Goal: Feedback & Contribution: Submit feedback/report problem

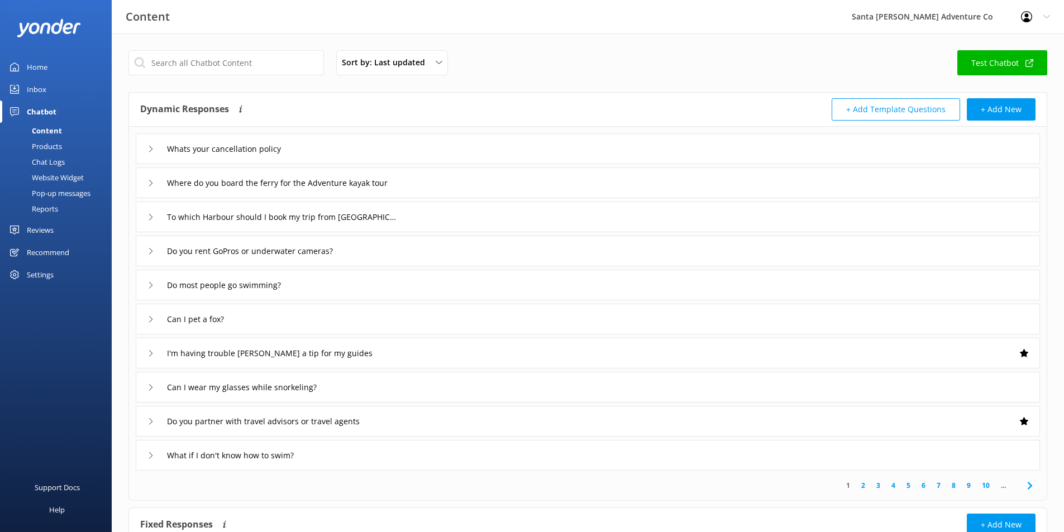
click at [50, 158] on div "Chat Logs" at bounding box center [36, 162] width 58 height 16
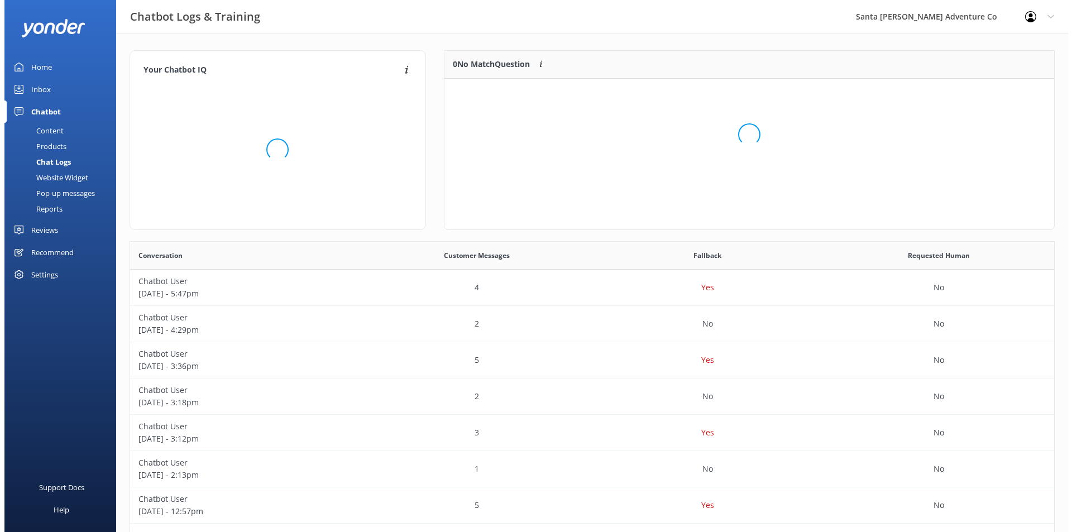
scroll to position [9, 9]
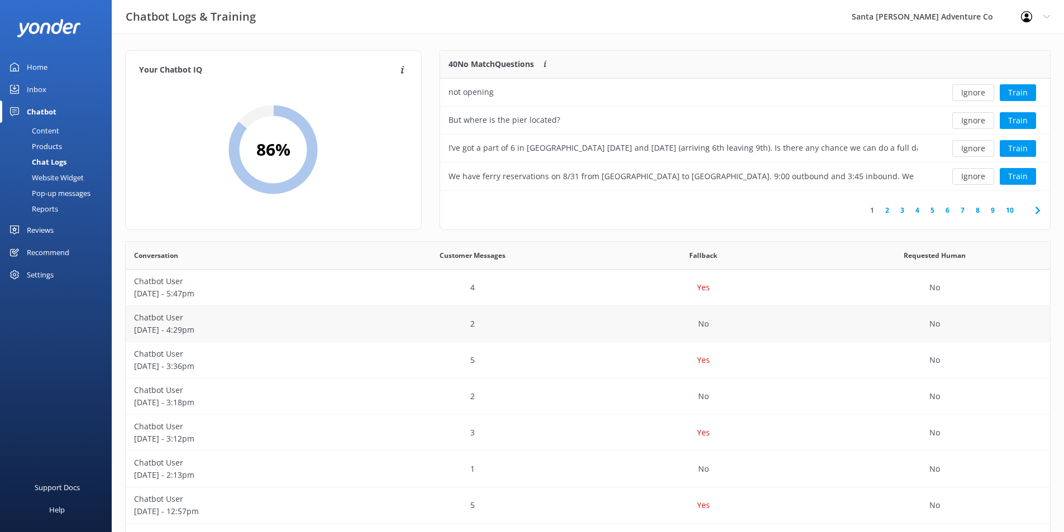
click at [281, 330] on p "[DATE] - 4:29pm" at bounding box center [241, 330] width 214 height 12
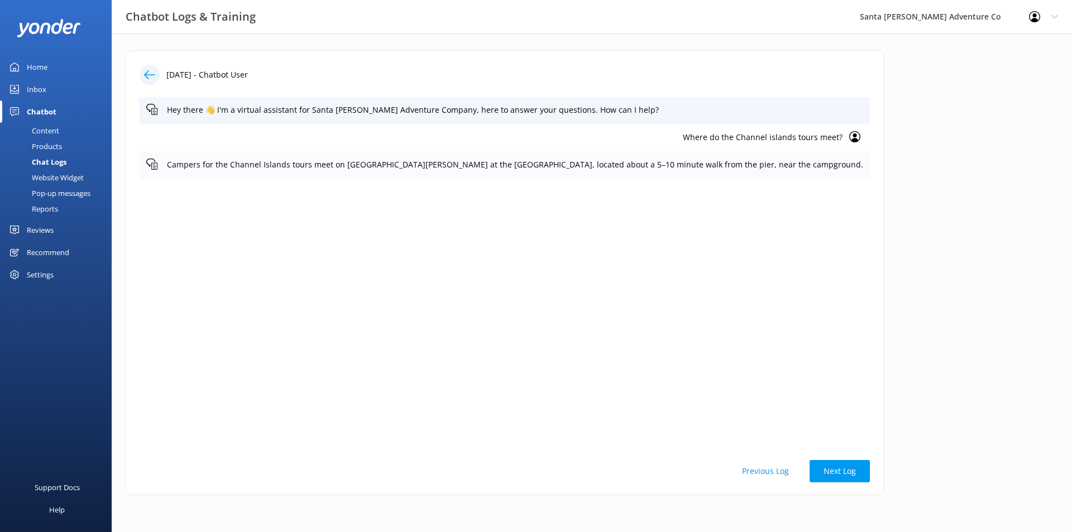
click at [696, 165] on p "Campers for the Channel Islands tours meet on [GEOGRAPHIC_DATA][PERSON_NAME] at…" at bounding box center [515, 165] width 696 height 12
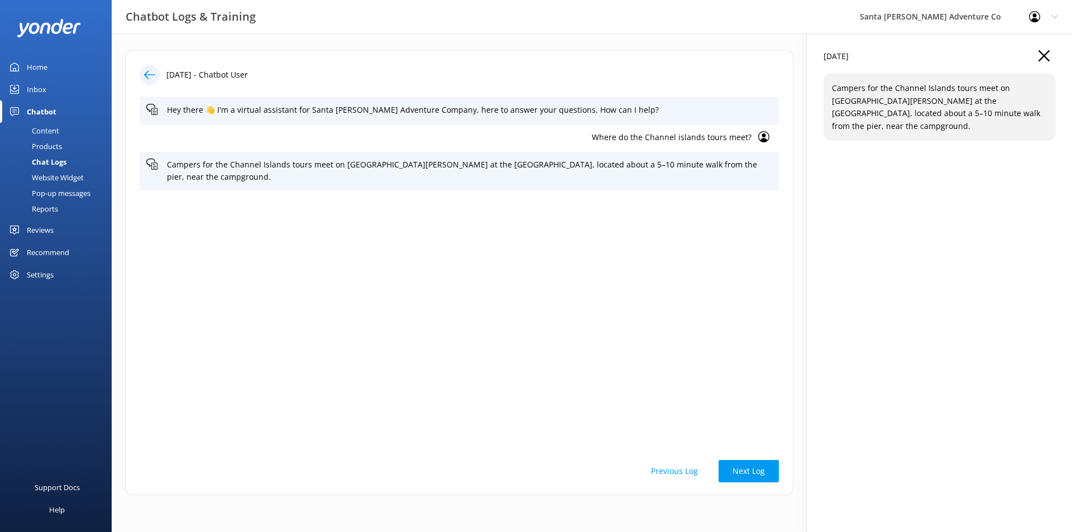
click at [708, 136] on p "Where do the Channel islands tours meet?" at bounding box center [448, 137] width 605 height 12
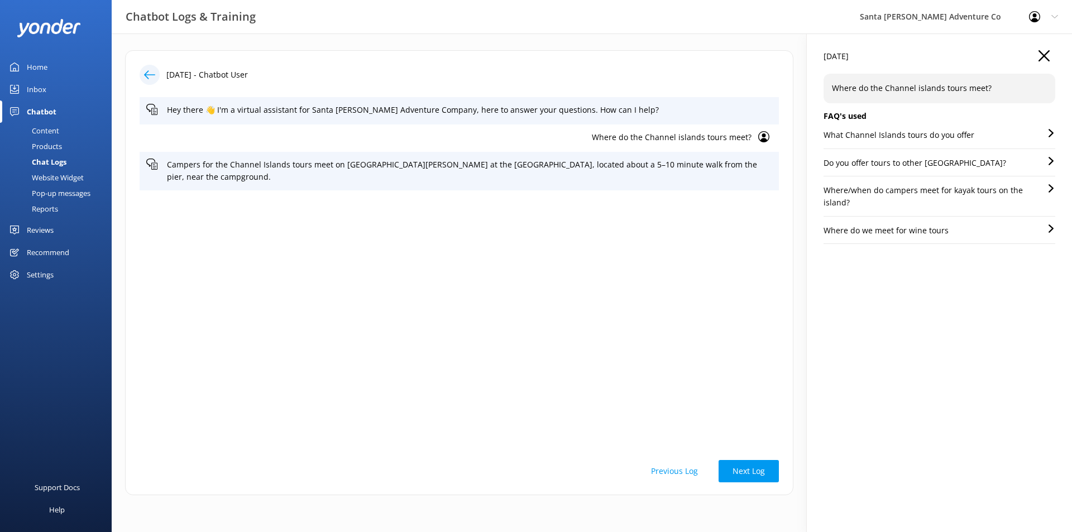
click at [1042, 137] on div "What Channel Islands tours do you offer" at bounding box center [939, 139] width 232 height 20
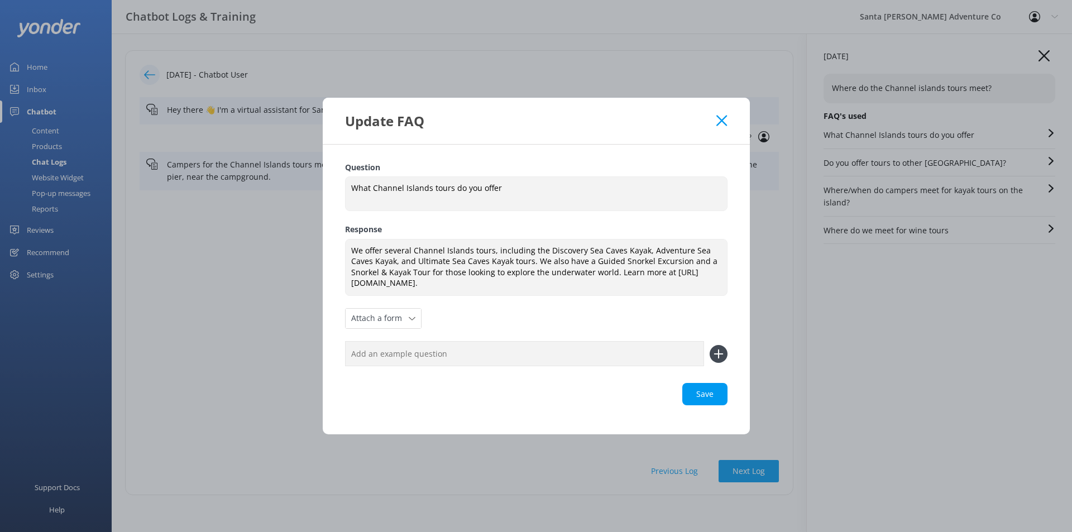
click at [724, 121] on icon at bounding box center [721, 120] width 11 height 11
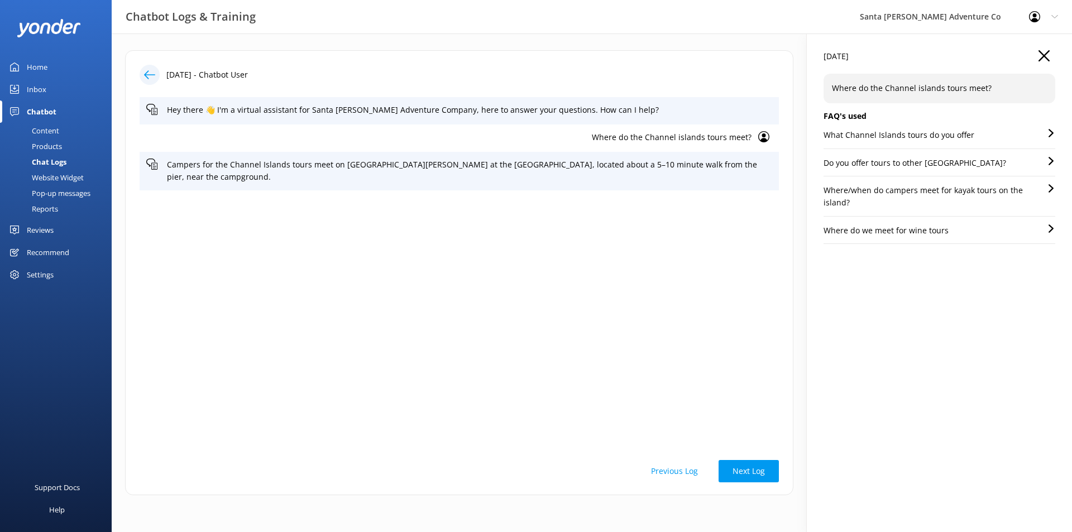
click at [887, 159] on p "Do you offer tours to other [GEOGRAPHIC_DATA]?" at bounding box center [914, 163] width 183 height 12
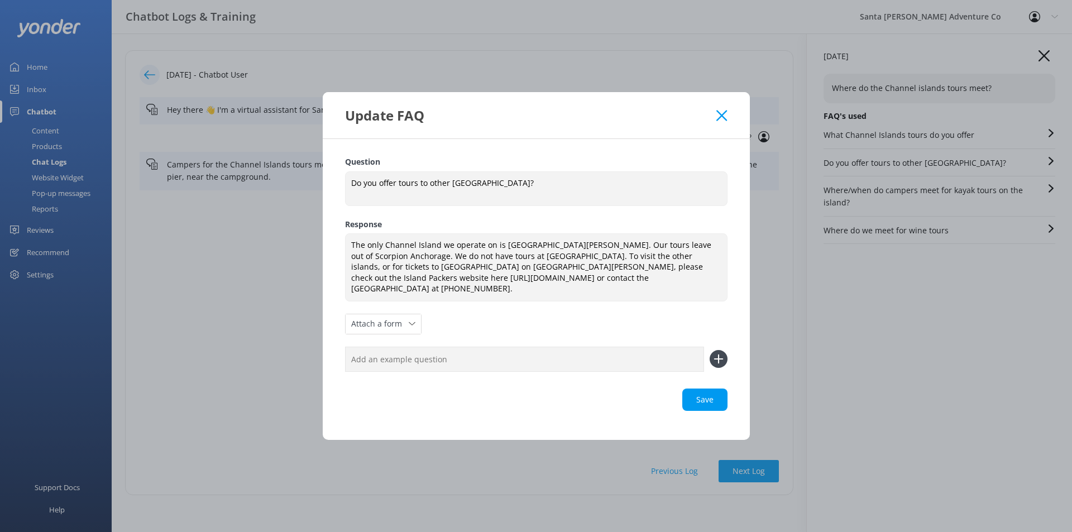
click at [731, 113] on div "Update FAQ" at bounding box center [536, 115] width 427 height 46
click at [723, 121] on use at bounding box center [721, 115] width 11 height 11
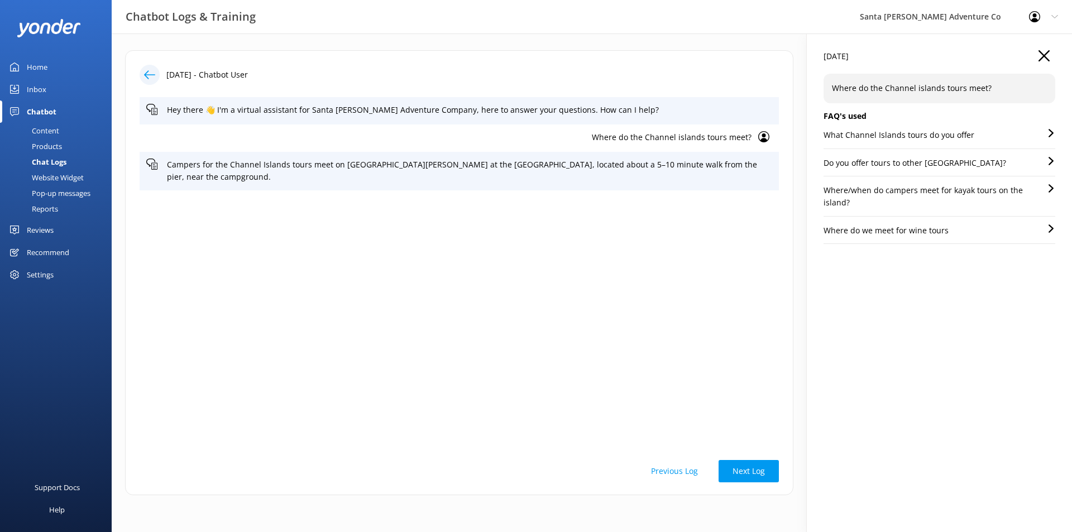
click at [831, 191] on p "Where/when do campers meet for kayak tours on the island?" at bounding box center [934, 196] width 223 height 25
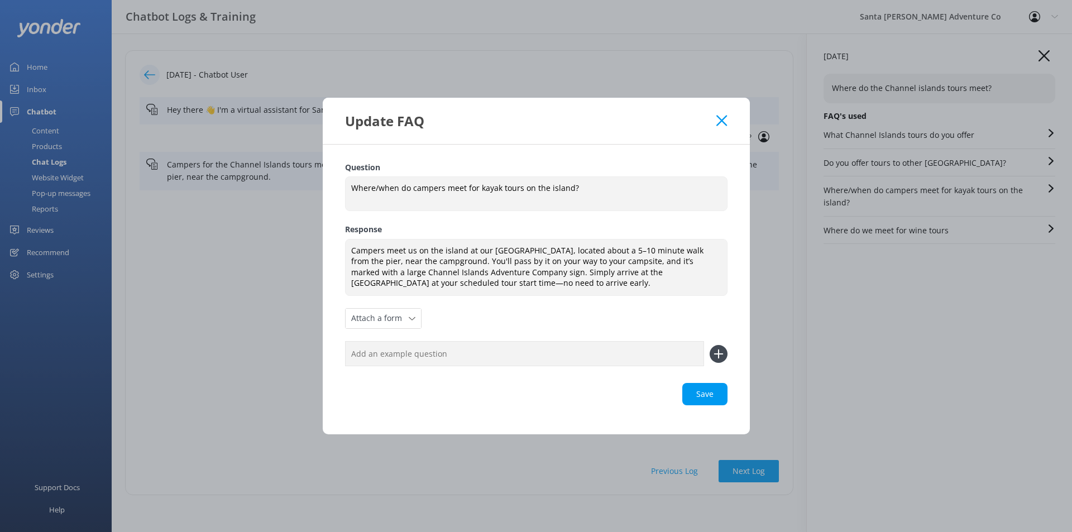
click at [724, 116] on icon at bounding box center [721, 120] width 11 height 11
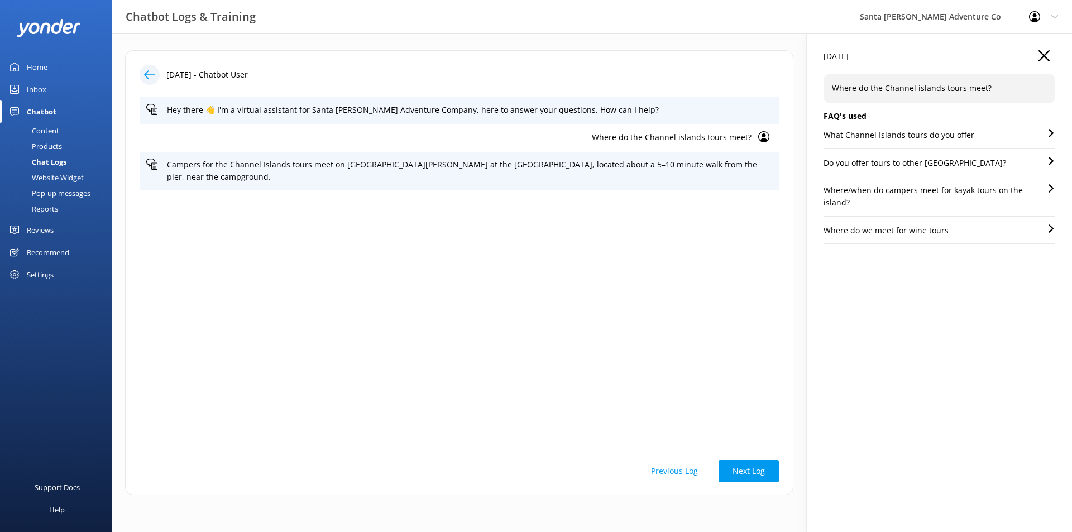
click at [149, 75] on icon at bounding box center [149, 74] width 11 height 11
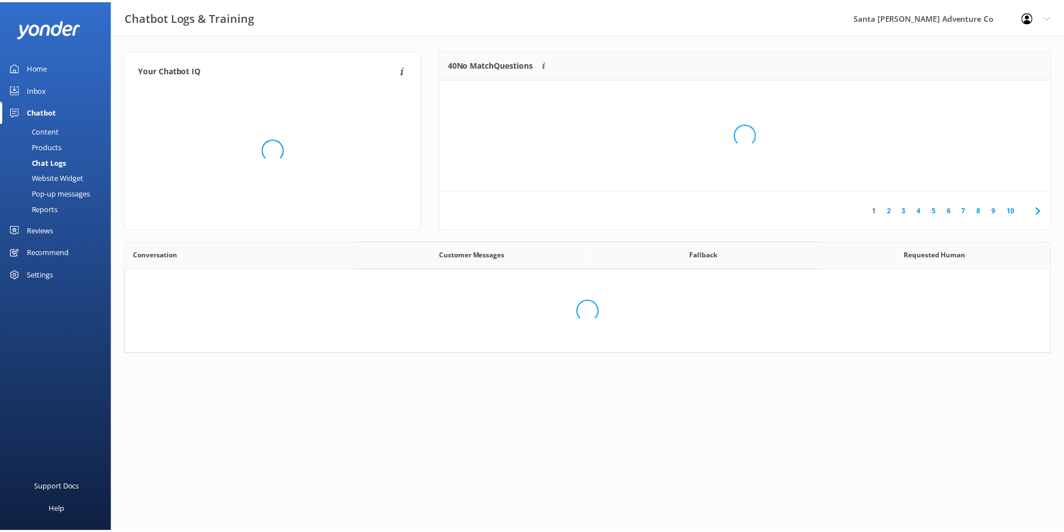
scroll to position [132, 601]
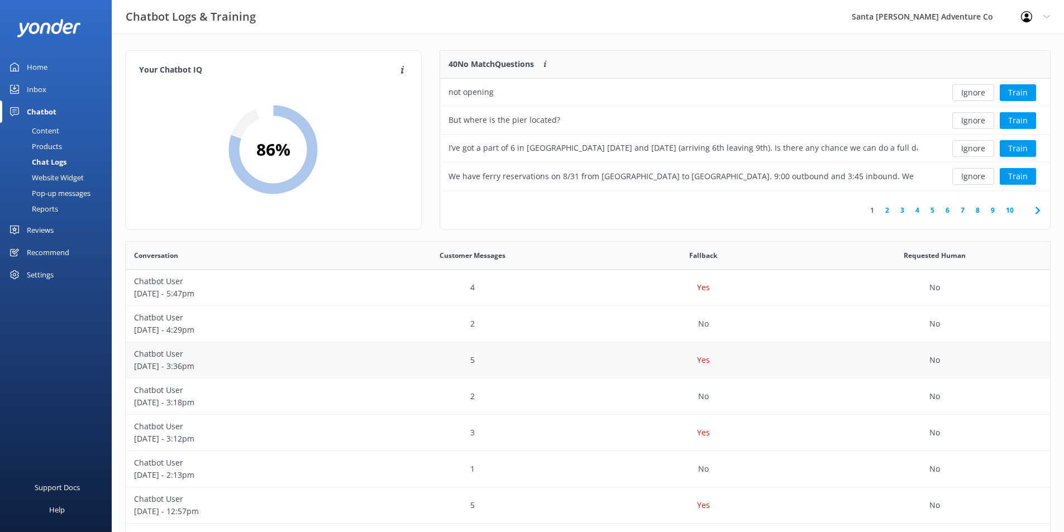
click at [307, 358] on p "Chatbot User" at bounding box center [241, 354] width 214 height 12
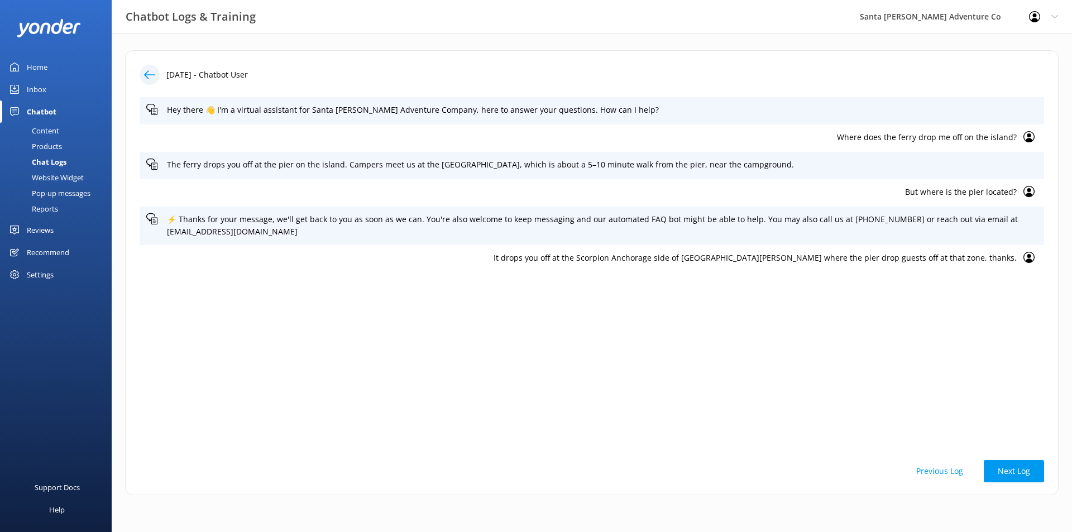
click at [907, 137] on p "Where does the ferry drop me off on the island?" at bounding box center [581, 137] width 870 height 12
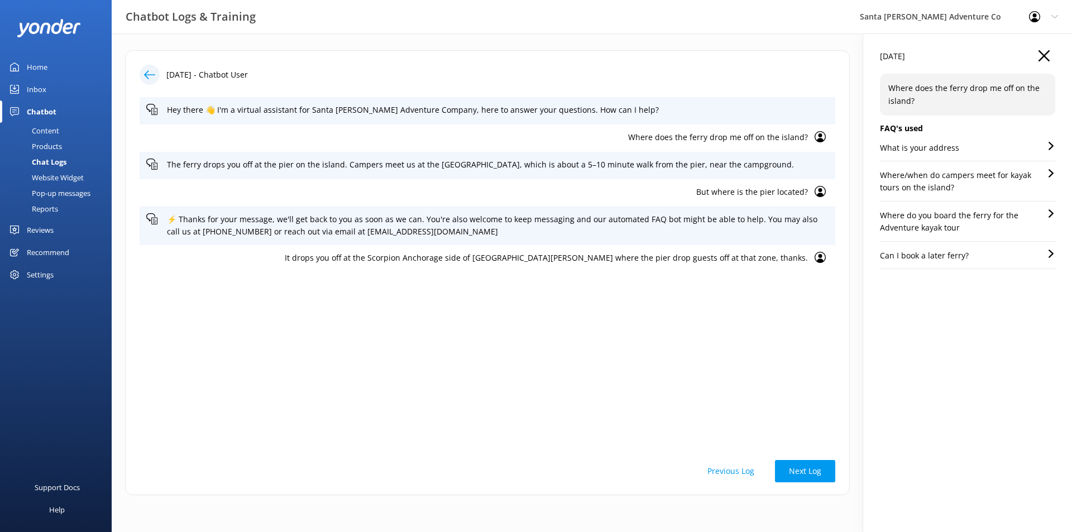
click at [959, 181] on p "Where/when do campers meet for kayak tours on the island?" at bounding box center [963, 181] width 167 height 25
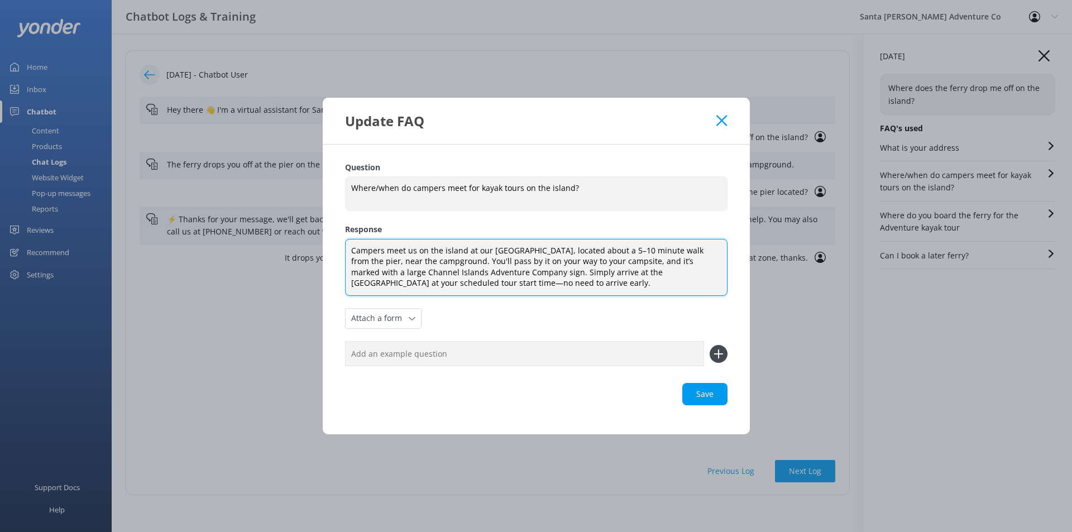
click at [663, 264] on textarea "Campers meet us on the island at our [GEOGRAPHIC_DATA], located about a 5–10 mi…" at bounding box center [536, 267] width 382 height 57
click at [550, 254] on textarea "Campers meet us on the island at our [GEOGRAPHIC_DATA], located about a 5–10 mi…" at bounding box center [536, 267] width 382 height 57
drag, startPoint x: 353, startPoint y: 258, endPoint x: 358, endPoint y: 262, distance: 6.0
click at [353, 258] on textarea "Campers meet us on the island at our [GEOGRAPHIC_DATA], located about a 5–10 mi…" at bounding box center [536, 267] width 382 height 57
click at [443, 262] on textarea "Campers meet us on the island at our [GEOGRAPHIC_DATA], located about a 5–10 mi…" at bounding box center [536, 267] width 382 height 57
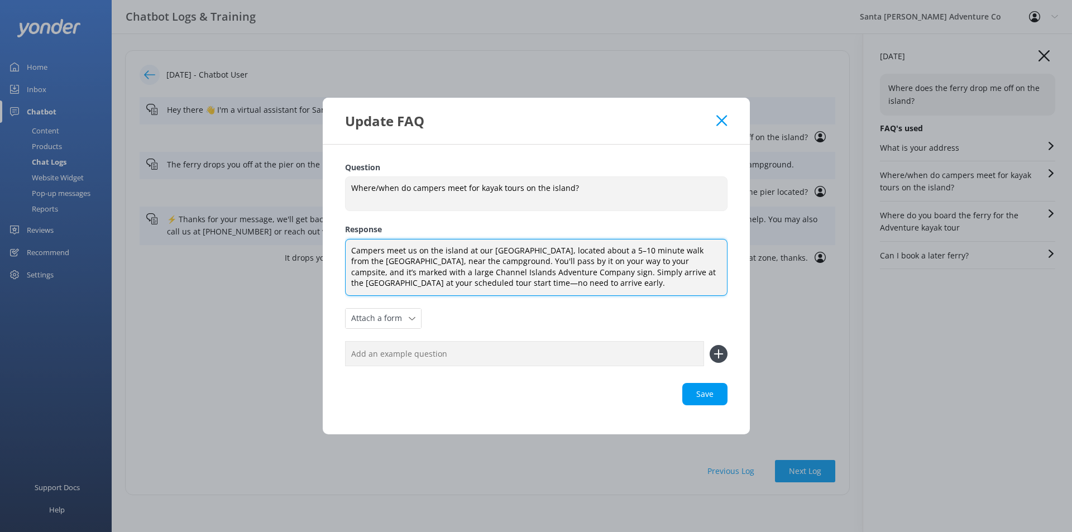
click at [418, 260] on textarea "Campers meet us on the island at our [GEOGRAPHIC_DATA], located about a 5–10 mi…" at bounding box center [536, 267] width 382 height 57
click at [437, 262] on textarea "Campers meet us on the island at our [GEOGRAPHIC_DATA], located about a 5–10 mi…" at bounding box center [536, 267] width 382 height 57
click at [454, 257] on textarea "Campers meet us on the island at our [GEOGRAPHIC_DATA], located about a 5–10 mi…" at bounding box center [536, 267] width 382 height 57
click at [502, 260] on textarea "Campers meet us on the island at our [GEOGRAPHIC_DATA], located about a 5–10 mi…" at bounding box center [536, 267] width 382 height 57
click at [443, 251] on textarea "Campers meet us on the island at our [GEOGRAPHIC_DATA], located about a 5–10 mi…" at bounding box center [536, 267] width 382 height 57
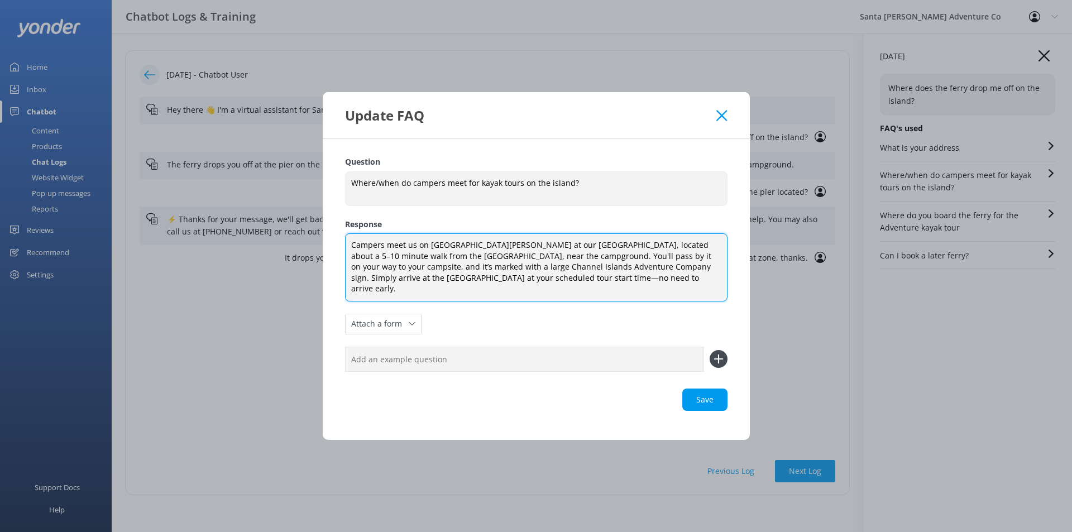
click at [434, 273] on textarea "Campers meet us on [GEOGRAPHIC_DATA][PERSON_NAME] at our [GEOGRAPHIC_DATA], loc…" at bounding box center [536, 267] width 382 height 68
click at [429, 282] on textarea "Campers meet us on [GEOGRAPHIC_DATA][PERSON_NAME] at our [GEOGRAPHIC_DATA], loc…" at bounding box center [536, 267] width 382 height 68
click at [468, 282] on textarea "Campers meet us on [GEOGRAPHIC_DATA][PERSON_NAME] at our [GEOGRAPHIC_DATA], loc…" at bounding box center [536, 267] width 382 height 68
click at [510, 270] on textarea "Campers meet us on [GEOGRAPHIC_DATA][PERSON_NAME] at our [GEOGRAPHIC_DATA], loc…" at bounding box center [536, 267] width 382 height 68
click at [701, 392] on div "Save" at bounding box center [536, 400] width 382 height 22
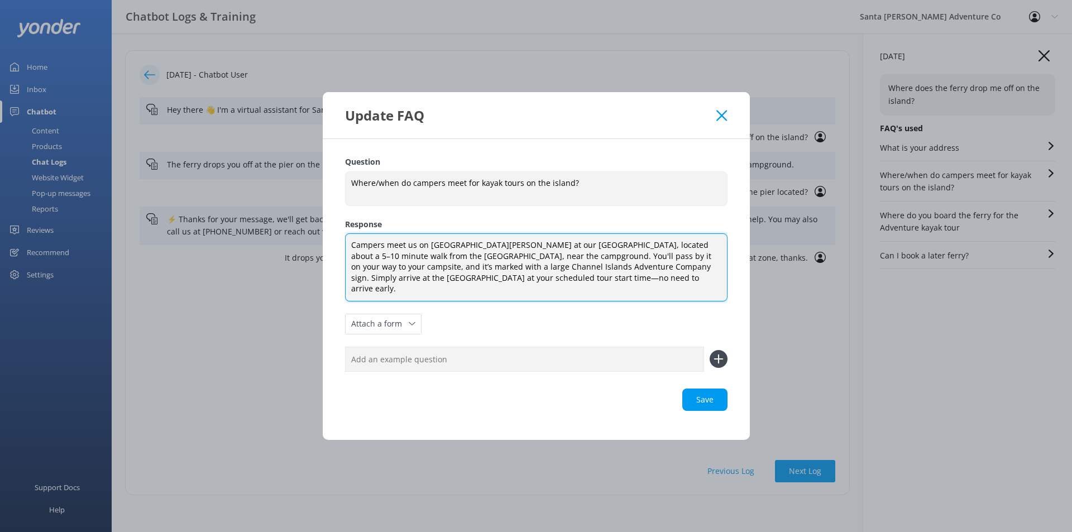
click at [725, 389] on div "Save" at bounding box center [536, 400] width 382 height 22
type textarea "Campers meet us on [GEOGRAPHIC_DATA][PERSON_NAME] at our [GEOGRAPHIC_DATA], loc…"
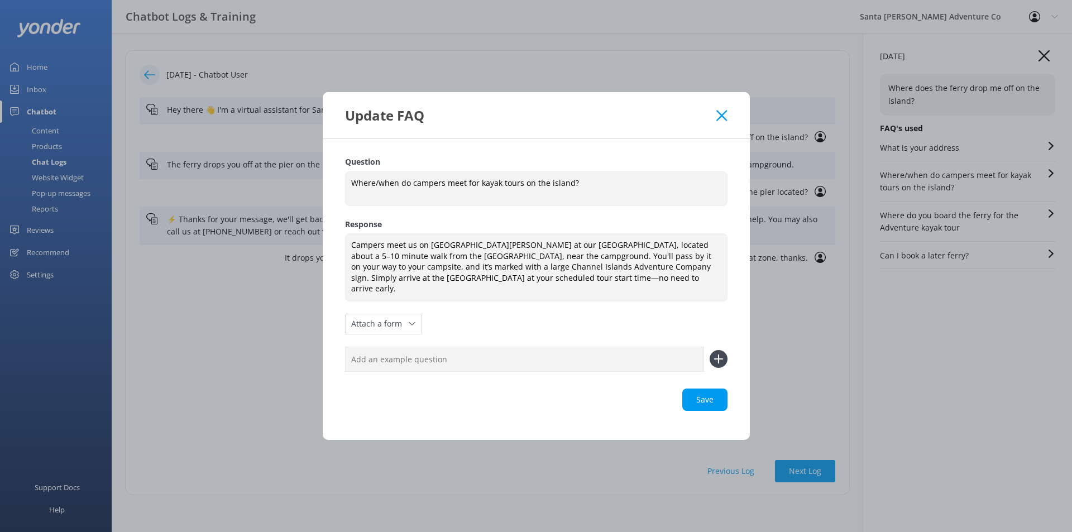
click at [721, 121] on use at bounding box center [721, 115] width 11 height 11
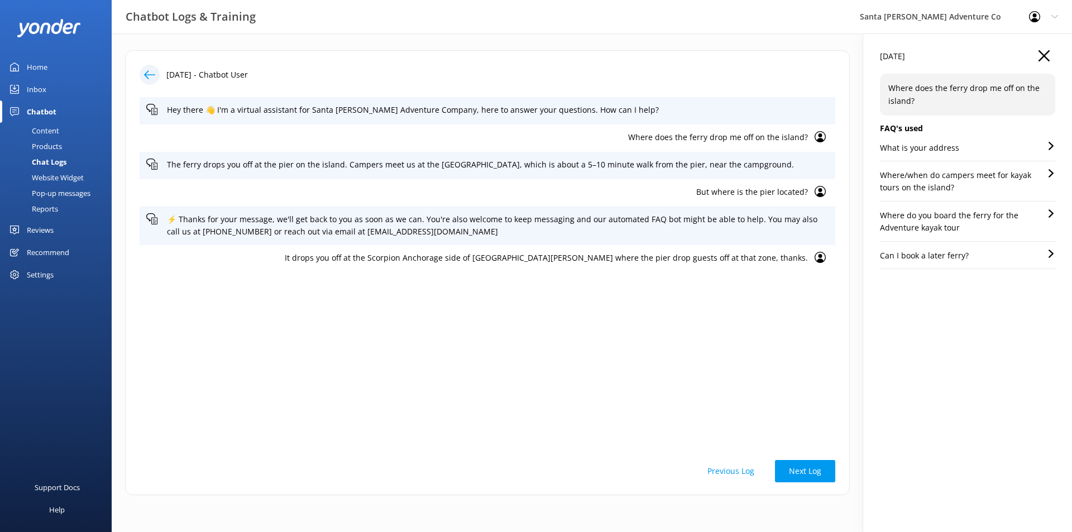
click at [967, 176] on p "Where/when do campers meet for kayak tours on the island?" at bounding box center [963, 181] width 167 height 25
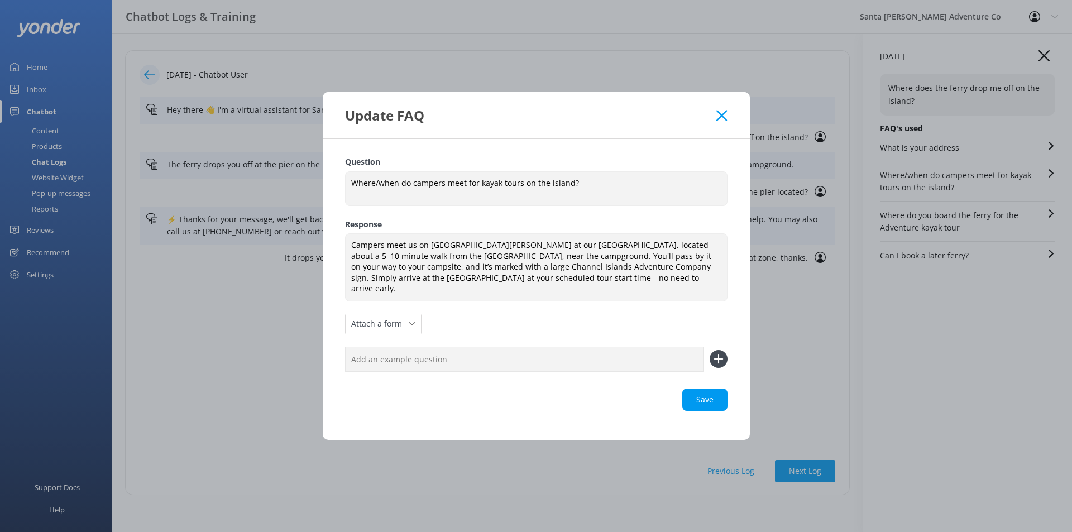
click at [968, 213] on div "Update FAQ Question Where/when do campers meet for kayak tours on the island? W…" at bounding box center [536, 266] width 1072 height 532
click at [720, 118] on icon at bounding box center [721, 115] width 11 height 11
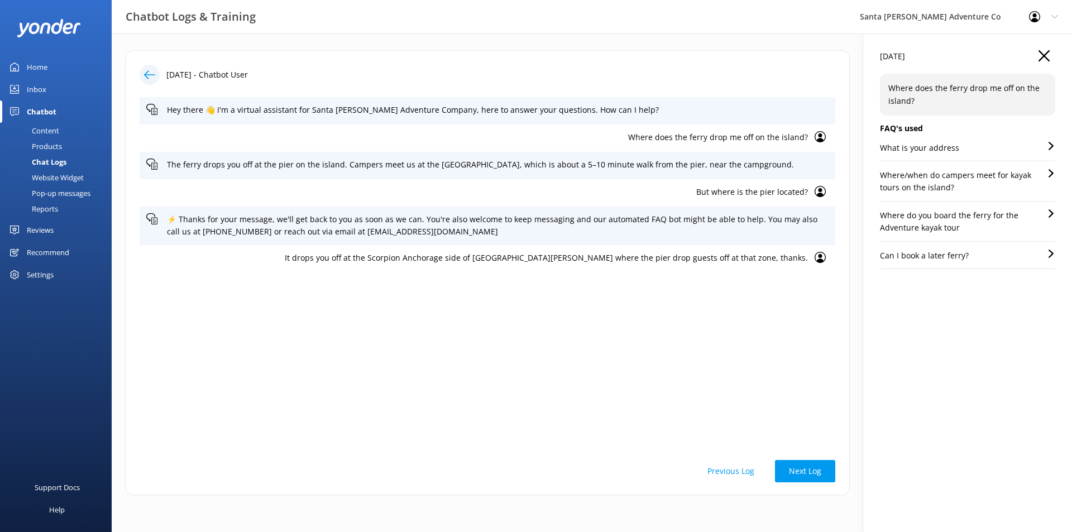
click at [924, 215] on p "Where do you board the ferry for the Adventure kayak tour" at bounding box center [963, 221] width 167 height 25
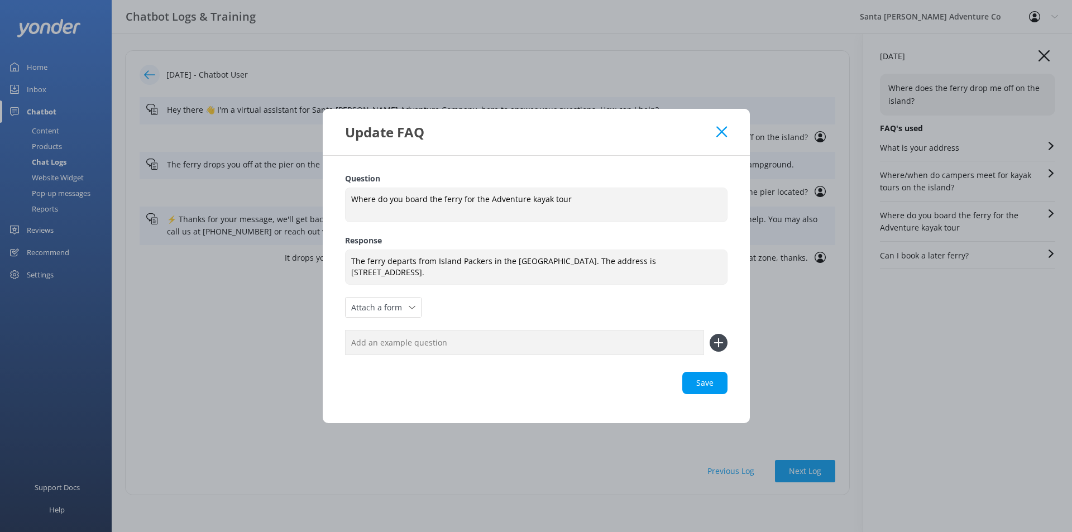
click at [723, 134] on icon at bounding box center [721, 131] width 11 height 11
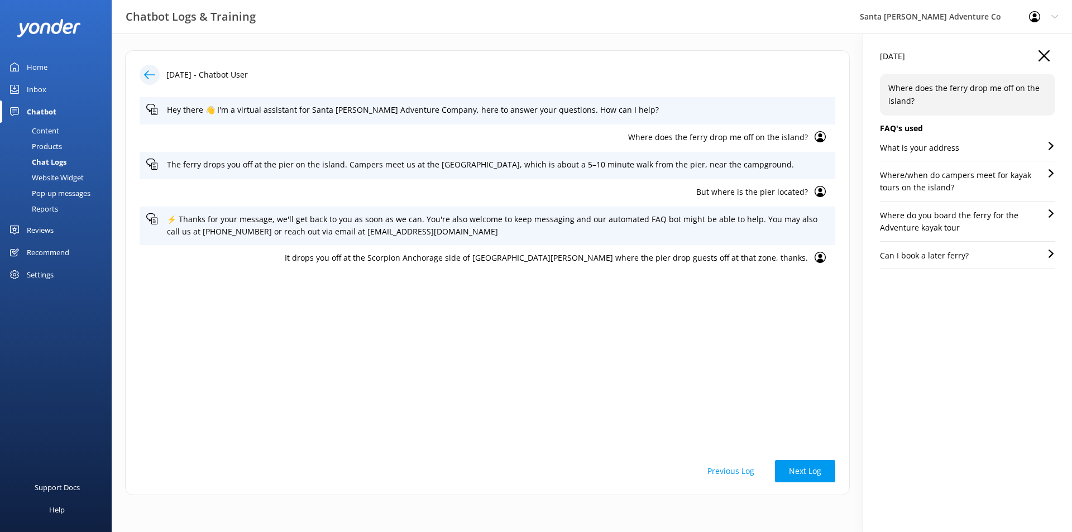
click at [945, 254] on p "Can I book a later ferry?" at bounding box center [924, 256] width 89 height 12
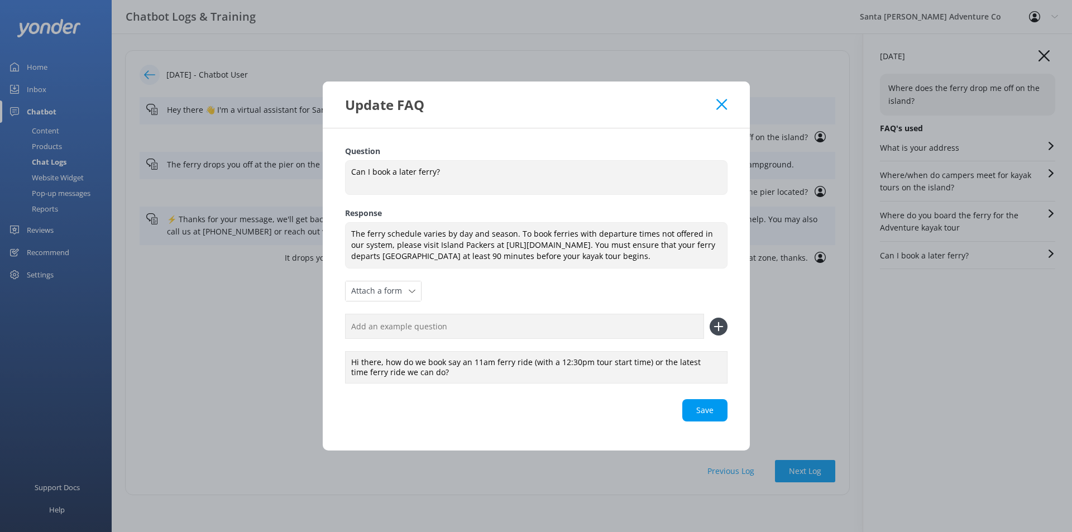
click at [694, 411] on div "Save" at bounding box center [536, 410] width 382 height 22
click at [726, 110] on icon at bounding box center [721, 104] width 11 height 11
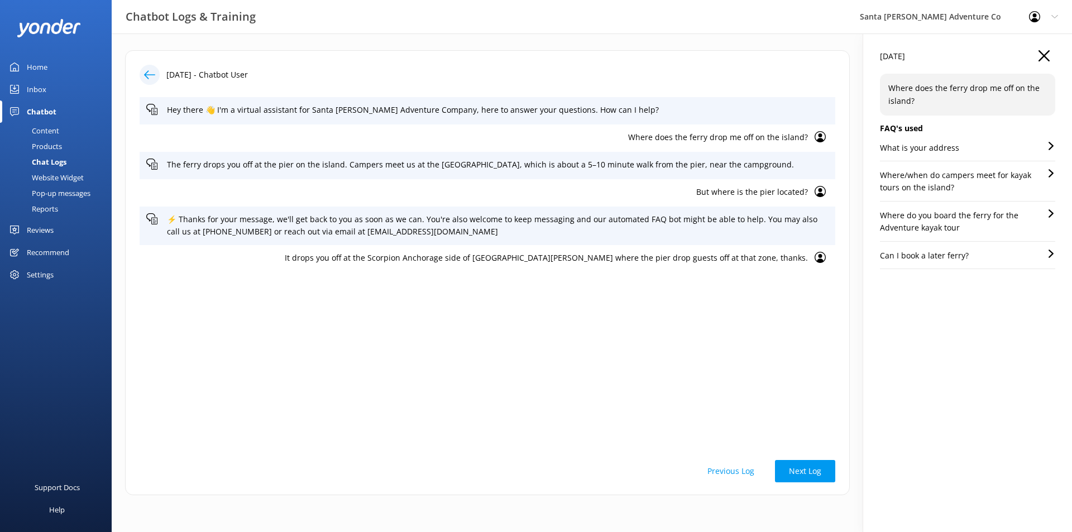
click at [960, 148] on div "What is your address" at bounding box center [967, 152] width 175 height 20
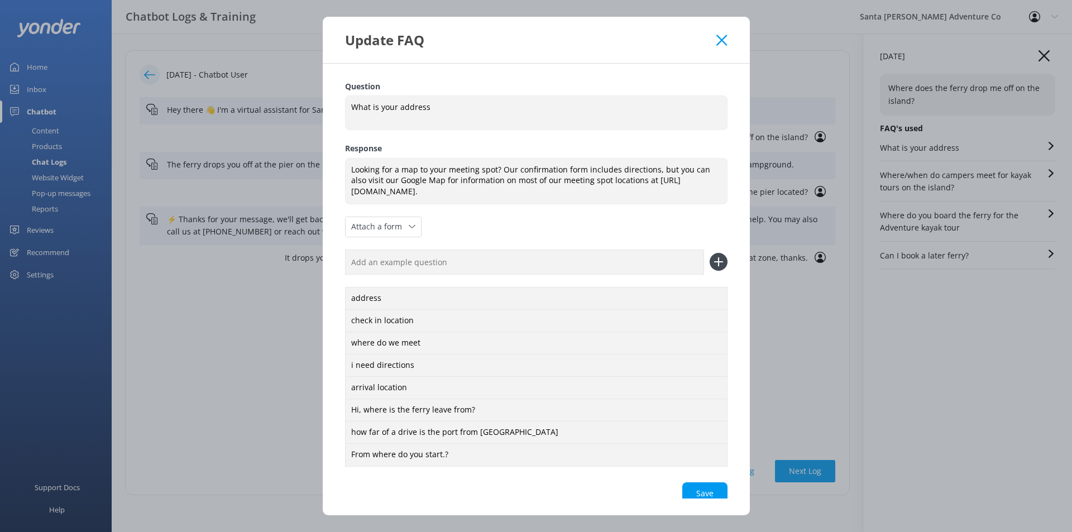
click at [724, 40] on icon at bounding box center [721, 40] width 11 height 11
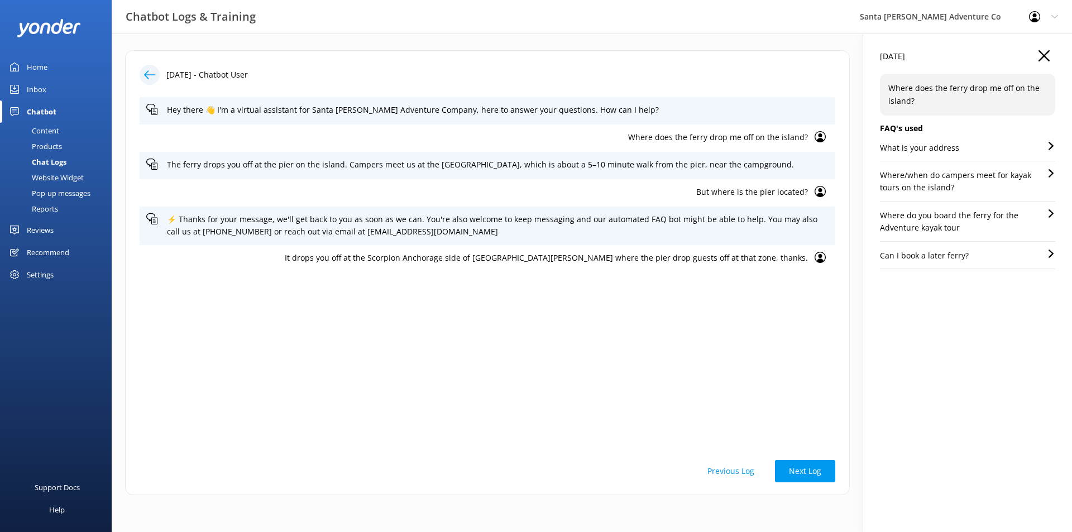
click at [933, 190] on p "Where/when do campers meet for kayak tours on the island?" at bounding box center [963, 181] width 167 height 25
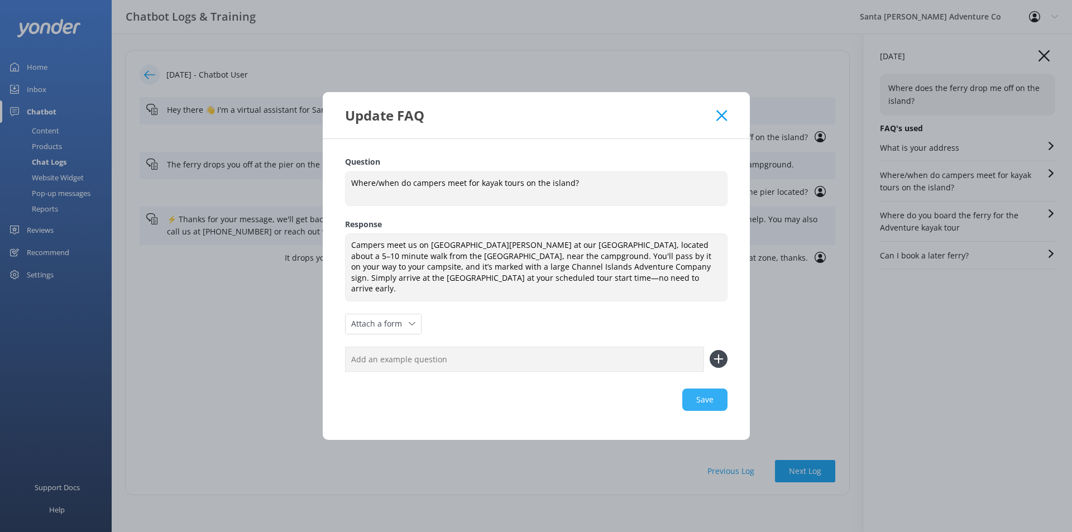
click at [724, 396] on div "Save" at bounding box center [536, 400] width 382 height 22
click at [727, 119] on div "Update FAQ" at bounding box center [536, 115] width 427 height 46
click at [725, 120] on icon at bounding box center [721, 115] width 11 height 11
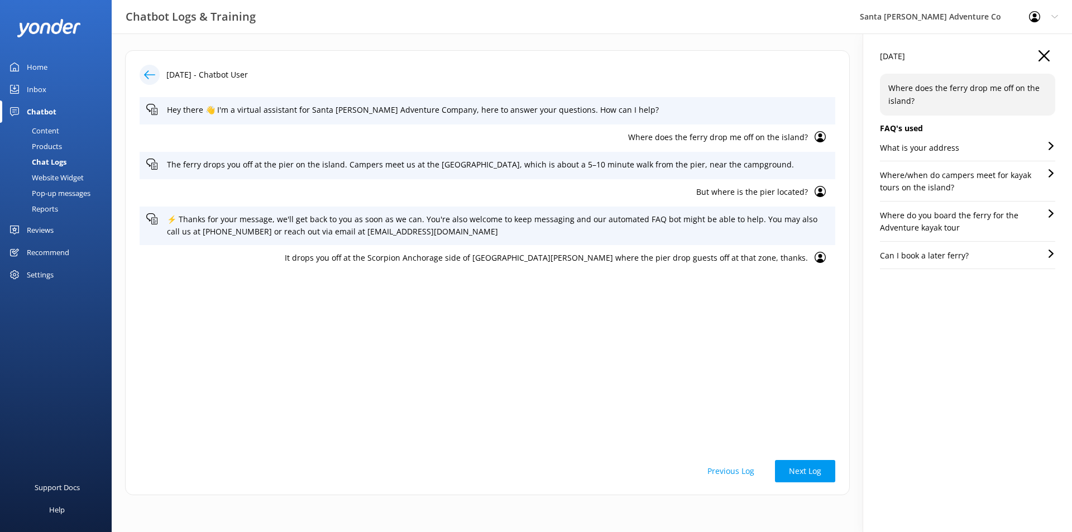
click at [954, 147] on div "What is your address" at bounding box center [967, 152] width 175 height 20
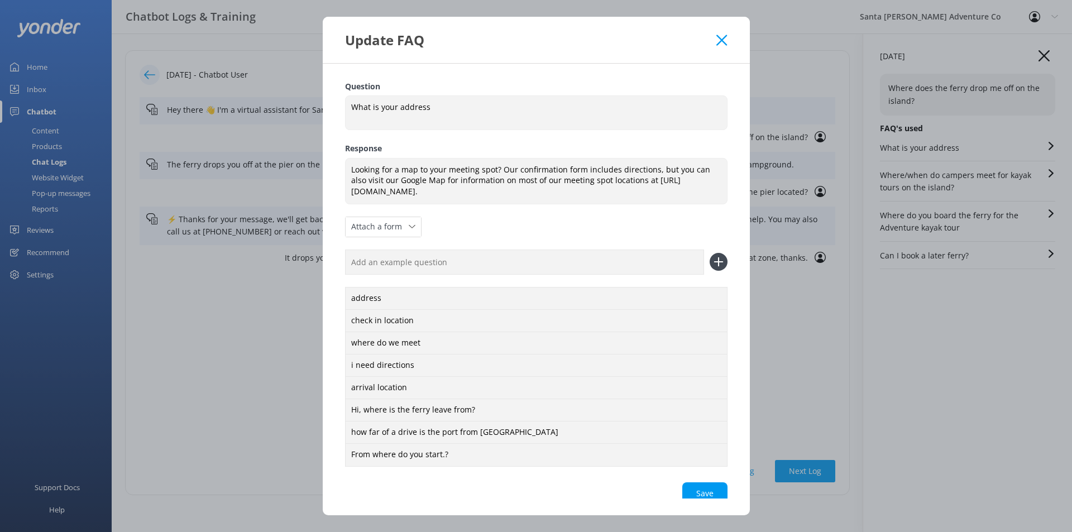
click at [725, 35] on icon at bounding box center [721, 40] width 11 height 11
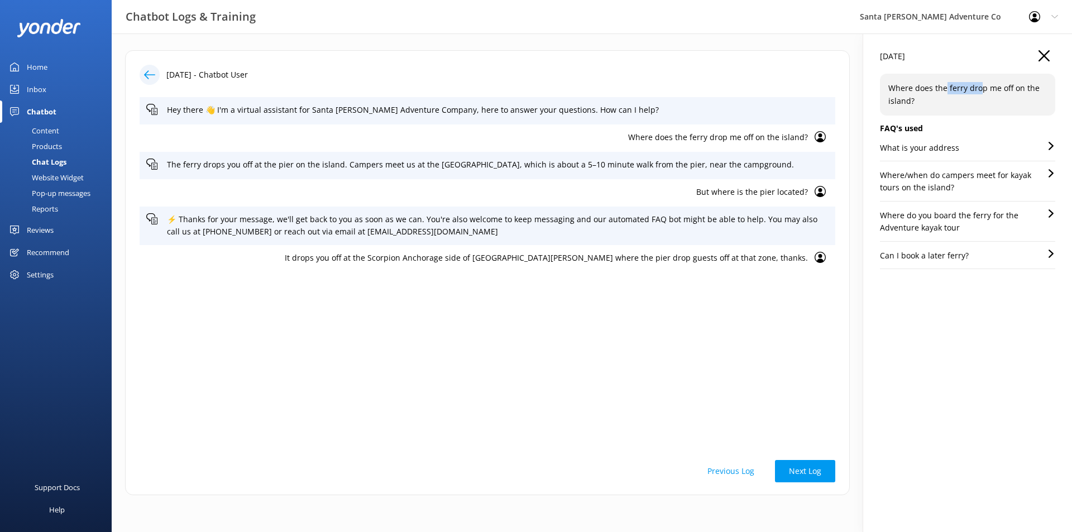
drag, startPoint x: 937, startPoint y: 87, endPoint x: 974, endPoint y: 87, distance: 36.8
click at [974, 87] on p "Where does the ferry drop me off on the island?" at bounding box center [967, 94] width 159 height 25
drag, startPoint x: 941, startPoint y: 100, endPoint x: 869, endPoint y: 86, distance: 72.9
click at [869, 86] on div "[DATE] Where does the ferry drop me off on the island? FAQ's used What is your …" at bounding box center [967, 282] width 209 height 499
click at [49, 132] on div "Content" at bounding box center [33, 131] width 52 height 16
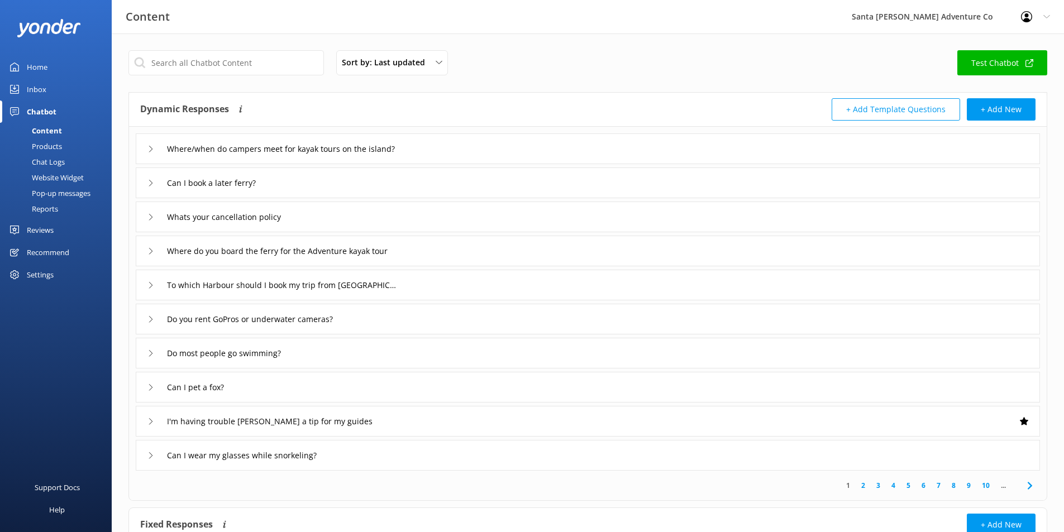
click at [49, 147] on div "Products" at bounding box center [34, 146] width 55 height 16
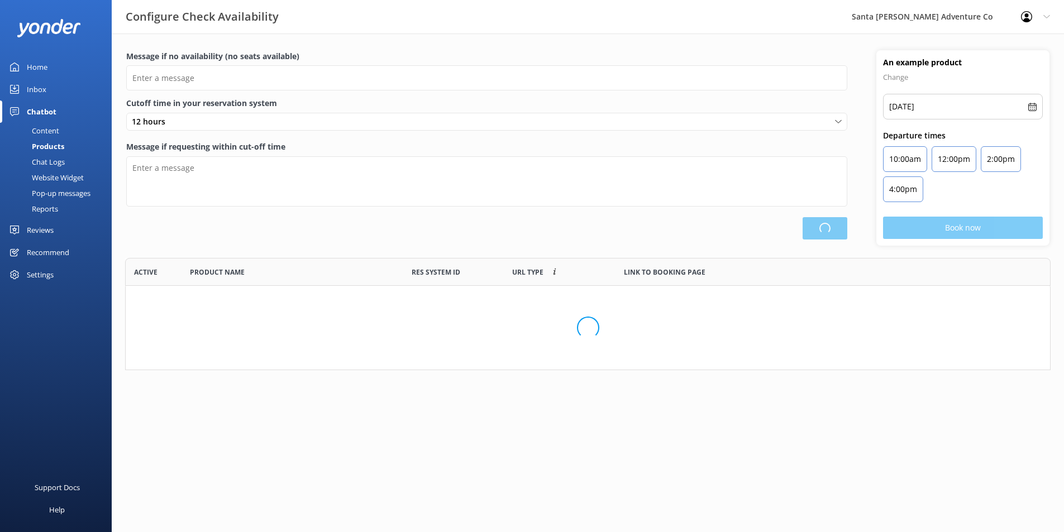
scroll to position [104, 917]
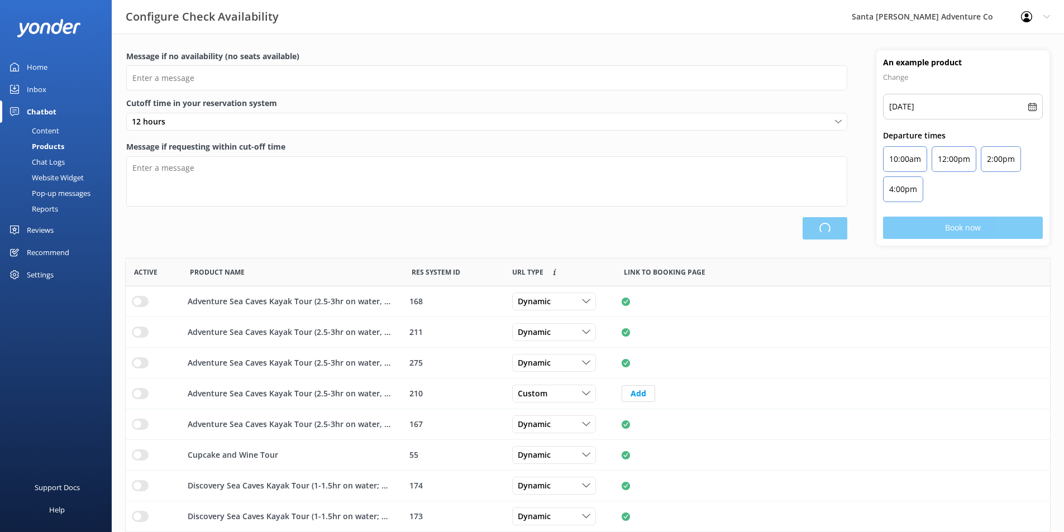
type input "There are no seats available, please check an alternative day"
type textarea "Our online booking system closes {hours} prior to departure. Please contact us …"
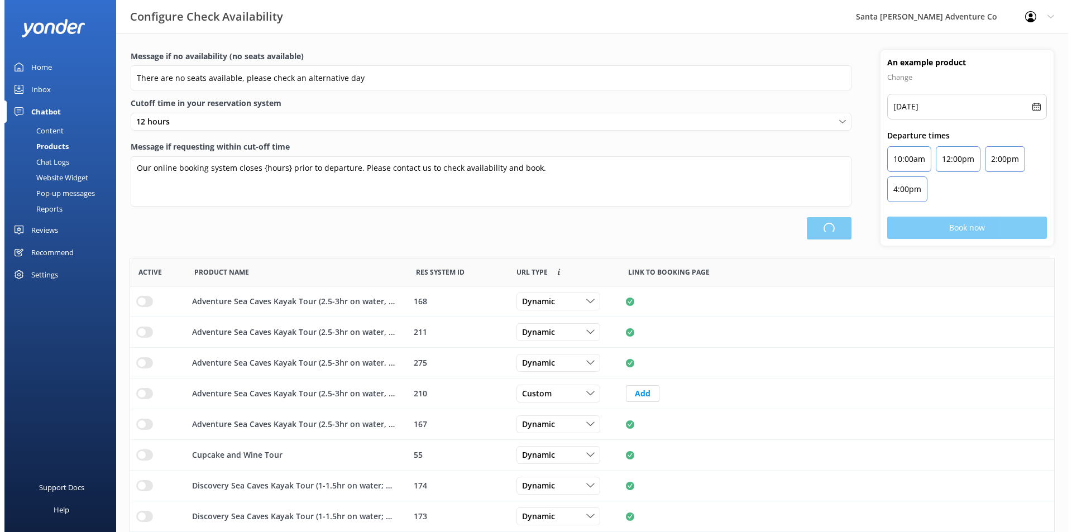
scroll to position [327, 916]
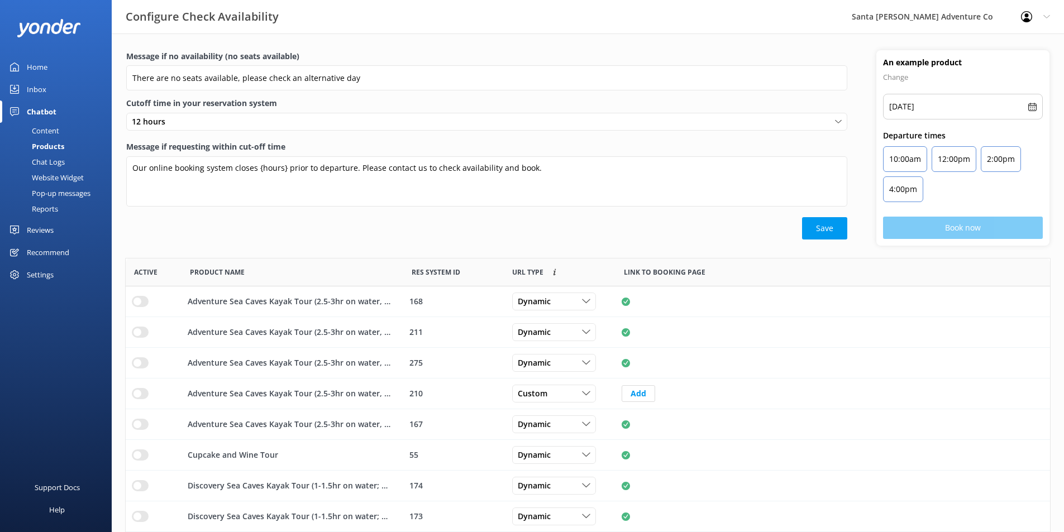
click at [50, 164] on div "Chat Logs" at bounding box center [36, 162] width 58 height 16
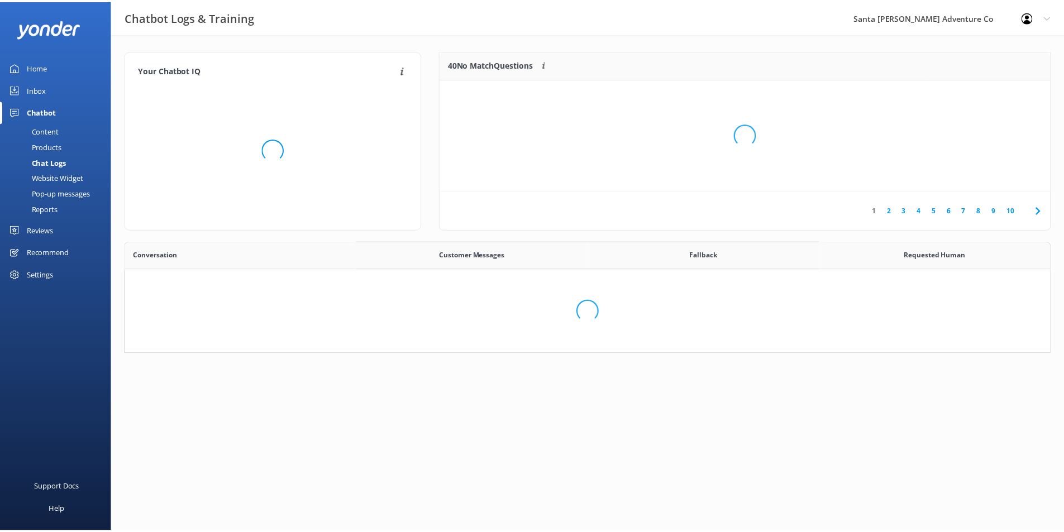
scroll to position [383, 916]
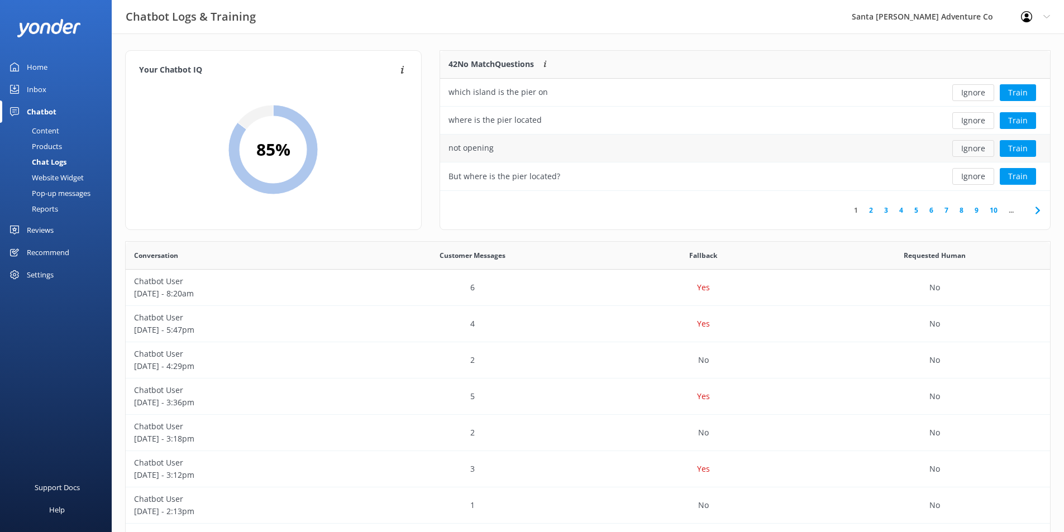
click at [960, 146] on button "Ignore" at bounding box center [973, 148] width 42 height 17
click at [770, 154] on div "But where is the pier located?" at bounding box center [683, 149] width 486 height 28
click at [485, 145] on div "But where is the pier located?" at bounding box center [504, 148] width 112 height 12
click at [54, 146] on div "Products" at bounding box center [34, 146] width 55 height 16
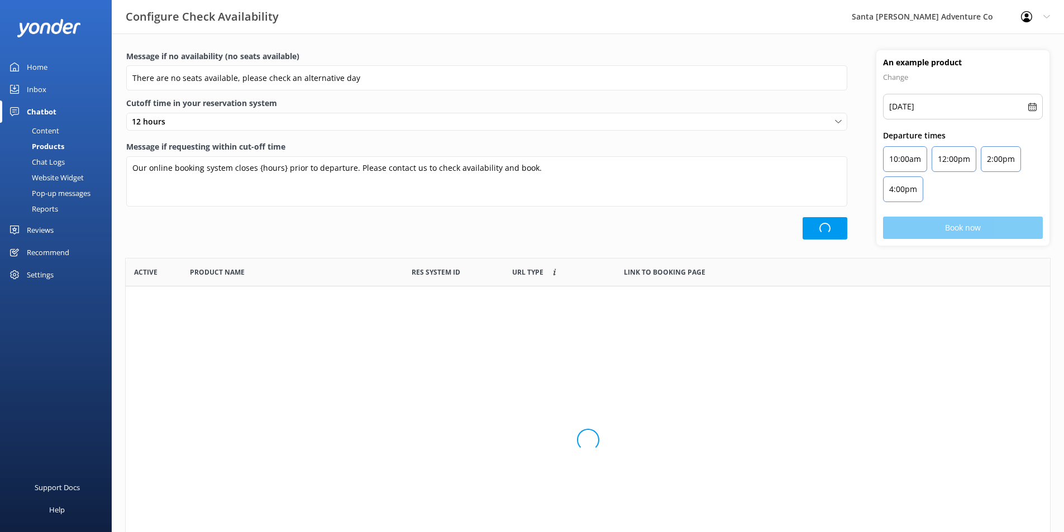
scroll to position [327, 916]
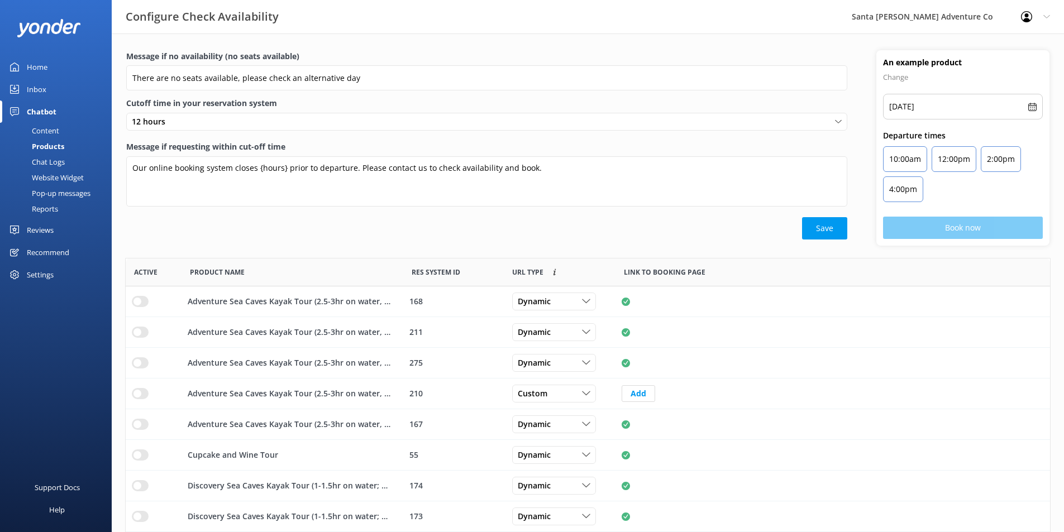
click at [47, 132] on div "Content" at bounding box center [33, 131] width 52 height 16
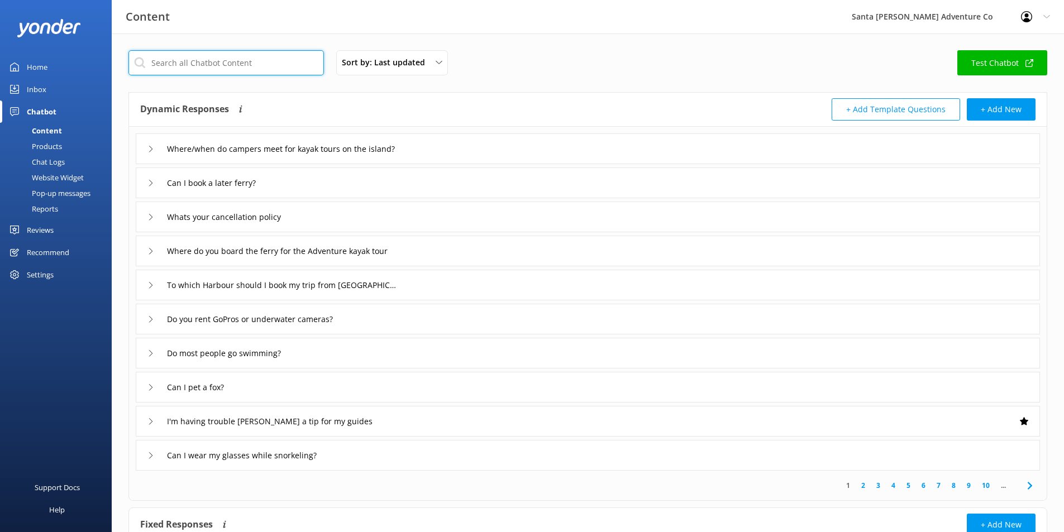
click at [254, 62] on input "text" at bounding box center [225, 62] width 195 height 25
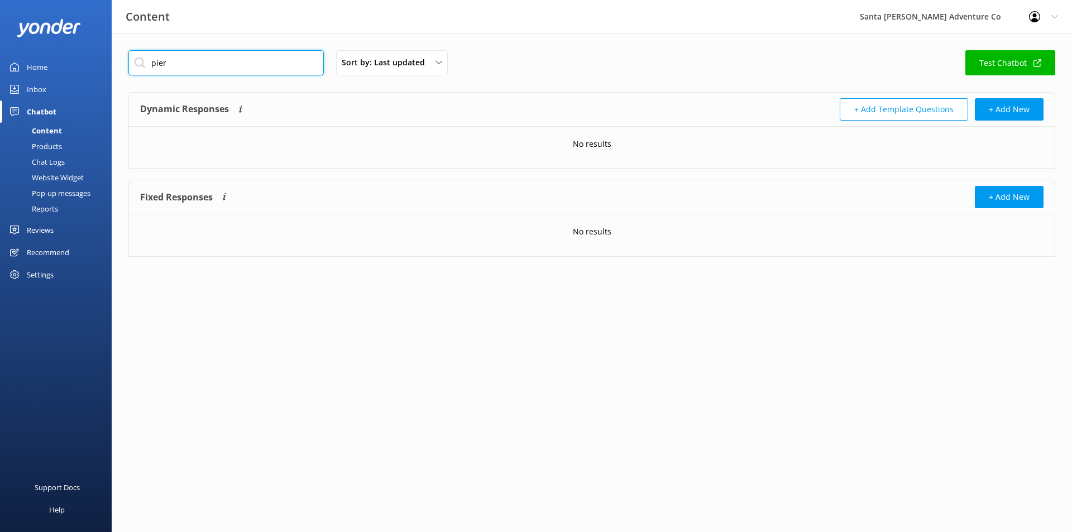
click at [183, 61] on input "pier" at bounding box center [225, 62] width 195 height 25
click at [672, 50] on div "pier Sort by: Last updated Title Last updated Test Chatbot Dynamic Responses Dy…" at bounding box center [592, 161] width 960 height 257
click at [268, 69] on input "pier" at bounding box center [225, 62] width 195 height 25
click at [297, 46] on div "pier Sort by: Last updated Title Last updated Test Chatbot Dynamic Responses Dy…" at bounding box center [592, 161] width 960 height 257
click at [227, 58] on input "pier" at bounding box center [225, 62] width 195 height 25
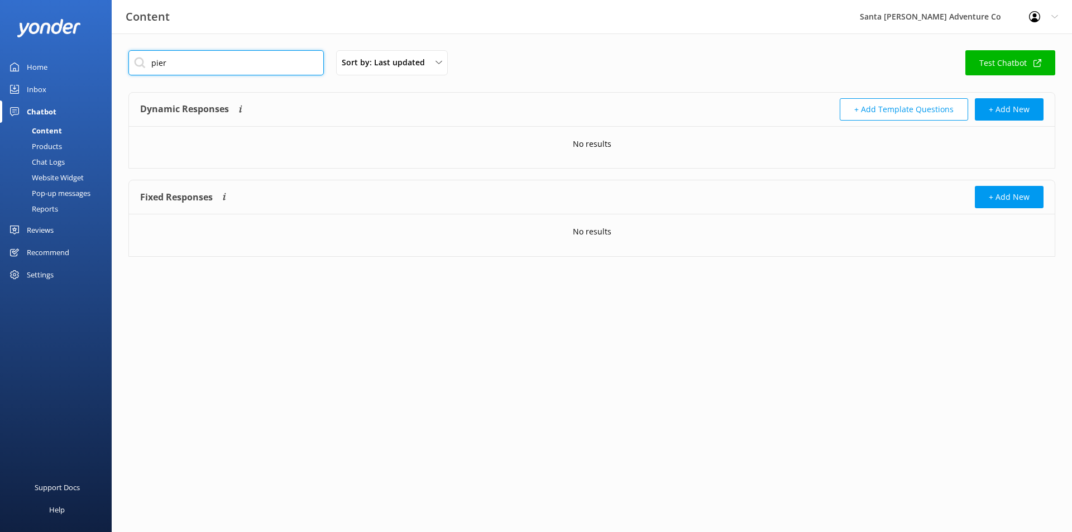
click at [227, 58] on input "pier" at bounding box center [225, 62] width 195 height 25
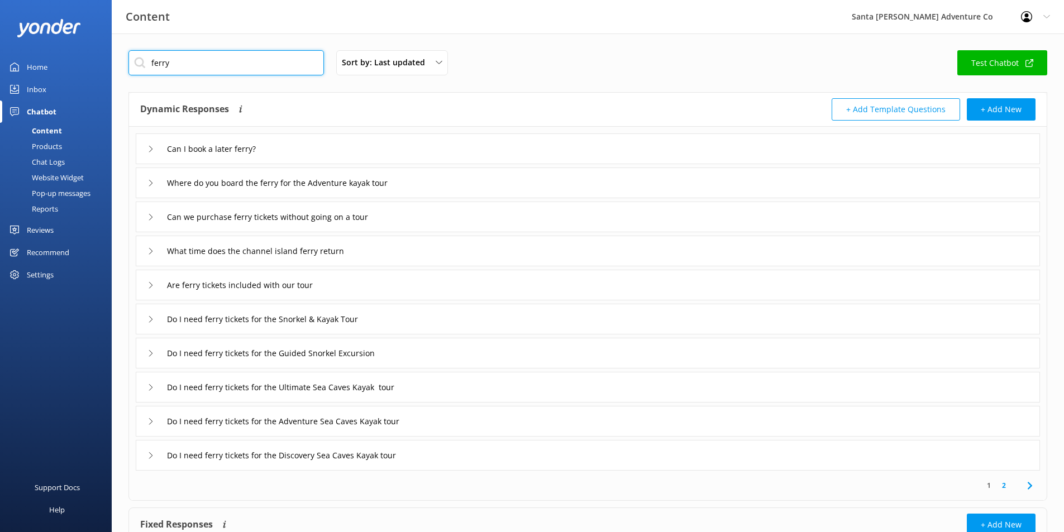
type input "ferry"
click at [150, 179] on div "Where do you board the ferry for the Adventure kayak tour" at bounding box center [281, 183] width 268 height 18
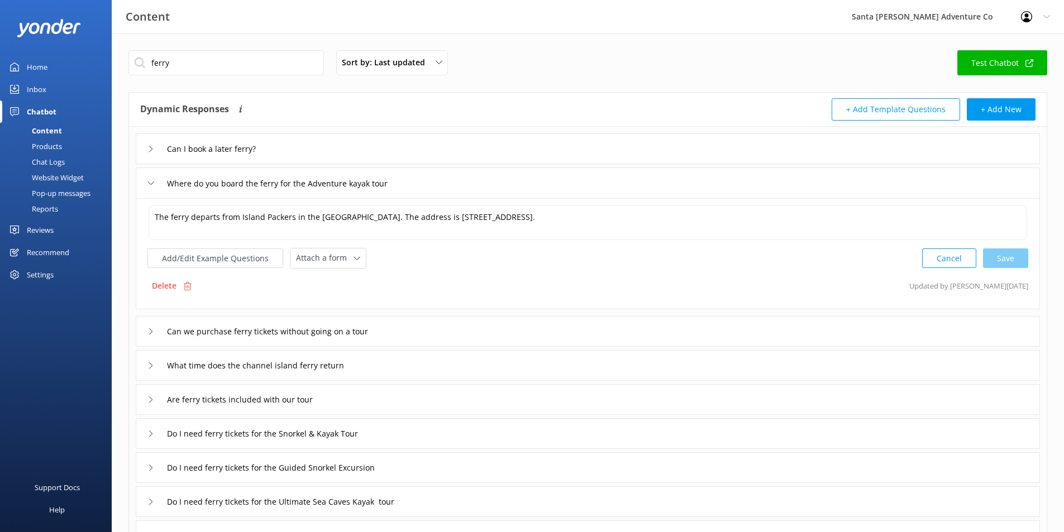
click at [150, 179] on div "Where do you board the ferry for the Adventure kayak tour" at bounding box center [281, 183] width 268 height 18
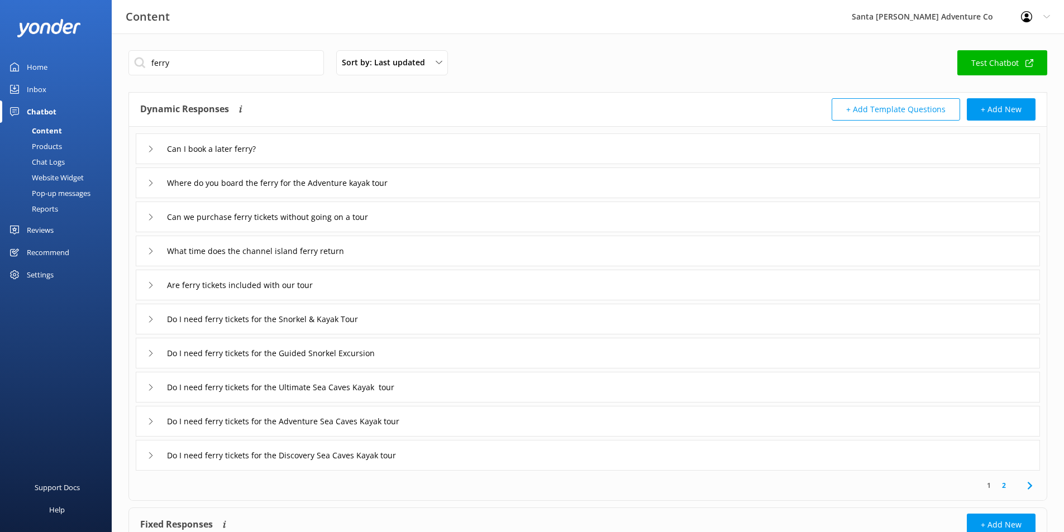
click at [52, 128] on div "Content" at bounding box center [34, 131] width 55 height 16
click at [52, 161] on div "Chat Logs" at bounding box center [36, 162] width 58 height 16
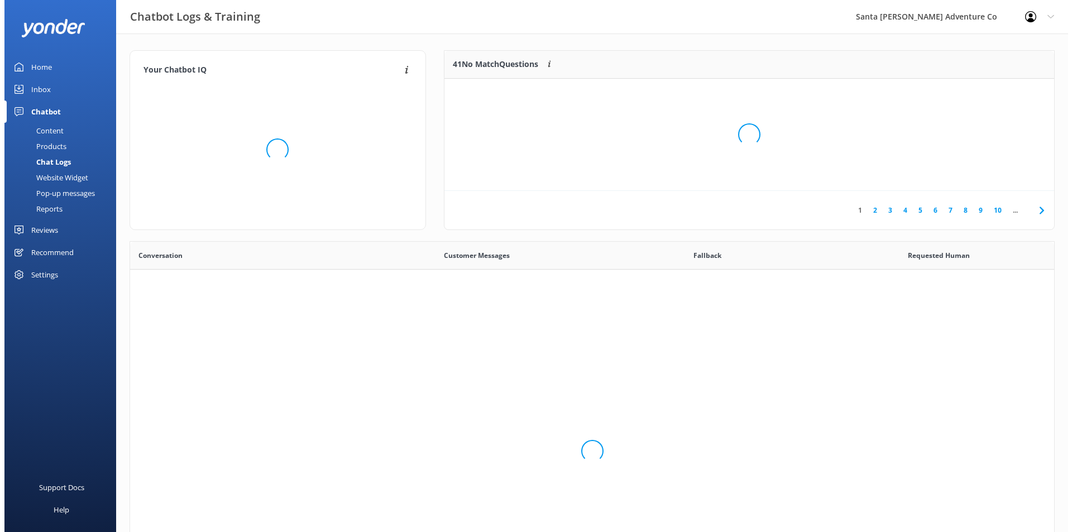
scroll to position [383, 916]
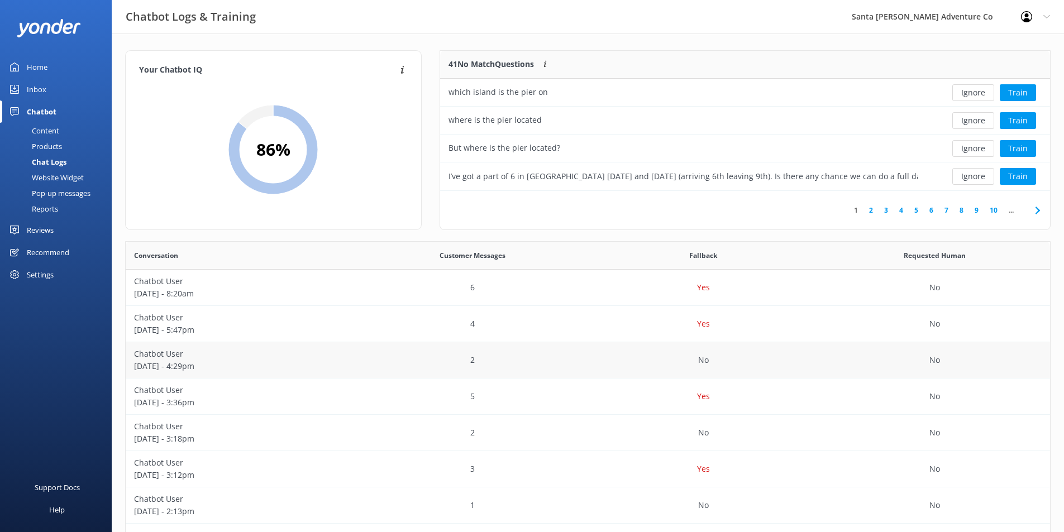
click at [263, 363] on p "[DATE] - 4:29pm" at bounding box center [241, 366] width 214 height 12
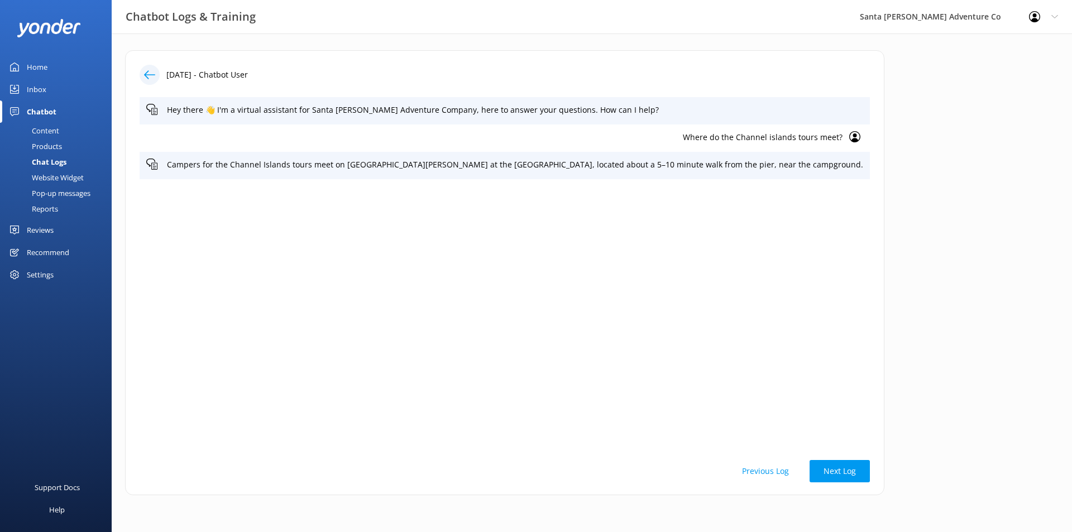
click at [146, 76] on use at bounding box center [149, 74] width 11 height 8
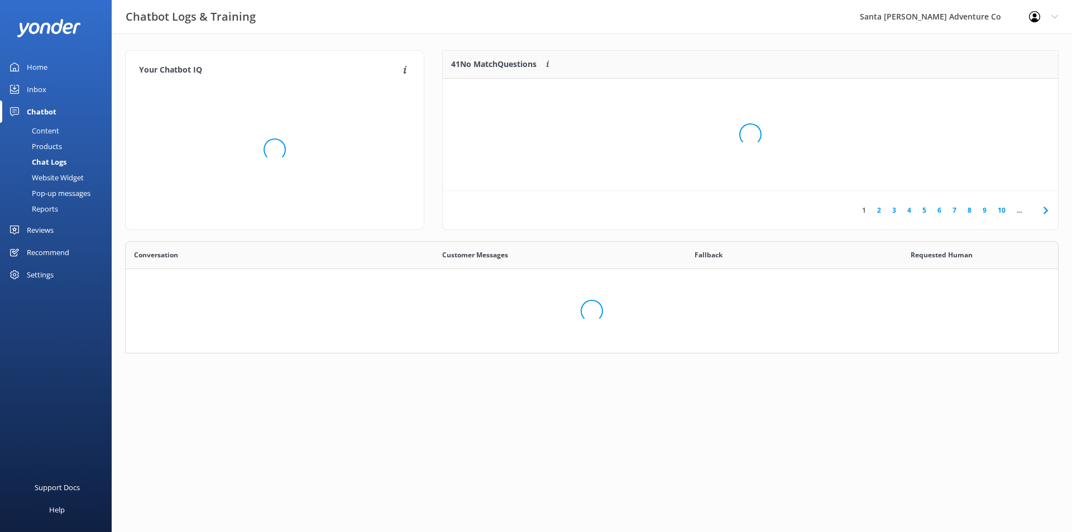
scroll to position [132, 601]
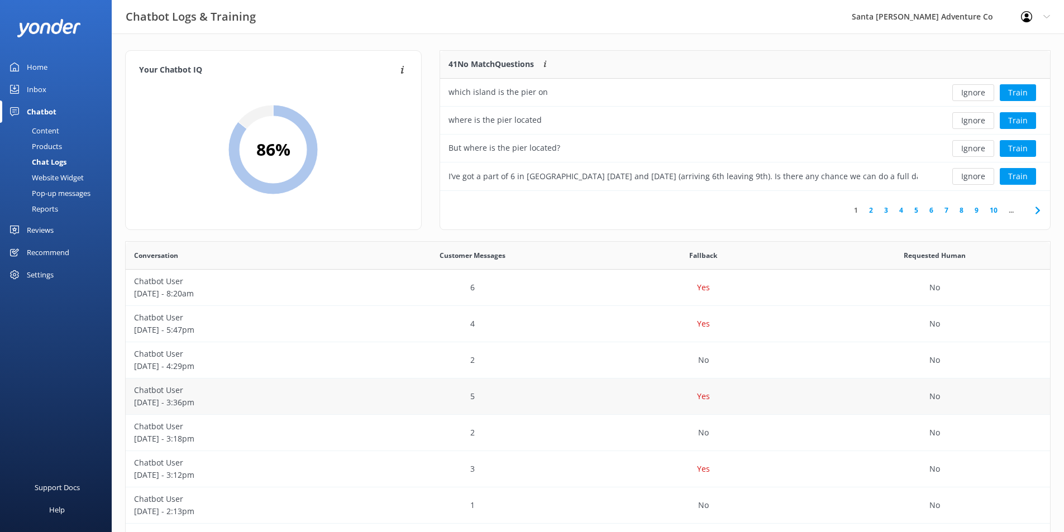
click at [221, 387] on p "Chatbot User" at bounding box center [241, 390] width 214 height 12
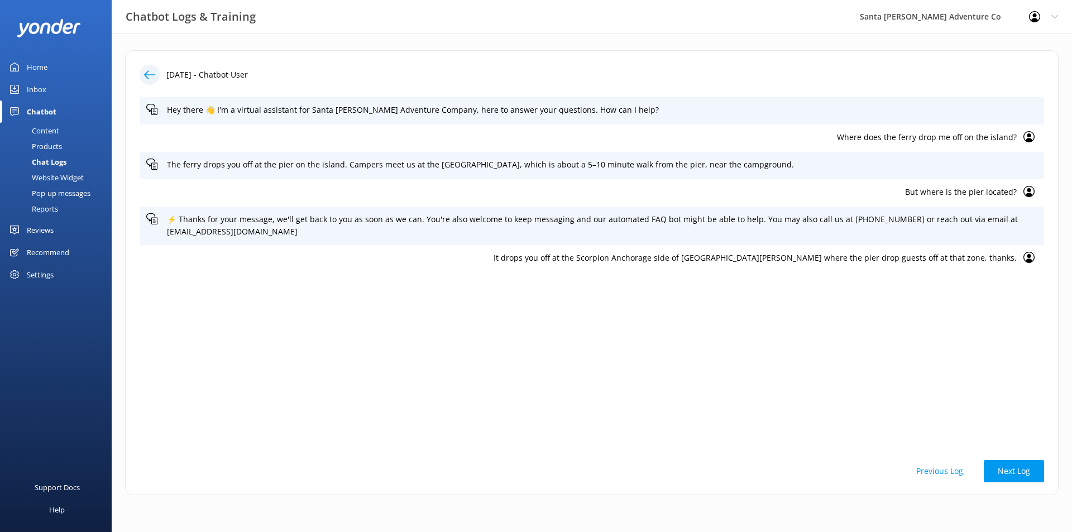
click at [147, 70] on icon at bounding box center [149, 74] width 11 height 11
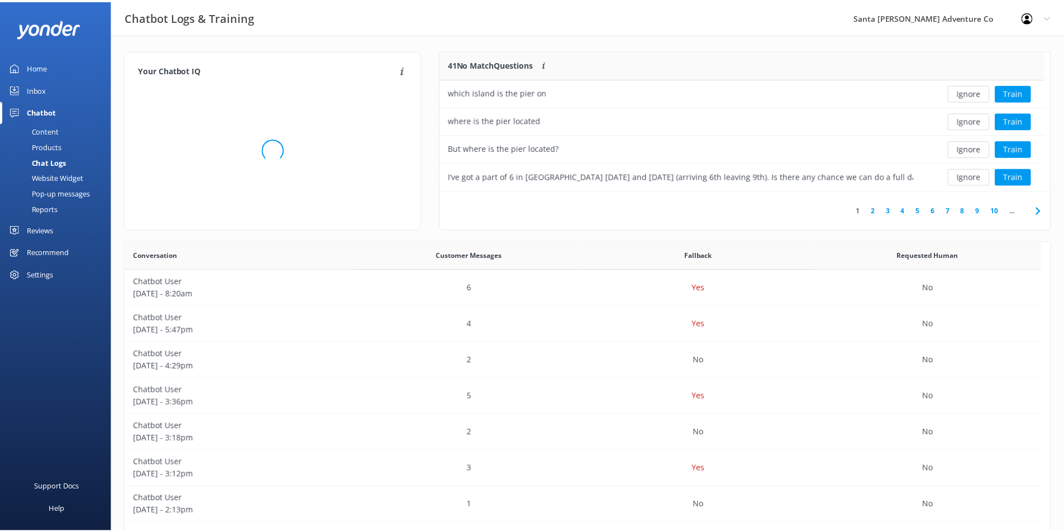
scroll to position [132, 601]
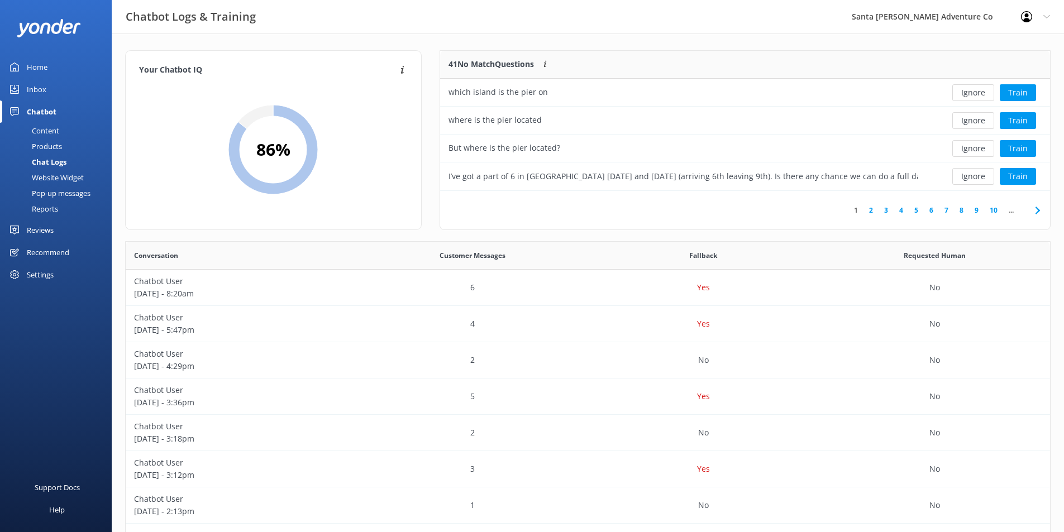
click at [49, 128] on div "Content" at bounding box center [33, 131] width 52 height 16
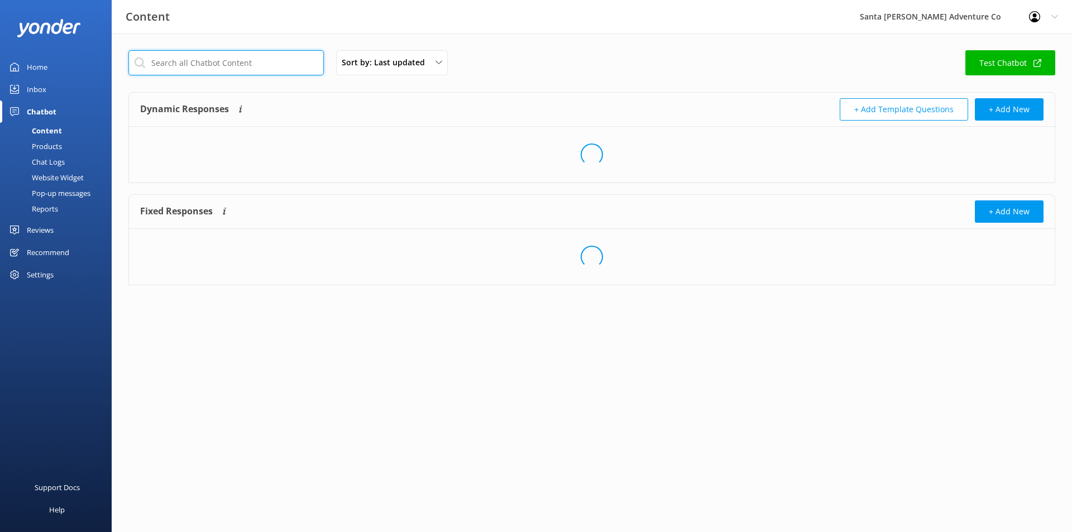
click at [198, 69] on input "text" at bounding box center [225, 62] width 195 height 25
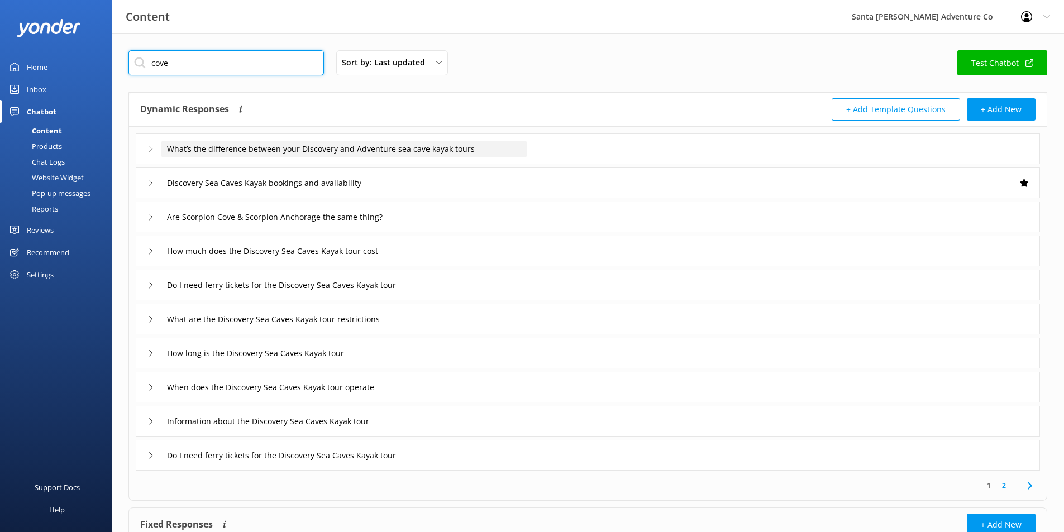
type input "cove"
click at [304, 143] on input "What’s the difference between your Discovery and Adventure sea cave kayak tours" at bounding box center [344, 149] width 366 height 17
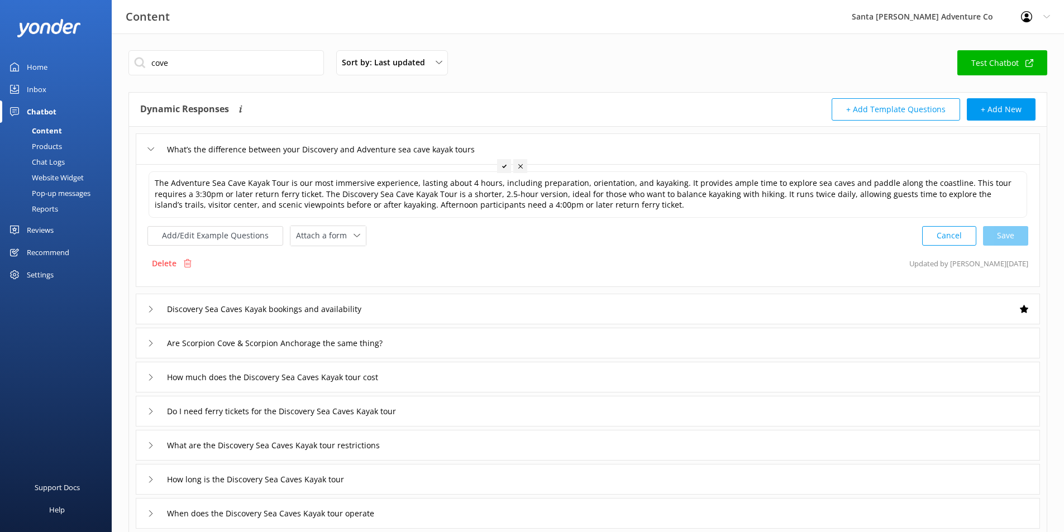
click at [143, 151] on div "What’s the difference between your Discovery and Adventure sea cave kayak tours" at bounding box center [588, 148] width 904 height 31
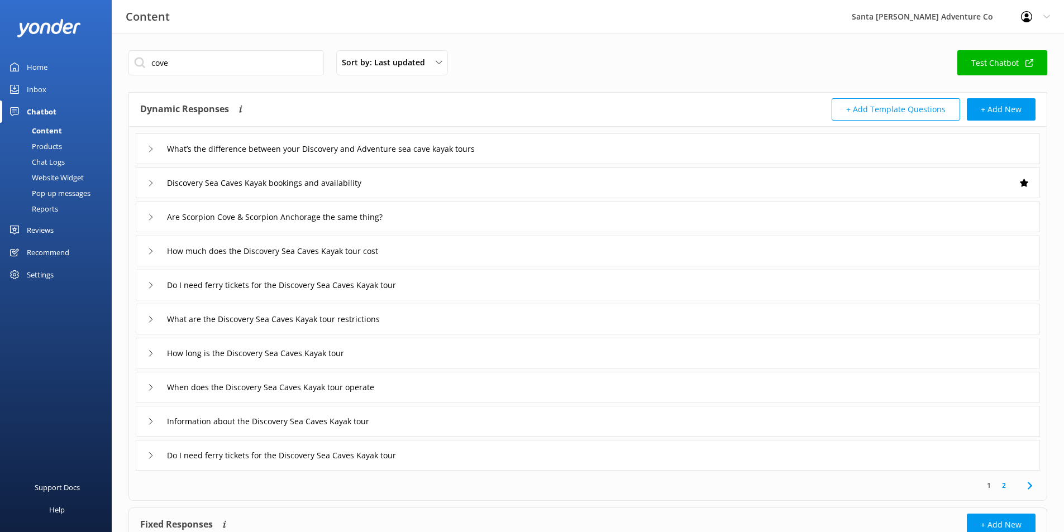
click at [151, 184] on use at bounding box center [150, 183] width 3 height 6
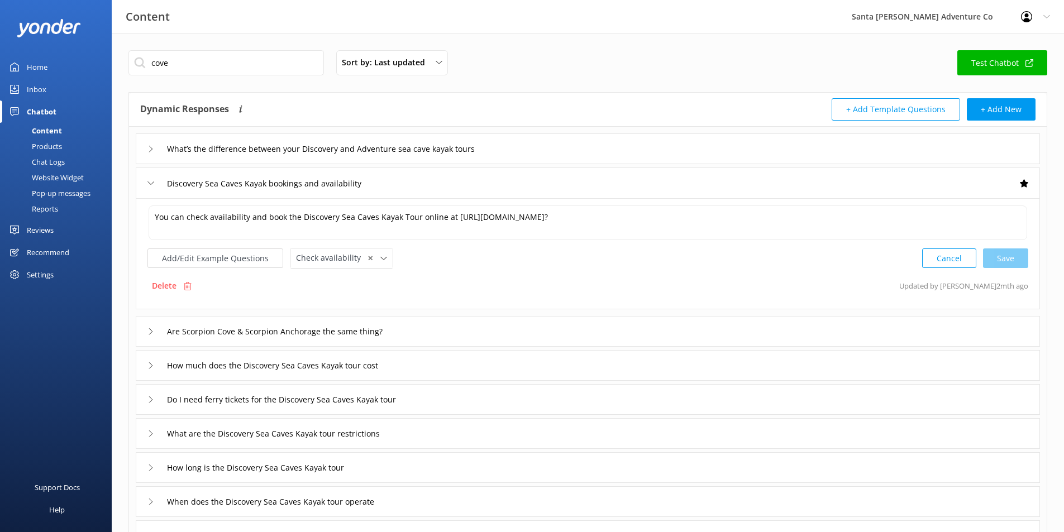
click at [151, 184] on icon at bounding box center [150, 183] width 7 height 7
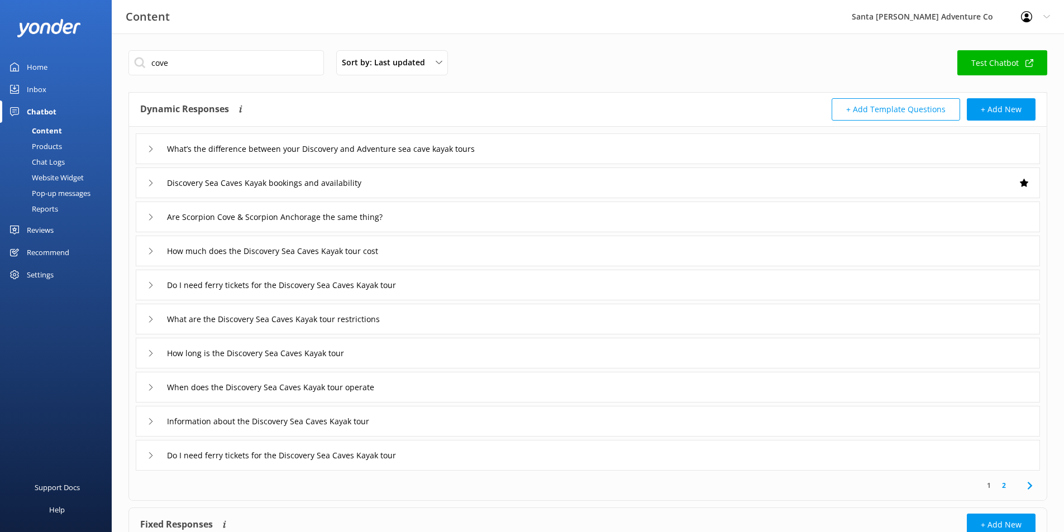
click at [146, 218] on div "Are Scorpion Cove & Scorpion Anchorage the same thing?" at bounding box center [588, 217] width 904 height 31
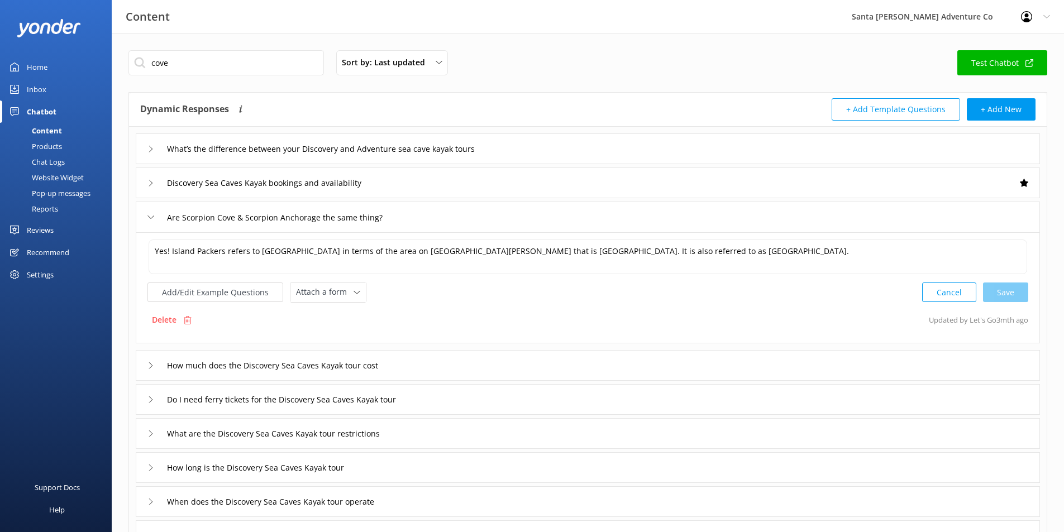
click at [146, 218] on div "Are Scorpion Cove & Scorpion Anchorage the same thing?" at bounding box center [588, 217] width 904 height 31
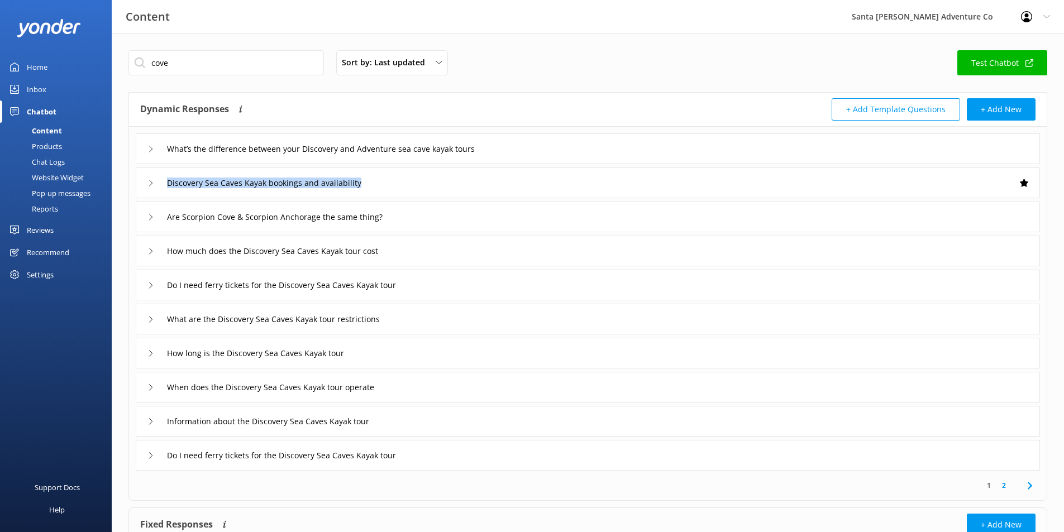
click at [146, 218] on div "Are Scorpion Cove & Scorpion Anchorage the same thing?" at bounding box center [588, 217] width 904 height 31
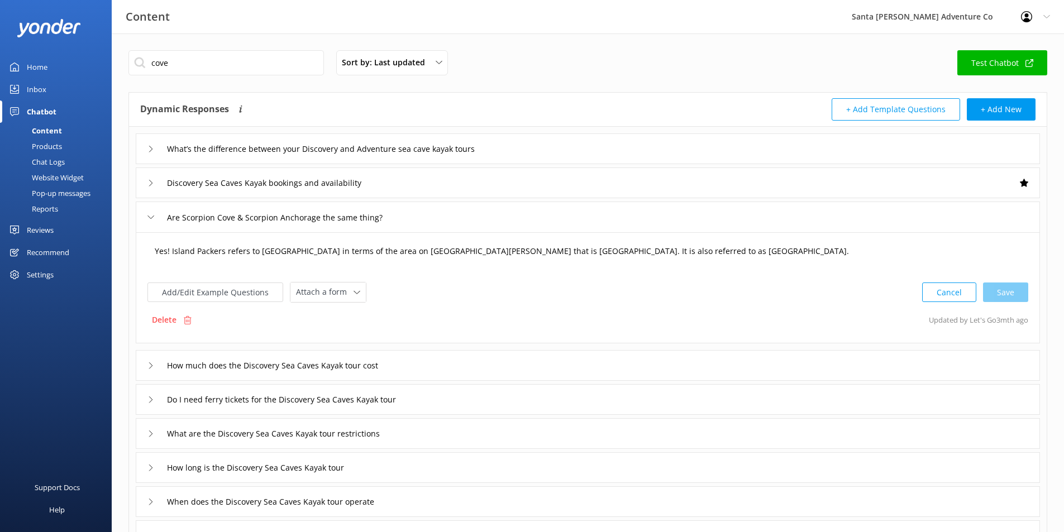
click at [413, 257] on textarea "Yes! Island Packers refers to [GEOGRAPHIC_DATA] in terms of the area on [GEOGRA…" at bounding box center [588, 257] width 878 height 35
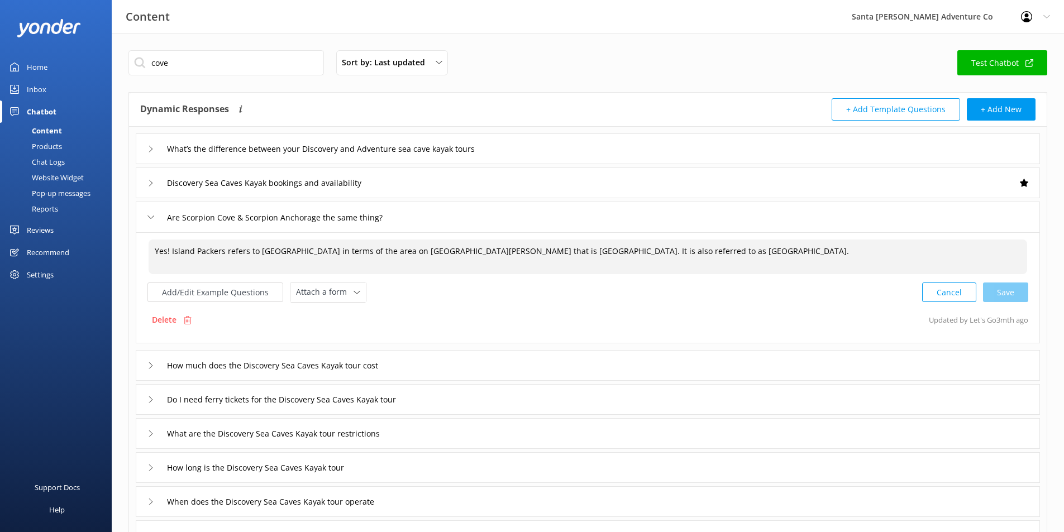
click at [369, 261] on textarea "Yes! Island Packers refers to [GEOGRAPHIC_DATA] in terms of the area on [GEOGRA…" at bounding box center [588, 257] width 878 height 35
click at [296, 259] on textarea "Yes! Island Packers refers to [GEOGRAPHIC_DATA] in terms of the area on [GEOGRA…" at bounding box center [588, 257] width 878 height 35
click at [308, 251] on textarea "Yes! Island Packers refers to [GEOGRAPHIC_DATA] in terms of the area on [GEOGRA…" at bounding box center [588, 257] width 878 height 35
click at [310, 250] on textarea "Yes! Island Packers refers to [GEOGRAPHIC_DATA] in terms of the area on [GEOGRA…" at bounding box center [588, 257] width 878 height 35
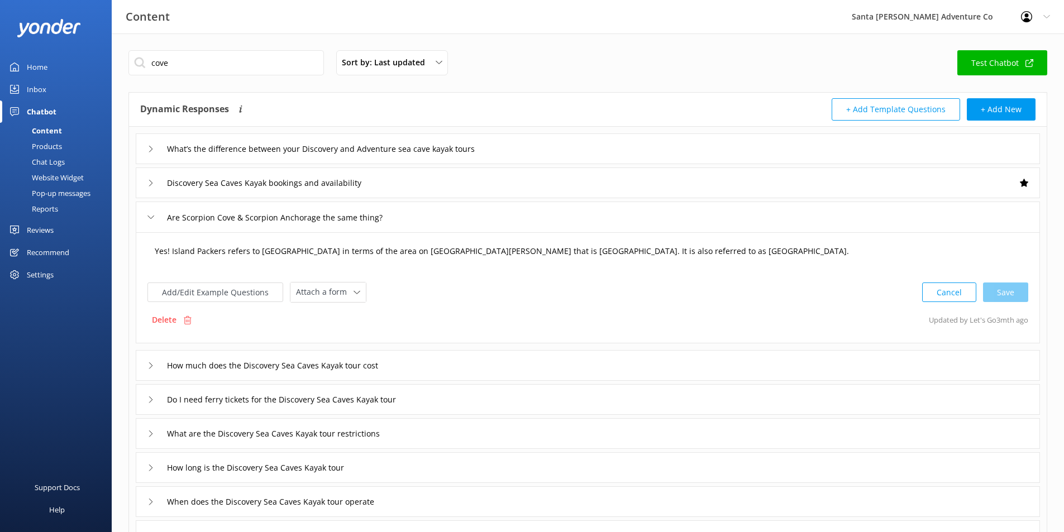
click at [252, 255] on textarea "Yes! Island Packers refers to [GEOGRAPHIC_DATA] in terms of the area on [GEOGRA…" at bounding box center [588, 257] width 878 height 35
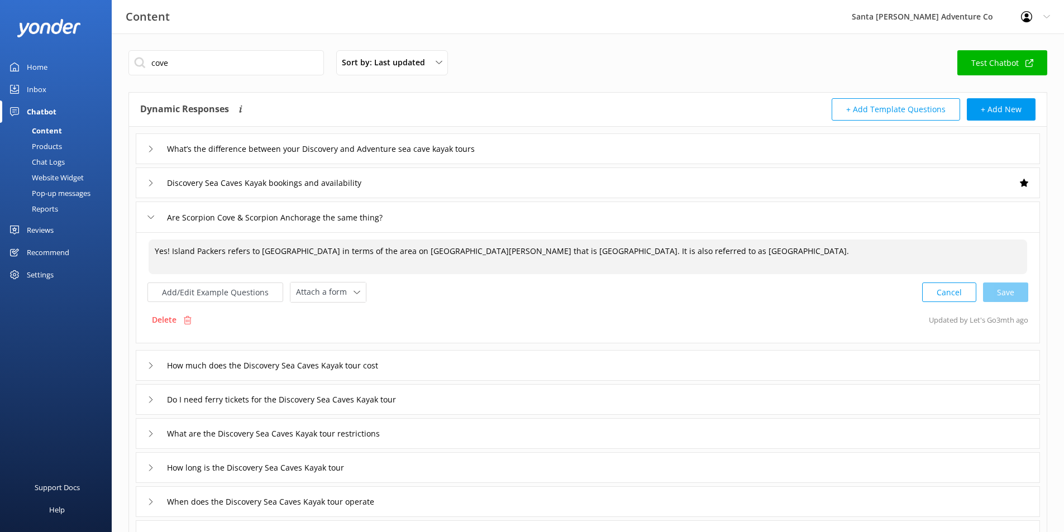
click at [219, 251] on textarea "Yes! Island Packers refers to [GEOGRAPHIC_DATA] in terms of the area on [GEOGRA…" at bounding box center [588, 257] width 878 height 35
click at [235, 253] on textarea "Yes! Island Packers refers to [GEOGRAPHIC_DATA] in terms of the area on [GEOGRA…" at bounding box center [588, 257] width 878 height 35
click at [197, 251] on textarea "Yes! Island Packers refers to [GEOGRAPHIC_DATA] in terms of the area on [GEOGRA…" at bounding box center [588, 257] width 878 height 35
click at [171, 253] on textarea "Yes! Island Packers refers to [GEOGRAPHIC_DATA] in terms of the area on [GEOGRA…" at bounding box center [588, 257] width 878 height 35
click at [333, 250] on textarea "Yes! Island Packers refers to [GEOGRAPHIC_DATA] in terms of the area on [GEOGRA…" at bounding box center [588, 257] width 878 height 35
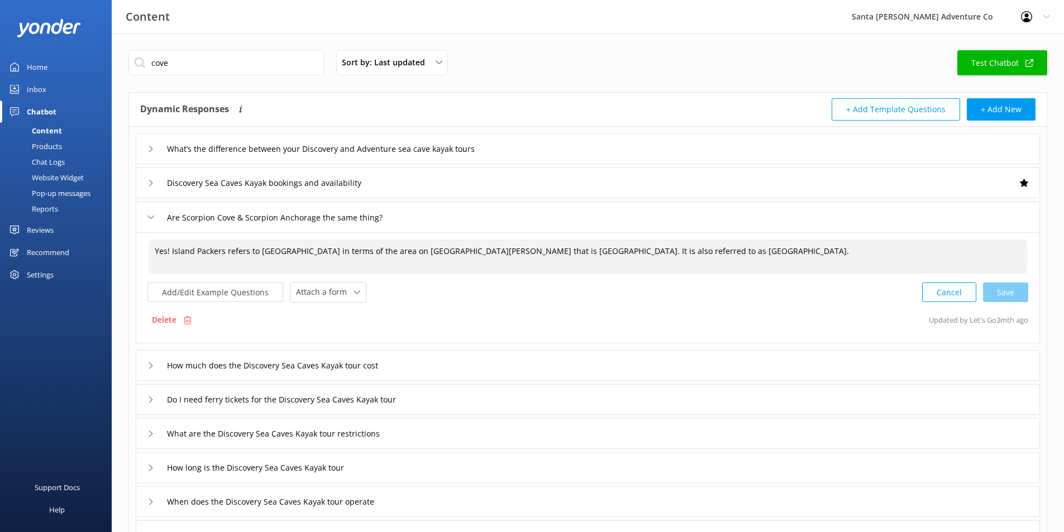
drag, startPoint x: 311, startPoint y: 251, endPoint x: 366, endPoint y: 252, distance: 54.7
click at [366, 252] on textarea "Yes! Island Packers refers to [GEOGRAPHIC_DATA] in terms of the area on [GEOGRA…" at bounding box center [588, 257] width 878 height 35
click at [248, 255] on textarea "Yes! Island Packers refers to [GEOGRAPHIC_DATA] in terms of the area on [GEOGRA…" at bounding box center [588, 257] width 878 height 35
click at [171, 253] on textarea "Yes! Island Packers refers to [GEOGRAPHIC_DATA] in terms of the area on [GEOGRA…" at bounding box center [588, 257] width 878 height 35
click at [309, 249] on textarea "Yes! They are the same. Island Packers refers to [GEOGRAPHIC_DATA] in terms of …" at bounding box center [588, 257] width 878 height 35
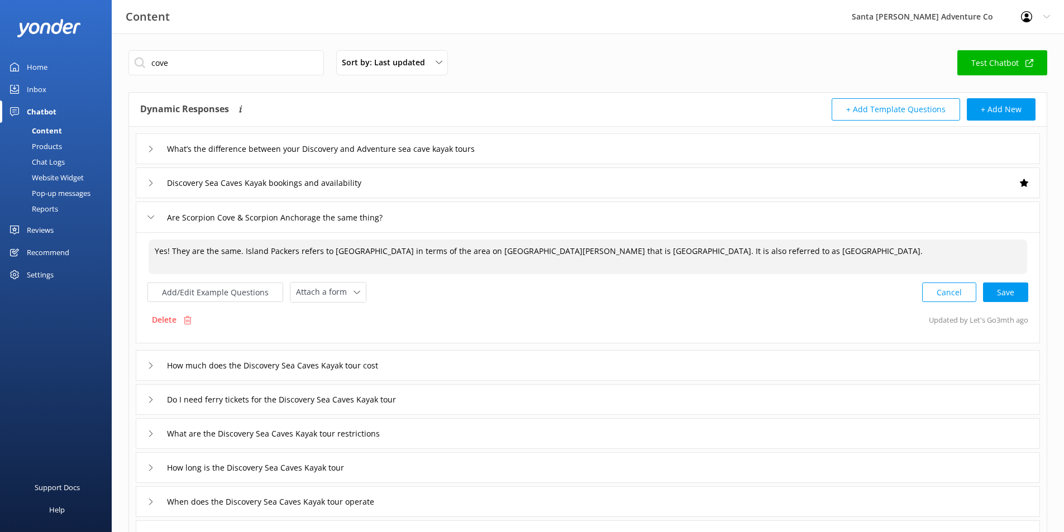
click at [315, 251] on textarea "Yes! They are the same. Island Packers refers to [GEOGRAPHIC_DATA] in terms of …" at bounding box center [588, 257] width 878 height 35
click at [325, 248] on textarea "Yes! They are the same. Island Packers refers to [GEOGRAPHIC_DATA] in terms of …" at bounding box center [588, 257] width 878 height 35
click at [368, 251] on textarea "Yes! They are the same. Island Packers says [GEOGRAPHIC_DATA] in terms of the a…" at bounding box center [588, 257] width 878 height 35
click at [308, 249] on textarea "Yes! They are the same. Island Packers says [GEOGRAPHIC_DATA] in terms of the a…" at bounding box center [588, 257] width 878 height 35
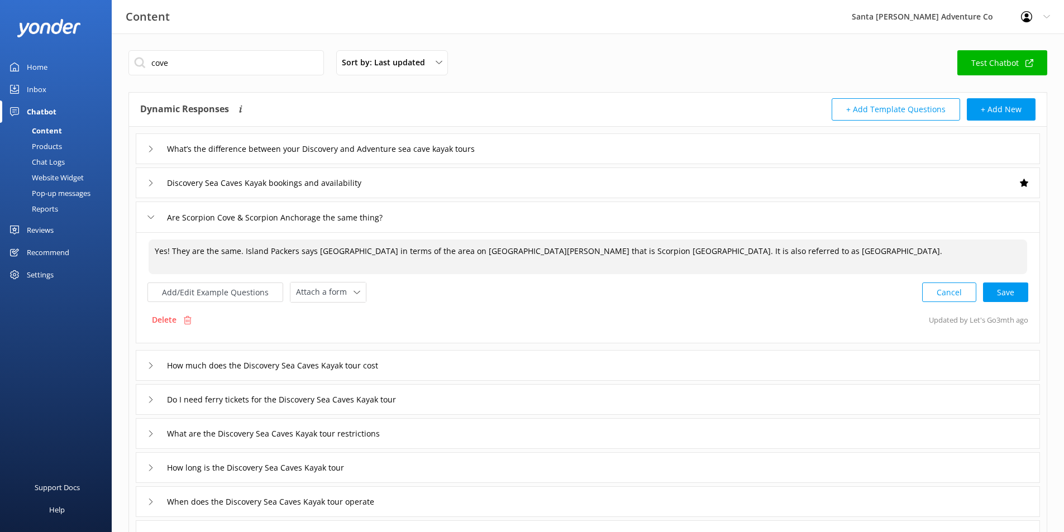
click at [308, 249] on textarea "Yes! They are the same. Island Packers says [GEOGRAPHIC_DATA] in terms of the a…" at bounding box center [588, 257] width 878 height 35
drag, startPoint x: 396, startPoint y: 249, endPoint x: 480, endPoint y: 251, distance: 84.3
click at [480, 251] on textarea "Yes! They are the same. Island Packers calls the are [GEOGRAPHIC_DATA] in terms…" at bounding box center [588, 257] width 878 height 35
click at [340, 253] on textarea "Yes! They are the same. Island Packers calls the are [GEOGRAPHIC_DATA], while t…" at bounding box center [588, 257] width 878 height 35
click at [509, 253] on textarea "Yes! They are the same. Island Packers calls the area [GEOGRAPHIC_DATA], while …" at bounding box center [588, 257] width 878 height 35
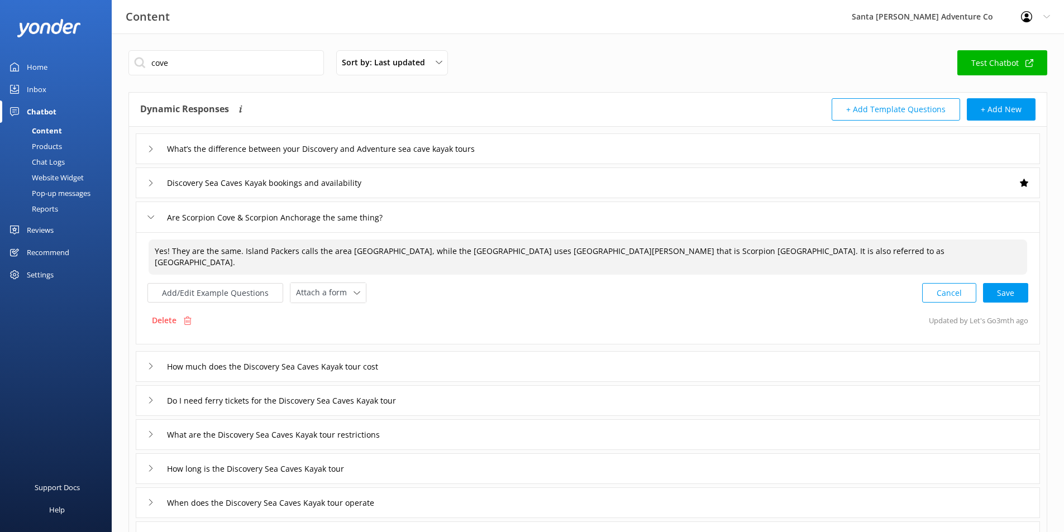
click at [502, 251] on textarea "Yes! They are the same. Island Packers calls the area [GEOGRAPHIC_DATA], while …" at bounding box center [588, 257] width 878 height 35
click at [500, 245] on textarea "Yes! They are the same. Island Packers calls the area [GEOGRAPHIC_DATA], while …" at bounding box center [588, 257] width 878 height 35
drag, startPoint x: 515, startPoint y: 251, endPoint x: 577, endPoint y: 251, distance: 62.0
click at [577, 251] on textarea "Yes! They are the same. Island Packers calls the area [GEOGRAPHIC_DATA], while …" at bounding box center [588, 257] width 878 height 35
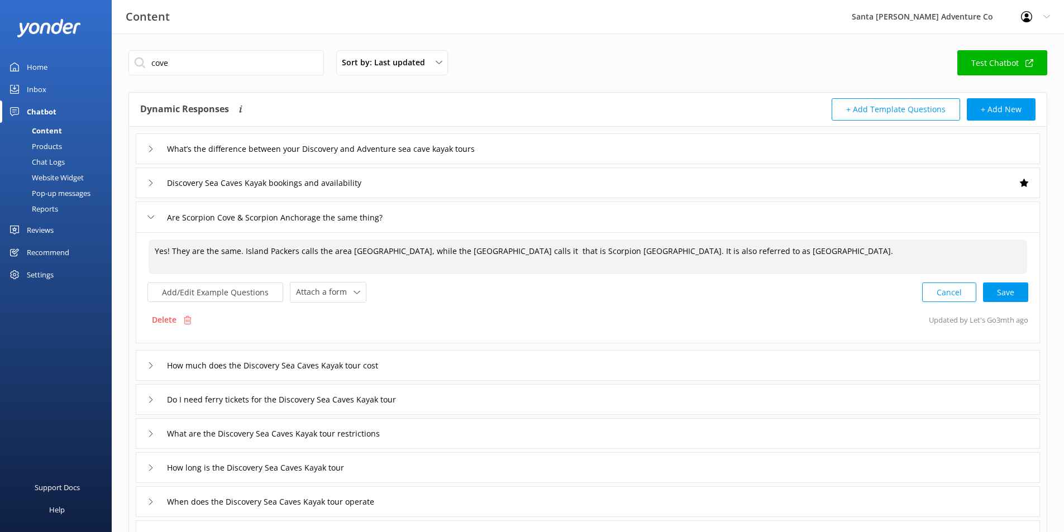
click at [238, 251] on textarea "Yes! They are the same. Island Packers calls the area [GEOGRAPHIC_DATA], while …" at bounding box center [588, 257] width 878 height 35
paste textarea "[GEOGRAPHIC_DATA][PERSON_NAME]"
click at [603, 248] on textarea "Yes! They are the same are on [GEOGRAPHIC_DATA][PERSON_NAME]. Island Packers ca…" at bounding box center [588, 257] width 878 height 35
click at [630, 247] on textarea "Yes! They are the same are on [GEOGRAPHIC_DATA][PERSON_NAME]. Island Packers ca…" at bounding box center [588, 257] width 878 height 35
click at [998, 290] on div "Cancel Save" at bounding box center [975, 292] width 106 height 21
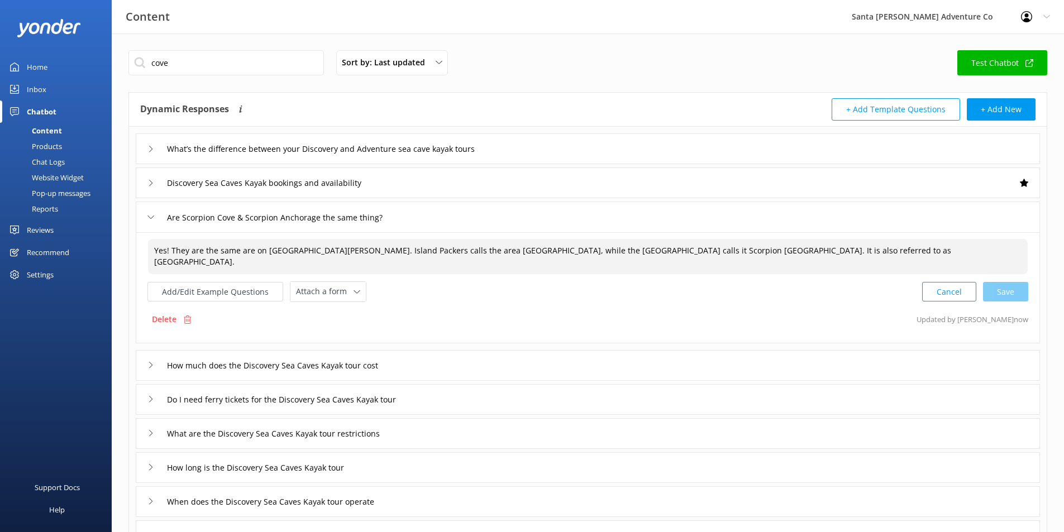
type textarea "Yes! They are the same are on [GEOGRAPHIC_DATA][PERSON_NAME]. Island Packers ca…"
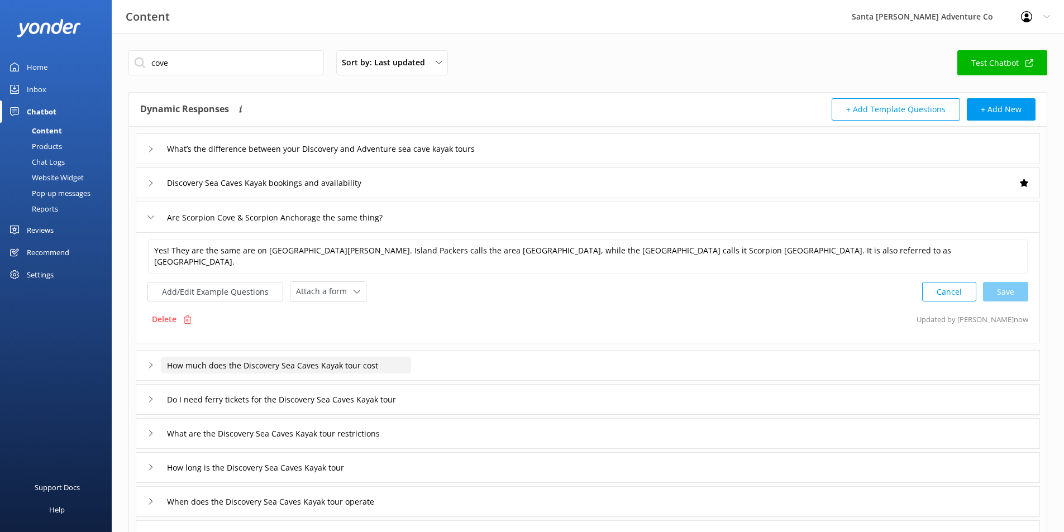
click at [317, 359] on input "How much does the Discovery Sea Caves Kayak tour cost" at bounding box center [286, 365] width 250 height 17
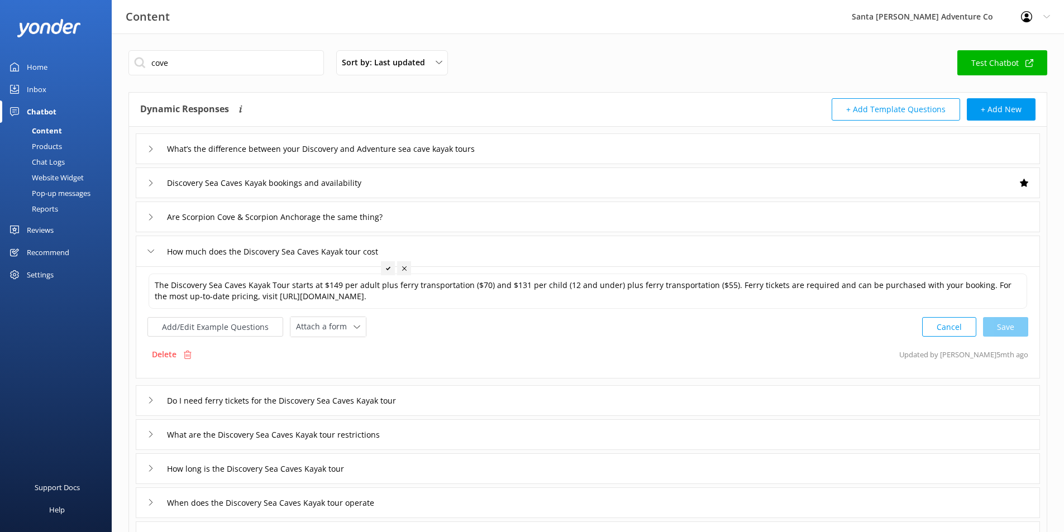
click at [143, 247] on div "How much does the Discovery Sea Caves Kayak tour cost" at bounding box center [588, 251] width 904 height 31
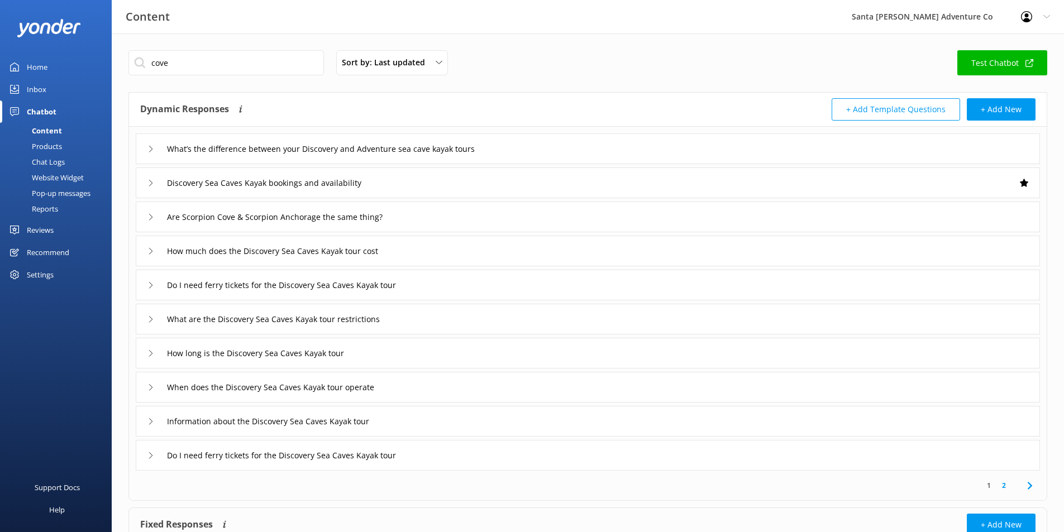
click at [995, 71] on link "Test Chatbot" at bounding box center [1002, 62] width 90 height 25
click at [57, 159] on div "Chat Logs" at bounding box center [36, 162] width 58 height 16
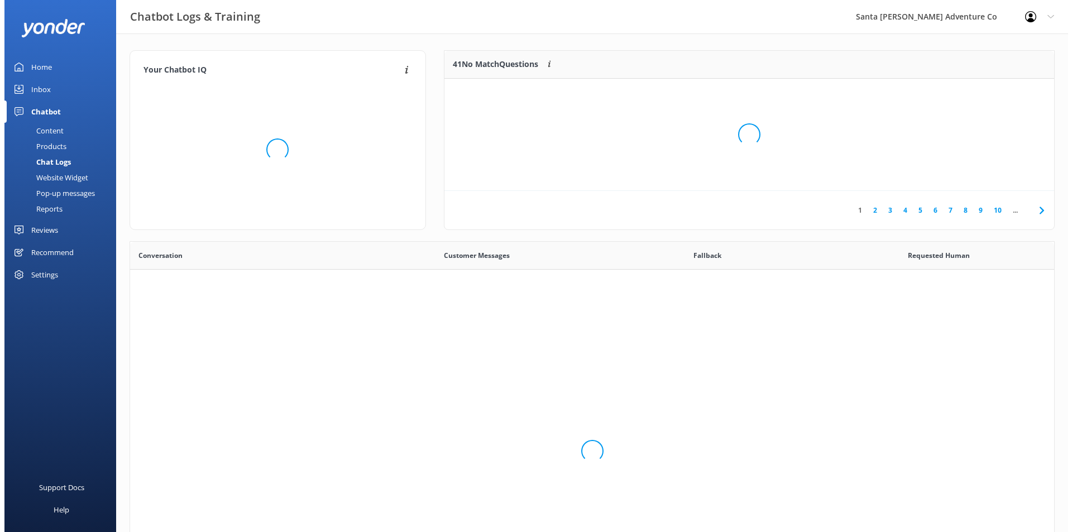
scroll to position [383, 916]
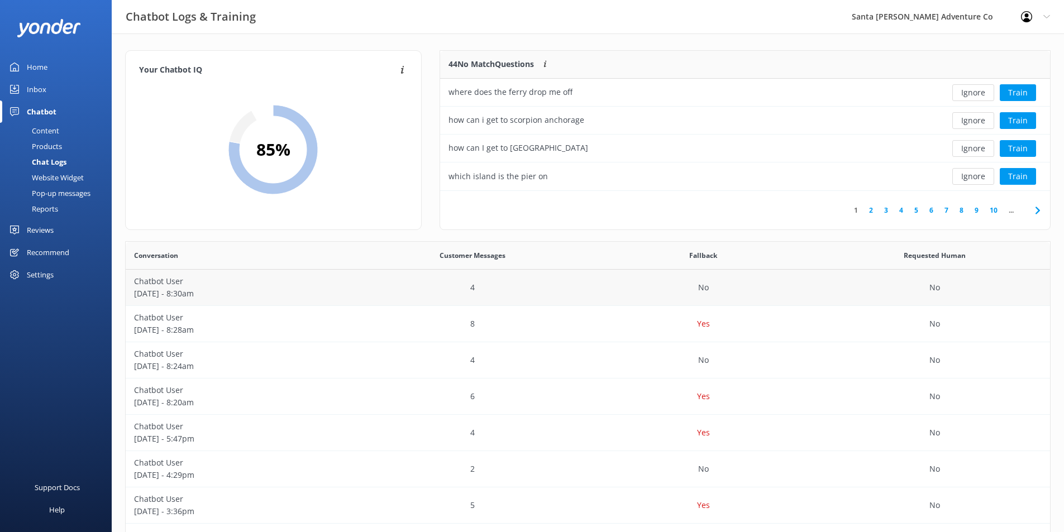
click at [261, 288] on p "[DATE] - 8:30am" at bounding box center [241, 294] width 214 height 12
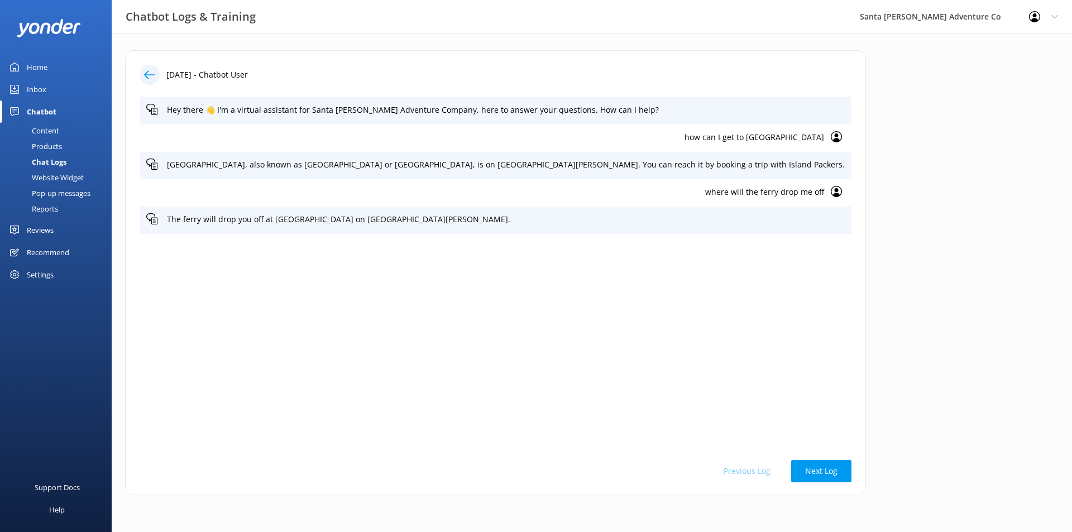
click at [652, 197] on p "where will the ferry drop me off" at bounding box center [485, 192] width 678 height 12
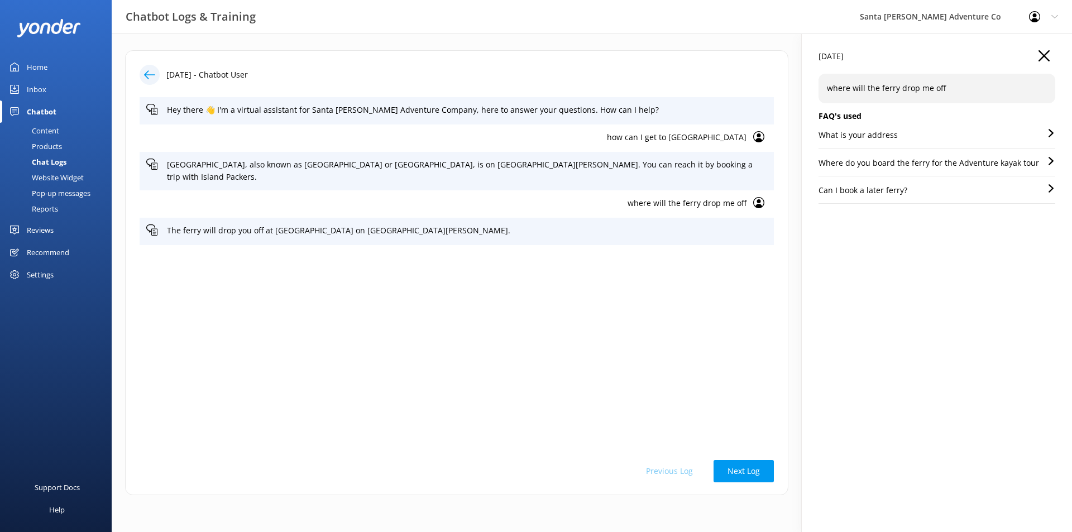
click at [847, 189] on div "Can I book a later ferry?" at bounding box center [936, 194] width 237 height 20
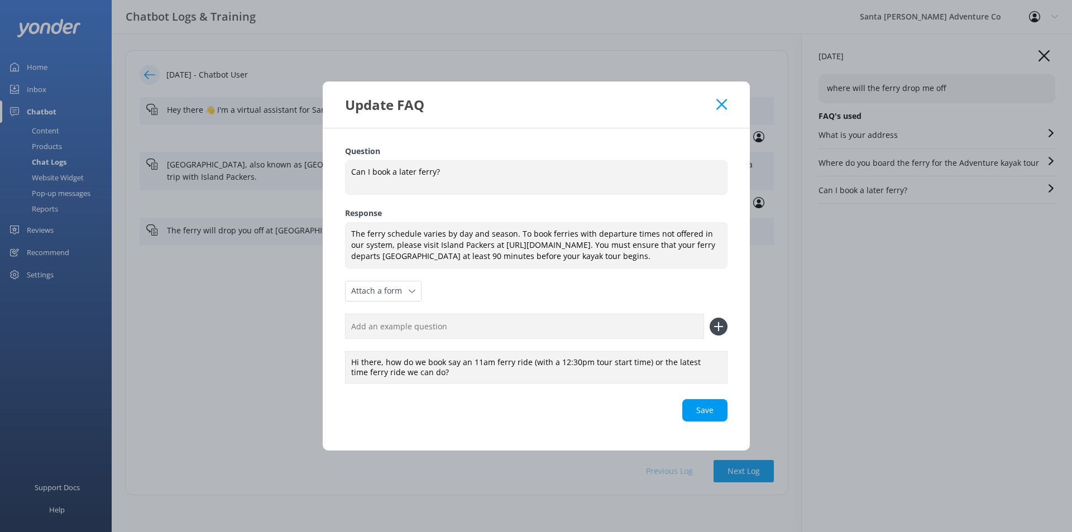
click at [723, 103] on use at bounding box center [721, 104] width 11 height 11
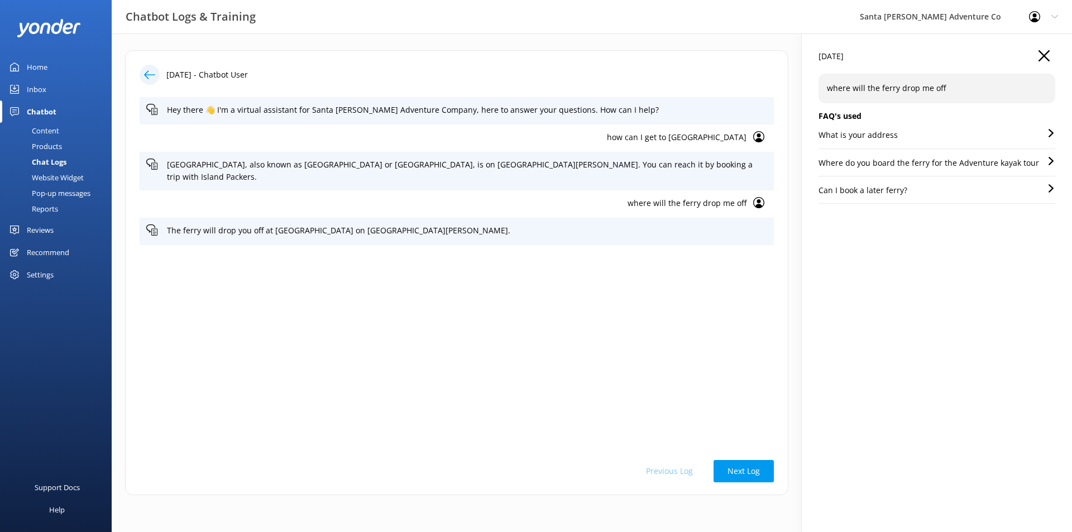
click at [818, 157] on p "Where do you board the ferry for the Adventure kayak tour" at bounding box center [928, 163] width 221 height 12
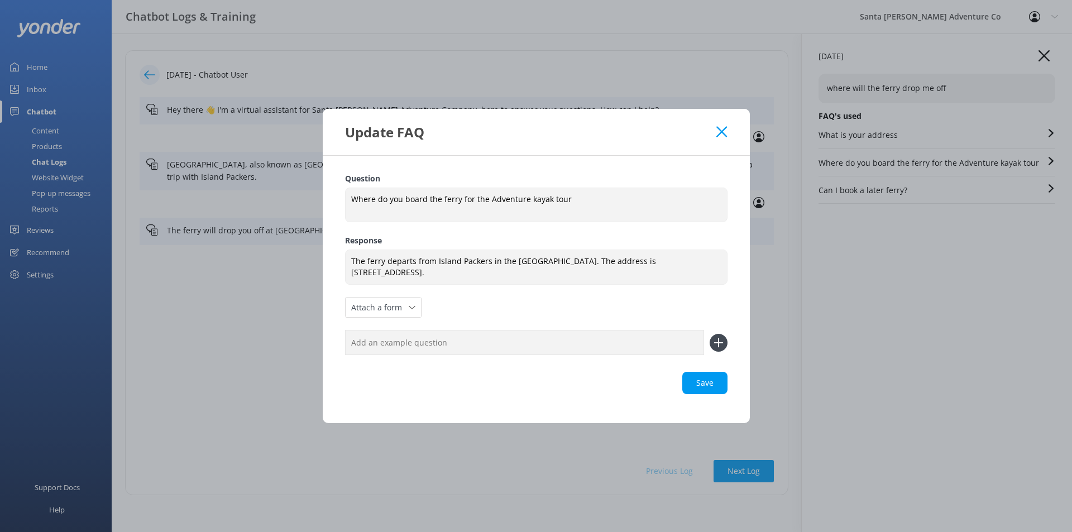
click at [724, 135] on icon at bounding box center [721, 131] width 11 height 11
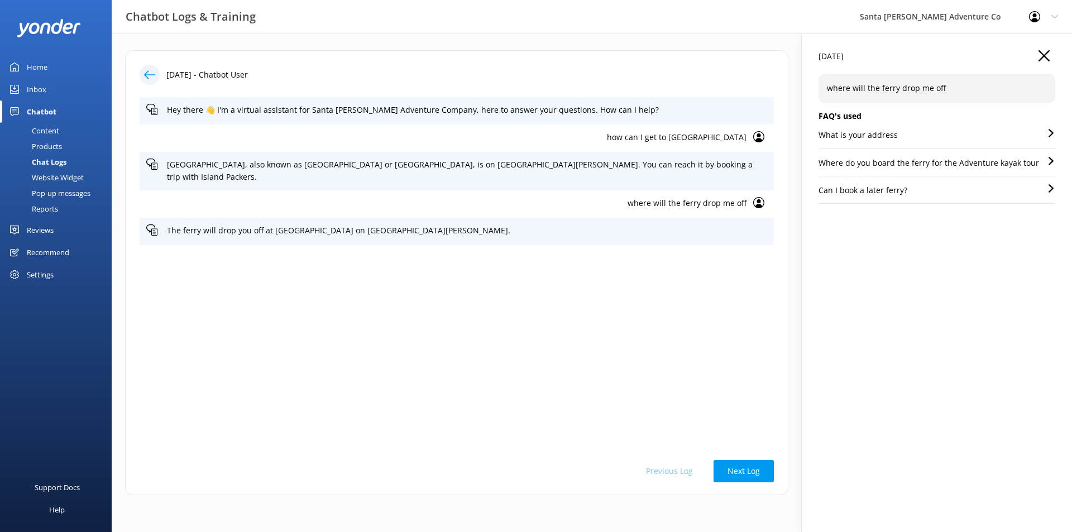
click at [818, 136] on p "What is your address" at bounding box center [857, 135] width 79 height 12
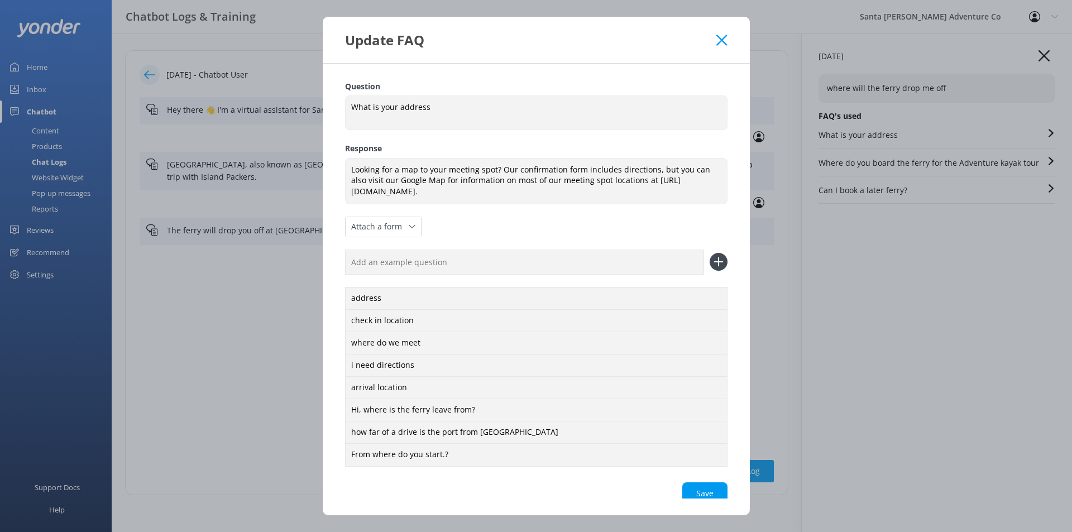
click at [726, 35] on use at bounding box center [721, 40] width 11 height 11
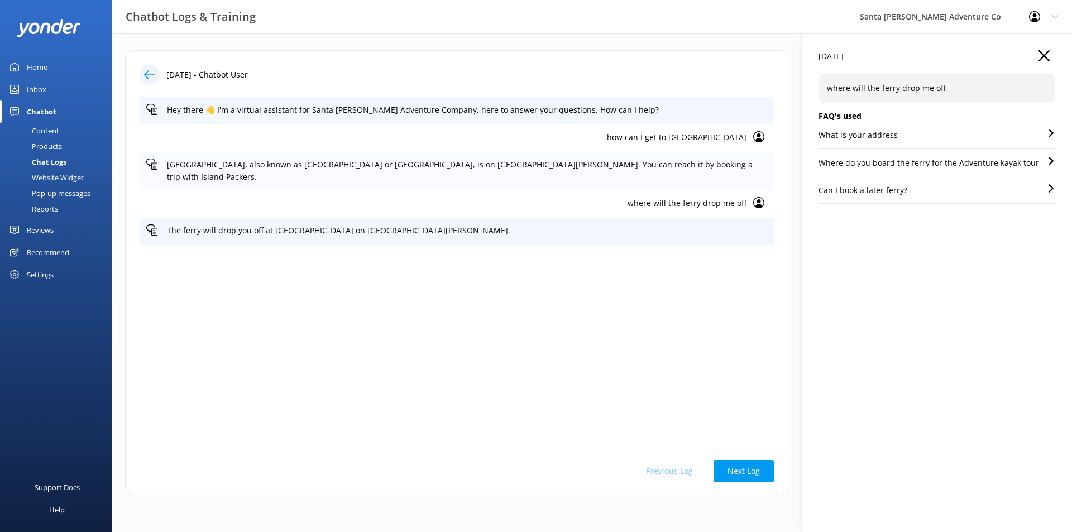
click at [671, 165] on p "[GEOGRAPHIC_DATA], also known as [GEOGRAPHIC_DATA] or [GEOGRAPHIC_DATA], is on …" at bounding box center [467, 171] width 600 height 25
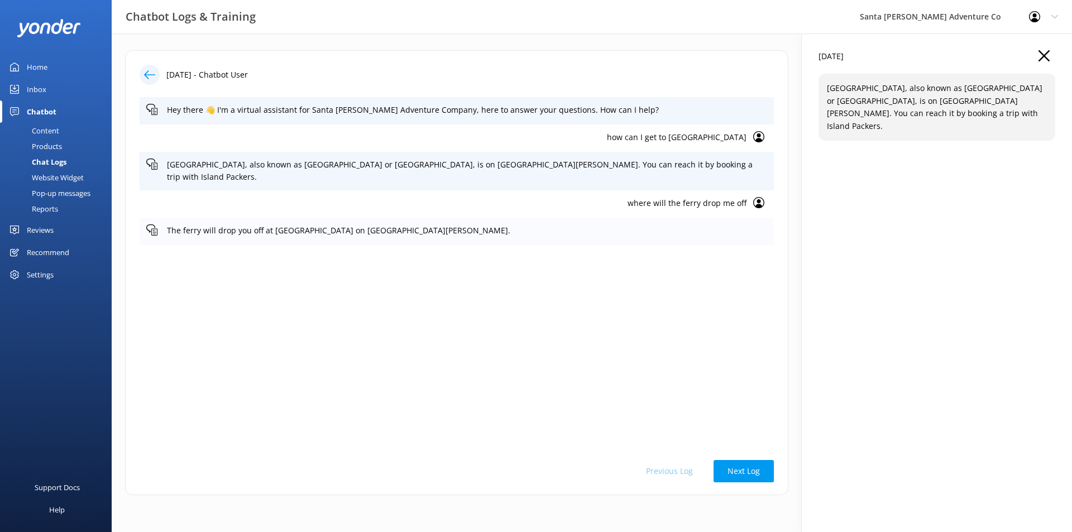
click at [615, 224] on p "The ferry will drop you off at [GEOGRAPHIC_DATA] on [GEOGRAPHIC_DATA][PERSON_NA…" at bounding box center [467, 230] width 600 height 12
click at [860, 80] on div "The ferry will drop you off at [GEOGRAPHIC_DATA] on [GEOGRAPHIC_DATA][PERSON_NA…" at bounding box center [936, 95] width 237 height 42
click at [150, 224] on icon at bounding box center [151, 229] width 11 height 11
click at [609, 197] on p "where will the ferry drop me off" at bounding box center [446, 203] width 600 height 12
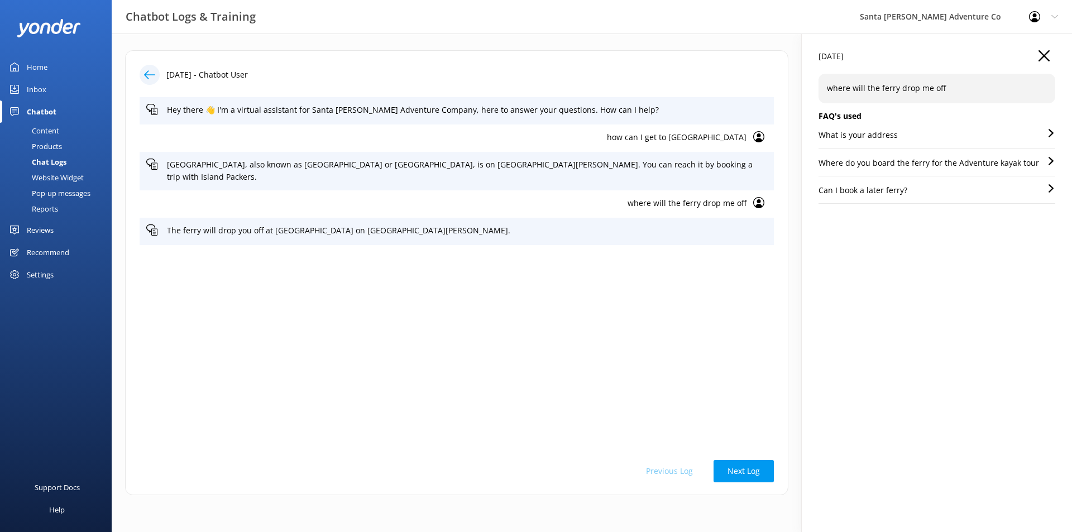
click at [620, 131] on p "how can I get to [GEOGRAPHIC_DATA]" at bounding box center [446, 137] width 600 height 12
click at [818, 131] on p "Are Scorpion Cove & Scorpion Anchorage the same thing?" at bounding box center [925, 135] width 215 height 12
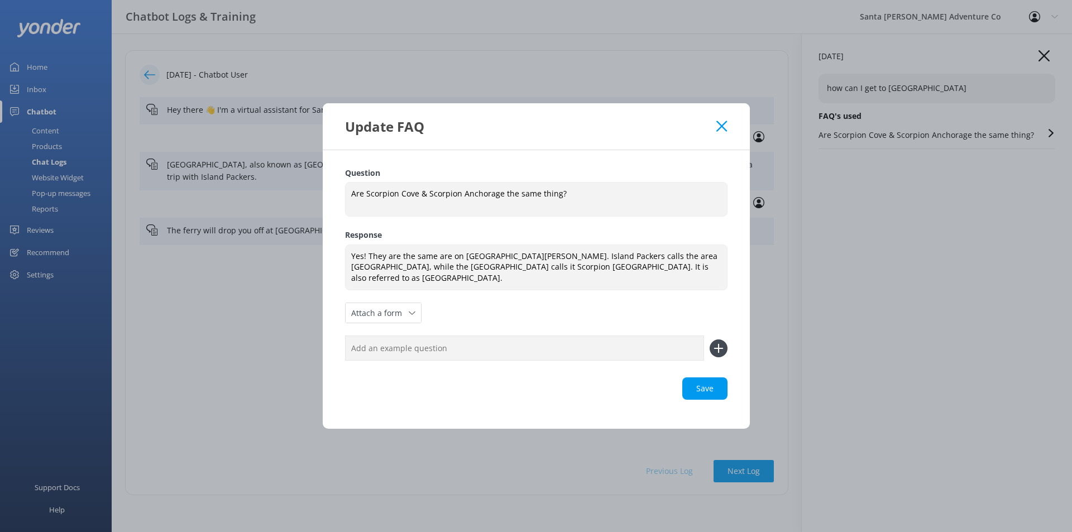
click at [724, 131] on use at bounding box center [721, 126] width 11 height 11
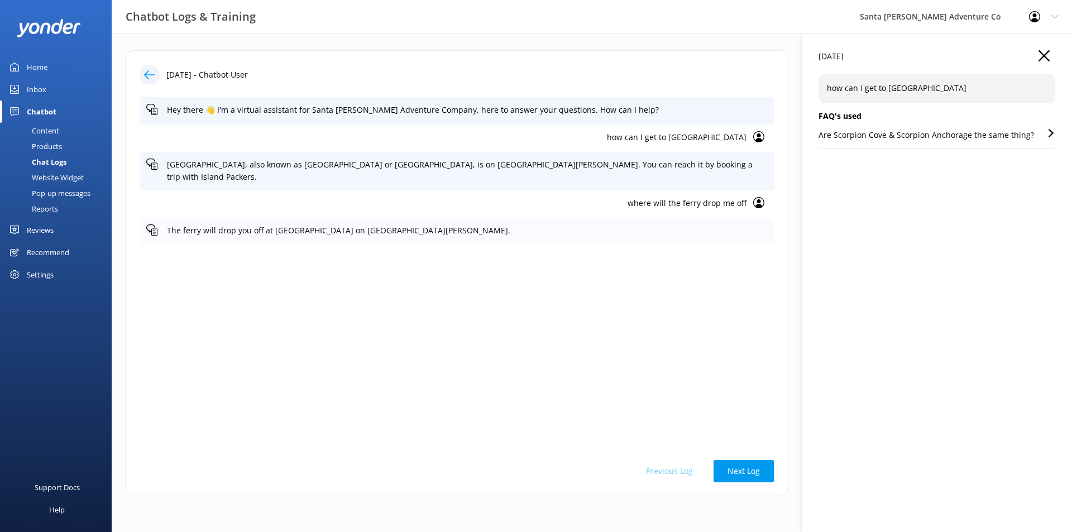
click at [648, 228] on div "The ferry will drop you off at [GEOGRAPHIC_DATA] on [GEOGRAPHIC_DATA][PERSON_NA…" at bounding box center [457, 231] width 634 height 27
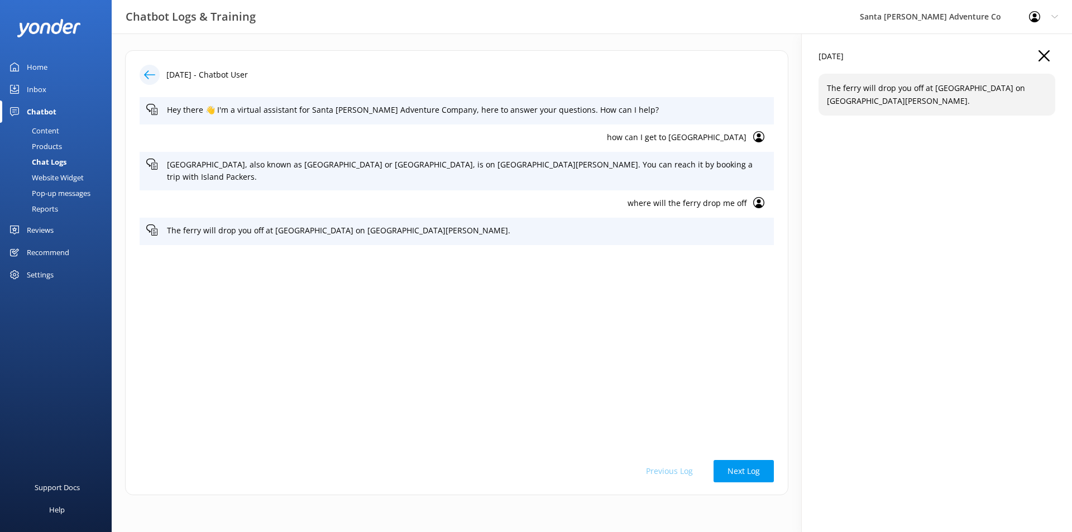
click at [880, 89] on p "The ferry will drop you off at [GEOGRAPHIC_DATA] on [GEOGRAPHIC_DATA][PERSON_NA…" at bounding box center [937, 94] width 220 height 25
click at [645, 197] on p "where will the ferry drop me off" at bounding box center [446, 203] width 600 height 12
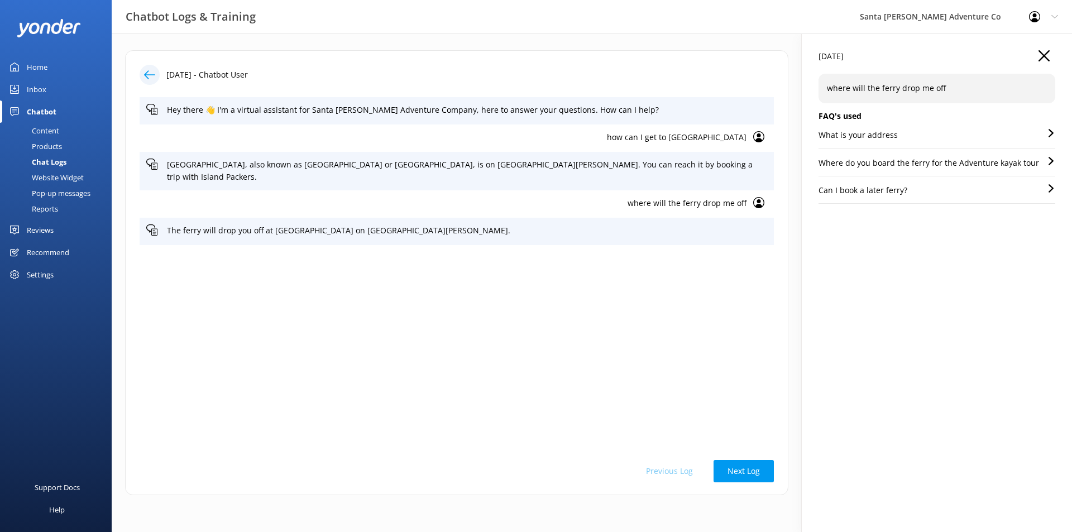
click at [845, 166] on p "Where do you board the ferry for the Adventure kayak tour" at bounding box center [928, 163] width 221 height 12
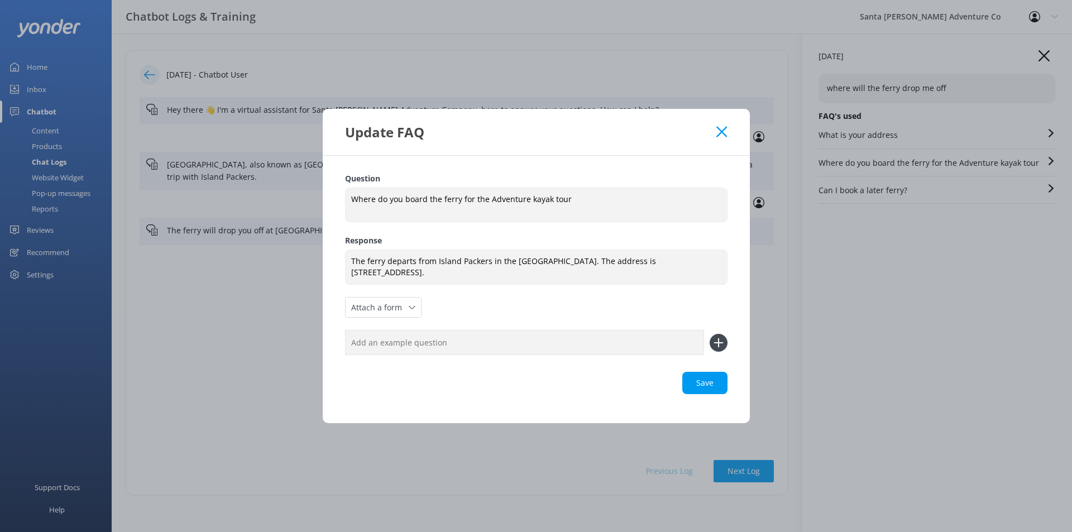
click at [727, 130] on icon at bounding box center [721, 131] width 11 height 11
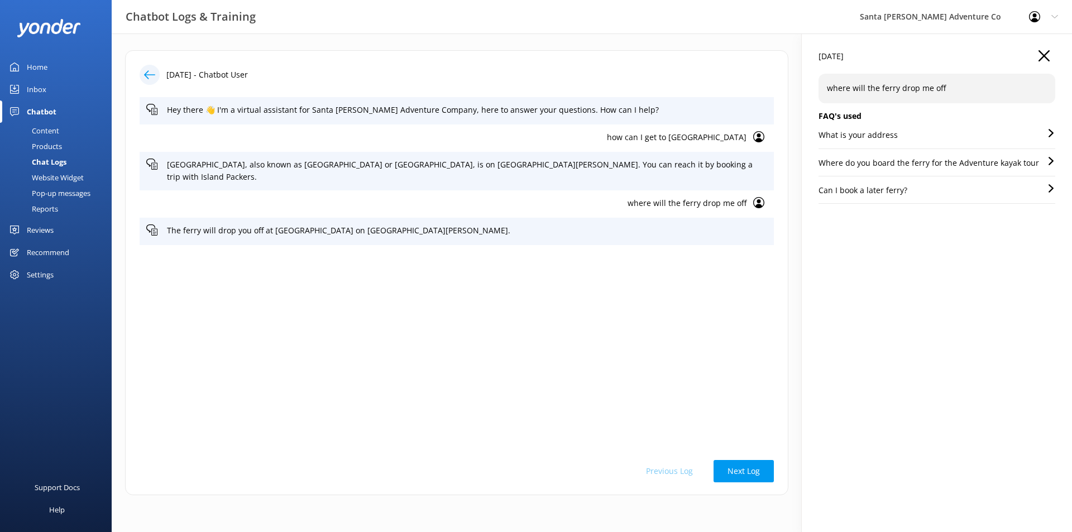
click at [818, 140] on p "What is your address" at bounding box center [857, 135] width 79 height 12
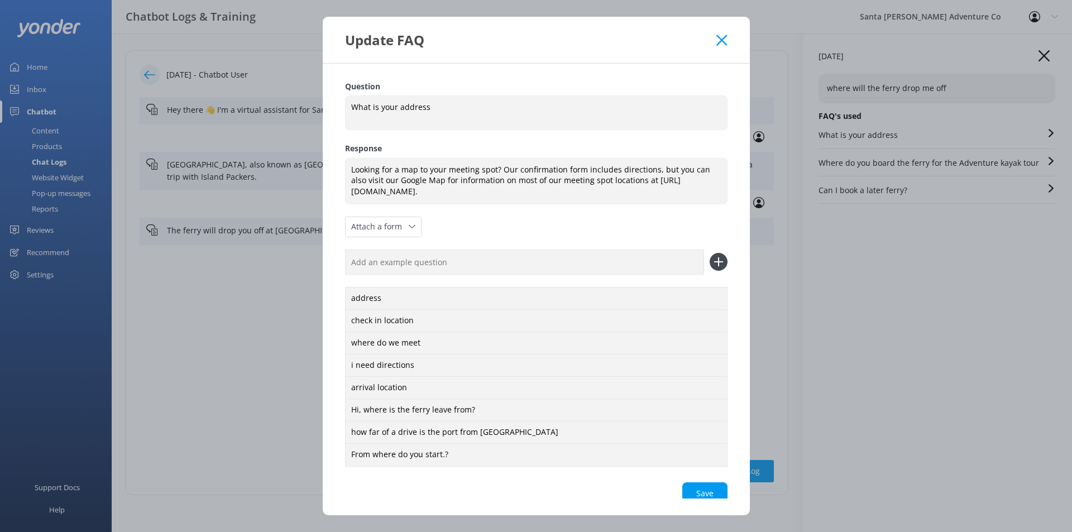
click at [723, 40] on icon at bounding box center [721, 40] width 11 height 11
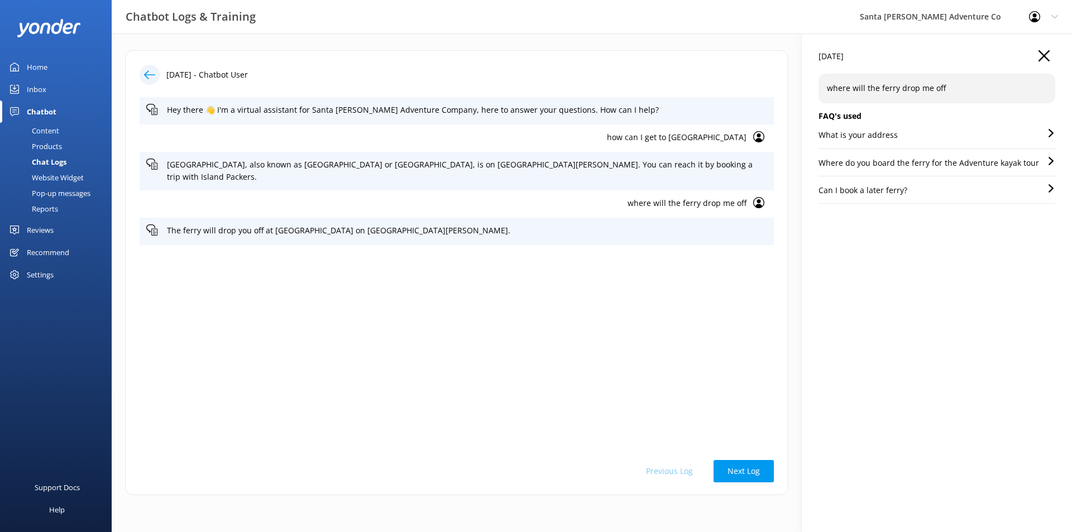
click at [818, 194] on p "Can I book a later ferry?" at bounding box center [862, 190] width 89 height 12
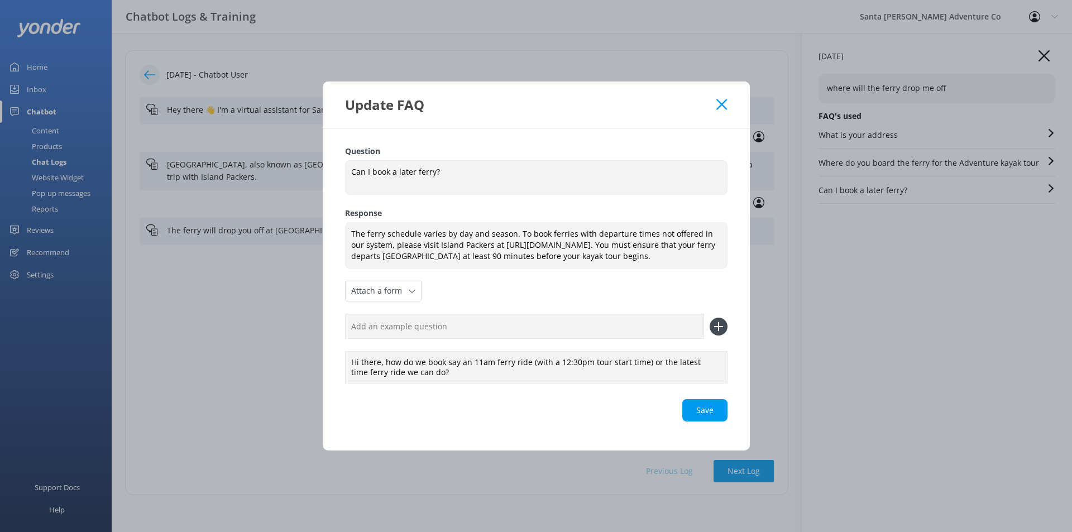
click at [714, 115] on div "Update FAQ" at bounding box center [536, 105] width 427 height 46
click at [717, 105] on icon at bounding box center [721, 104] width 11 height 11
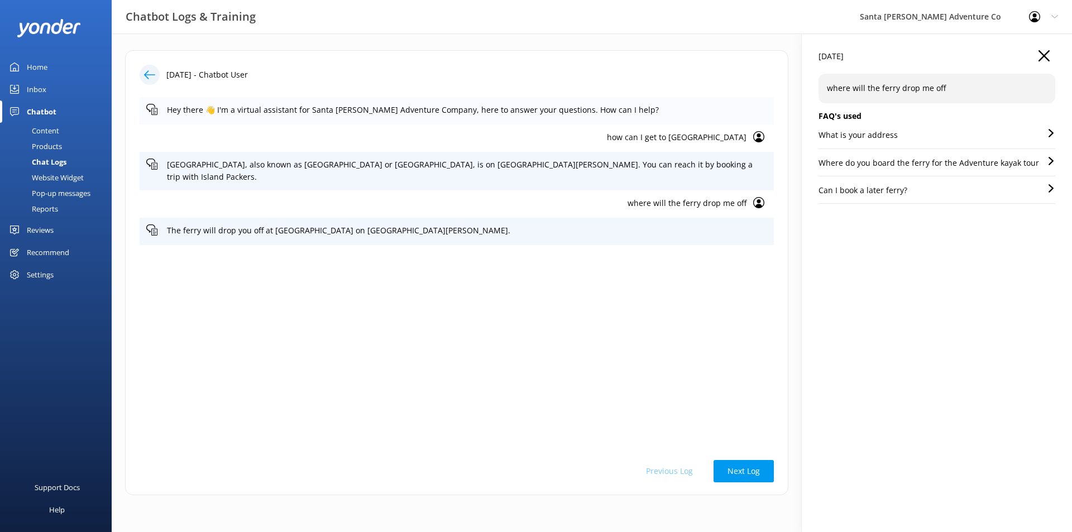
click at [654, 121] on div "Hey there 👋 I'm a virtual assistant for Santa [PERSON_NAME] Adventure Company, …" at bounding box center [457, 110] width 634 height 27
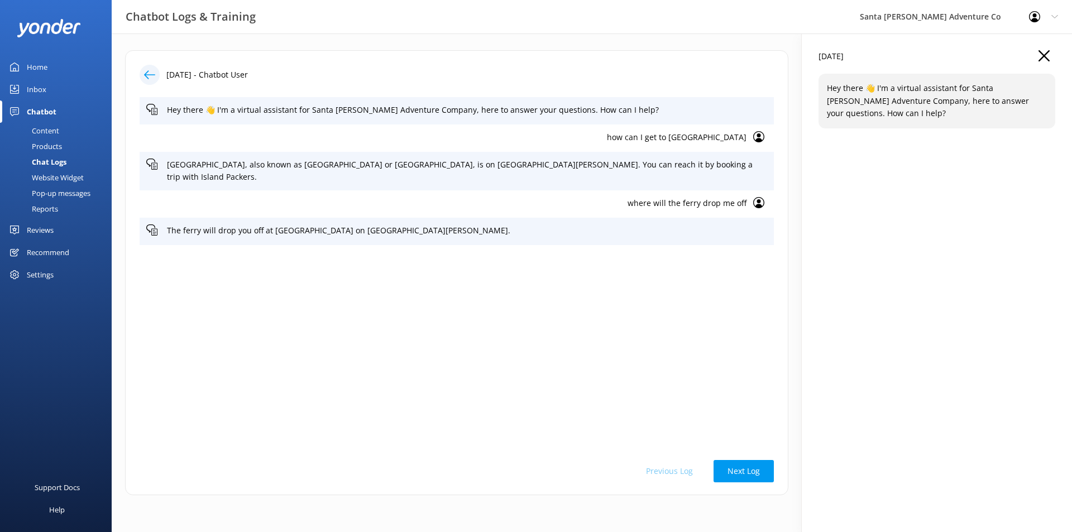
click at [665, 137] on p "how can I get to [GEOGRAPHIC_DATA]" at bounding box center [446, 137] width 600 height 12
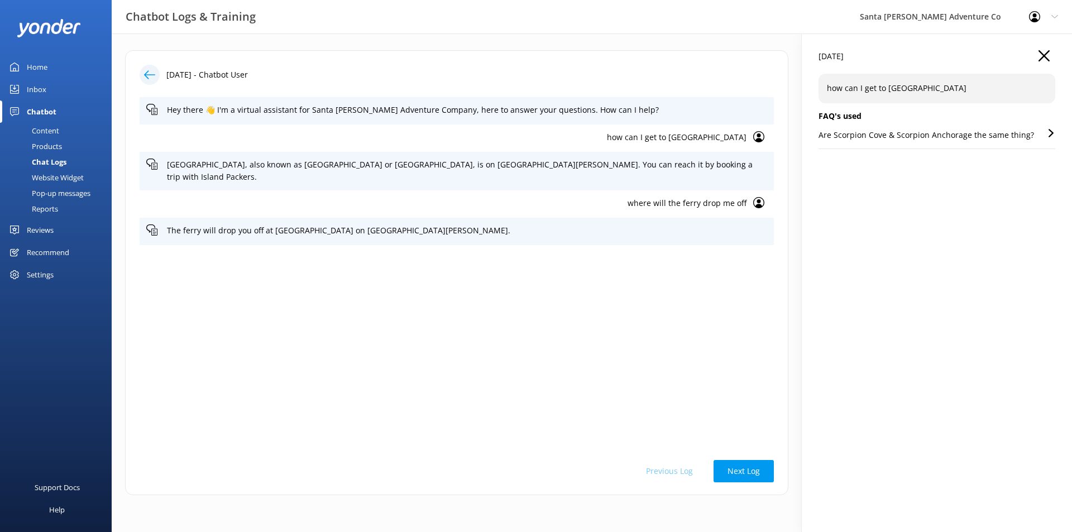
click at [818, 145] on div "Are Scorpion Cove & Scorpion Anchorage the same thing?" at bounding box center [936, 139] width 237 height 20
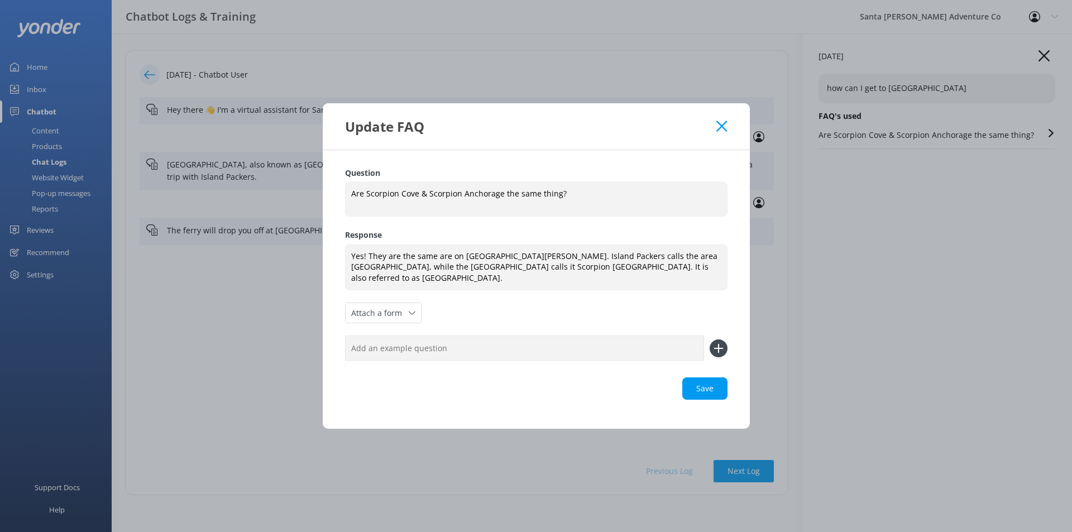
click at [725, 132] on icon at bounding box center [721, 126] width 11 height 11
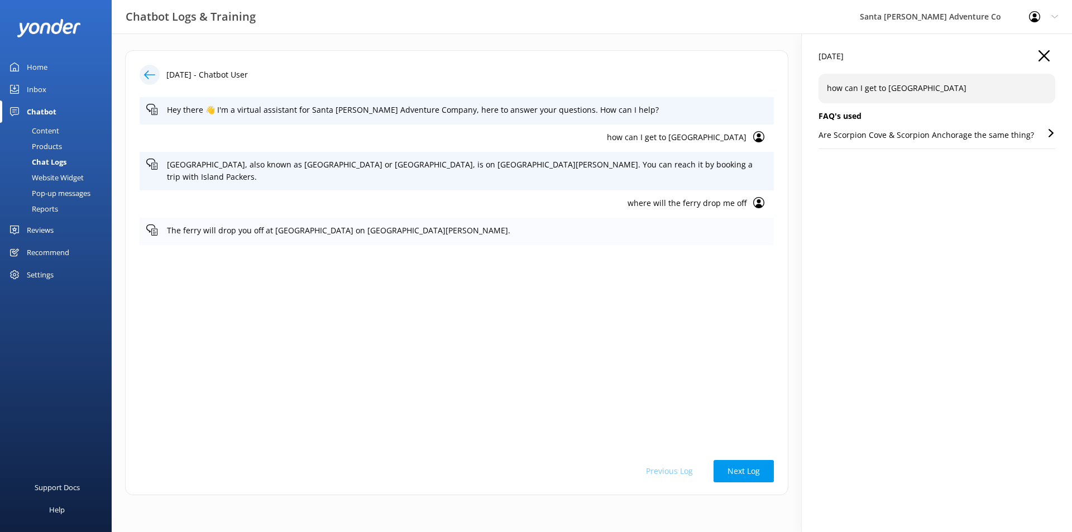
click at [353, 224] on p "The ferry will drop you off at [GEOGRAPHIC_DATA] on [GEOGRAPHIC_DATA][PERSON_NA…" at bounding box center [467, 230] width 600 height 12
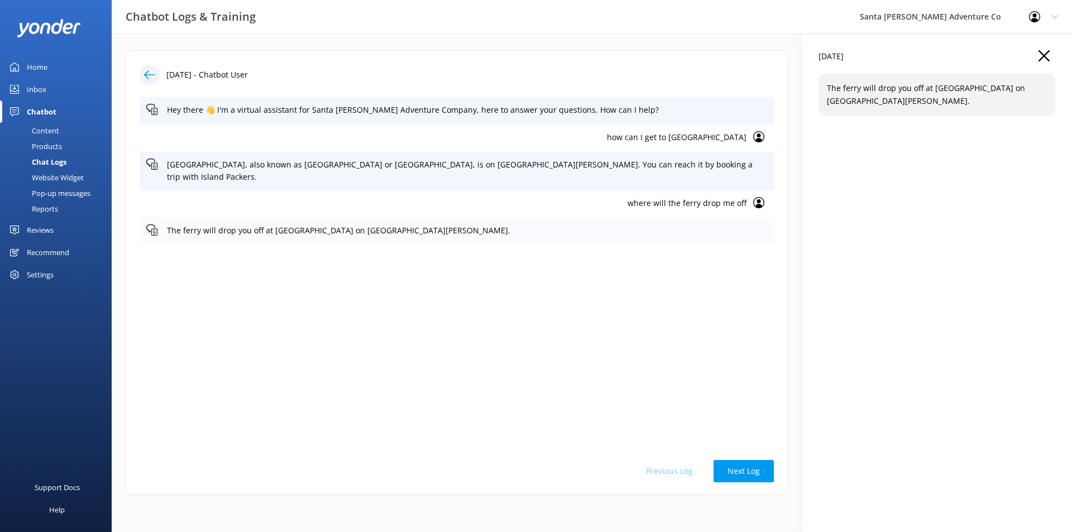
click at [353, 224] on p "The ferry will drop you off at [GEOGRAPHIC_DATA] on [GEOGRAPHIC_DATA][PERSON_NA…" at bounding box center [467, 230] width 600 height 12
click at [170, 295] on div "Hey there 👋 I'm a virtual assistant for Santa [PERSON_NAME] Adventure Company, …" at bounding box center [457, 272] width 634 height 351
click at [56, 161] on div "Chat Logs" at bounding box center [37, 162] width 60 height 16
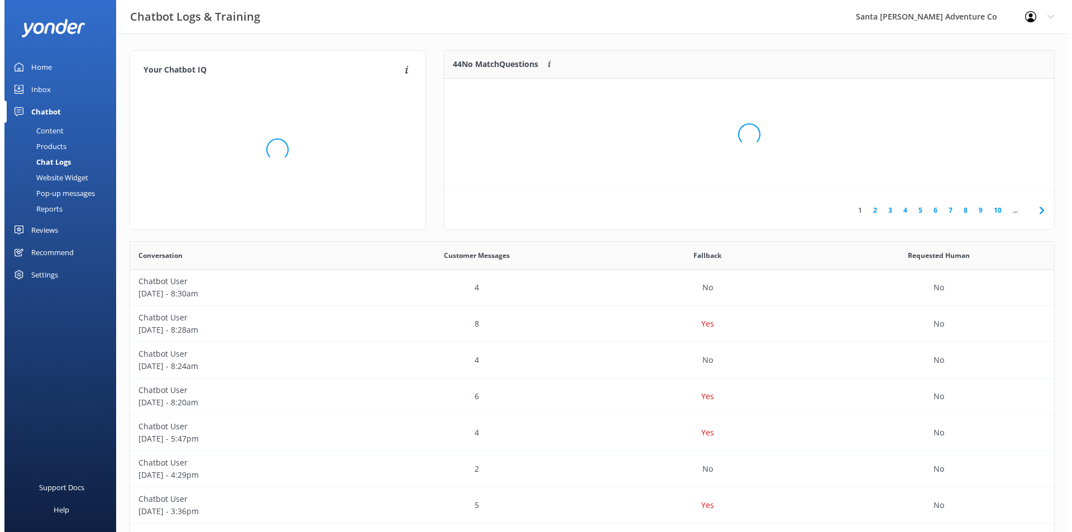
scroll to position [132, 601]
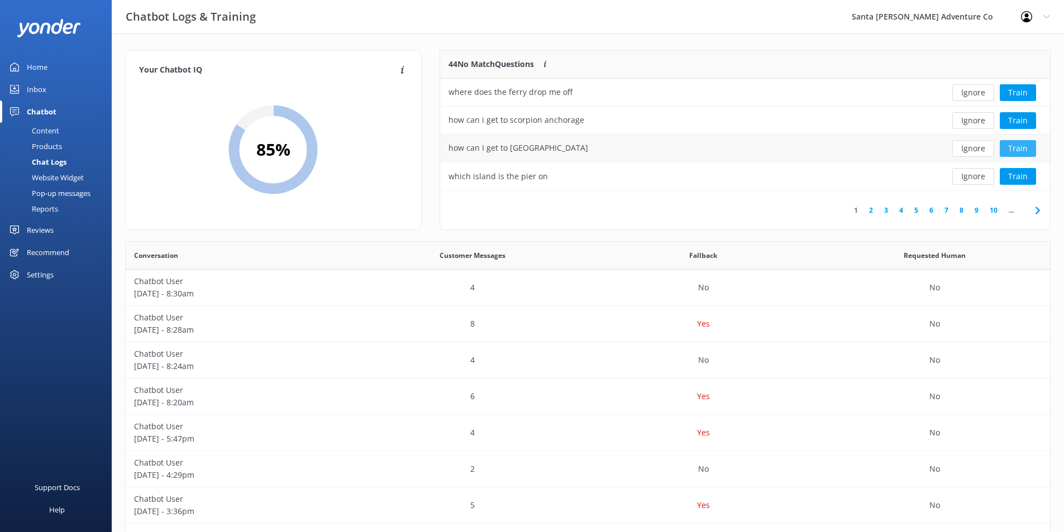
click at [1013, 143] on button "Train" at bounding box center [1017, 148] width 36 height 17
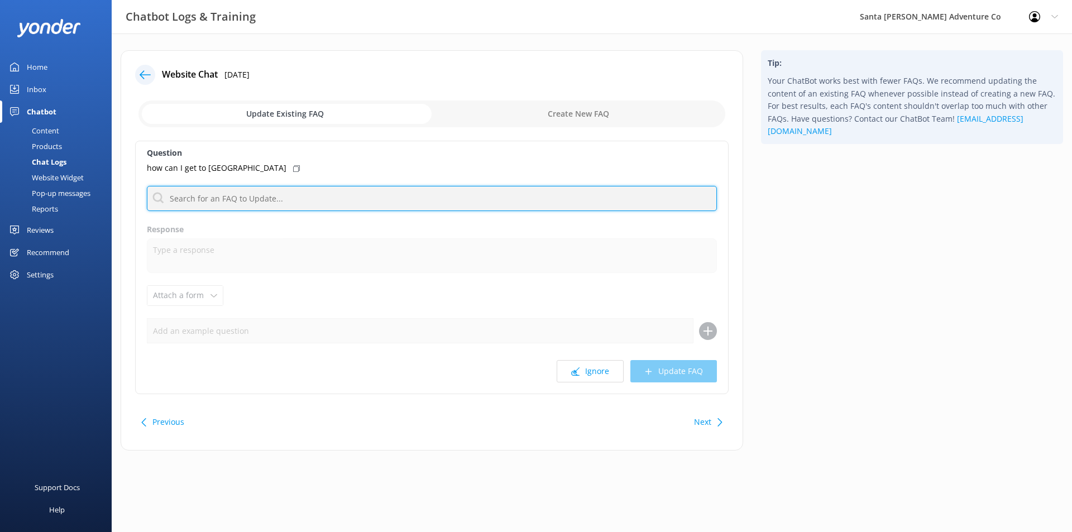
click at [296, 198] on input "text" at bounding box center [432, 198] width 570 height 25
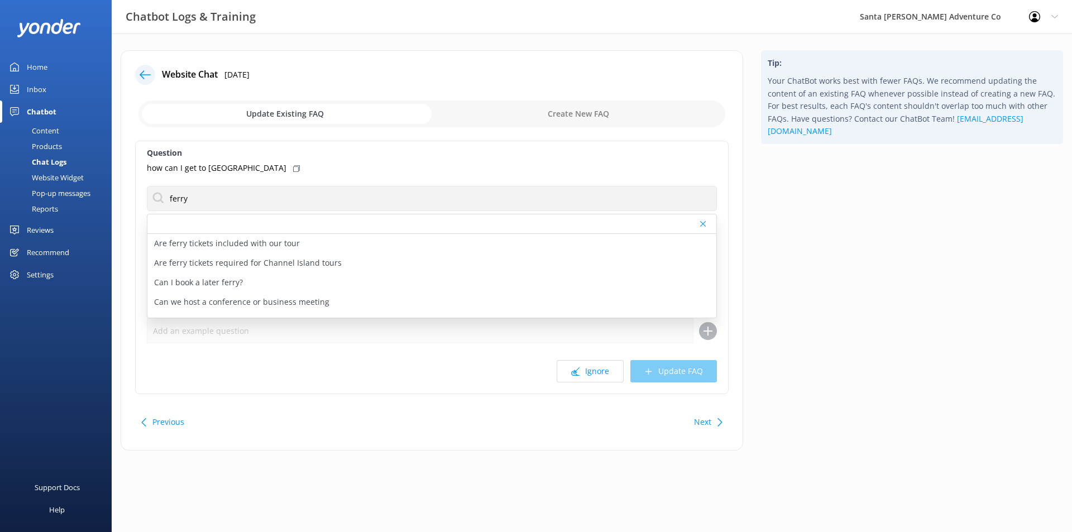
click at [448, 171] on div "how can I get to [GEOGRAPHIC_DATA]" at bounding box center [432, 168] width 570 height 12
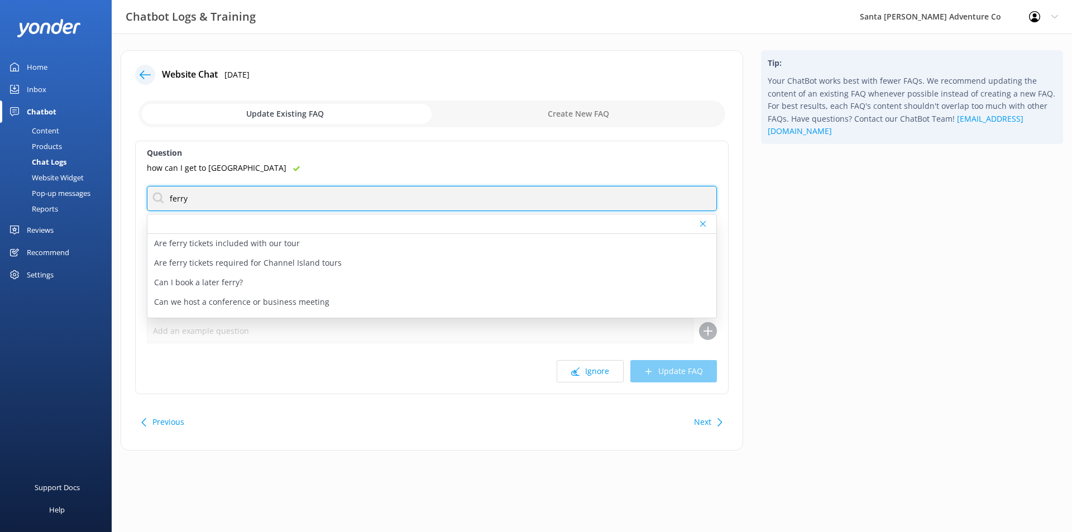
click at [214, 198] on input "ferry" at bounding box center [432, 198] width 570 height 25
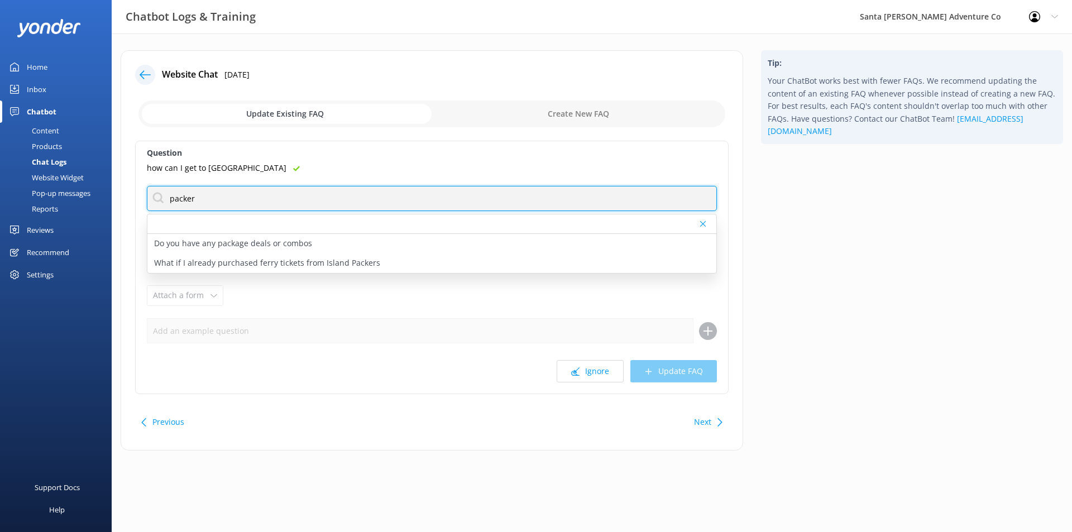
click at [226, 202] on input "packer" at bounding box center [432, 198] width 570 height 25
type input "ferry"
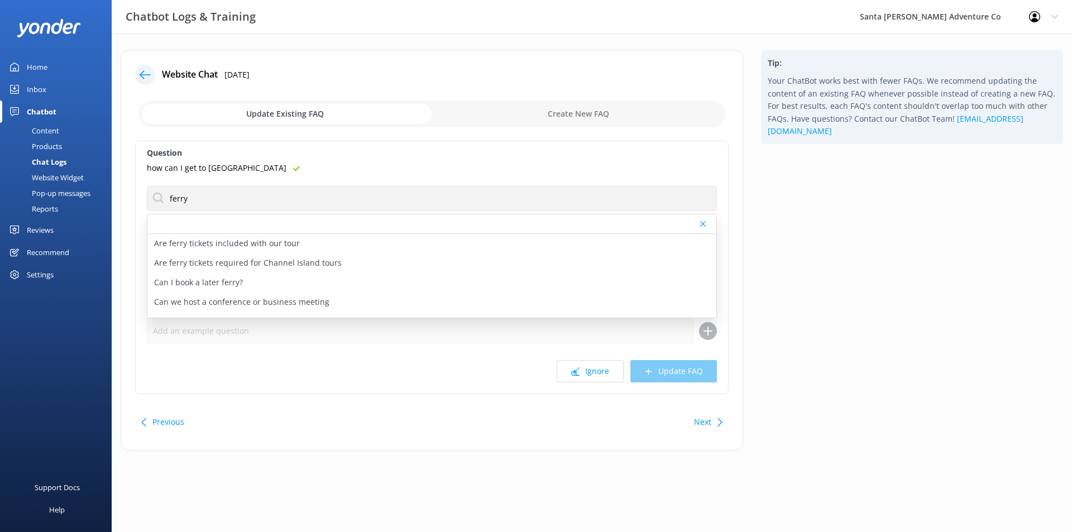
click at [394, 150] on label "Question" at bounding box center [432, 153] width 570 height 12
click at [392, 251] on div "Are ferry tickets included with our tour" at bounding box center [431, 244] width 569 height 20
type textarea "Ferry tickets are not included as part of your tour. Round trip day tickets to …"
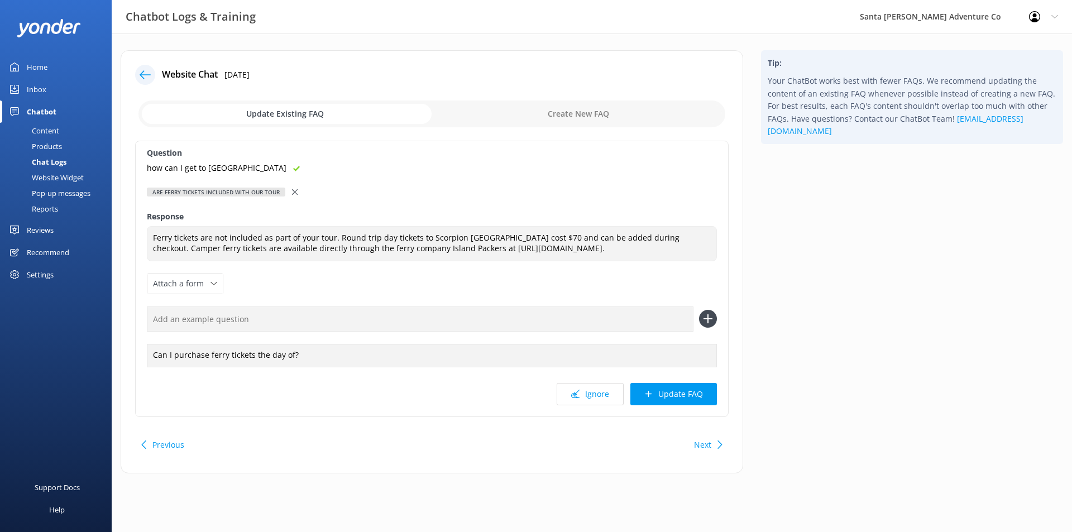
click at [290, 190] on div "Are ferry tickets included with our tour" at bounding box center [432, 192] width 570 height 12
click at [294, 190] on icon at bounding box center [295, 192] width 6 height 6
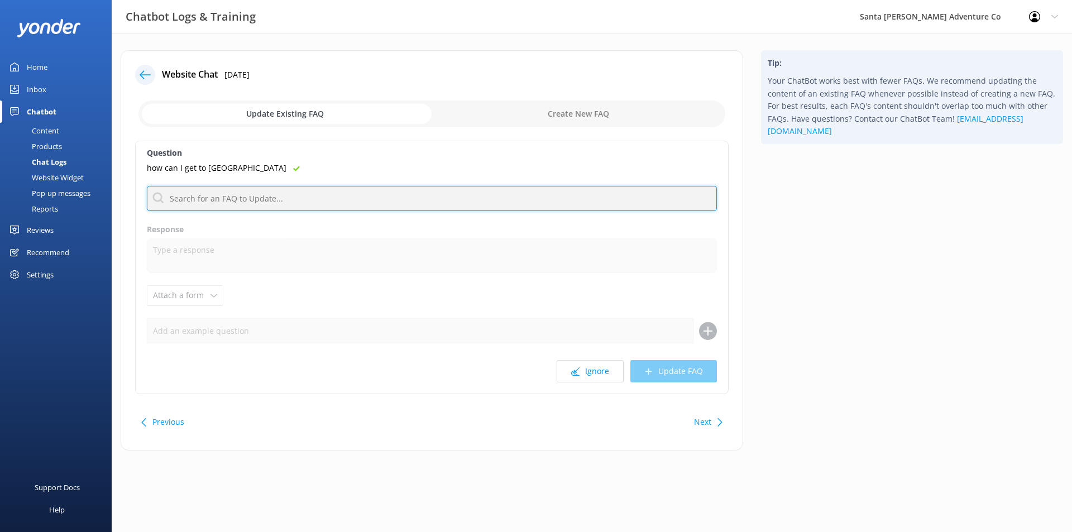
click at [293, 201] on input "text" at bounding box center [432, 198] width 570 height 25
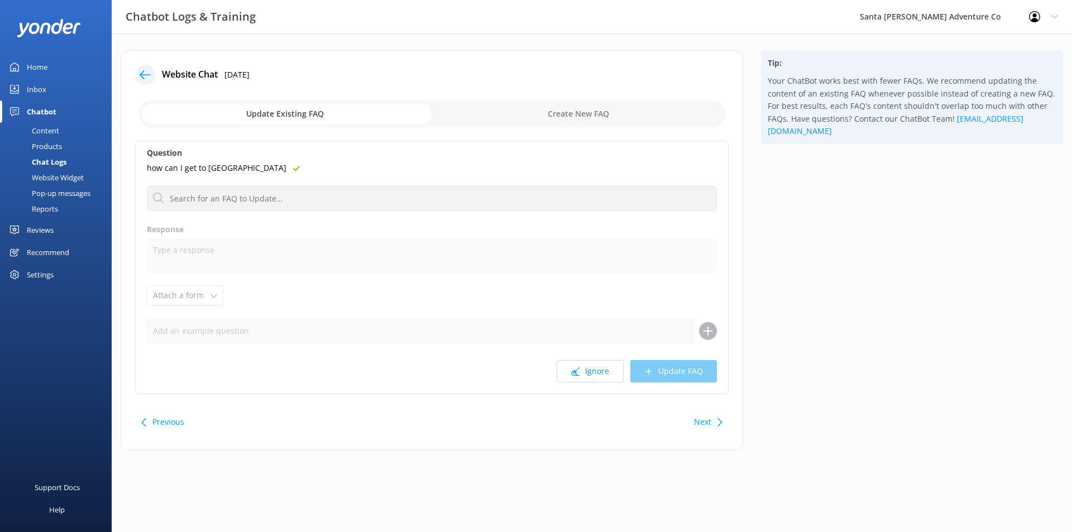
click at [543, 109] on input "checkbox" at bounding box center [431, 113] width 587 height 27
checkbox input "true"
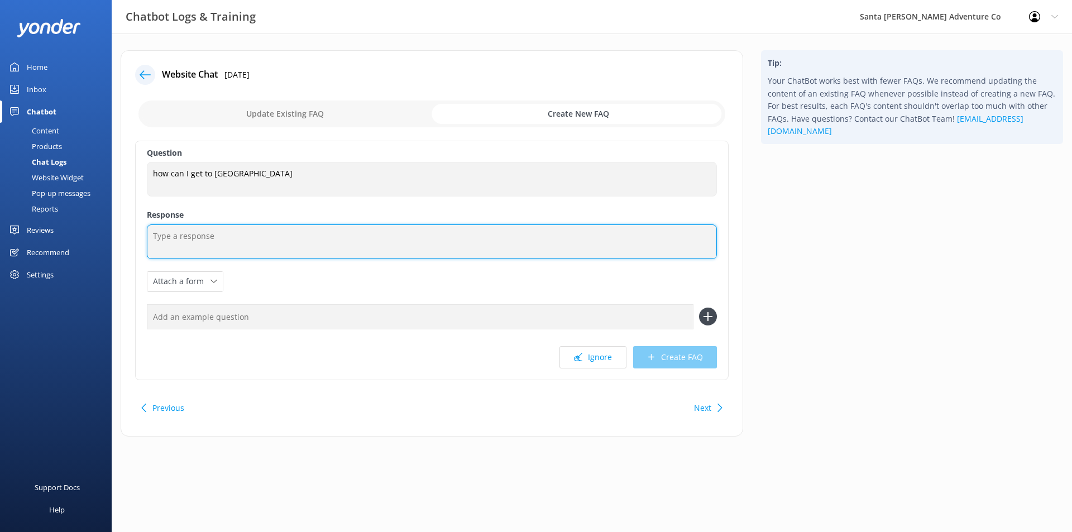
click at [221, 238] on textarea at bounding box center [432, 241] width 570 height 35
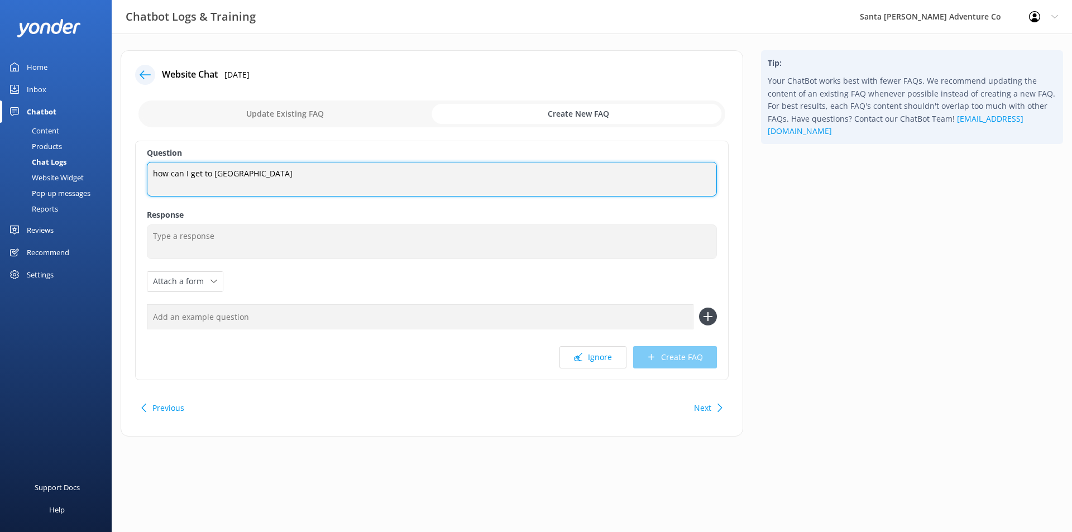
click at [160, 174] on textarea "how can I get to [GEOGRAPHIC_DATA]" at bounding box center [432, 179] width 570 height 35
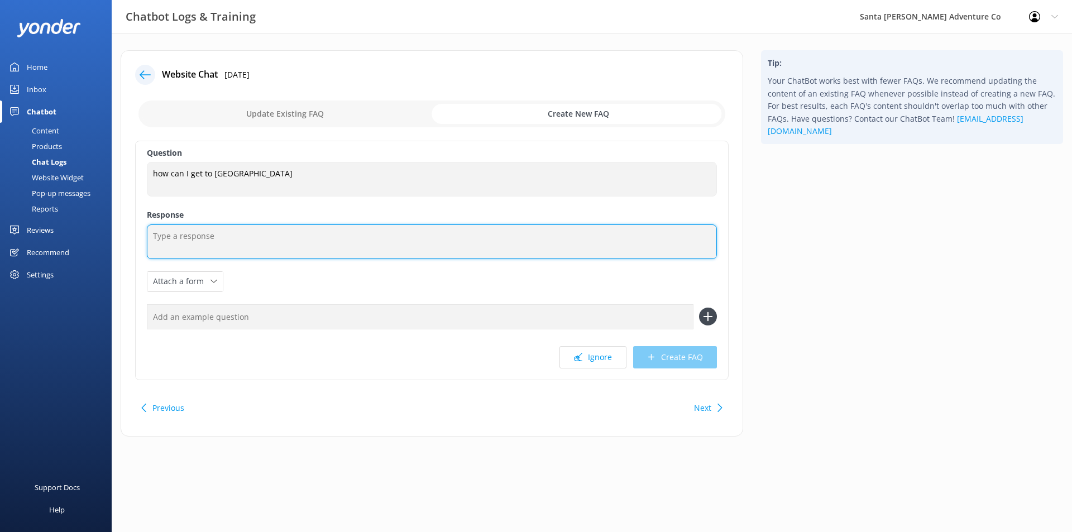
click at [197, 240] on textarea at bounding box center [432, 241] width 570 height 35
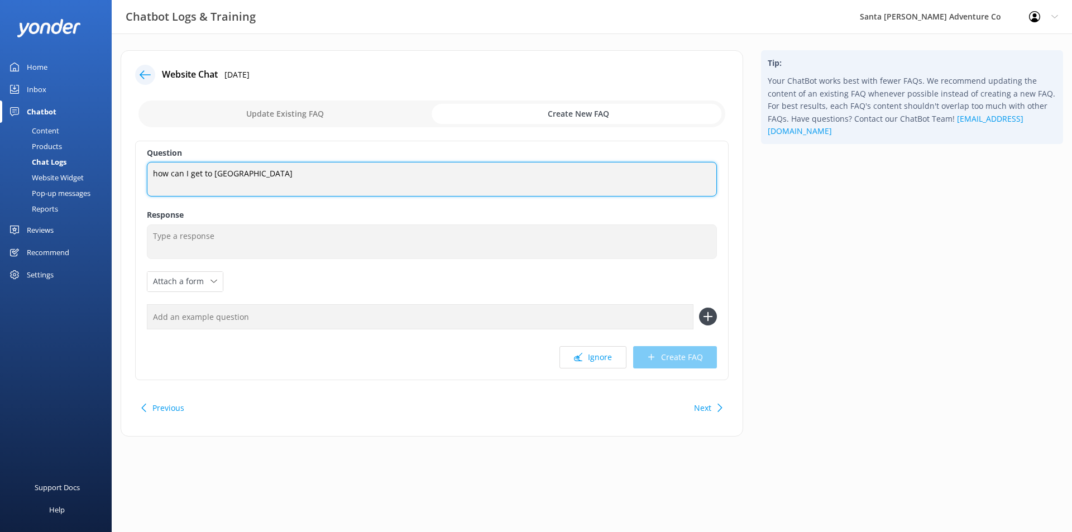
click at [160, 172] on textarea "how can I get to [GEOGRAPHIC_DATA]" at bounding box center [432, 179] width 570 height 35
click at [220, 173] on textarea "How can I get to [GEOGRAPHIC_DATA]?" at bounding box center [432, 179] width 570 height 35
type textarea "How can I get to [GEOGRAPHIC_DATA]?"
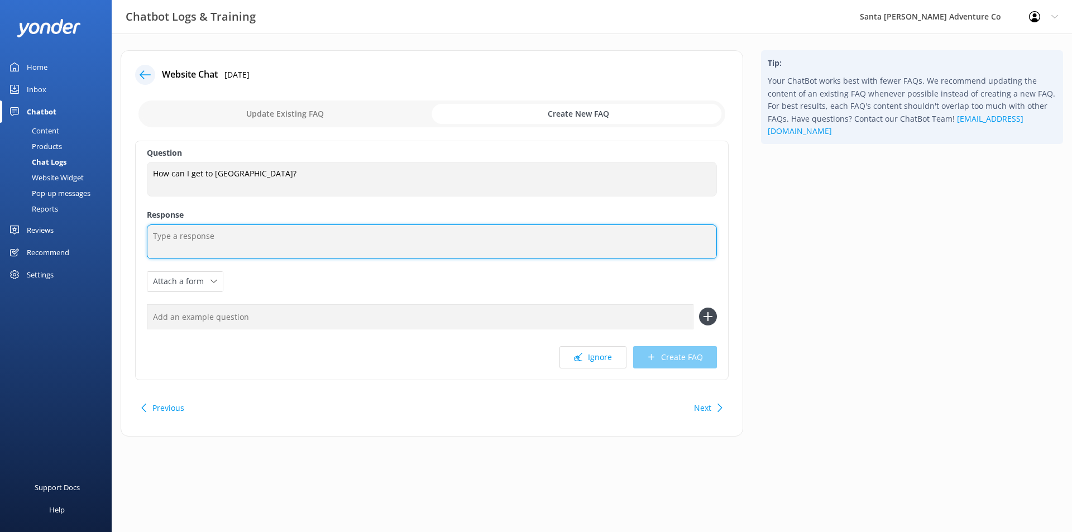
click at [360, 255] on textarea at bounding box center [432, 241] width 570 height 35
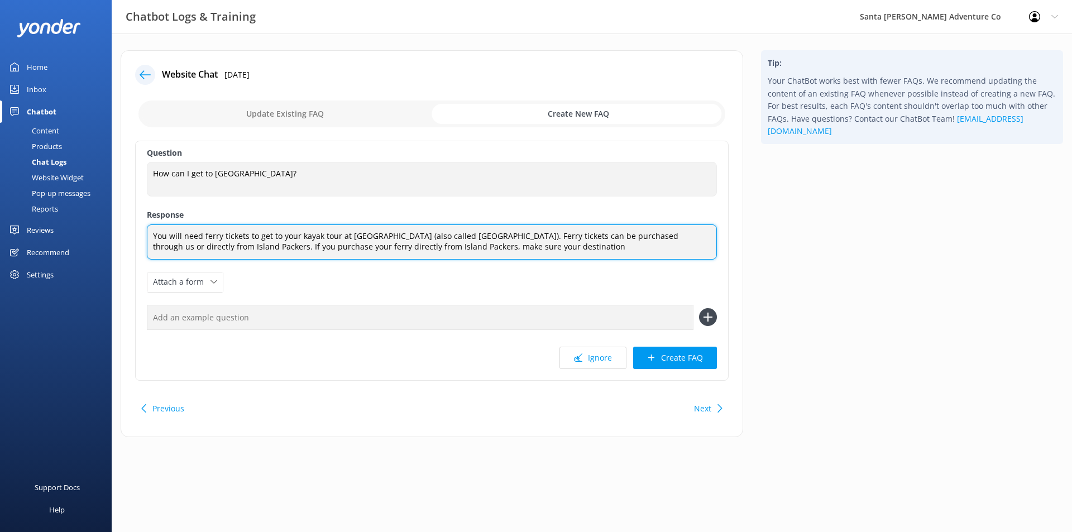
click at [520, 234] on textarea "You will need ferry tickets to get to your kayak tour at [GEOGRAPHIC_DATA] (als…" at bounding box center [432, 241] width 570 height 35
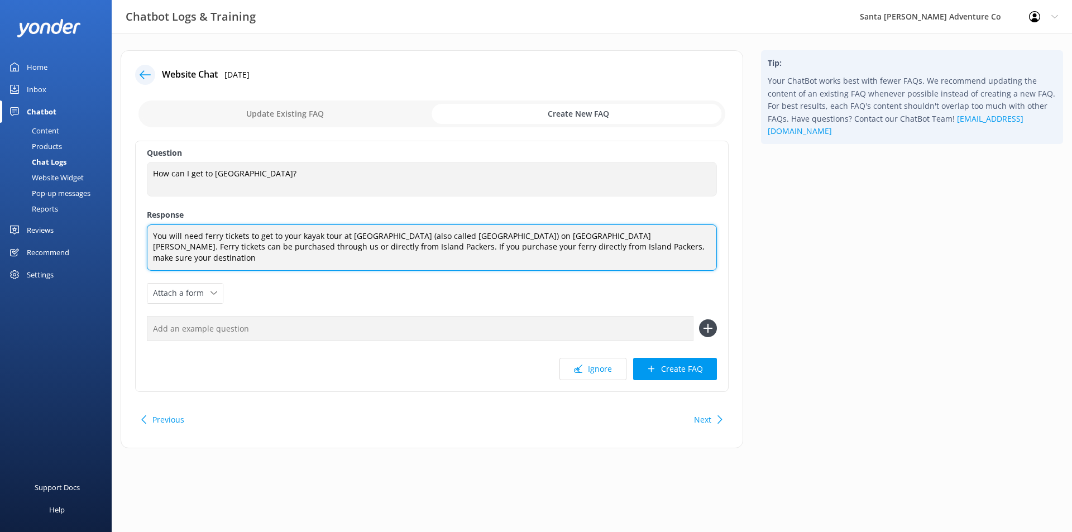
click at [713, 249] on textarea "You will need ferry tickets to get to your kayak tour at [GEOGRAPHIC_DATA] (als…" at bounding box center [432, 247] width 570 height 46
click at [688, 245] on textarea "You will need ferry tickets to get to your kayak tour at [GEOGRAPHIC_DATA] (als…" at bounding box center [432, 247] width 570 height 46
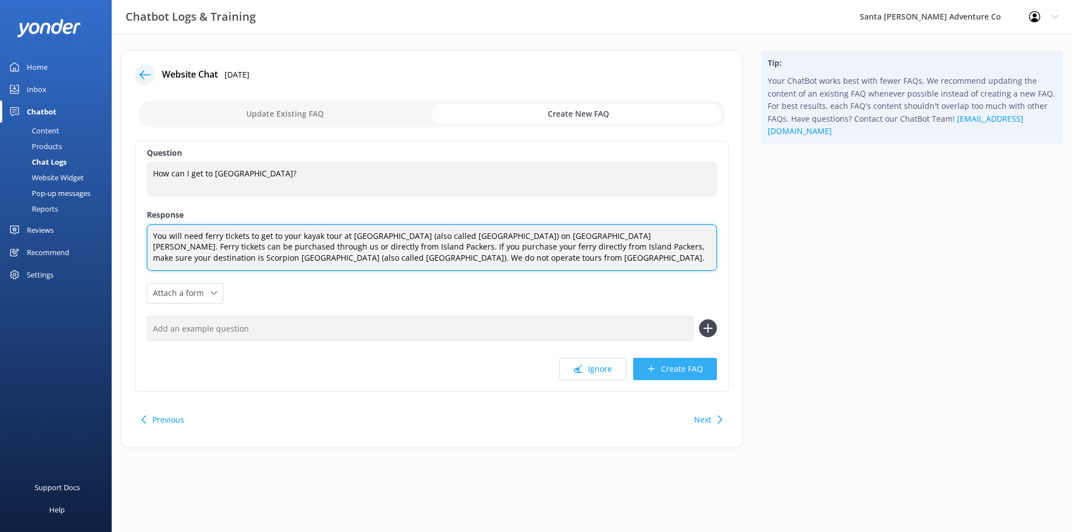
type textarea "You will need ferry tickets to get to your kayak tour at [GEOGRAPHIC_DATA] (als…"
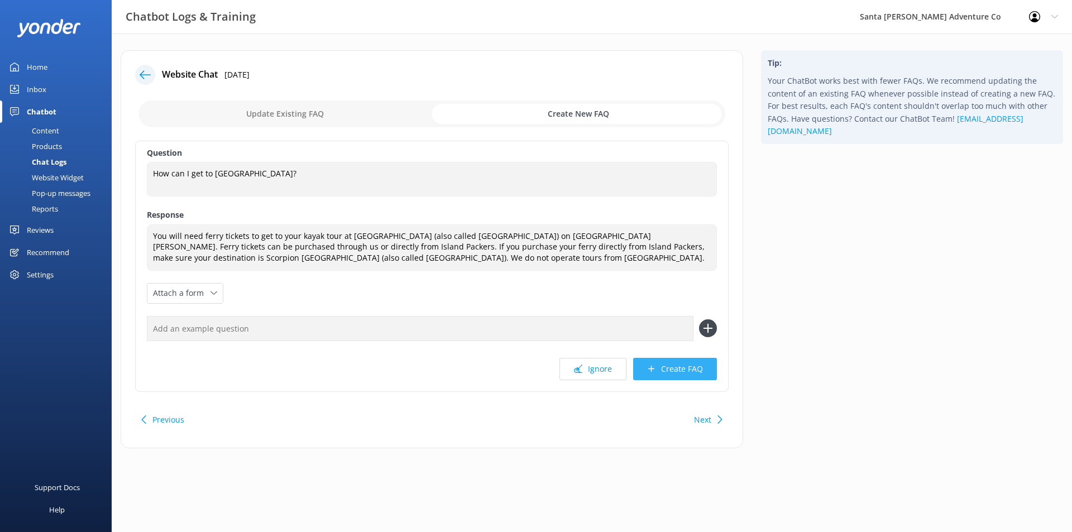
click at [661, 368] on button "Create FAQ" at bounding box center [675, 369] width 84 height 22
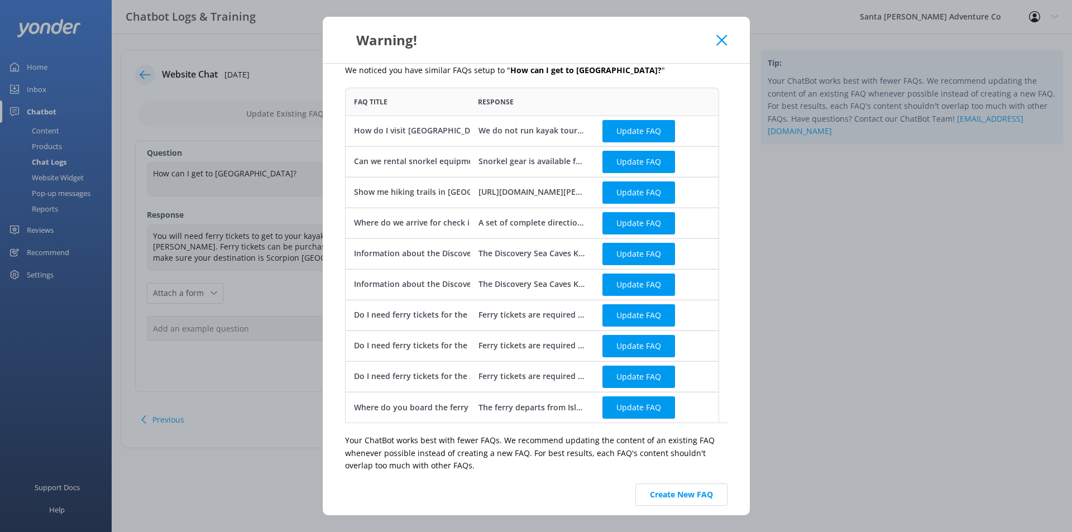
scroll to position [23, 0]
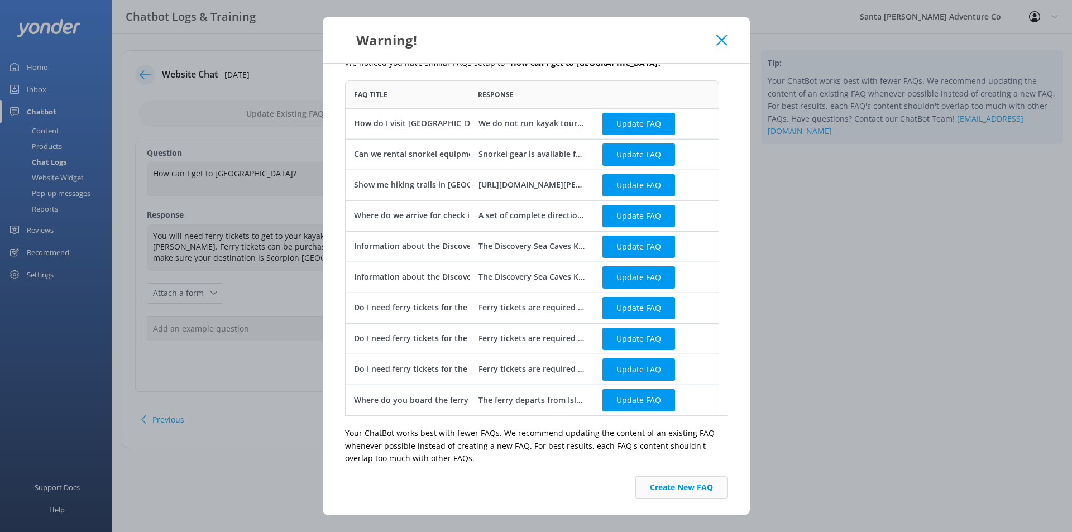
click at [682, 483] on button "Create New FAQ" at bounding box center [681, 487] width 92 height 22
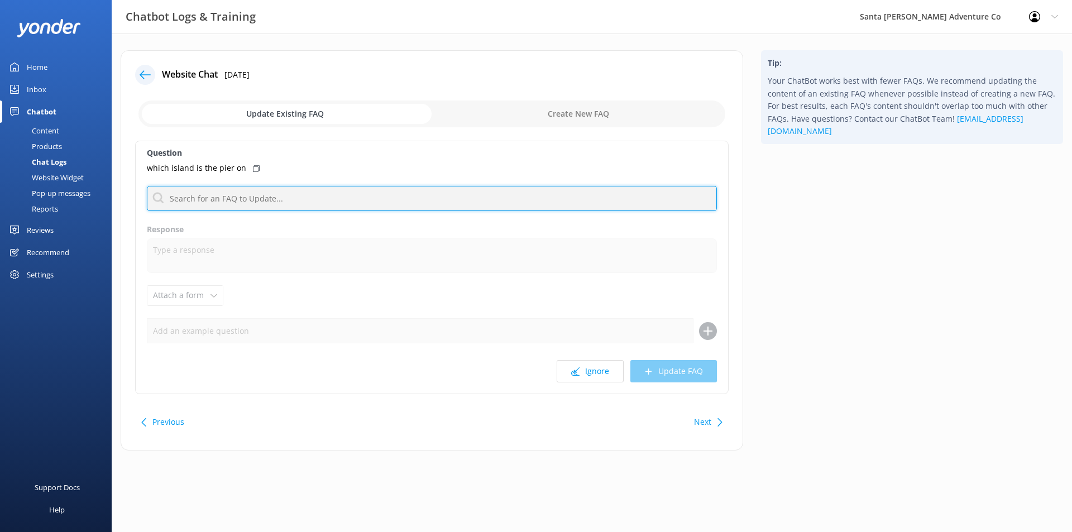
click at [257, 198] on input "text" at bounding box center [432, 198] width 570 height 25
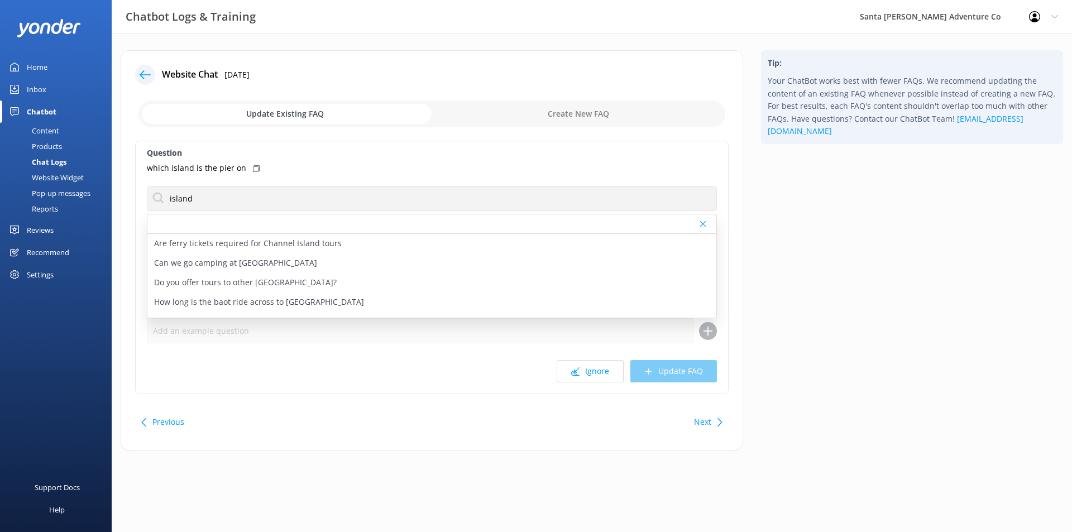
click at [462, 171] on div "which island is the pier on" at bounding box center [432, 168] width 570 height 12
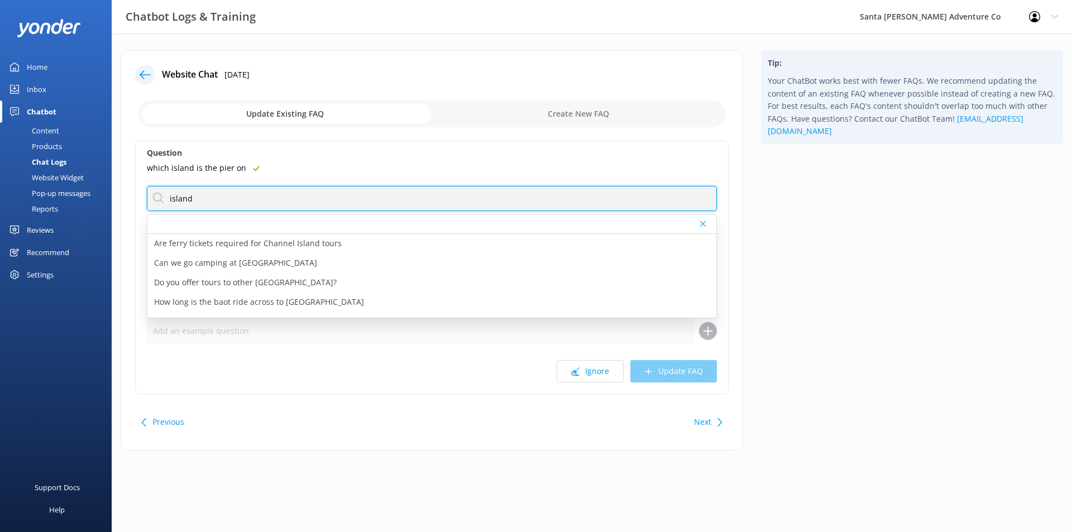
click at [253, 190] on input "island" at bounding box center [432, 198] width 570 height 25
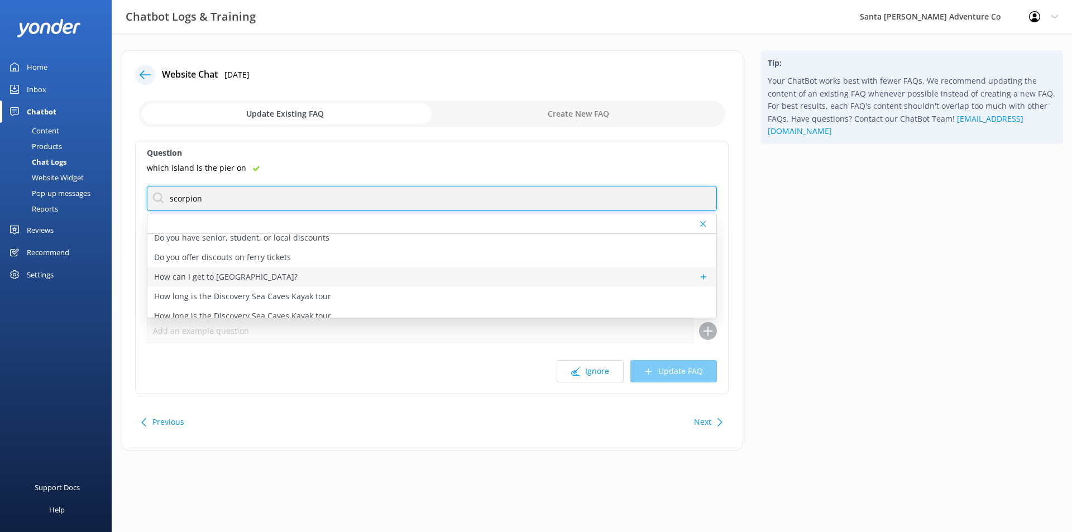
type input "scorpion"
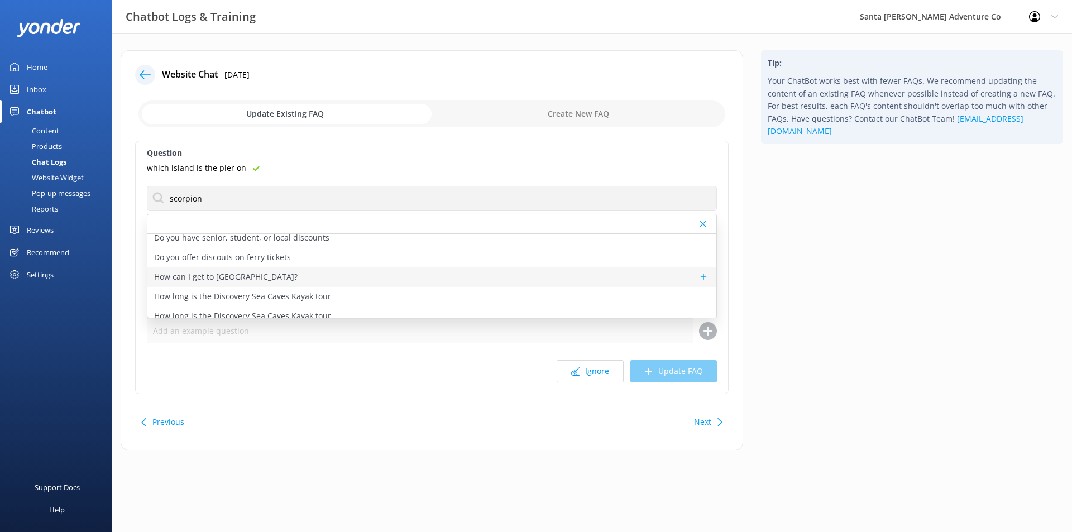
click at [518, 270] on div "How can I get to [GEOGRAPHIC_DATA]?" at bounding box center [431, 277] width 569 height 20
type textarea "You will need ferry tickets to get to your kayak tour at [GEOGRAPHIC_DATA] (als…"
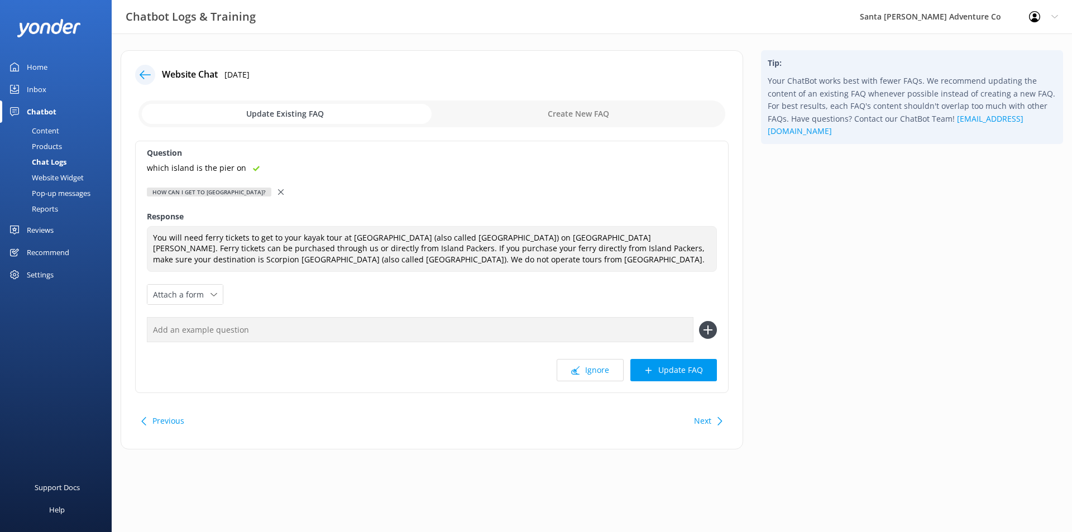
click at [263, 192] on div "How can I get to [GEOGRAPHIC_DATA]?" at bounding box center [432, 192] width 570 height 12
click at [278, 190] on use at bounding box center [281, 192] width 6 height 6
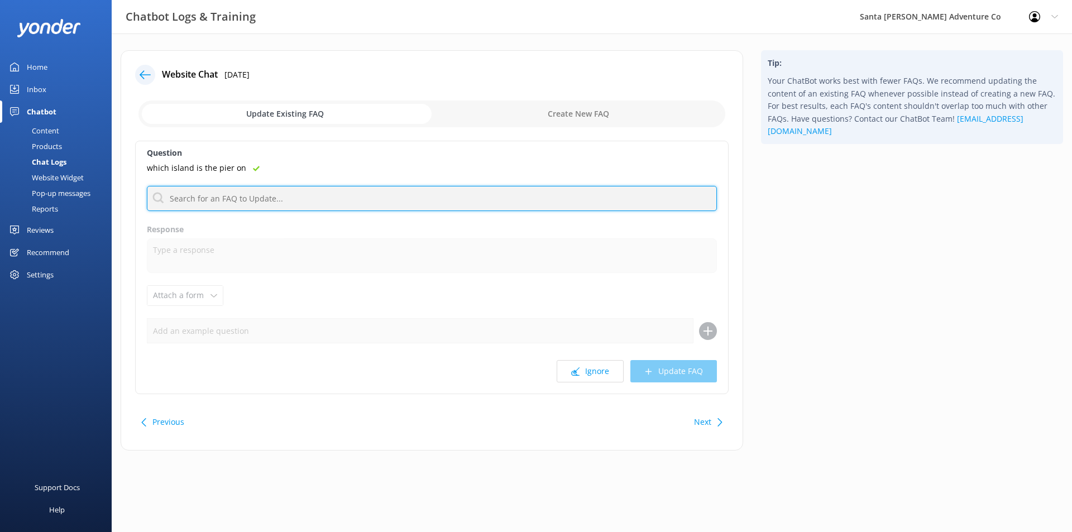
click at [266, 194] on input "text" at bounding box center [432, 198] width 570 height 25
click at [289, 197] on input "pier" at bounding box center [432, 198] width 570 height 25
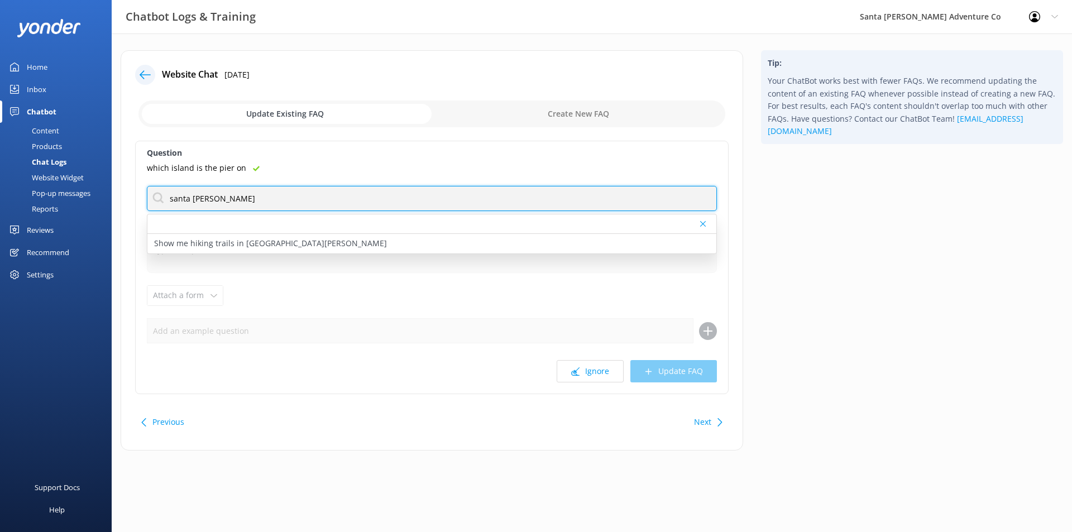
click at [279, 195] on input "santa [PERSON_NAME]" at bounding box center [432, 198] width 570 height 25
type input "s"
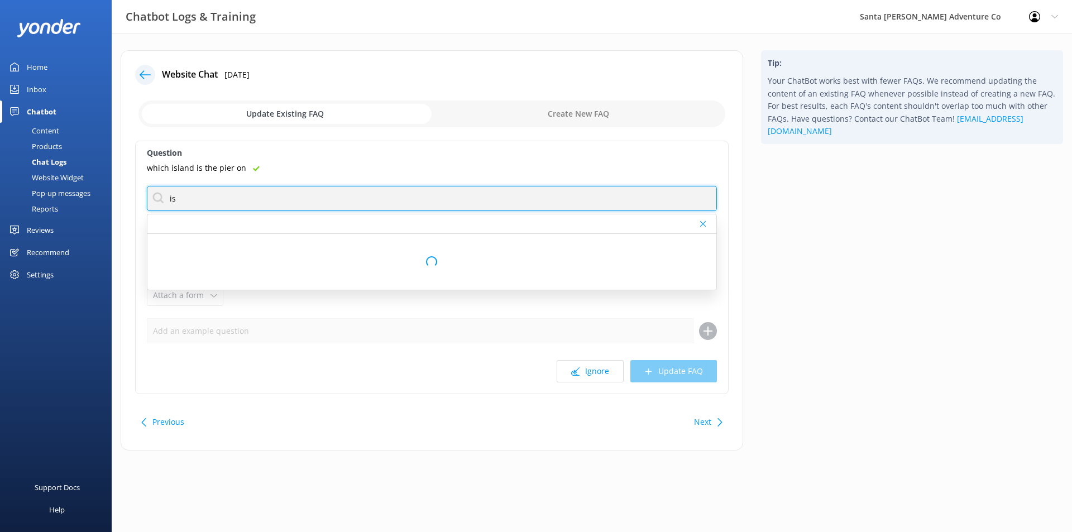
type input "i"
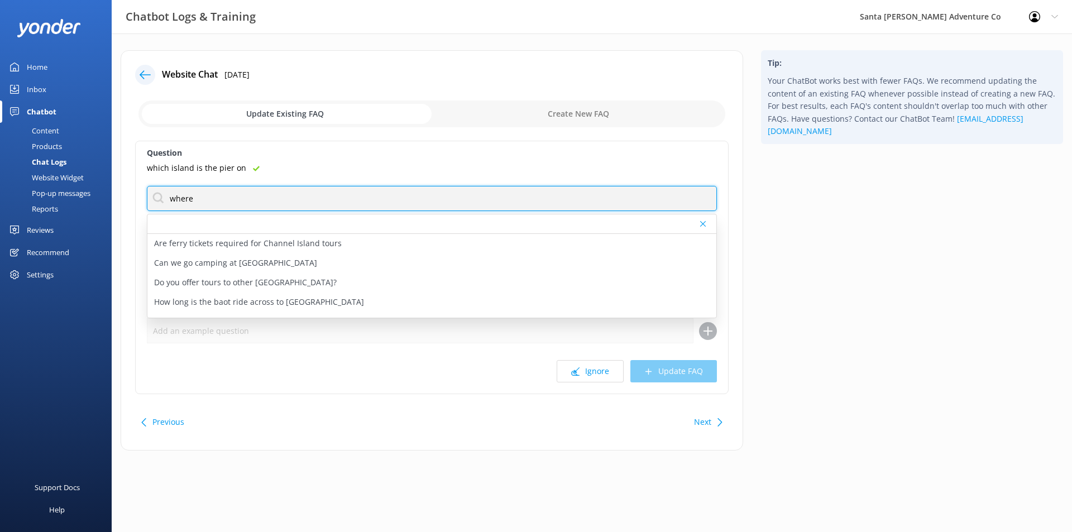
type input "where"
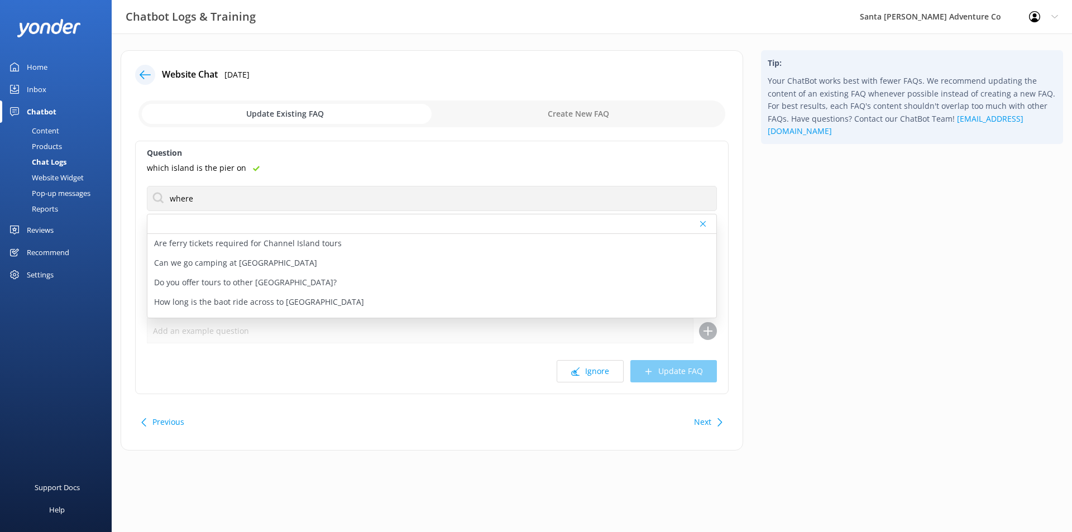
click at [379, 167] on div "which island is the pier on" at bounding box center [432, 168] width 570 height 12
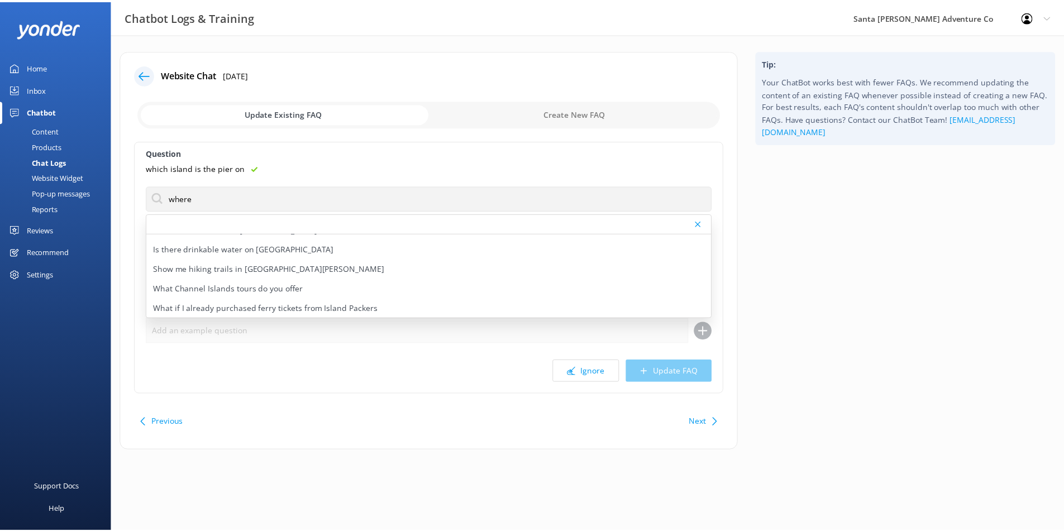
scroll to position [190, 0]
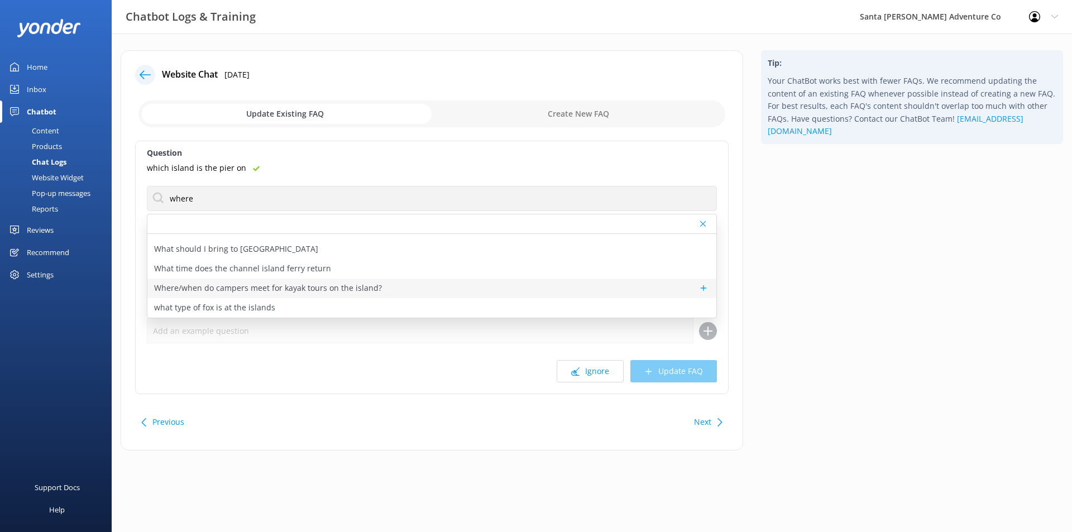
click at [499, 293] on div "Where/when do campers meet for kayak tours on the island?" at bounding box center [431, 289] width 569 height 20
type textarea "Campers meet us on [GEOGRAPHIC_DATA][PERSON_NAME] at our [GEOGRAPHIC_DATA], loc…"
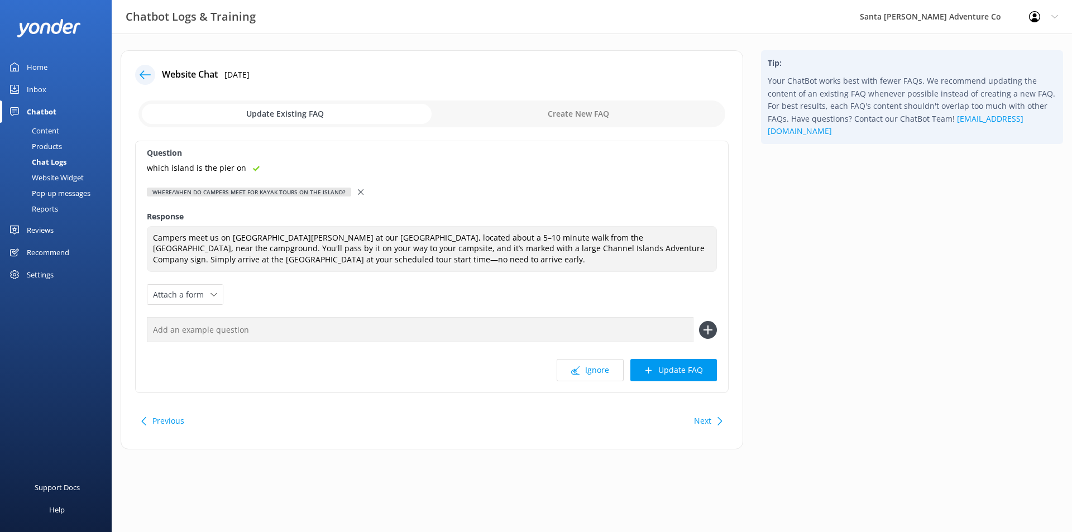
click at [358, 189] on icon at bounding box center [361, 192] width 6 height 6
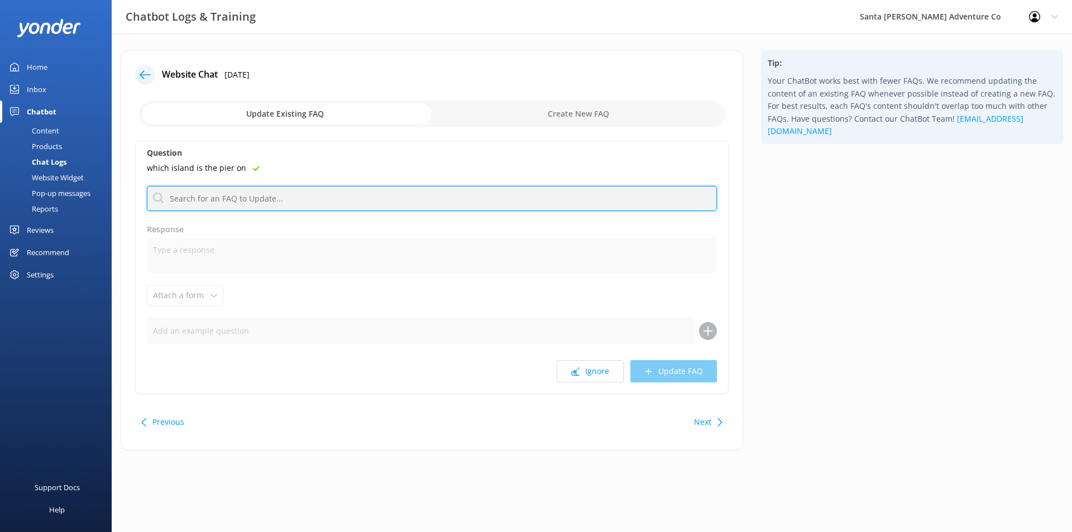
click at [356, 191] on input "text" at bounding box center [432, 198] width 570 height 25
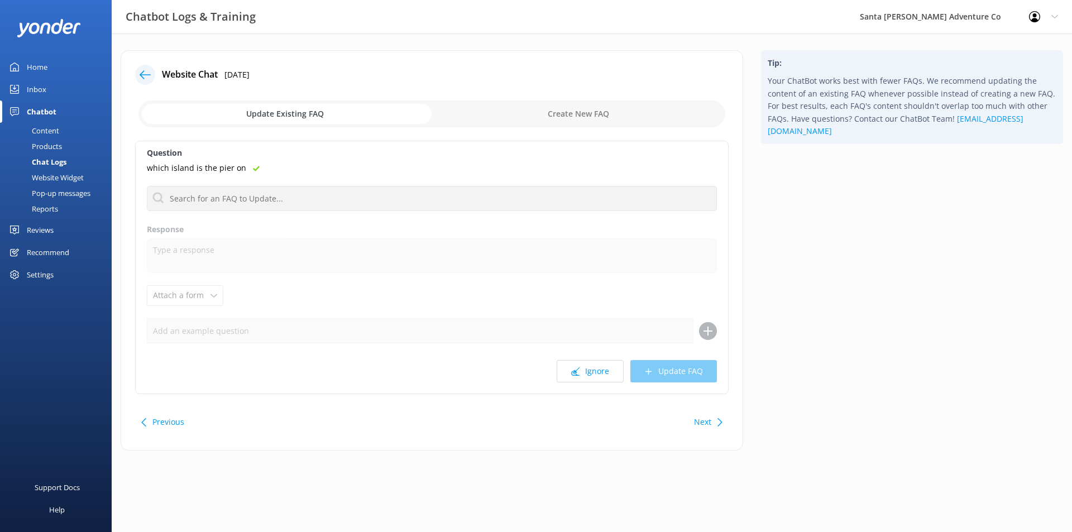
click at [384, 173] on div "which island is the pier on" at bounding box center [432, 168] width 570 height 12
click at [594, 368] on button "Ignore" at bounding box center [590, 371] width 67 height 22
click at [588, 366] on button "Ignore" at bounding box center [590, 371] width 67 height 22
click at [589, 372] on button "Ignore" at bounding box center [590, 371] width 67 height 22
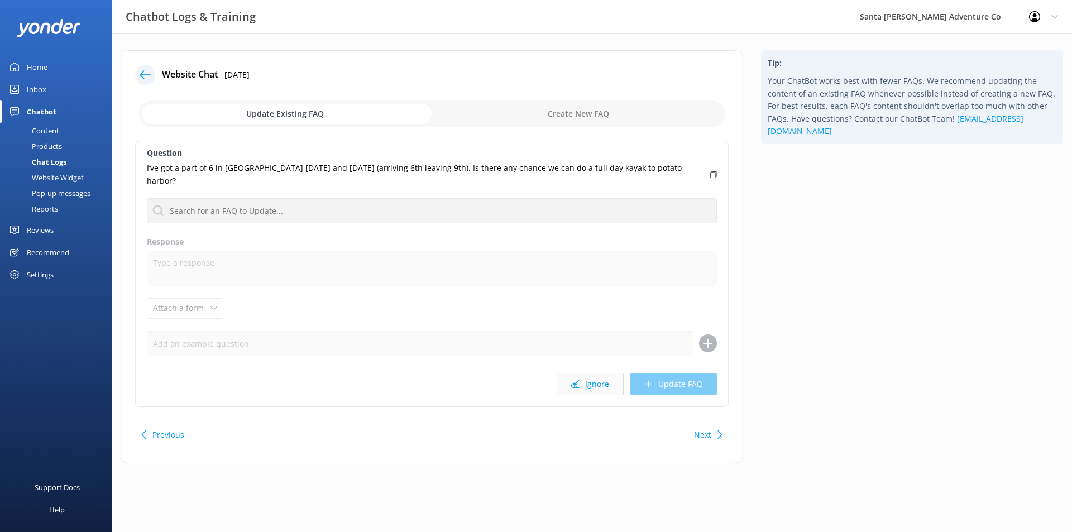
click at [580, 376] on button "Ignore" at bounding box center [590, 384] width 67 height 22
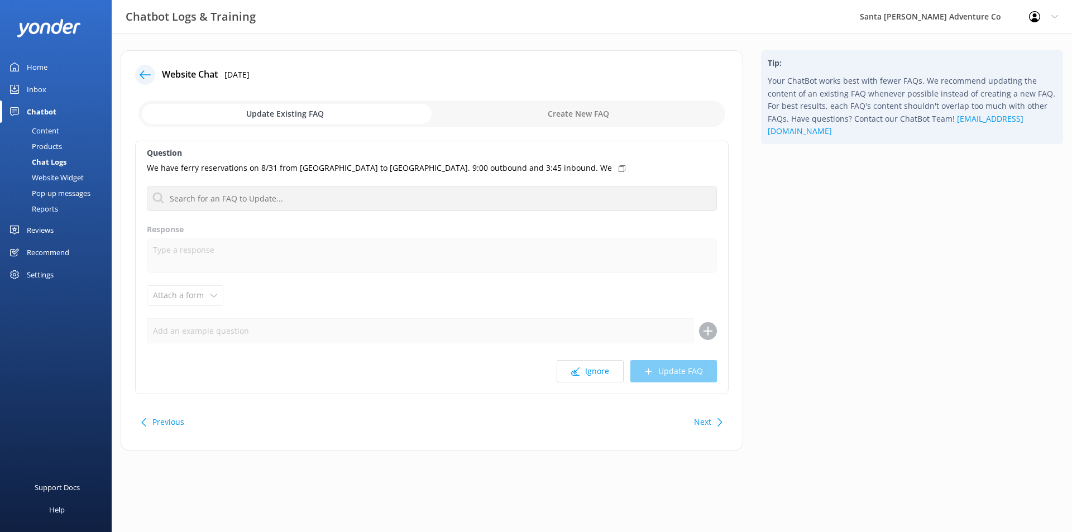
click at [428, 166] on p "We have ferry reservations on 8/31 from [GEOGRAPHIC_DATA] to [GEOGRAPHIC_DATA].…" at bounding box center [379, 168] width 465 height 12
click at [799, 191] on div "Tip: Your ChatBot works best with fewer FAQs. We recommend updating the content…" at bounding box center [912, 255] width 320 height 411
click at [47, 157] on div "Chat Logs" at bounding box center [37, 162] width 60 height 16
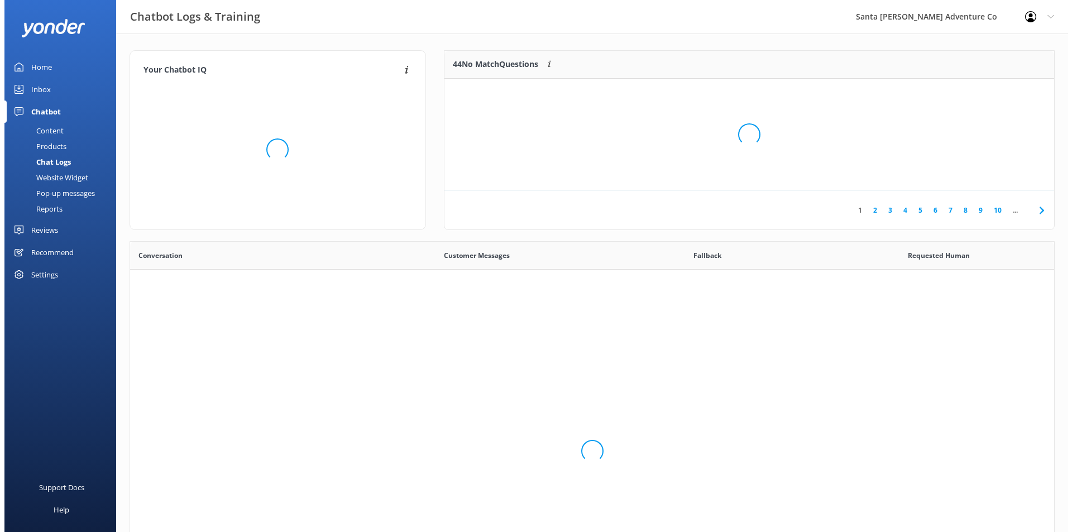
scroll to position [383, 916]
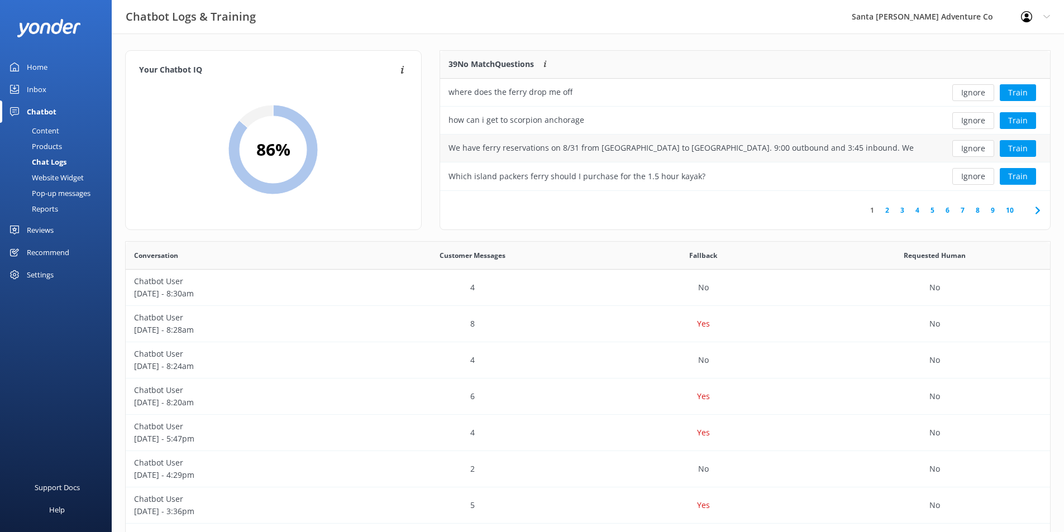
click at [773, 156] on div "We have ferry reservations on 8/31 from [GEOGRAPHIC_DATA] to [GEOGRAPHIC_DATA].…" at bounding box center [683, 149] width 486 height 28
click at [736, 182] on div "Which island packers ferry should I purchase for the 1.5 hour kayak?" at bounding box center [683, 176] width 486 height 28
click at [1012, 184] on button "Train" at bounding box center [1017, 176] width 36 height 17
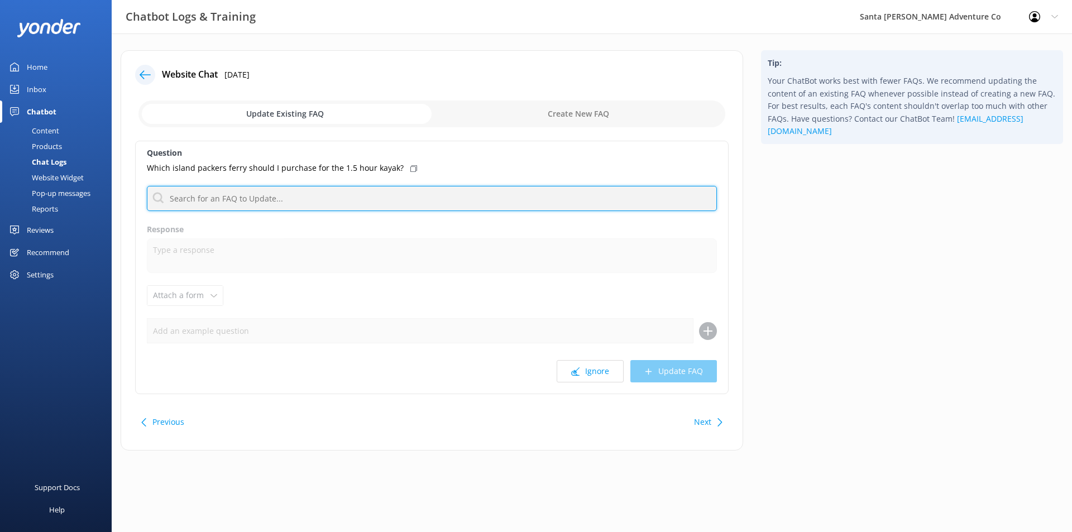
click at [293, 198] on input "text" at bounding box center [432, 198] width 570 height 25
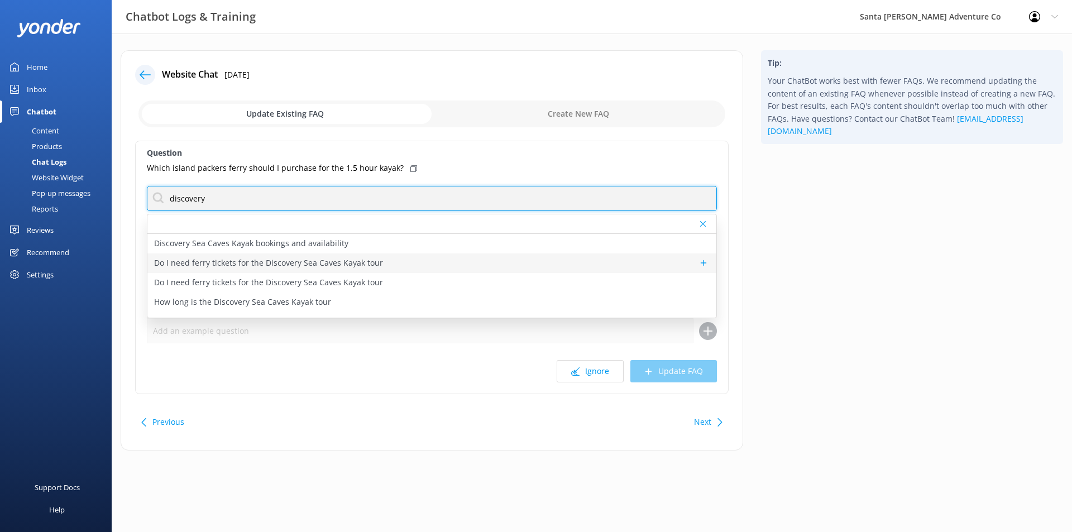
type input "discovery"
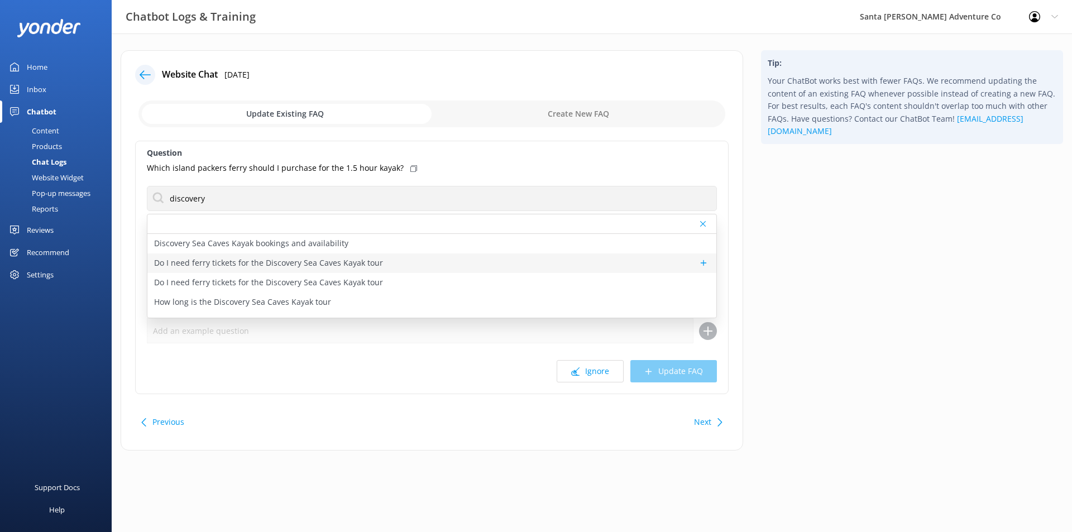
click at [347, 268] on p "Do I need ferry tickets for the Discovery Sea Caves Kayak tour" at bounding box center [268, 263] width 229 height 12
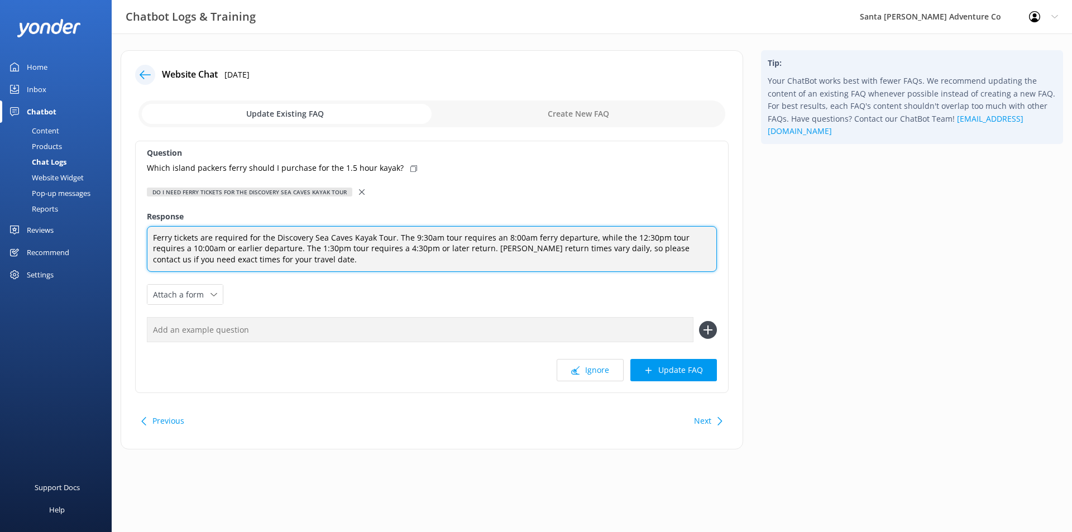
click at [325, 241] on textarea "Ferry tickets are required for the Discovery Sea Caves Kayak Tour. The 9:30am t…" at bounding box center [432, 249] width 570 height 46
drag, startPoint x: 198, startPoint y: 236, endPoint x: 207, endPoint y: 235, distance: 9.0
click at [203, 235] on textarea "Ferry tickets are required for the Discovery Sea Caves Kayak Tour. The 9:30am t…" at bounding box center [432, 249] width 570 height 46
type textarea "Ferry tickets to Scorpion [GEOGRAPHIC_DATA] on [GEOGRAPHIC_DATA][PERSON_NAME] a…"
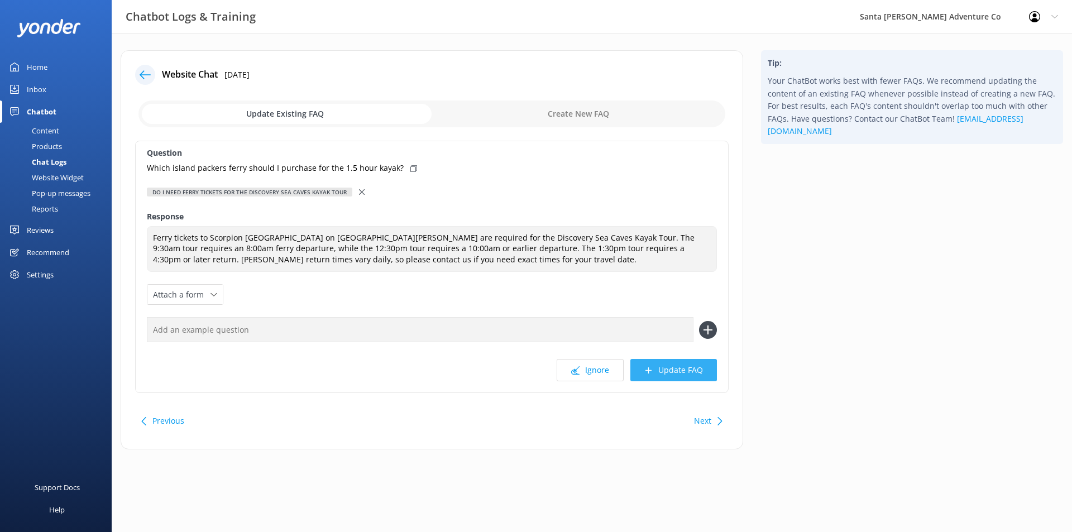
click at [679, 363] on button "Update FAQ" at bounding box center [673, 370] width 87 height 22
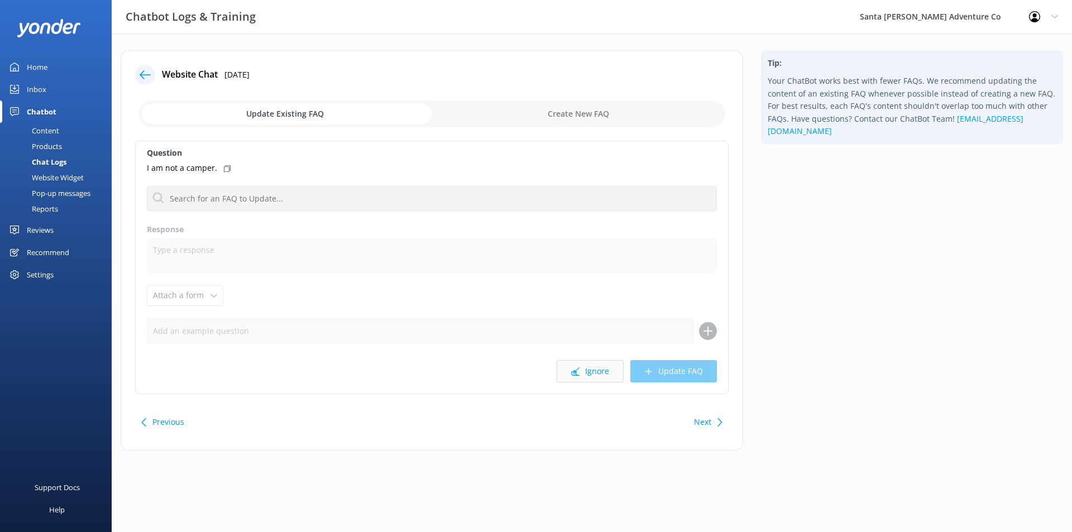
click at [578, 372] on use at bounding box center [575, 371] width 8 height 8
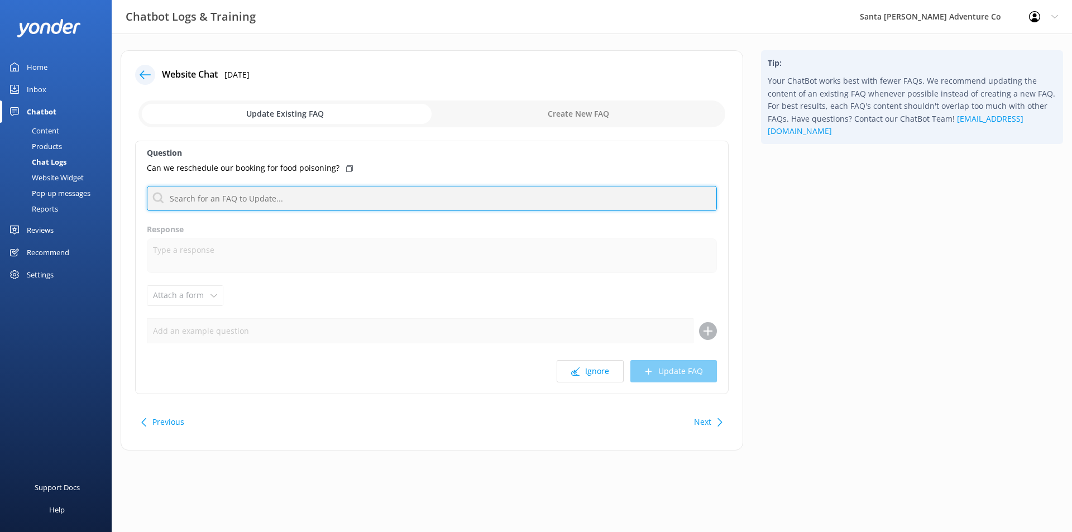
click at [310, 203] on input "text" at bounding box center [432, 198] width 570 height 25
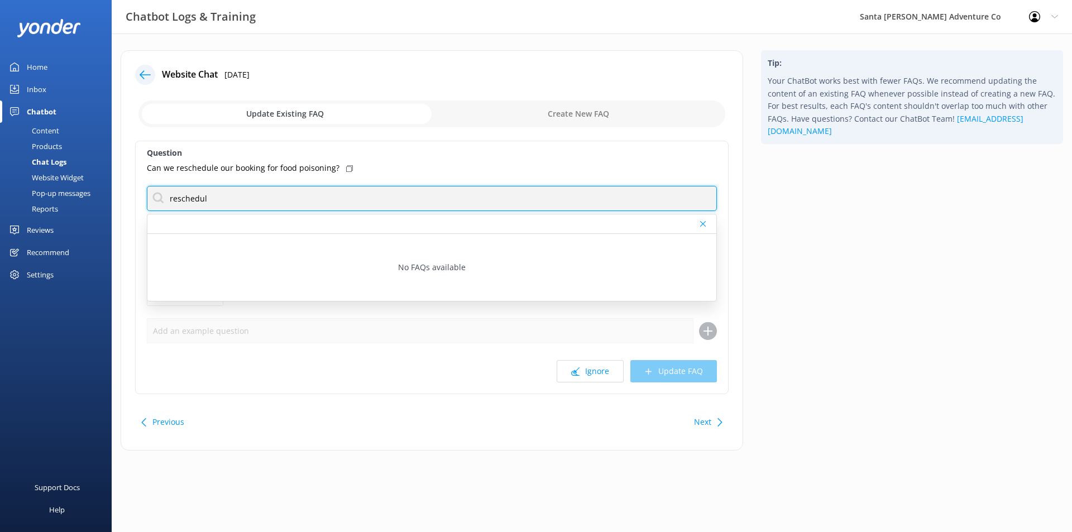
type input "reschedule"
click at [309, 203] on input "reschedule" at bounding box center [432, 198] width 570 height 25
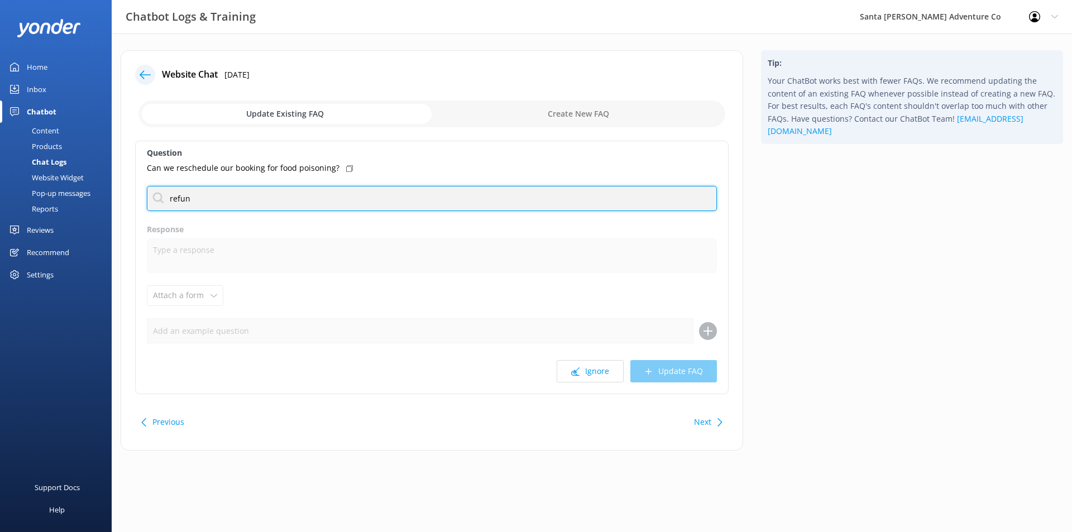
type input "refund"
click at [308, 202] on input "refund" at bounding box center [432, 198] width 570 height 25
type input "cancel"
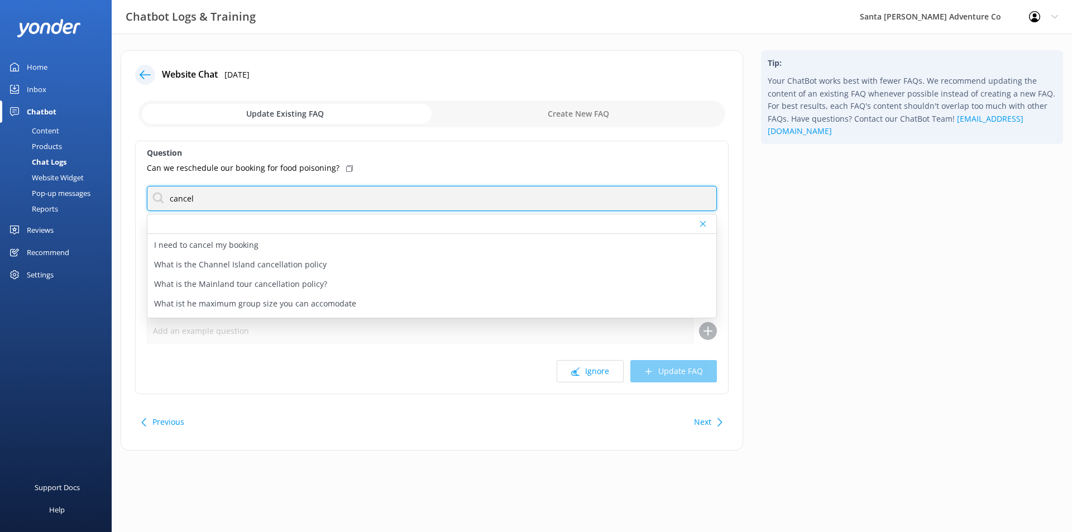
scroll to position [458, 0]
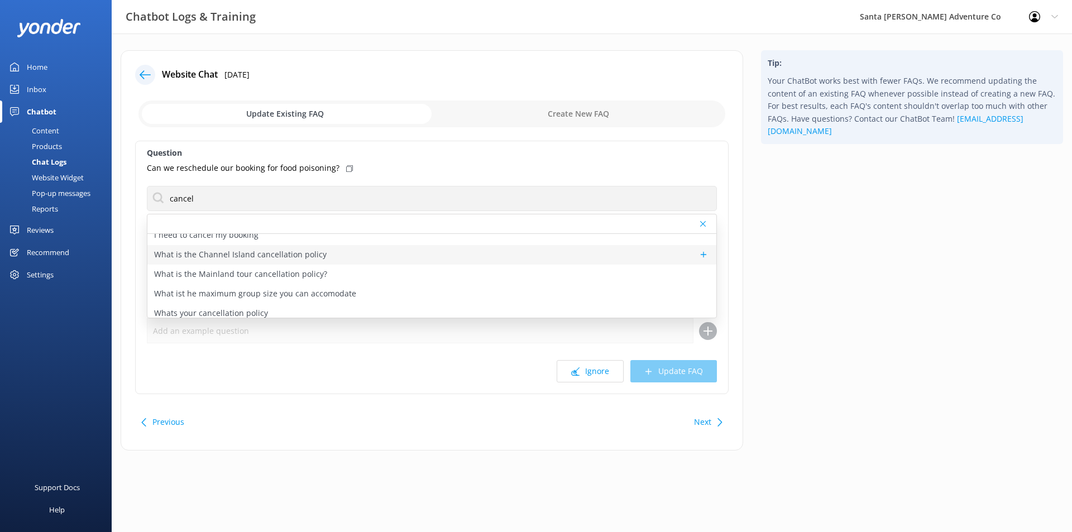
click at [406, 250] on div "What is the Channel Island cancellation policy" at bounding box center [431, 255] width 569 height 20
type textarea "For Channel Islands tours, you can receive a full refund if you cancel at least…"
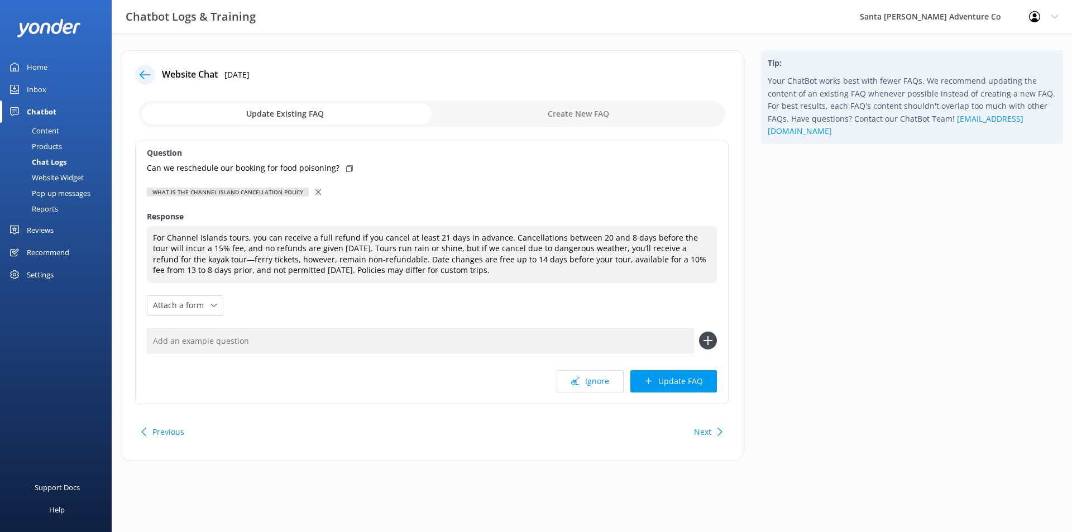
click at [317, 191] on icon at bounding box center [318, 192] width 6 height 6
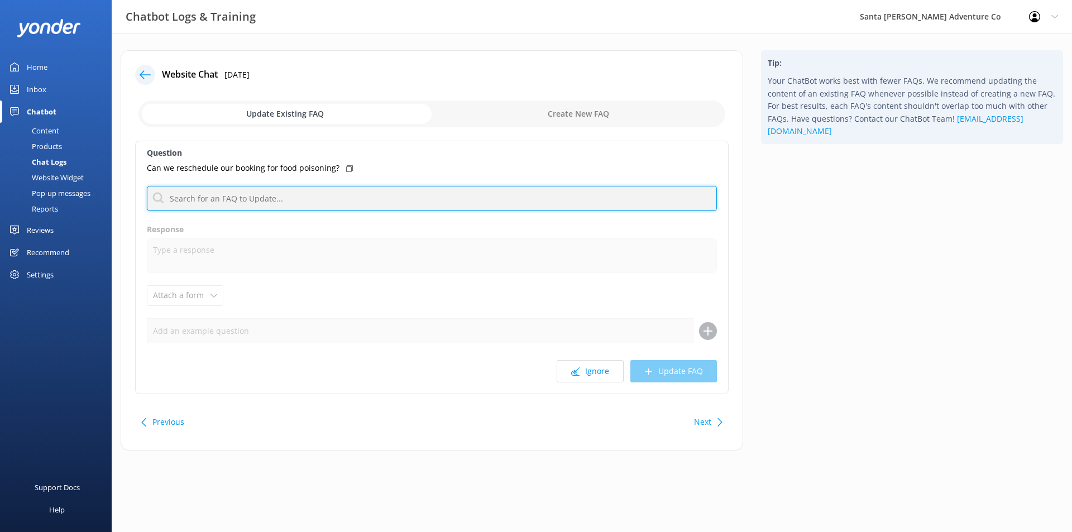
click at [314, 193] on input "text" at bounding box center [432, 198] width 570 height 25
type input "r"
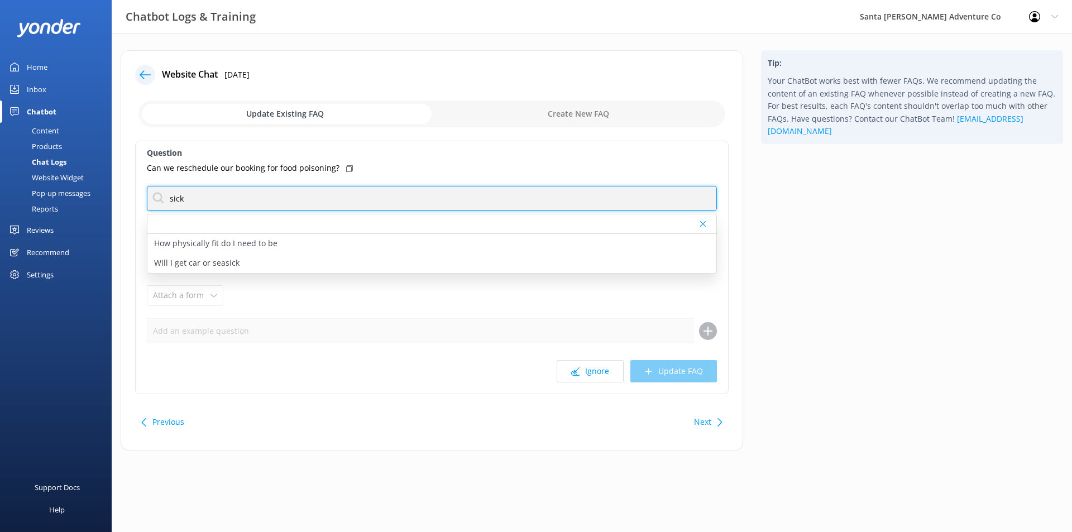
click at [309, 199] on input "sick" at bounding box center [432, 198] width 570 height 25
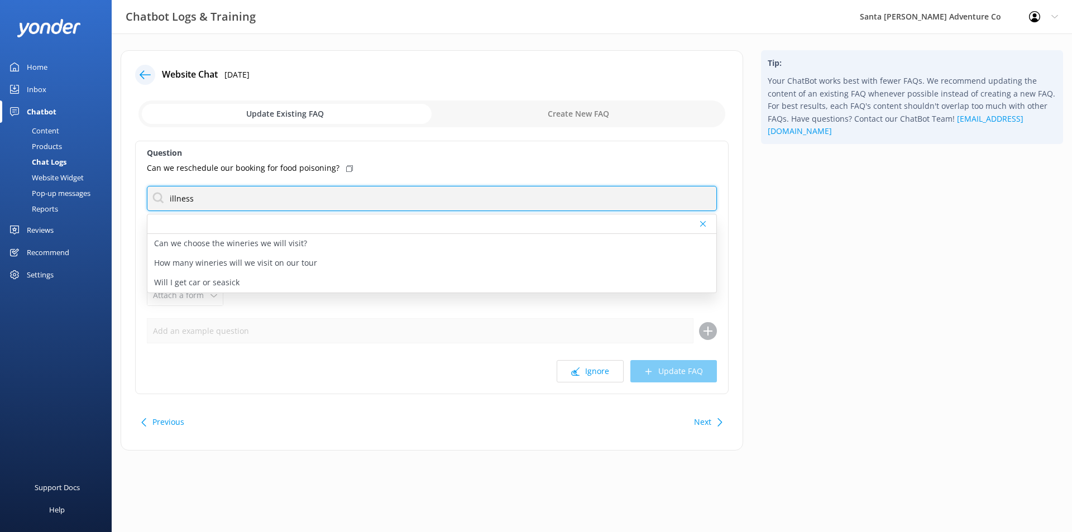
click at [406, 202] on input "illness" at bounding box center [432, 198] width 570 height 25
type input "illness"
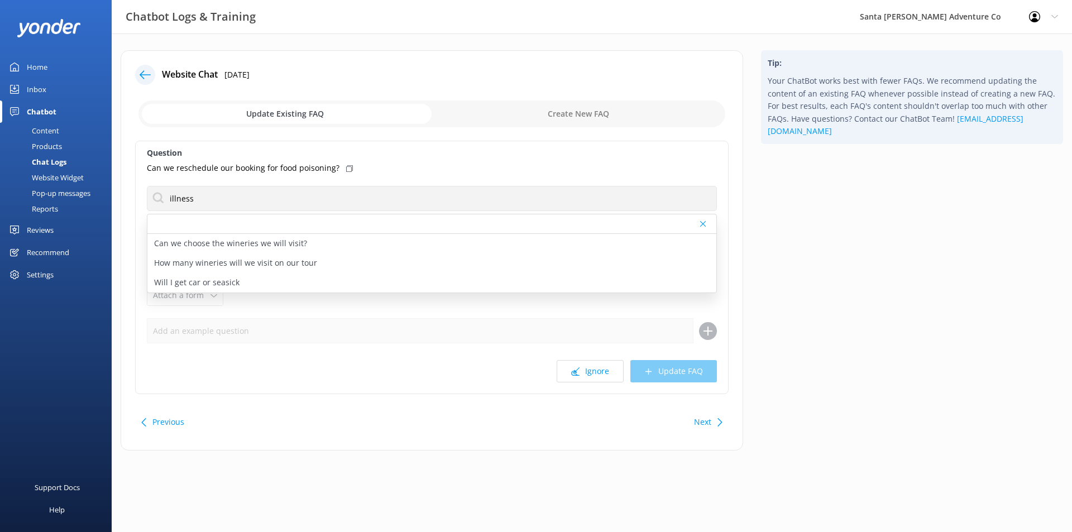
click at [787, 181] on div "Tip: Your ChatBot works best with fewer FAQs. We recommend updating the content…" at bounding box center [912, 255] width 320 height 411
click at [574, 374] on icon at bounding box center [575, 371] width 8 height 8
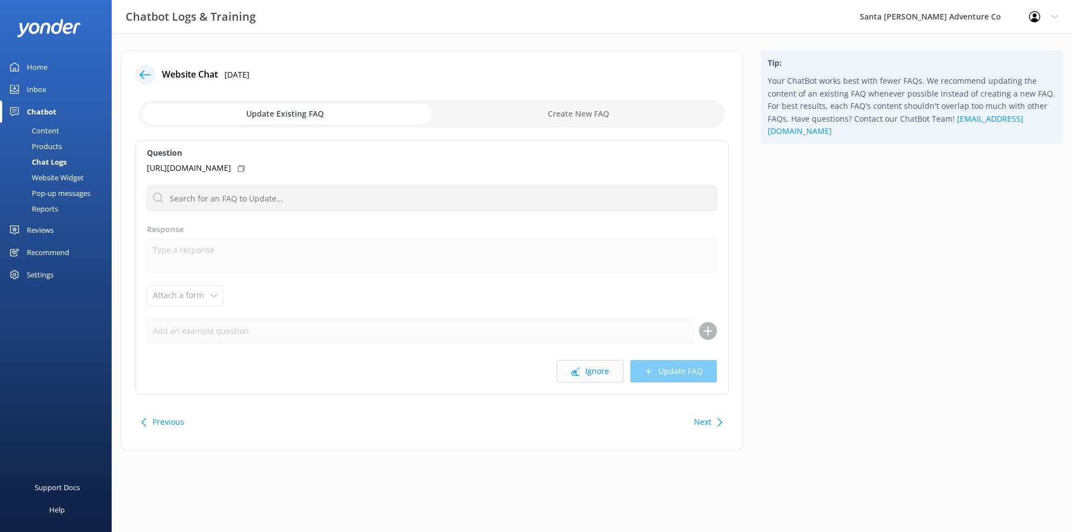
click at [574, 365] on button "Ignore" at bounding box center [590, 371] width 67 height 22
click at [586, 366] on button "Ignore" at bounding box center [590, 371] width 67 height 22
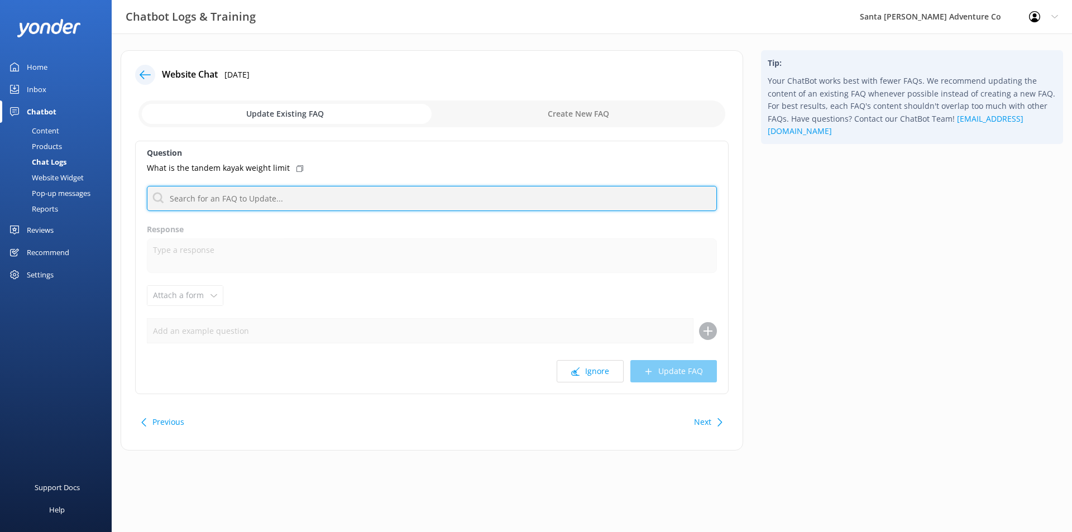
click at [312, 194] on input "text" at bounding box center [432, 198] width 570 height 25
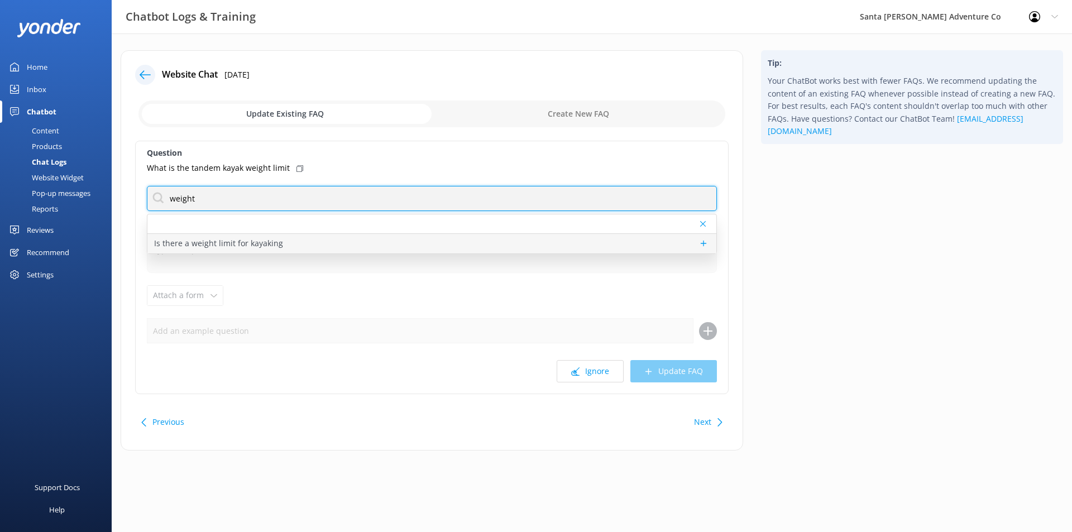
type input "weight"
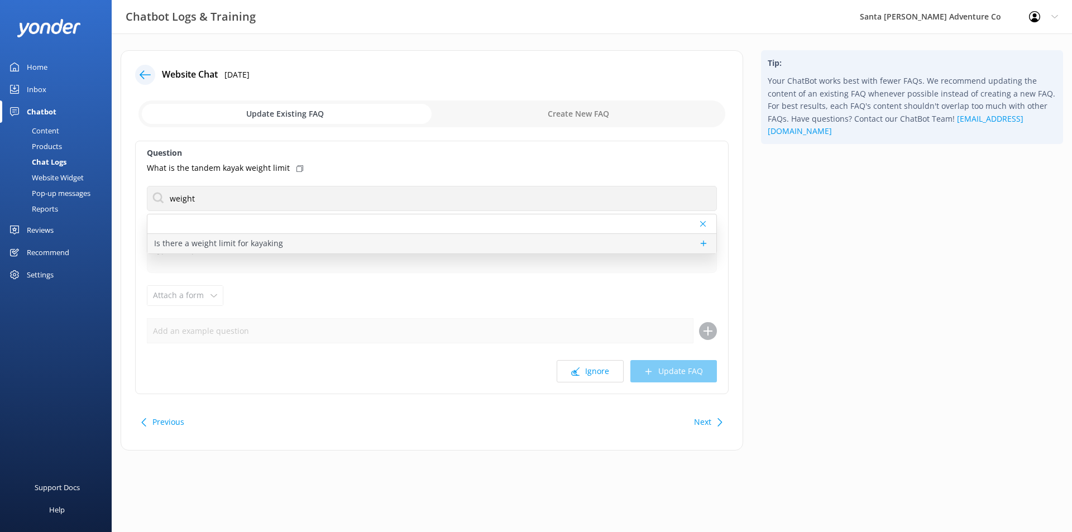
click at [289, 236] on div "Is there a weight limit for kayaking" at bounding box center [431, 244] width 569 height 20
type textarea "There is a weight limit to ensure the safety and performance of our kayaks. The…"
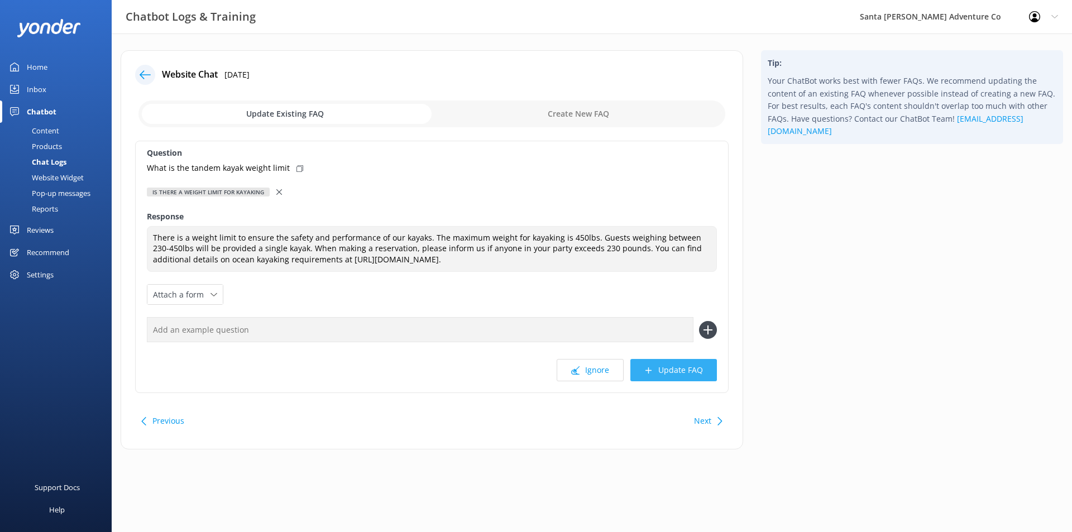
click at [676, 373] on button "Update FAQ" at bounding box center [673, 370] width 87 height 22
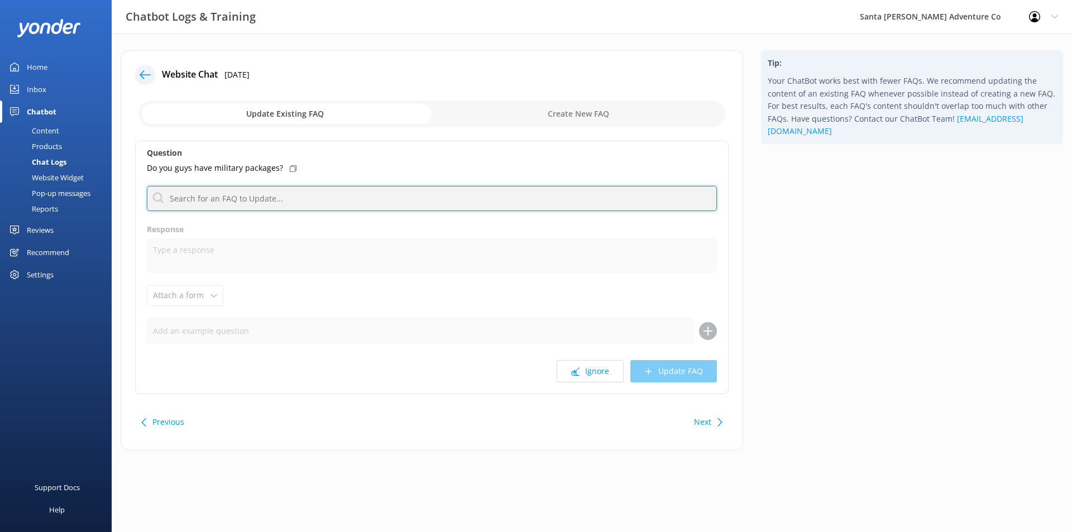
click at [380, 203] on input "text" at bounding box center [432, 198] width 570 height 25
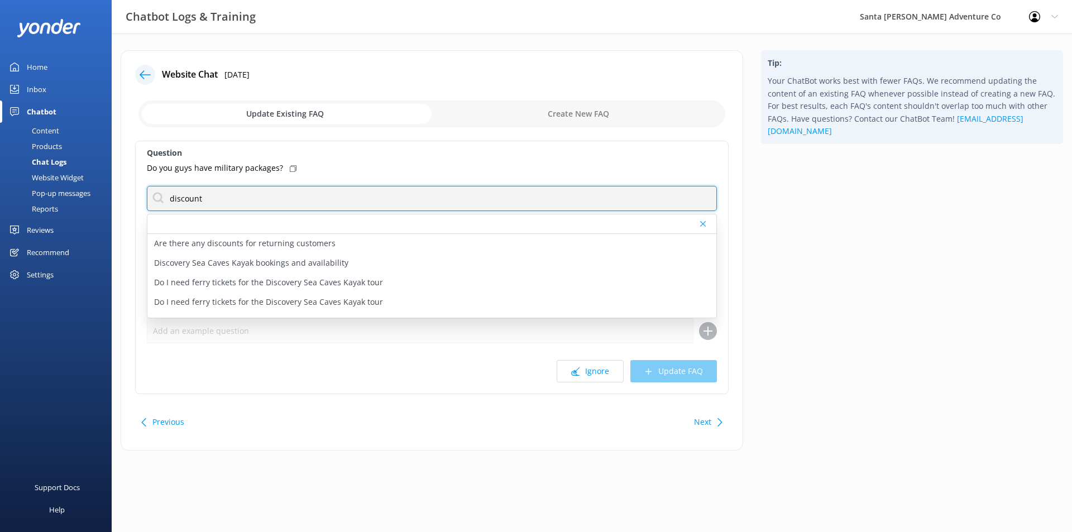
type input "discount"
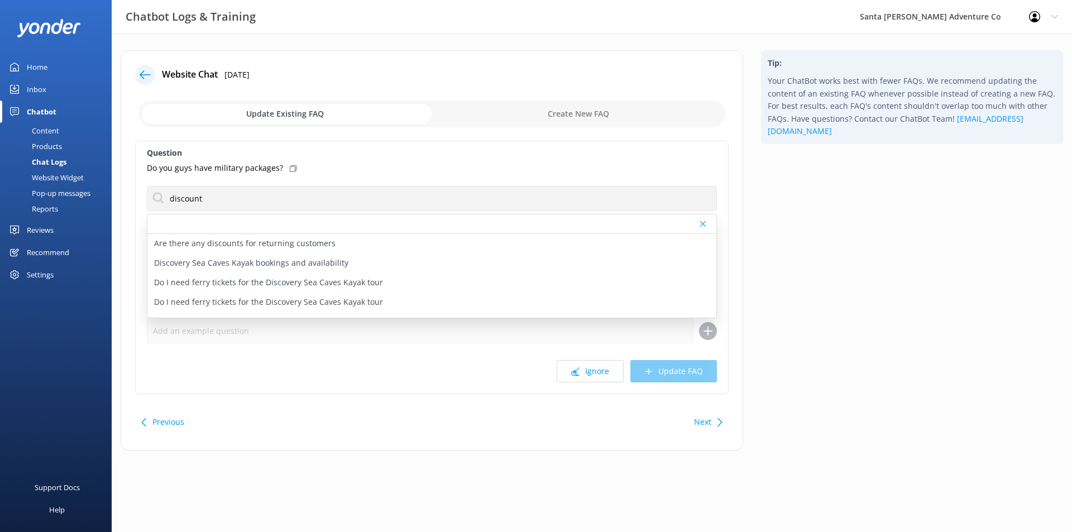
click at [400, 167] on div "Do you guys have military packages?" at bounding box center [432, 168] width 570 height 12
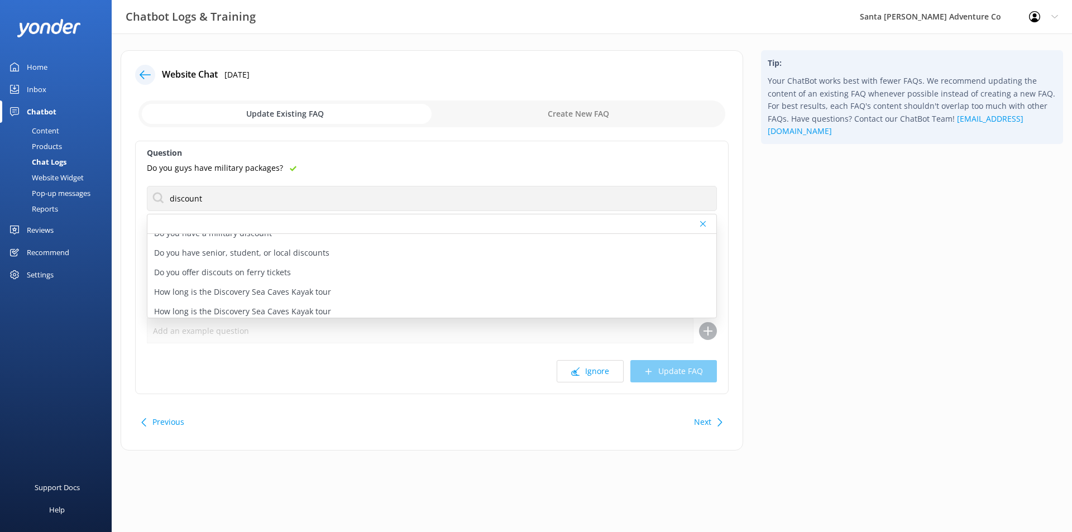
scroll to position [76, 0]
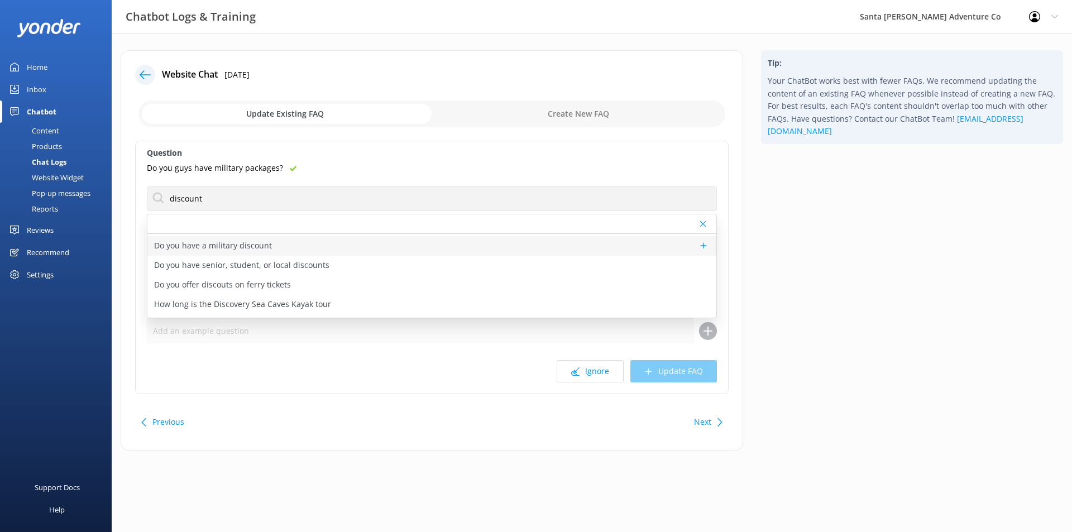
click at [309, 254] on div "Do you have a military discount" at bounding box center [431, 246] width 569 height 20
type textarea "We proudly offer a 10% discount for all veterans and active military service me…"
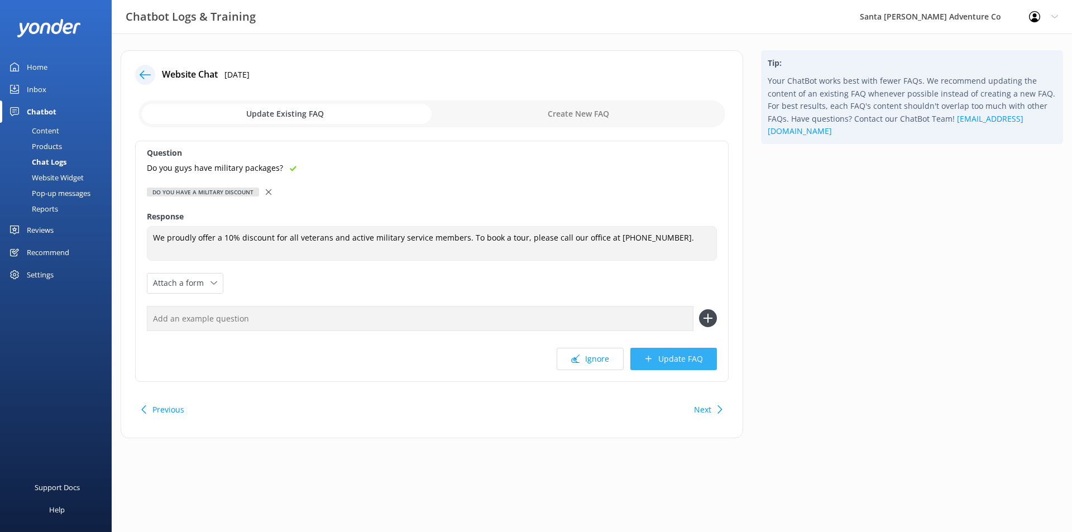
click at [650, 356] on icon at bounding box center [648, 359] width 8 height 8
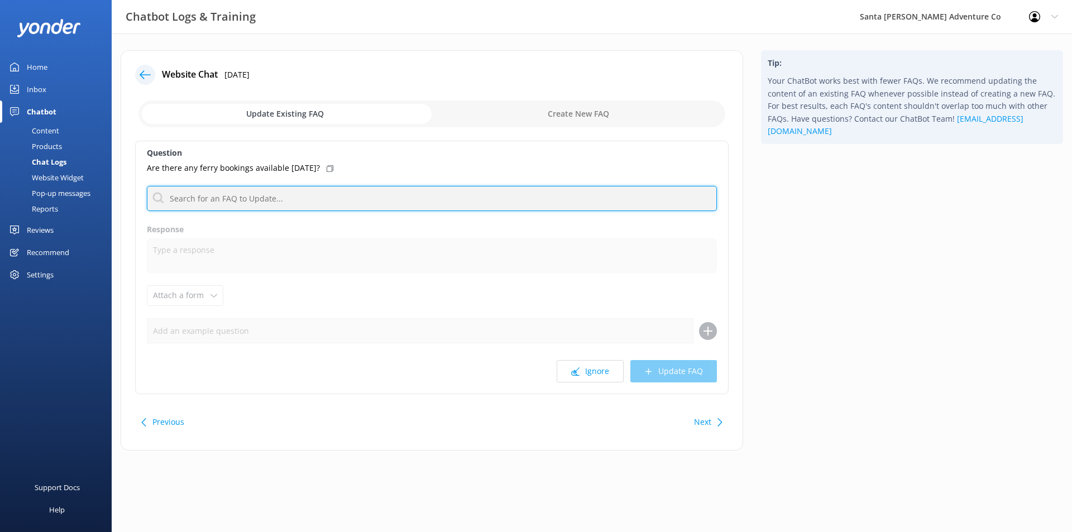
click at [335, 204] on input "text" at bounding box center [432, 198] width 570 height 25
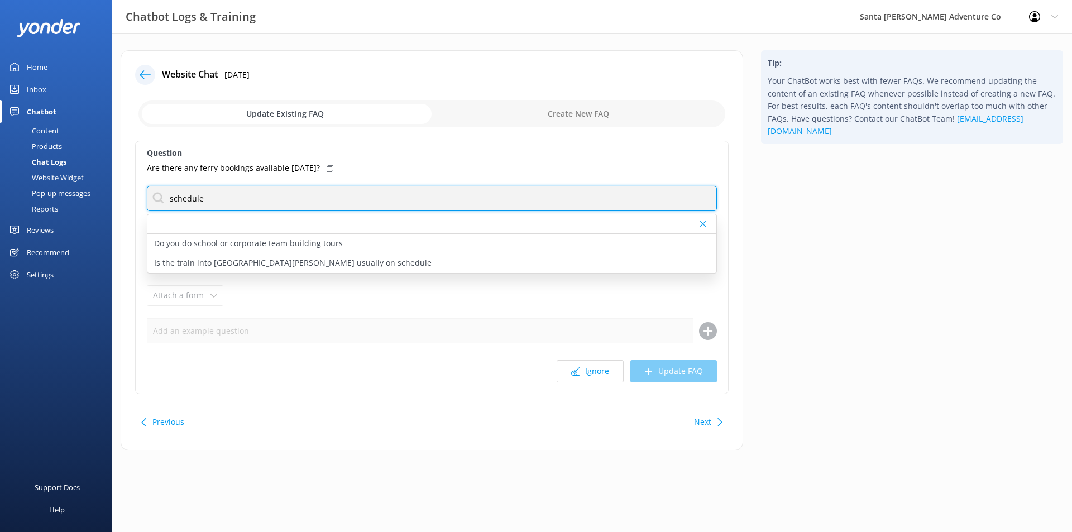
click at [214, 192] on input "schedule" at bounding box center [432, 198] width 570 height 25
type input "availability"
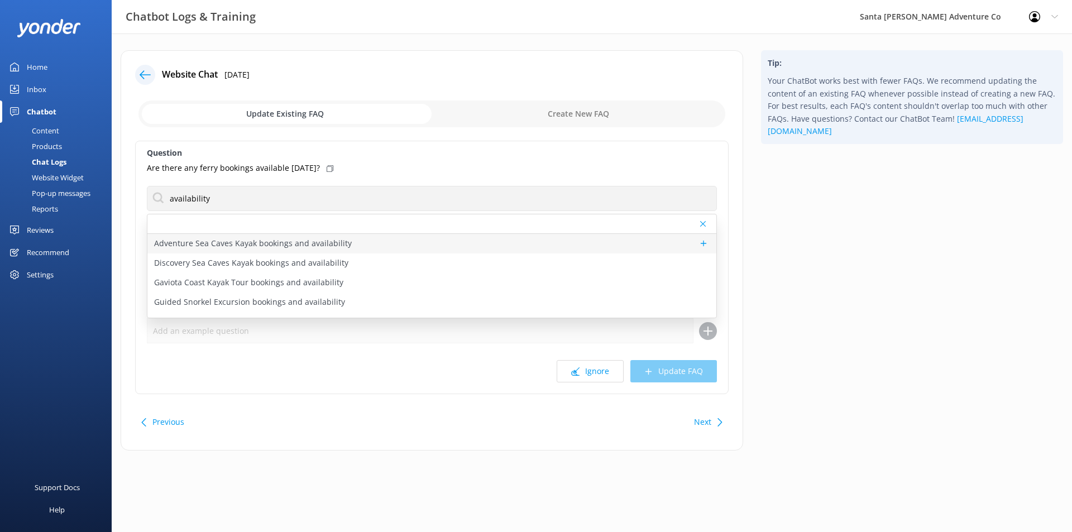
click at [382, 242] on div "Adventure Sea Caves Kayak bookings and availability" at bounding box center [431, 244] width 569 height 20
type textarea "You can check availability and book the Adventure Sea Caves Kayak Tour online a…"
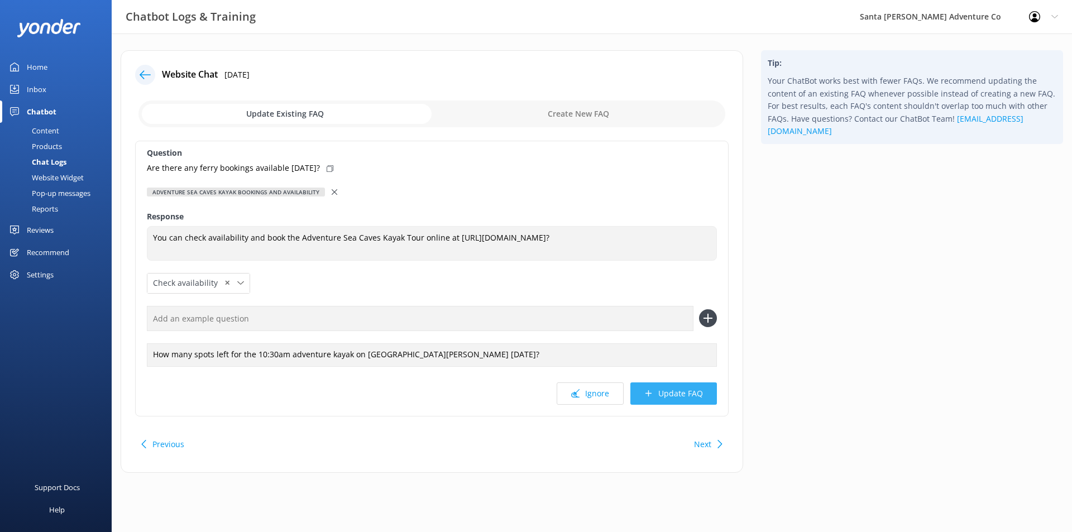
click at [662, 394] on button "Update FAQ" at bounding box center [673, 393] width 87 height 22
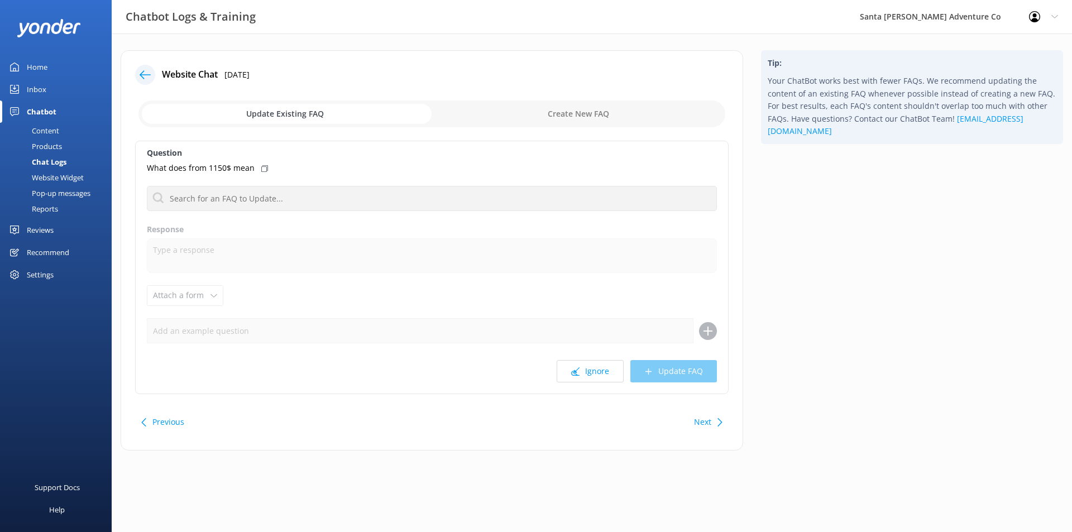
click at [208, 169] on p "What does from 1150$ mean" at bounding box center [201, 168] width 108 height 12
click at [845, 81] on p "Your ChatBot works best with fewer FAQs. We recommend updating the content of a…" at bounding box center [912, 106] width 289 height 63
click at [50, 161] on div "Chat Logs" at bounding box center [37, 162] width 60 height 16
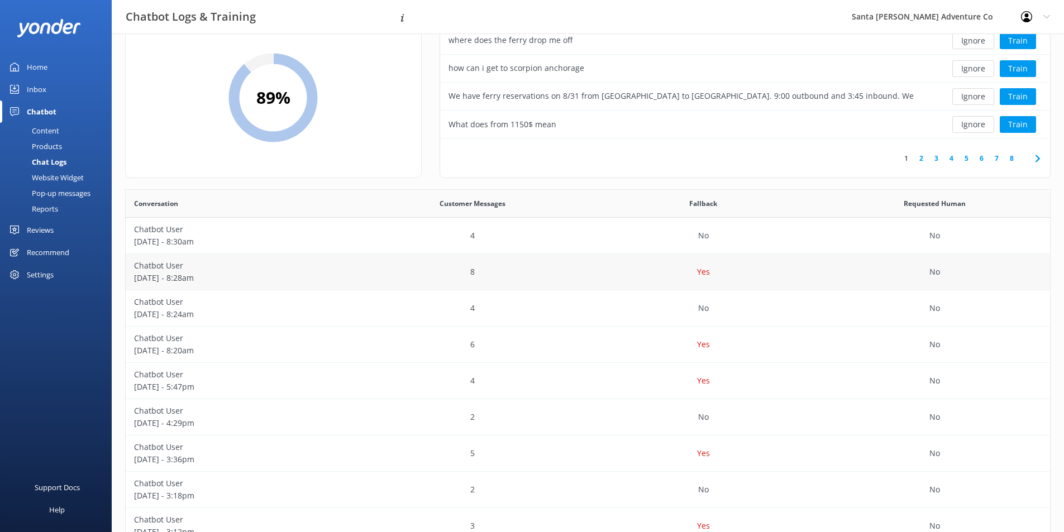
scroll to position [162, 0]
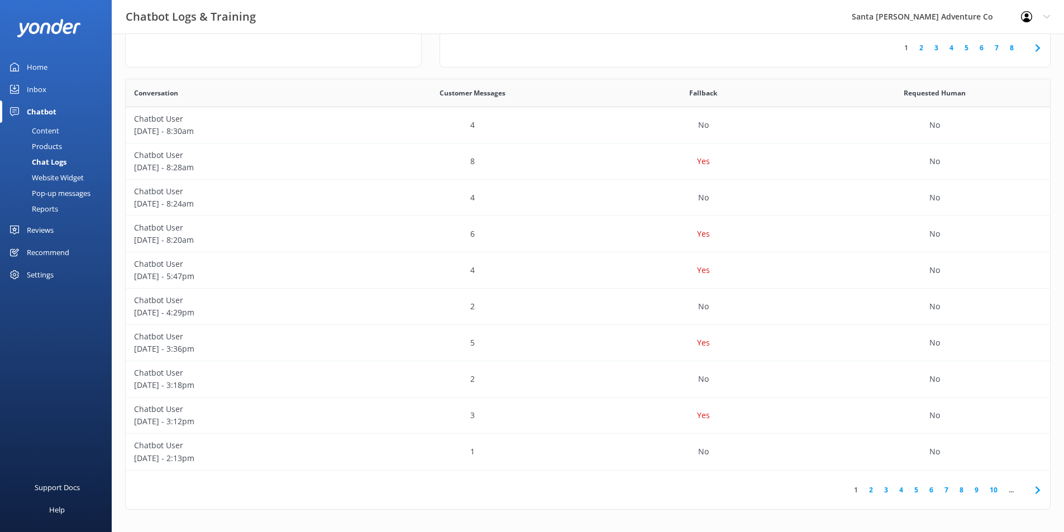
click at [872, 489] on link "2" at bounding box center [870, 490] width 15 height 11
click at [886, 486] on link "3" at bounding box center [885, 490] width 15 height 11
click at [901, 489] on link "4" at bounding box center [900, 490] width 15 height 11
click at [912, 486] on link "5" at bounding box center [915, 490] width 15 height 11
click at [614, 408] on div "Yes" at bounding box center [703, 415] width 231 height 36
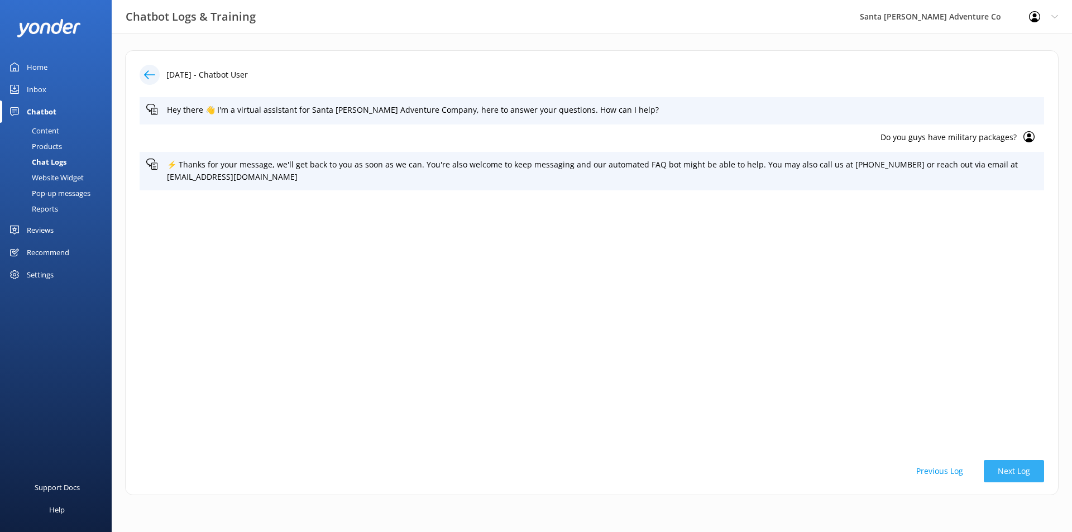
click at [994, 467] on button "Next Log" at bounding box center [1014, 471] width 60 height 22
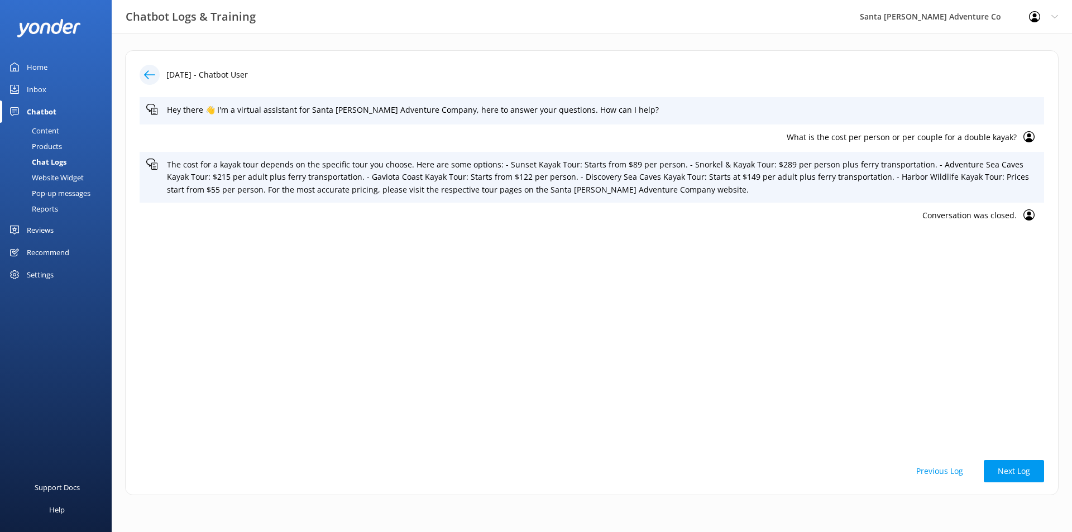
click at [141, 68] on div at bounding box center [153, 75] width 27 height 20
click at [149, 79] on use at bounding box center [149, 74] width 11 height 8
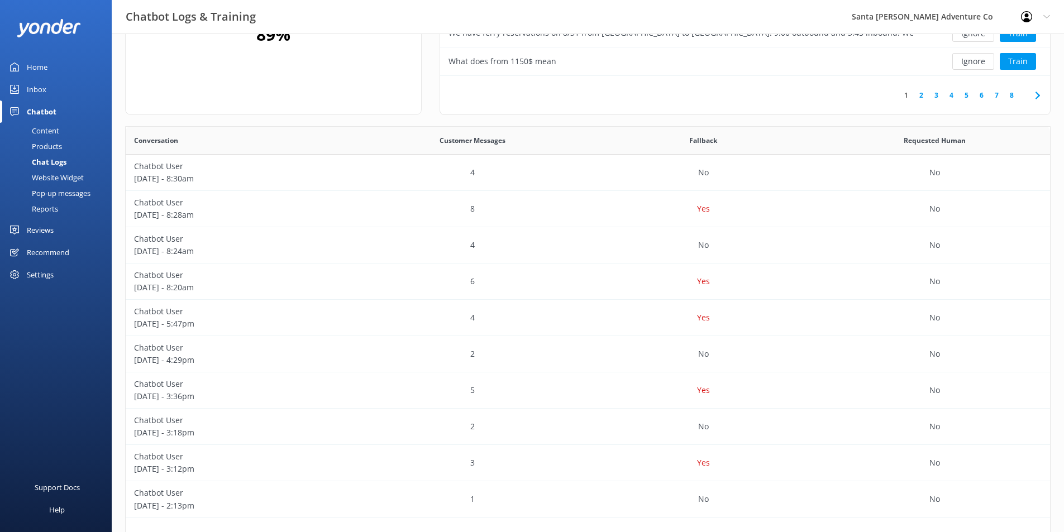
scroll to position [162, 0]
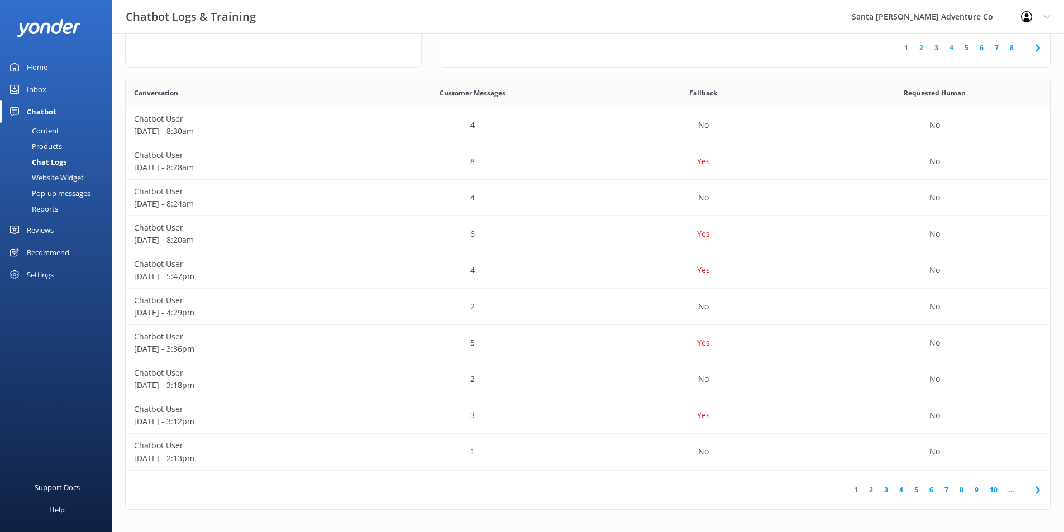
click at [902, 489] on link "4" at bounding box center [900, 490] width 15 height 11
click at [914, 489] on link "5" at bounding box center [915, 490] width 15 height 11
click at [927, 487] on link "6" at bounding box center [930, 490] width 15 height 11
click at [318, 140] on div "Chatbot User [DATE] - 3:46pm" at bounding box center [241, 125] width 231 height 36
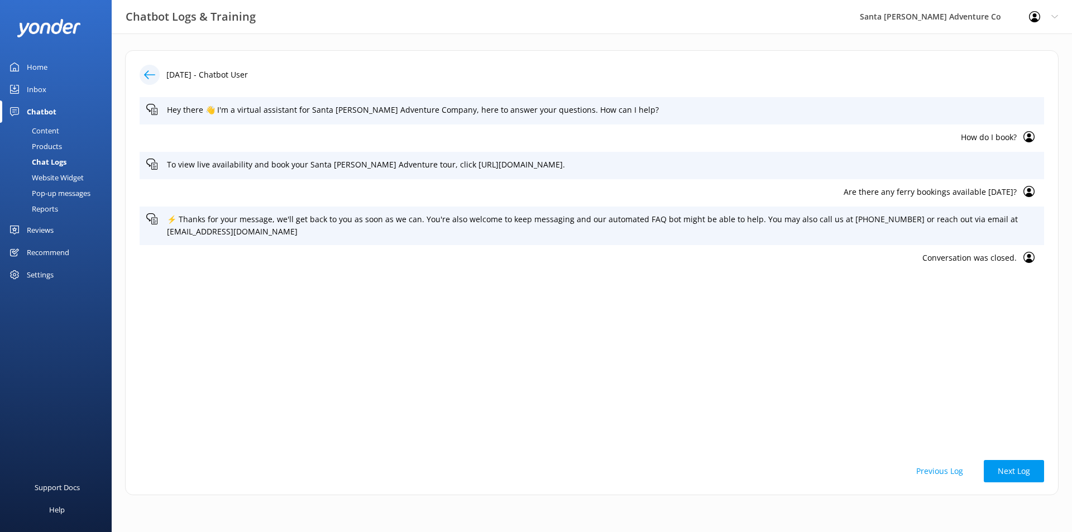
click at [155, 81] on div at bounding box center [150, 75] width 20 height 20
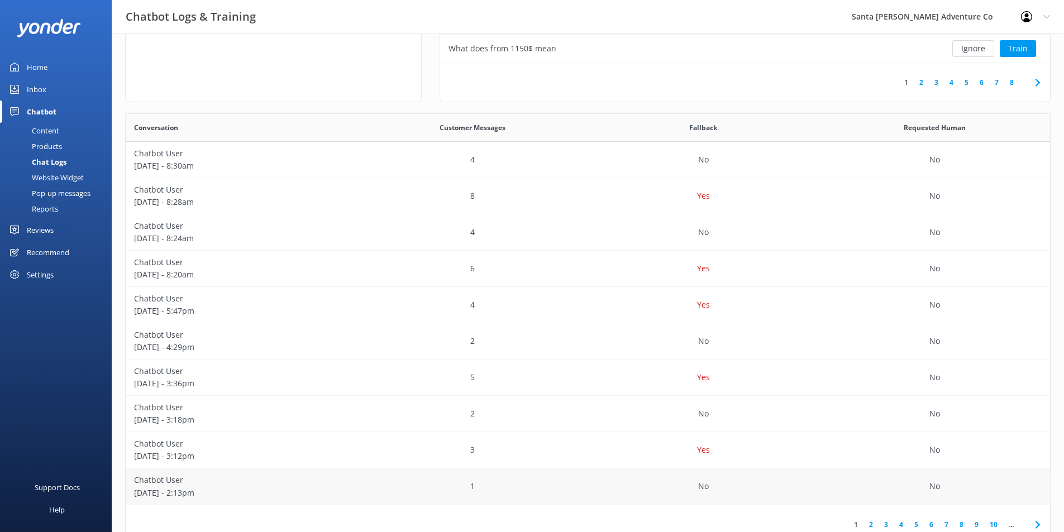
scroll to position [162, 0]
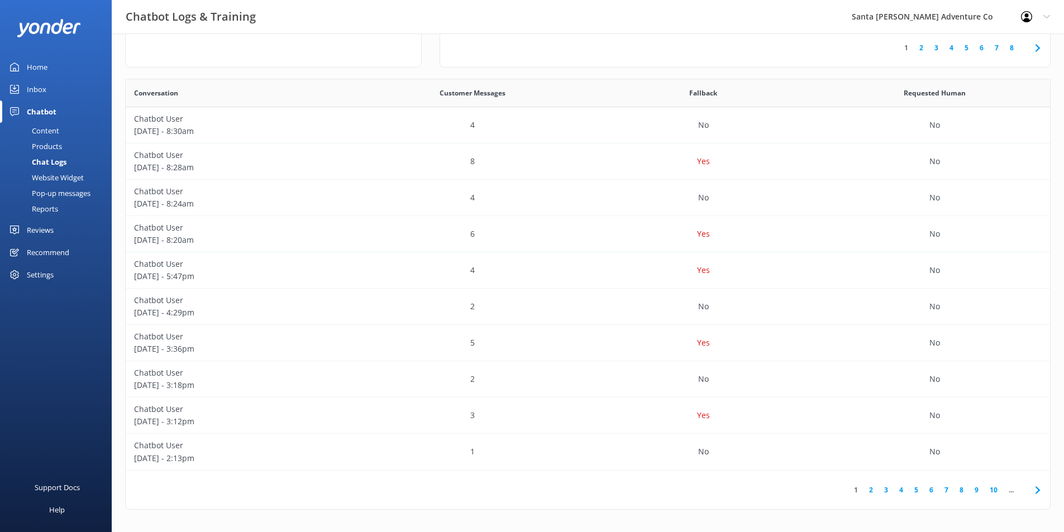
click at [927, 487] on link "6" at bounding box center [930, 490] width 15 height 11
click at [927, 490] on link "7" at bounding box center [926, 490] width 15 height 11
click at [646, 200] on div "Yes" at bounding box center [703, 198] width 231 height 36
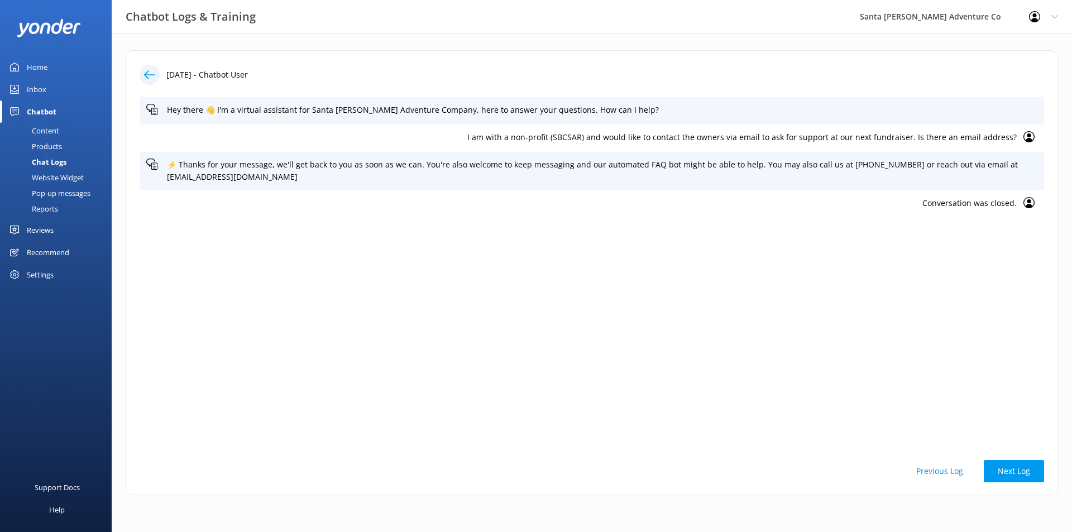
click at [146, 77] on icon at bounding box center [149, 74] width 11 height 11
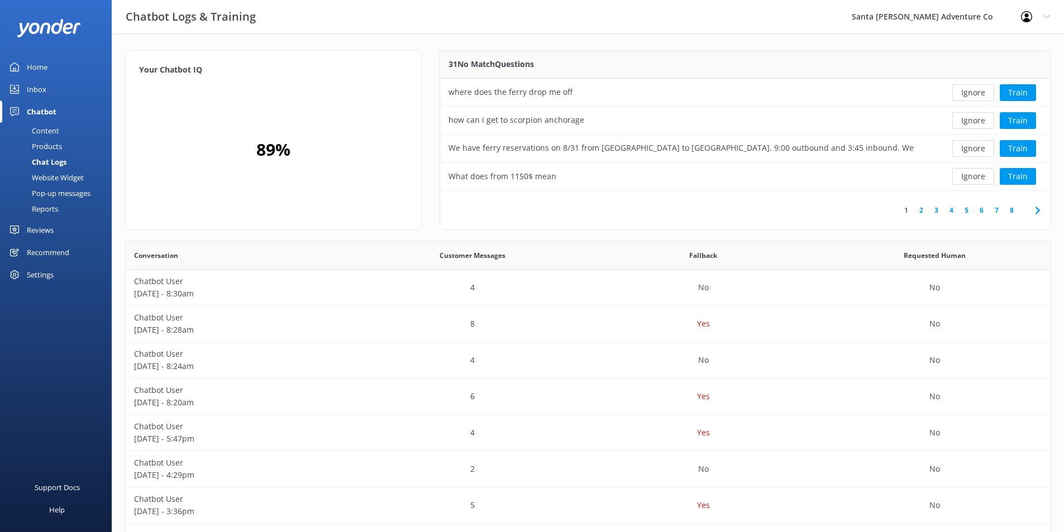
scroll to position [162, 0]
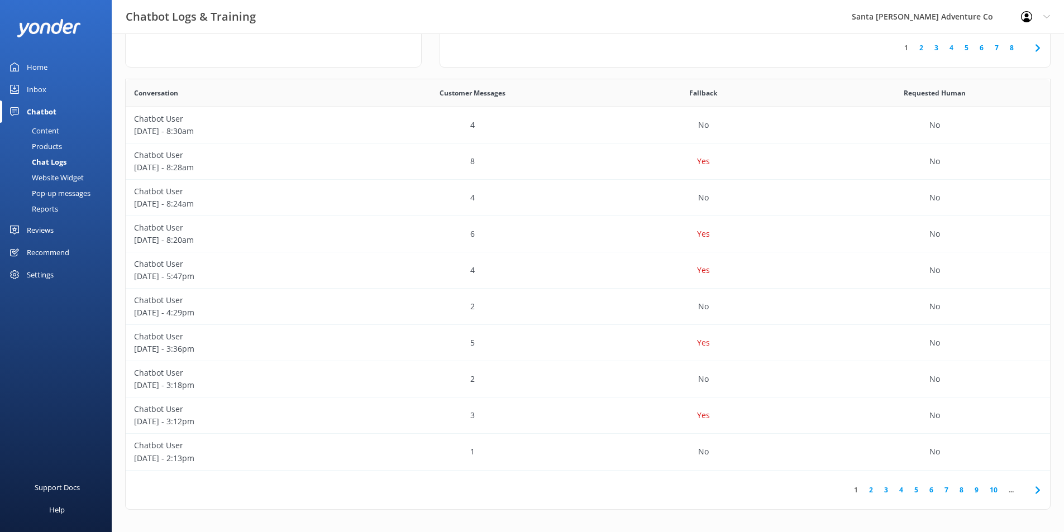
click at [921, 490] on link "5" at bounding box center [915, 490] width 15 height 11
click at [743, 360] on div "No" at bounding box center [703, 343] width 231 height 36
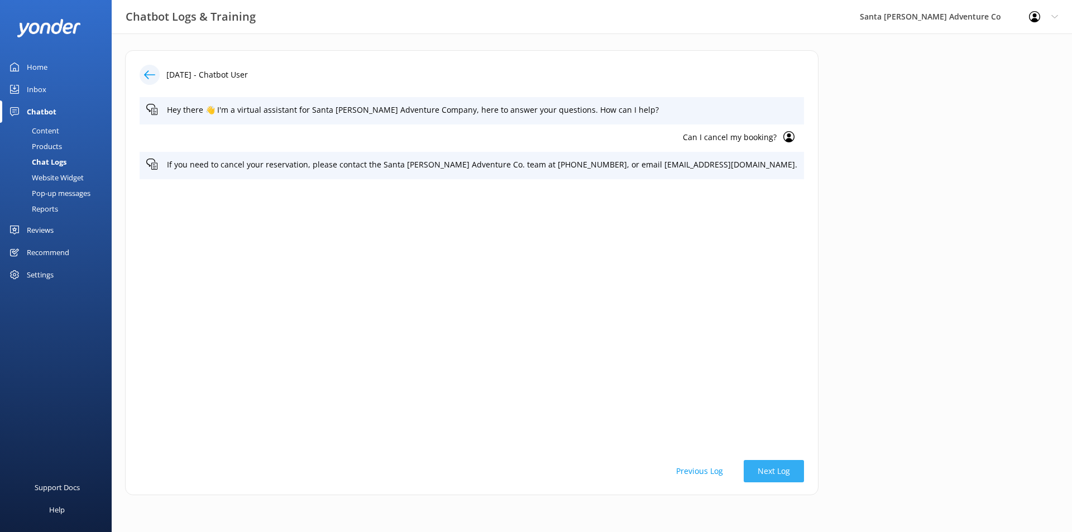
click at [744, 470] on button "Next Log" at bounding box center [774, 471] width 60 height 22
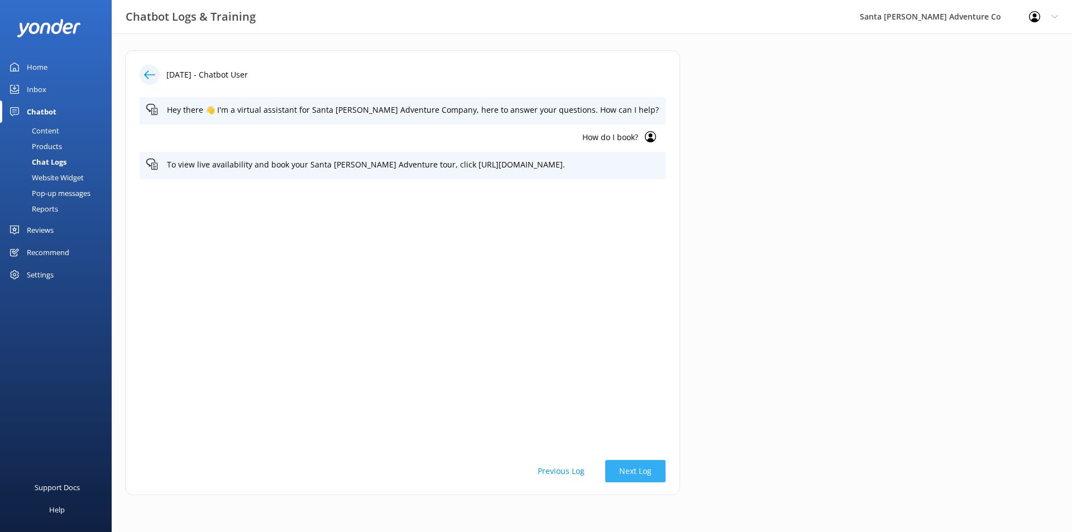
click at [680, 470] on div "[DATE] - Chatbot User Hey there 👋 I'm a virtual assistant for Santa [PERSON_NAM…" at bounding box center [402, 272] width 555 height 445
click at [641, 458] on div "[DATE] - Chatbot User Hey there 👋 I'm a virtual assistant for Santa [PERSON_NAM…" at bounding box center [402, 272] width 555 height 445
click at [645, 466] on button "Next Log" at bounding box center [635, 471] width 60 height 22
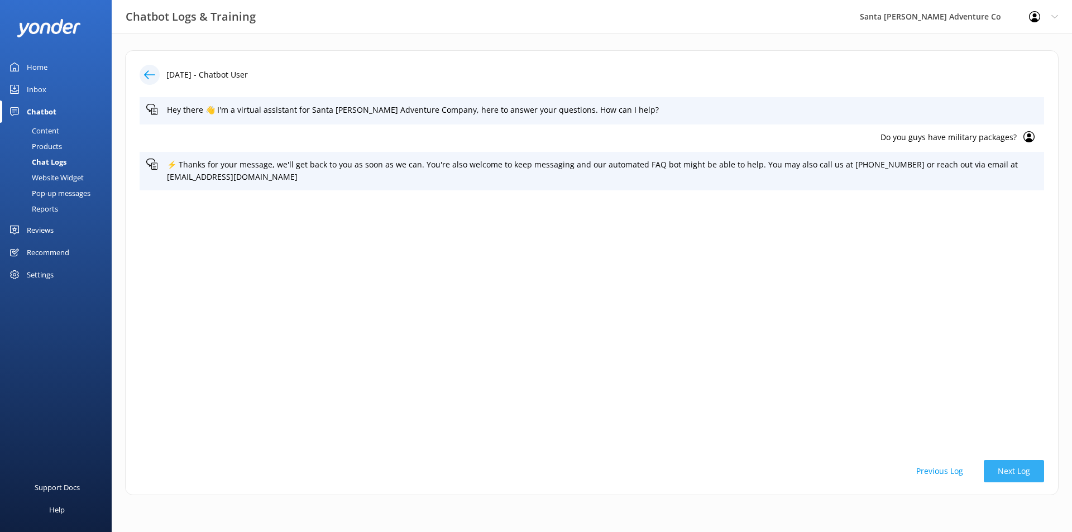
click at [1024, 468] on button "Next Log" at bounding box center [1014, 471] width 60 height 22
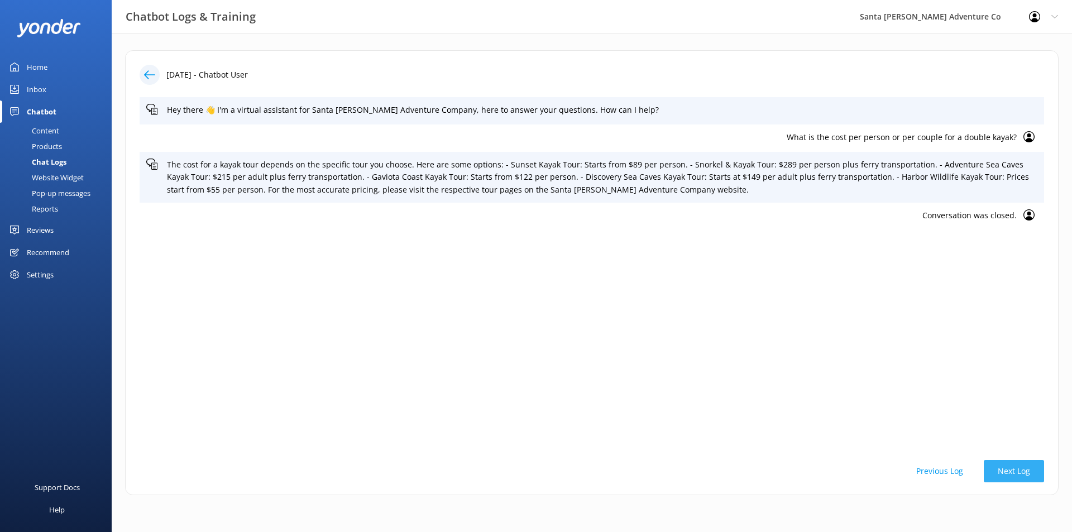
click at [1024, 468] on button "Next Log" at bounding box center [1014, 471] width 60 height 22
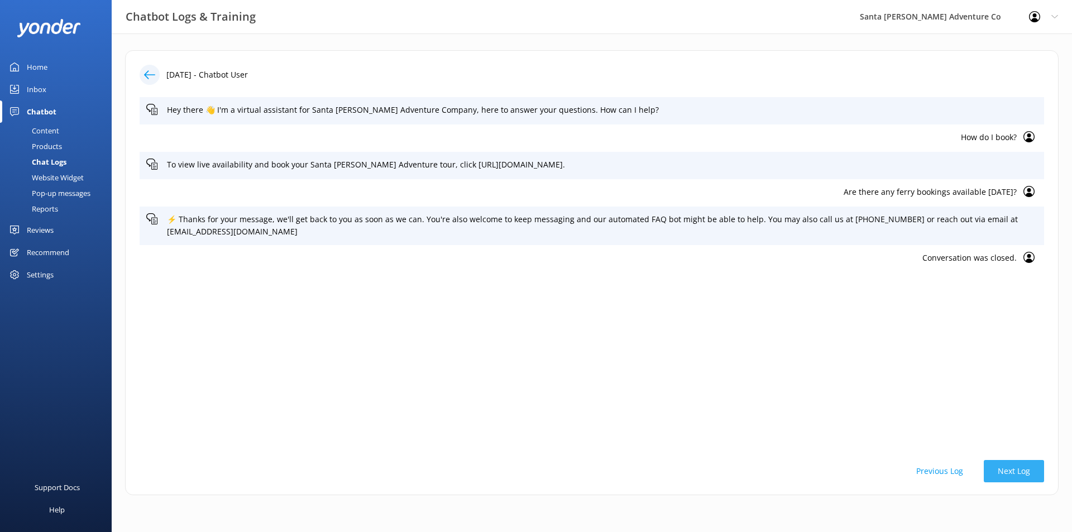
click at [1024, 468] on button "Next Log" at bounding box center [1014, 471] width 60 height 22
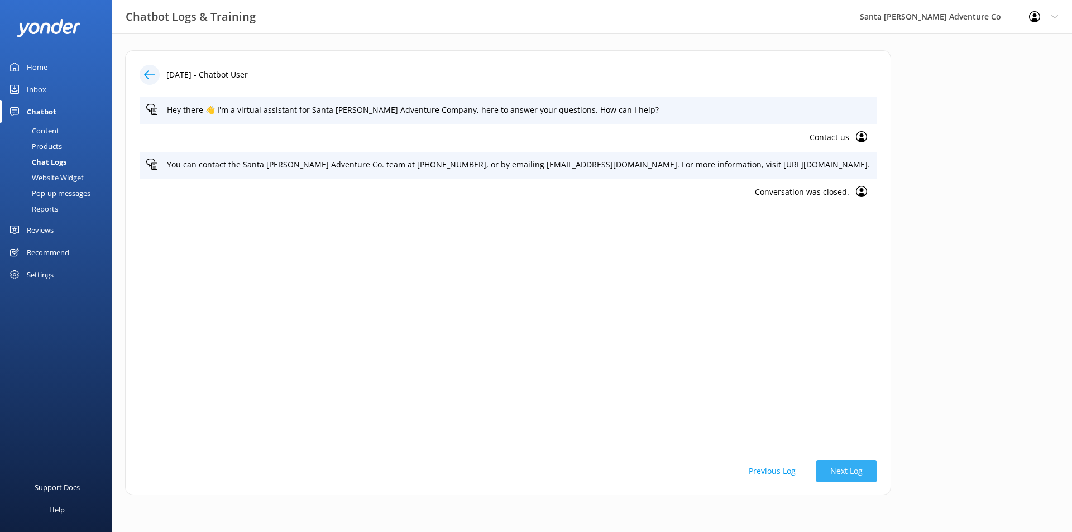
click at [816, 476] on button "Next Log" at bounding box center [846, 471] width 60 height 22
click at [818, 472] on button "Next Log" at bounding box center [846, 471] width 60 height 22
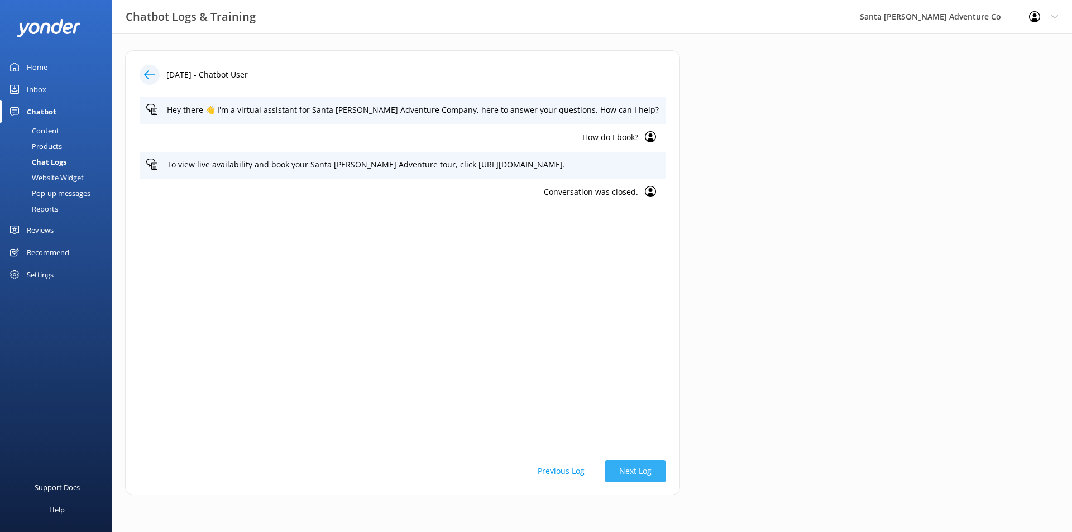
click at [653, 465] on button "Next Log" at bounding box center [635, 471] width 60 height 22
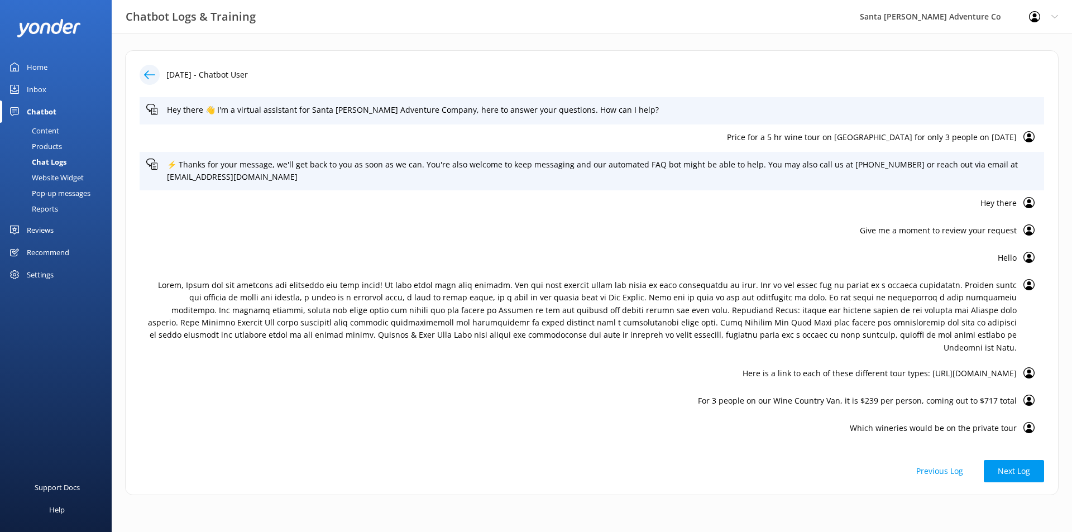
scroll to position [127, 0]
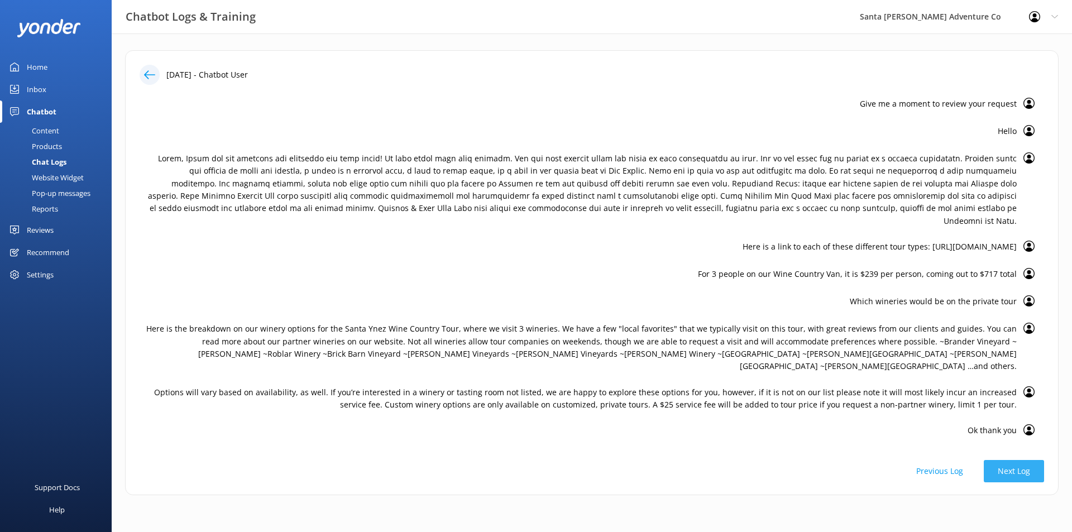
click at [1024, 469] on button "Next Log" at bounding box center [1014, 471] width 60 height 22
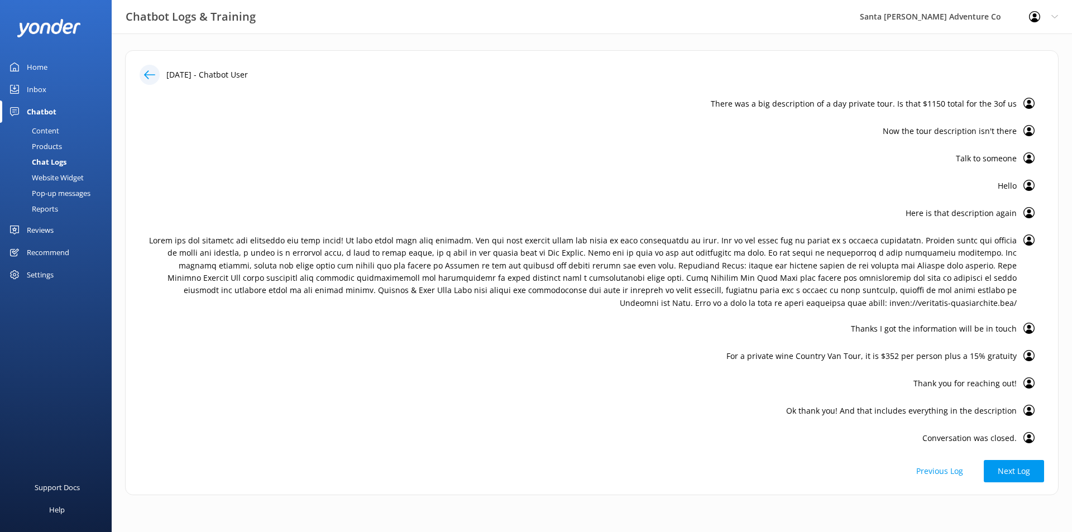
scroll to position [214, 0]
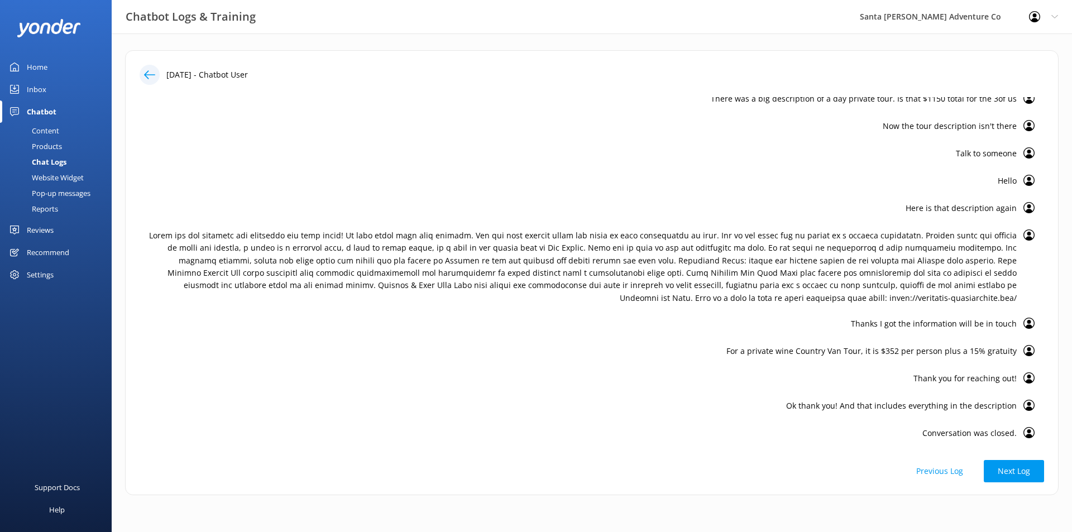
click at [58, 159] on div "Chat Logs" at bounding box center [37, 162] width 60 height 16
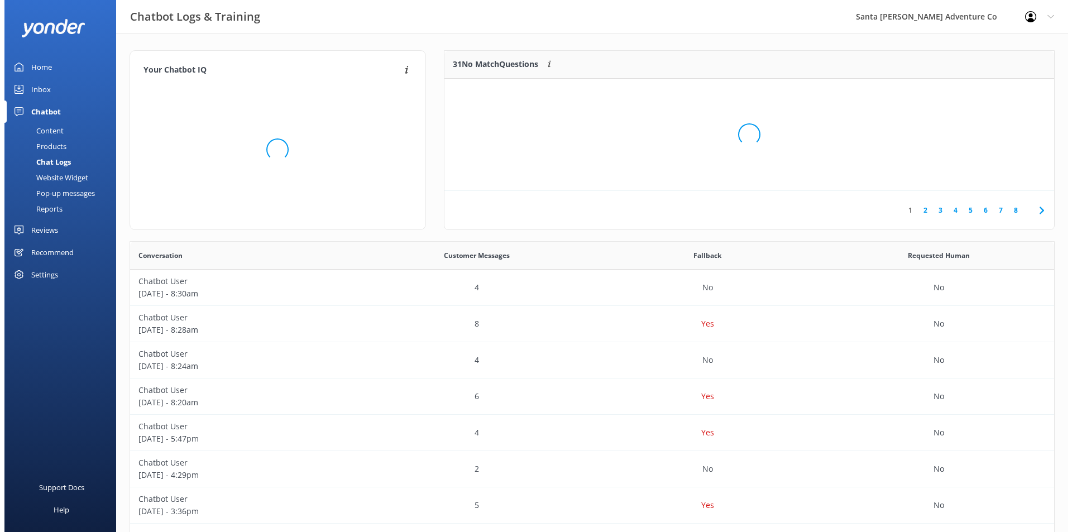
scroll to position [132, 601]
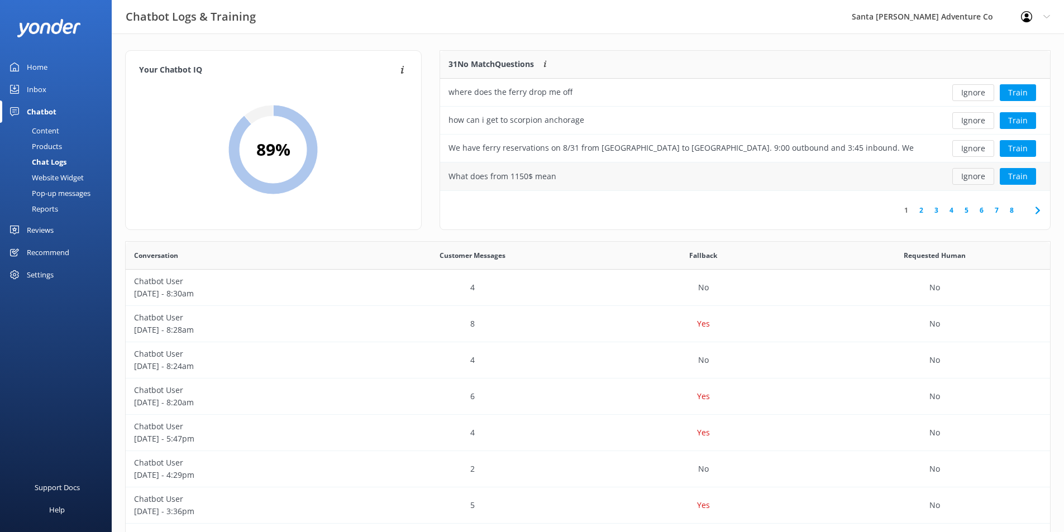
click at [971, 180] on button "Ignore" at bounding box center [973, 176] width 42 height 17
click at [839, 176] on div "Price for a 5 hr wine tour on [GEOGRAPHIC_DATA] for only 3 people on [DATE]" at bounding box center [683, 176] width 486 height 28
click at [1013, 180] on button "Train" at bounding box center [1017, 176] width 36 height 17
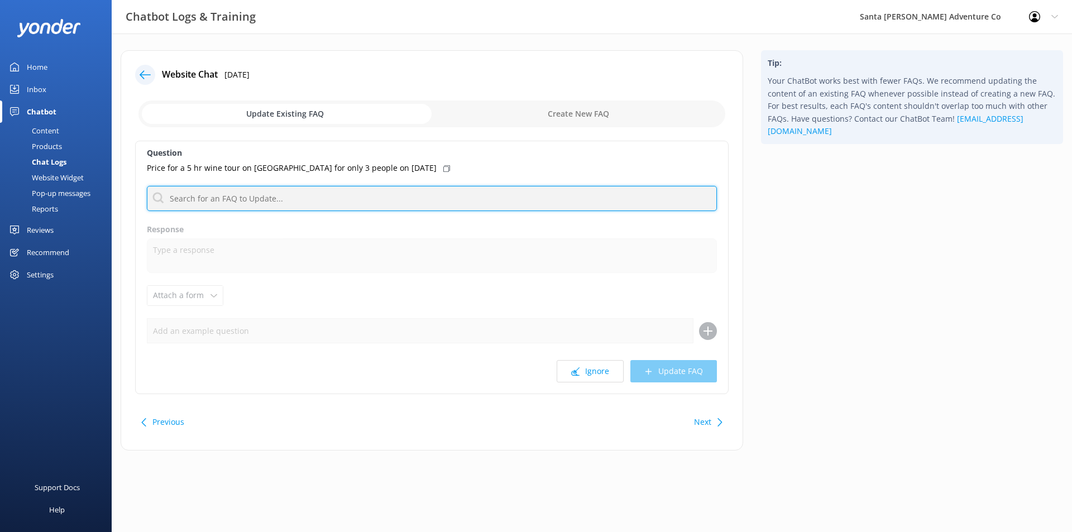
click at [314, 198] on input "text" at bounding box center [432, 198] width 570 height 25
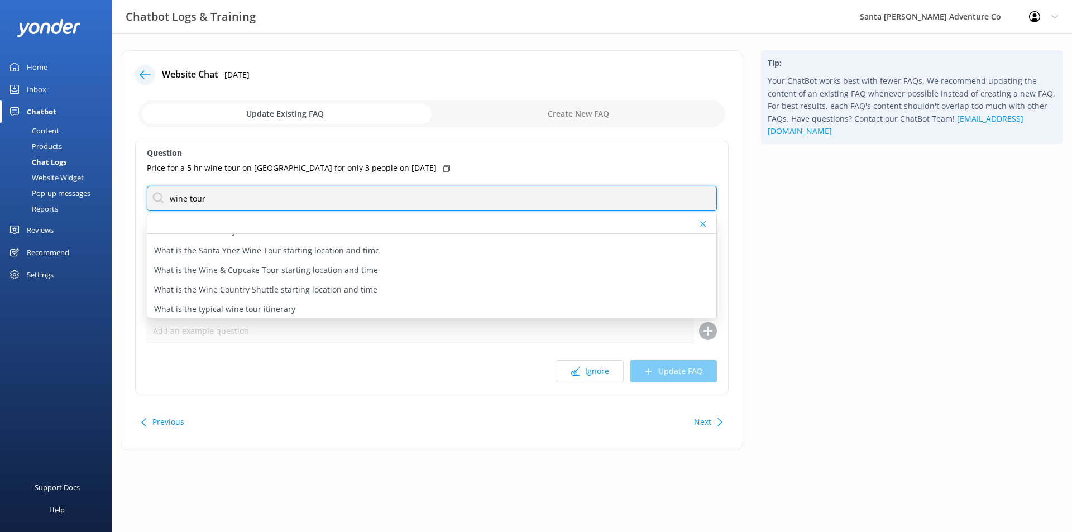
scroll to position [188, 0]
type input "wine tour"
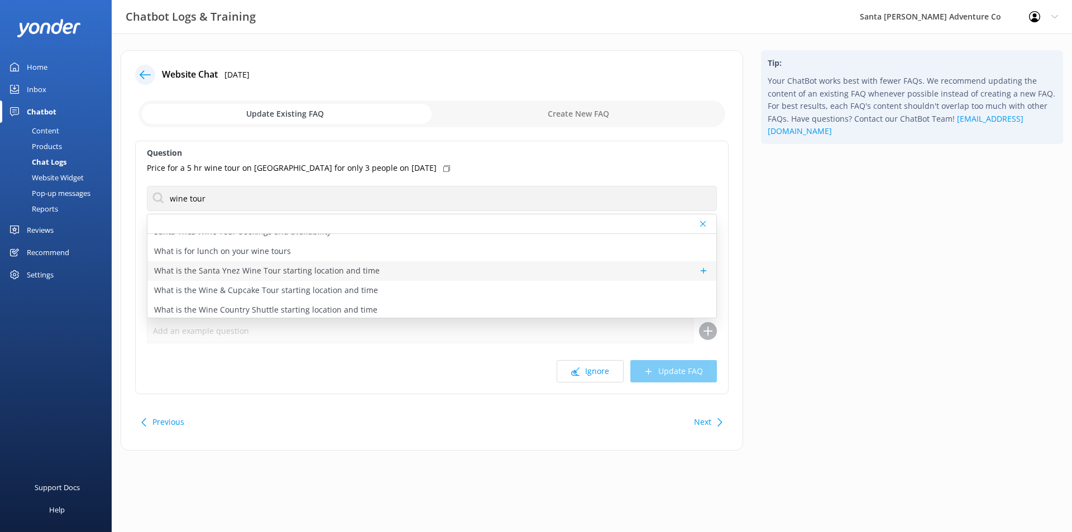
click at [540, 267] on div "What is the Santa Ynez Wine Tour starting location and time" at bounding box center [431, 271] width 569 height 20
type textarea "The Santa Ynez Wine Tour departs from [STREET_ADDRESS] ([GEOGRAPHIC_DATA][PERSO…"
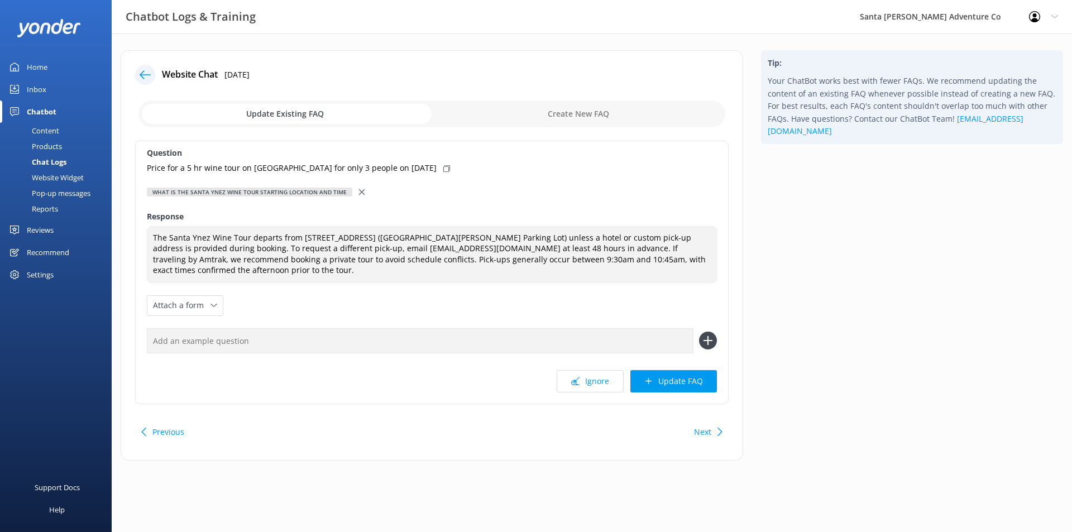
click at [359, 193] on use at bounding box center [362, 192] width 6 height 6
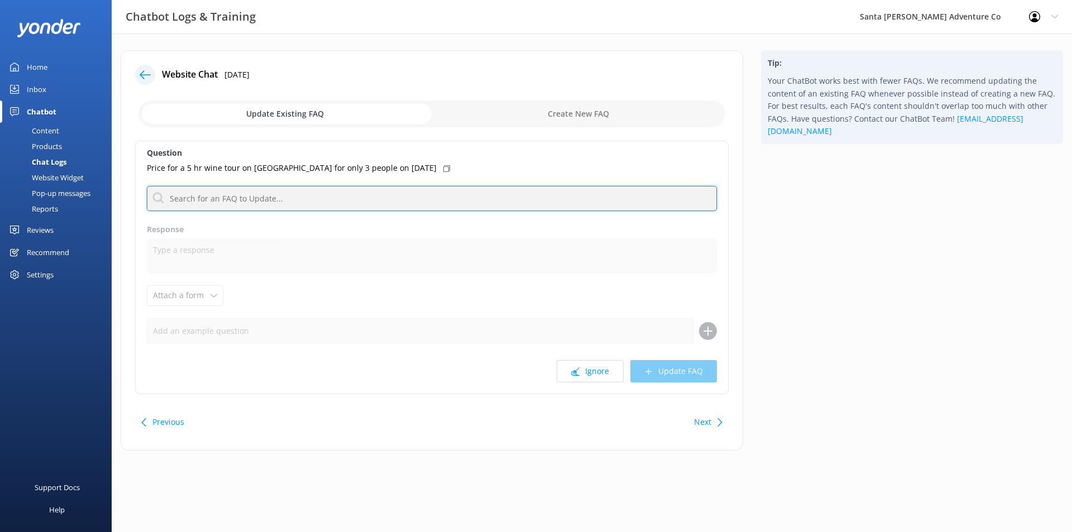
click at [307, 191] on input "text" at bounding box center [432, 198] width 570 height 25
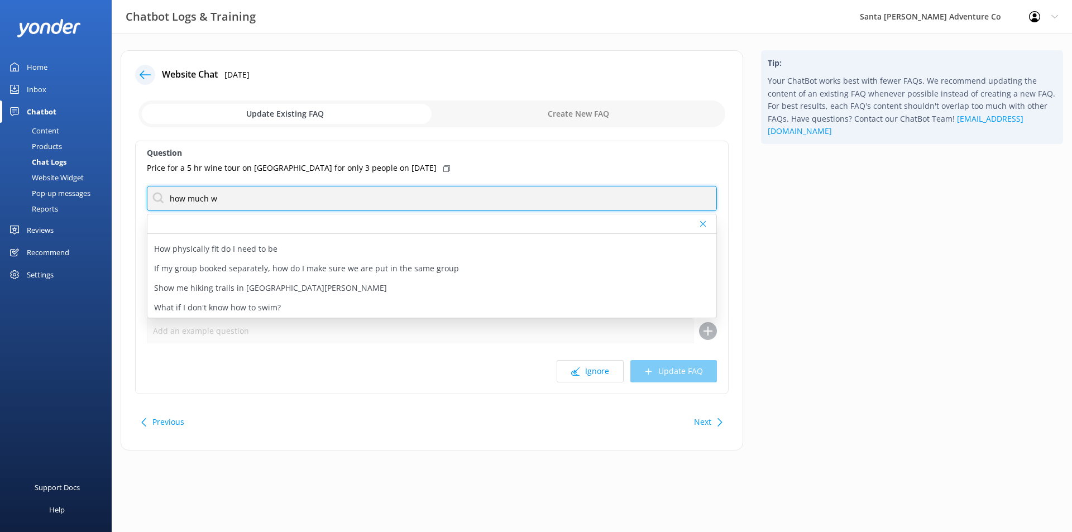
scroll to position [0, 0]
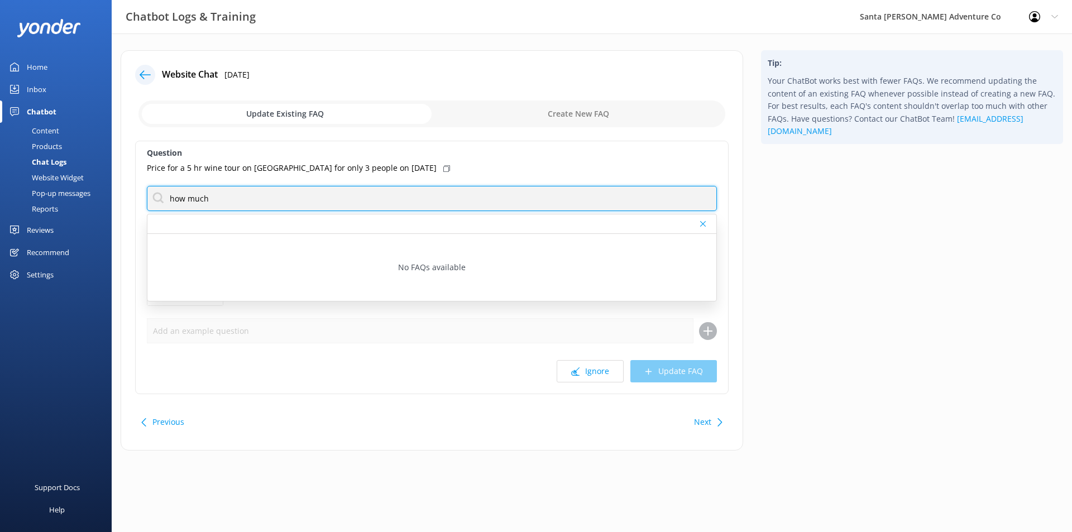
click at [461, 204] on input "how much" at bounding box center [432, 198] width 570 height 25
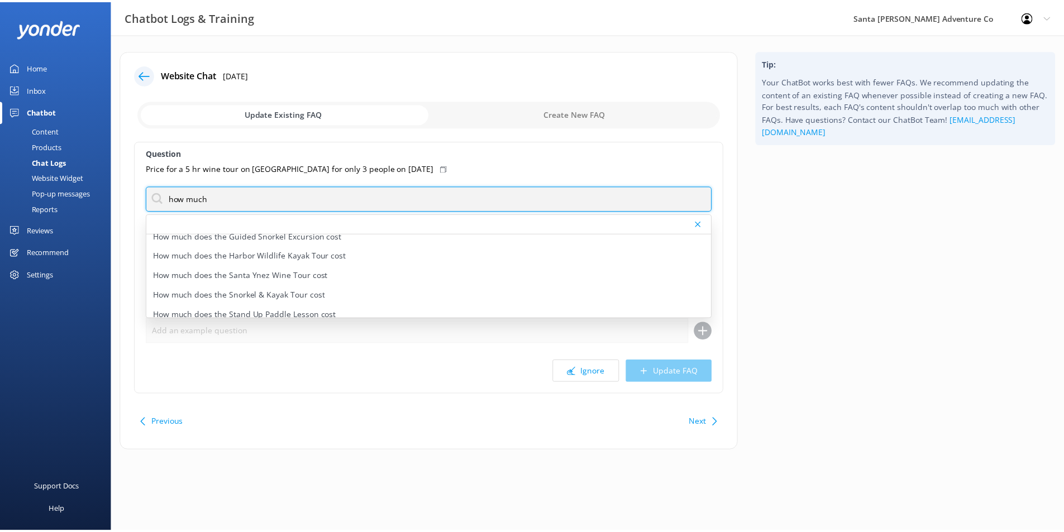
scroll to position [166, 0]
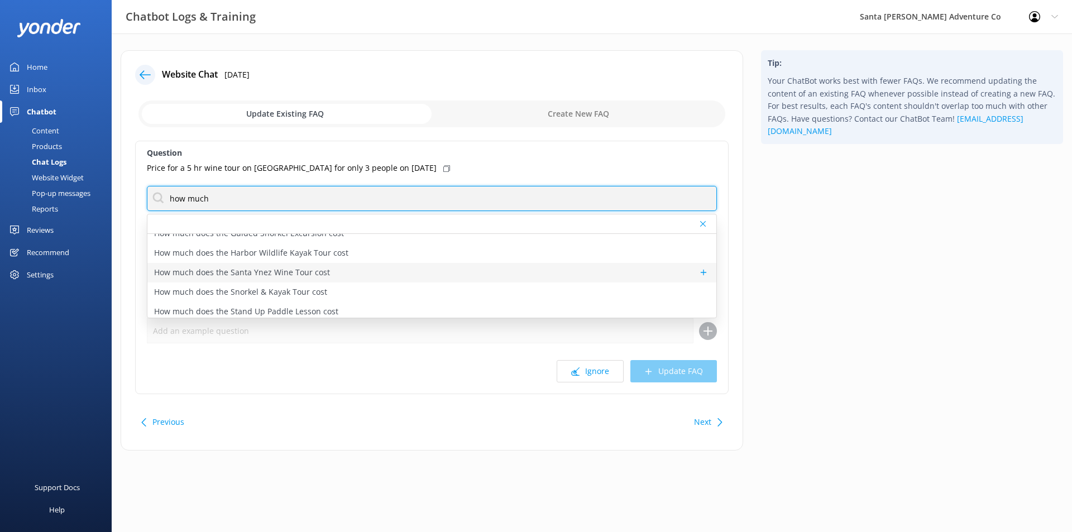
type input "how much"
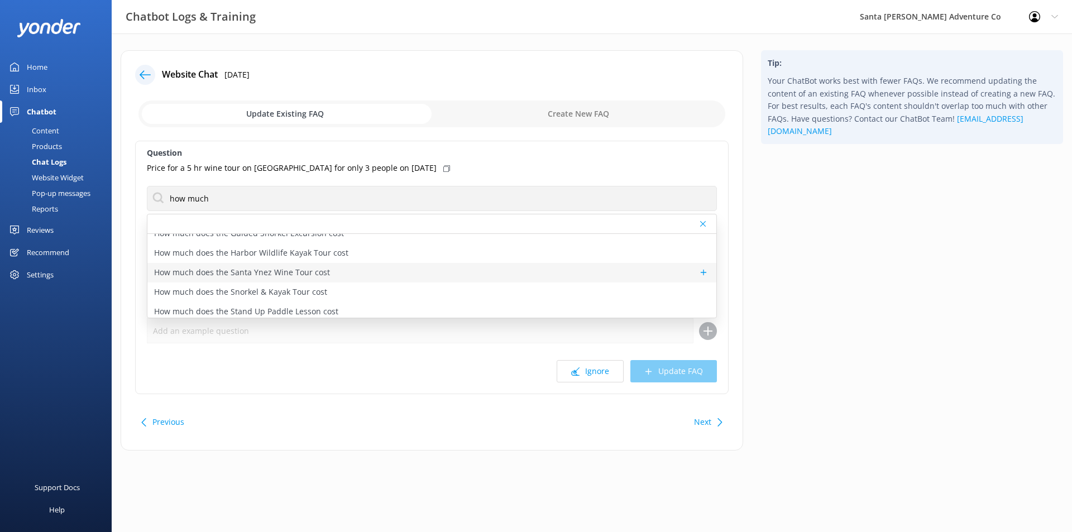
click at [609, 277] on div "How much does the Santa Ynez Wine Tour cost" at bounding box center [431, 273] width 569 height 20
type textarea "The Santa Ynez Wine Tour prices are from $239 per person on Fridays and Saturda…"
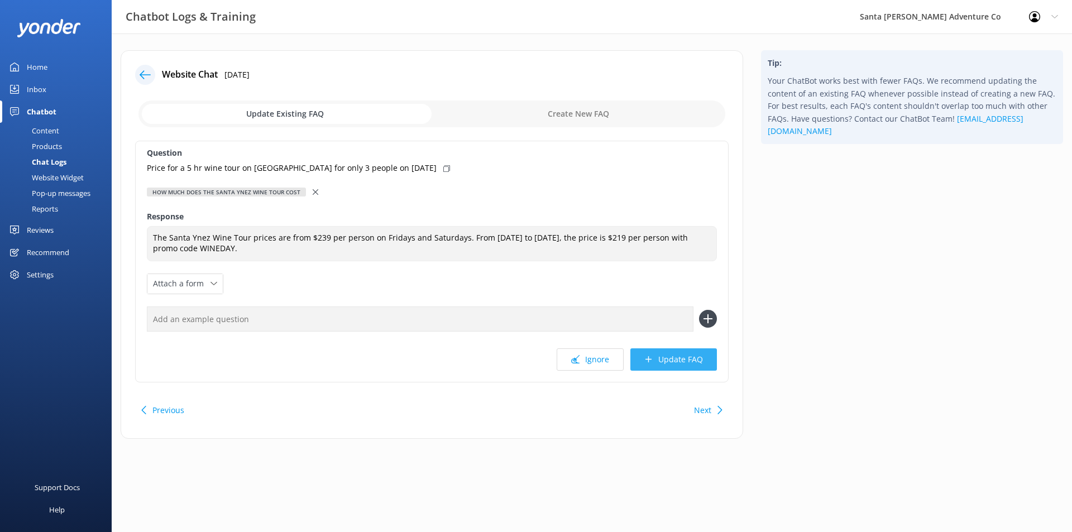
click at [673, 353] on button "Update FAQ" at bounding box center [673, 359] width 87 height 22
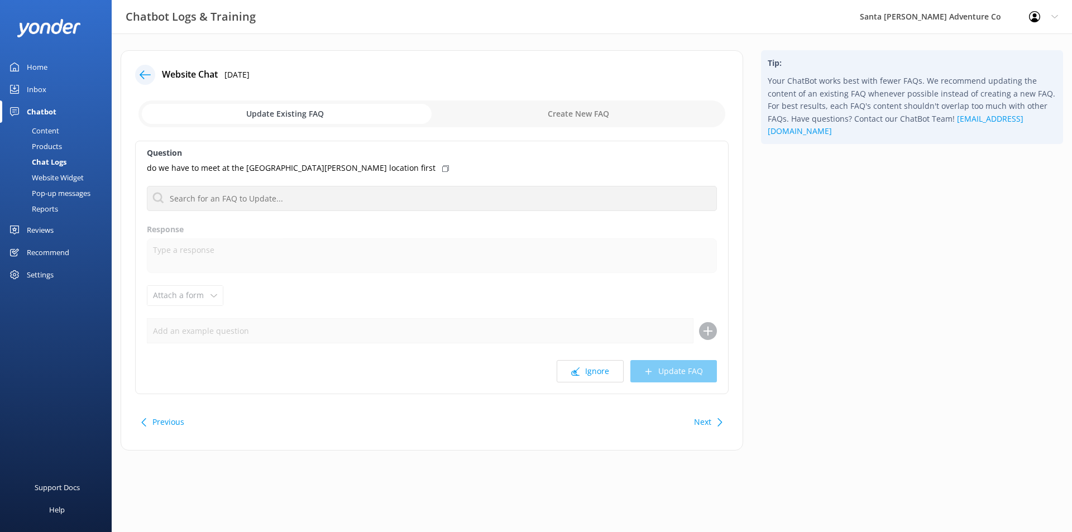
click at [149, 78] on icon at bounding box center [145, 74] width 11 height 11
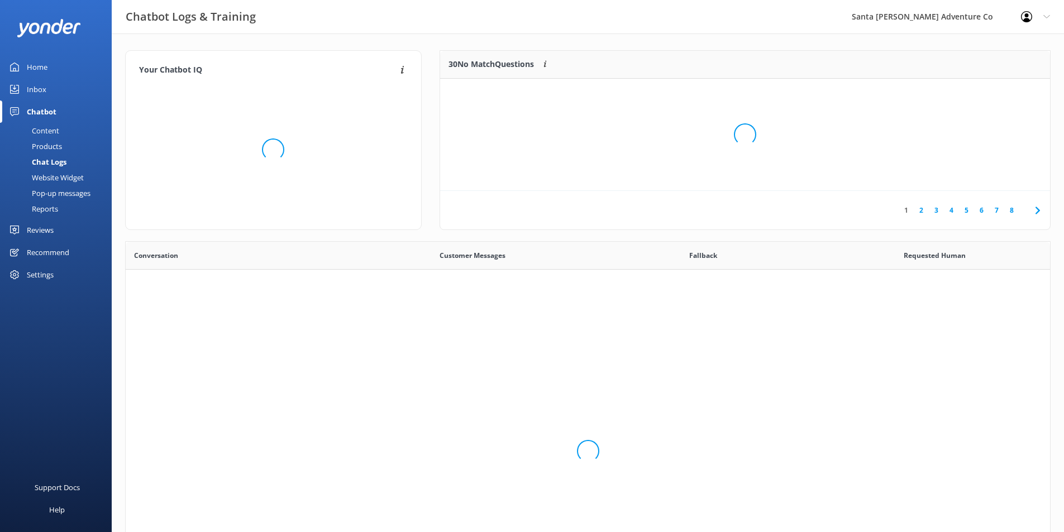
scroll to position [383, 916]
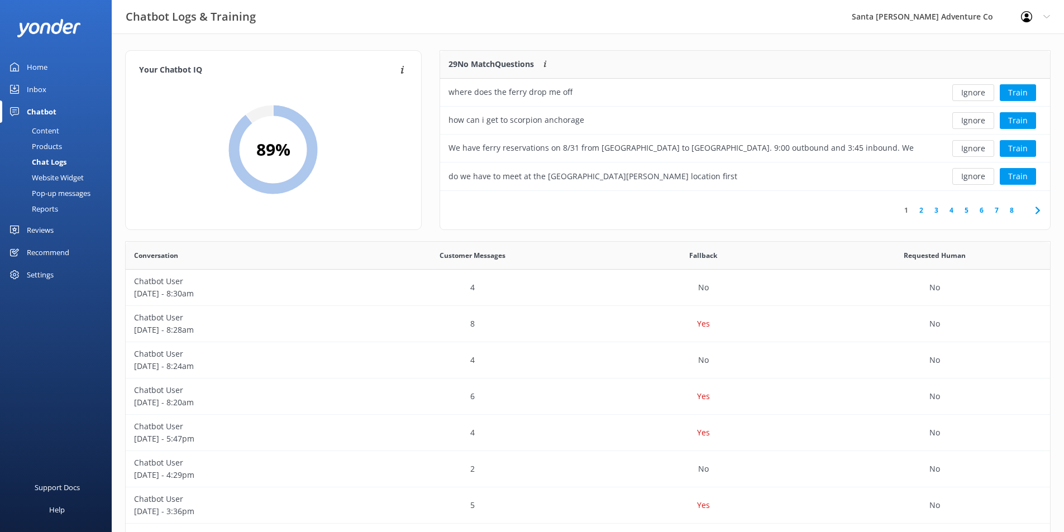
click at [924, 209] on link "2" at bounding box center [920, 210] width 15 height 11
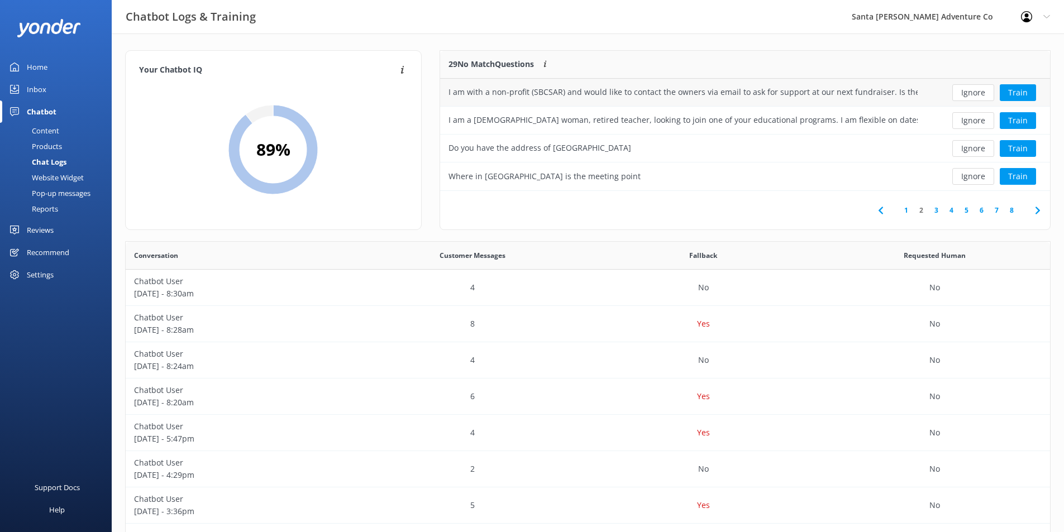
click at [700, 97] on div "I am with a non-profit (SBCSAR) and would like to contact the owners via email …" at bounding box center [682, 92] width 469 height 12
click at [937, 93] on div "Ignore Train" at bounding box center [987, 92] width 107 height 17
click at [919, 90] on div "I am with a non-profit (SBCSAR) and would like to contact the owners via email …" at bounding box center [683, 93] width 486 height 28
click at [900, 91] on div "I am with a non-profit (SBCSAR) and would like to contact the owners via email …" at bounding box center [682, 92] width 469 height 12
click at [987, 90] on button "Ignore" at bounding box center [973, 92] width 42 height 17
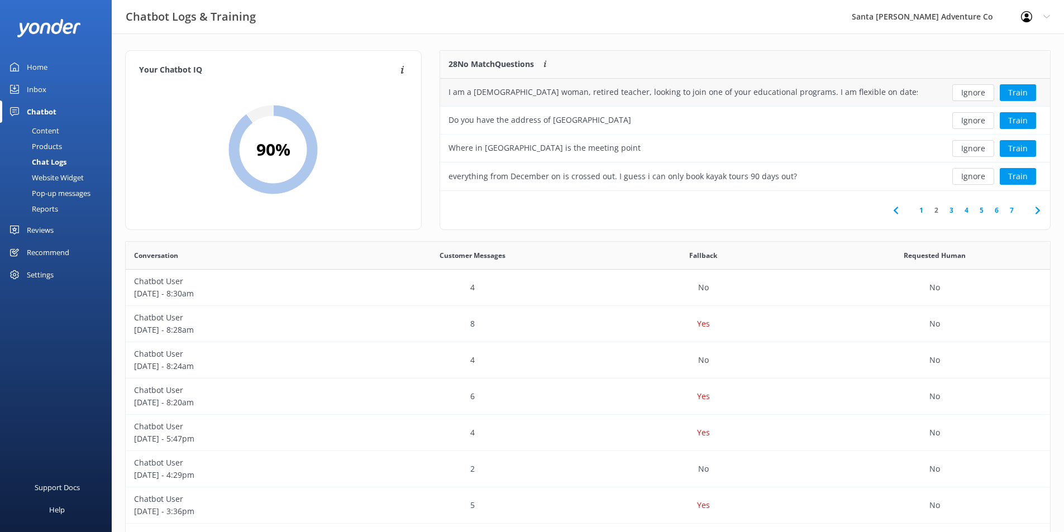
click at [882, 95] on div "I am a [DEMOGRAPHIC_DATA] woman, retired teacher, looking to join one of your e…" at bounding box center [682, 92] width 469 height 12
click at [1013, 95] on button "Train" at bounding box center [1017, 92] width 36 height 17
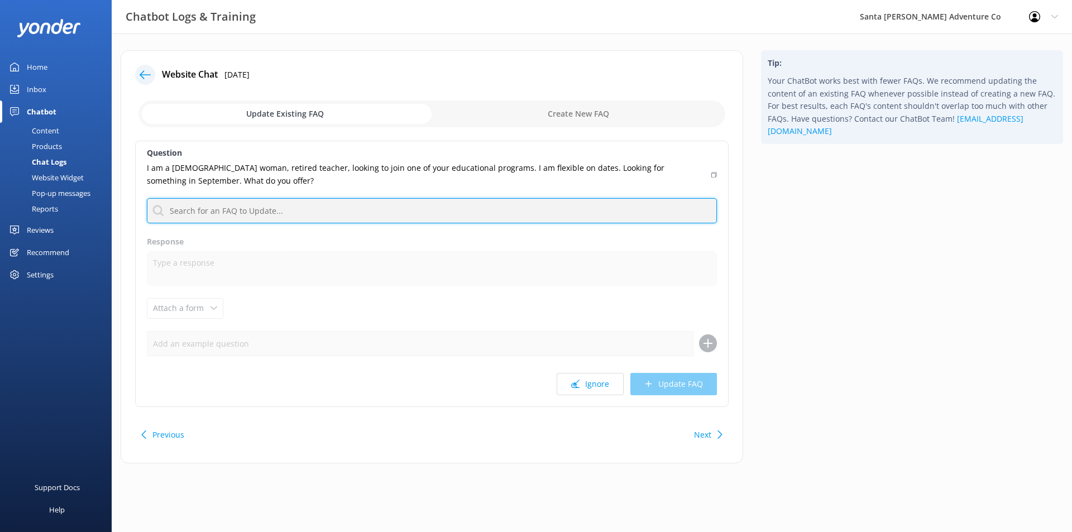
click at [331, 209] on input "text" at bounding box center [432, 210] width 570 height 25
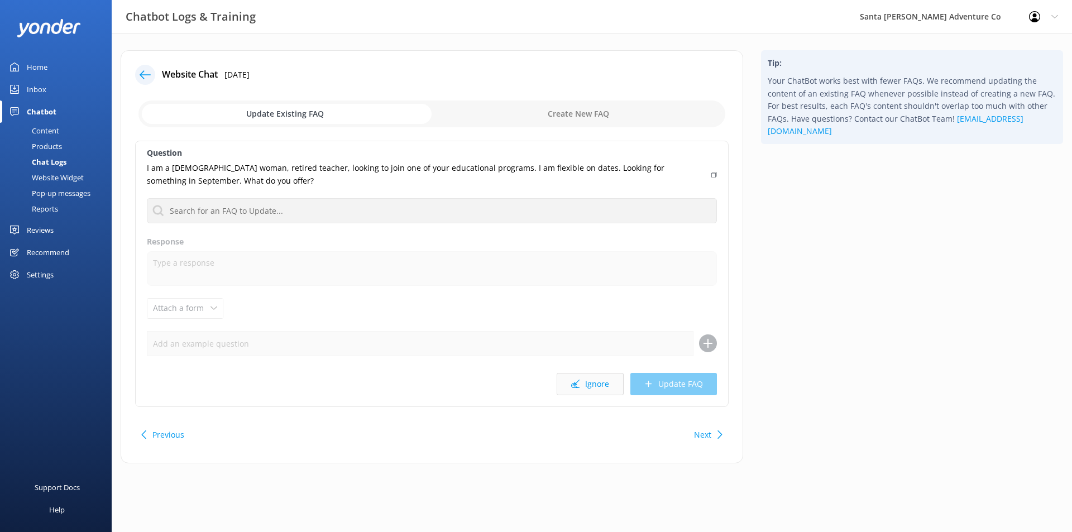
click at [578, 381] on icon at bounding box center [575, 384] width 8 height 8
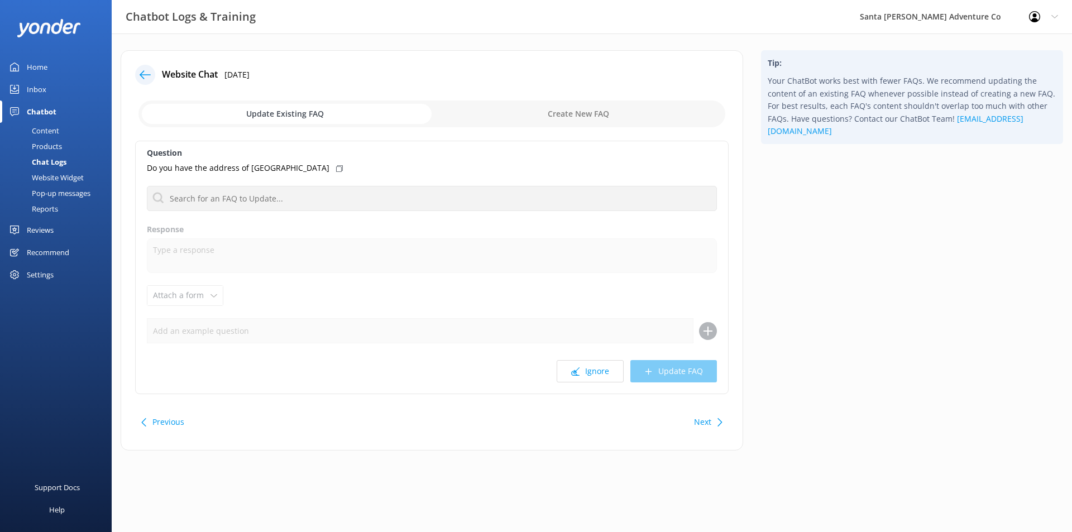
click at [140, 72] on icon at bounding box center [145, 74] width 11 height 11
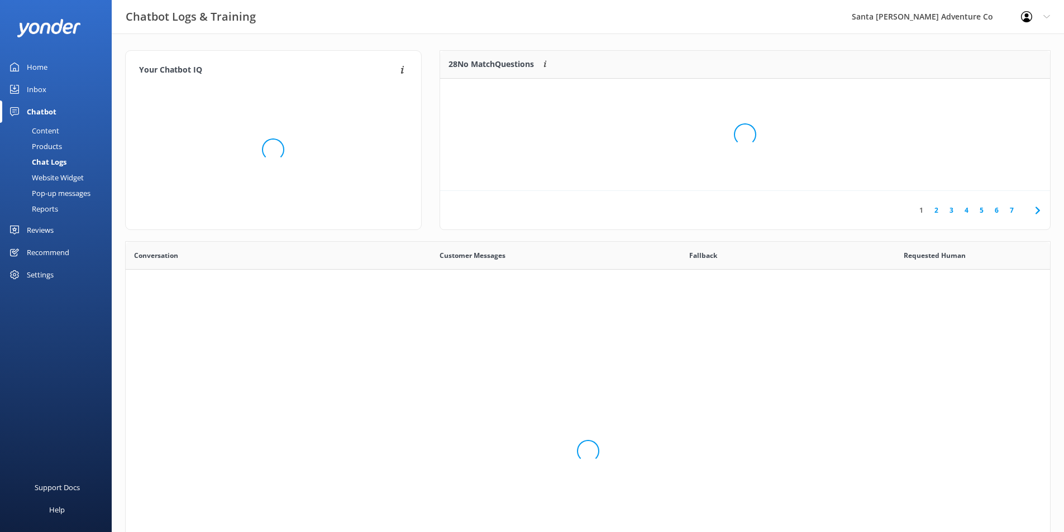
scroll to position [383, 916]
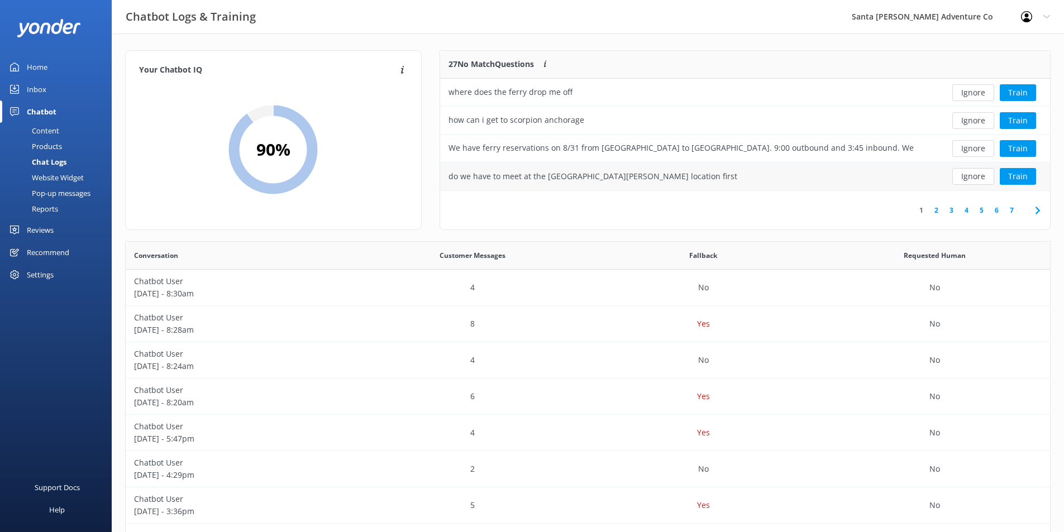
click at [781, 176] on div "do we have to meet at the [GEOGRAPHIC_DATA][PERSON_NAME] location first" at bounding box center [683, 176] width 486 height 28
click at [562, 176] on div "do we have to meet at the [GEOGRAPHIC_DATA][PERSON_NAME] location first" at bounding box center [592, 176] width 289 height 12
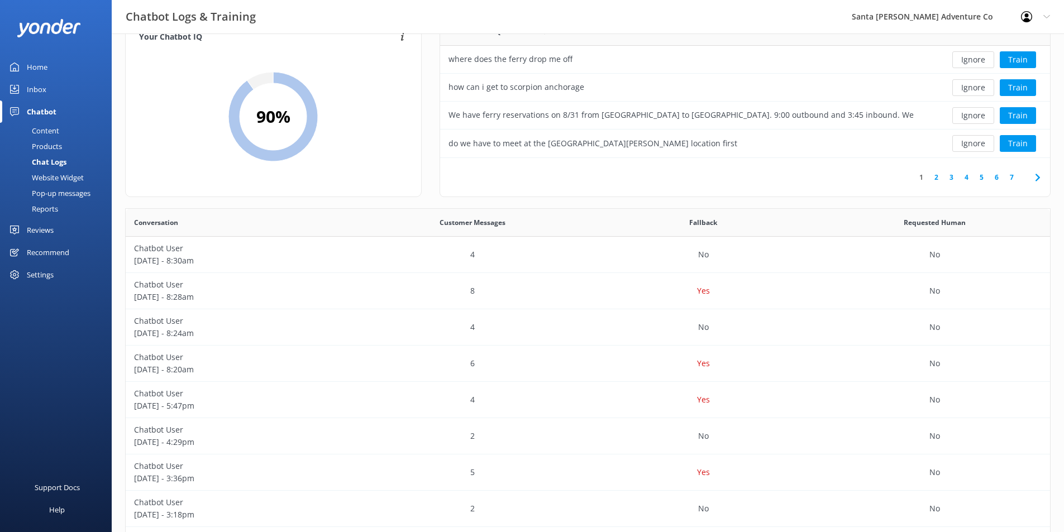
scroll to position [0, 0]
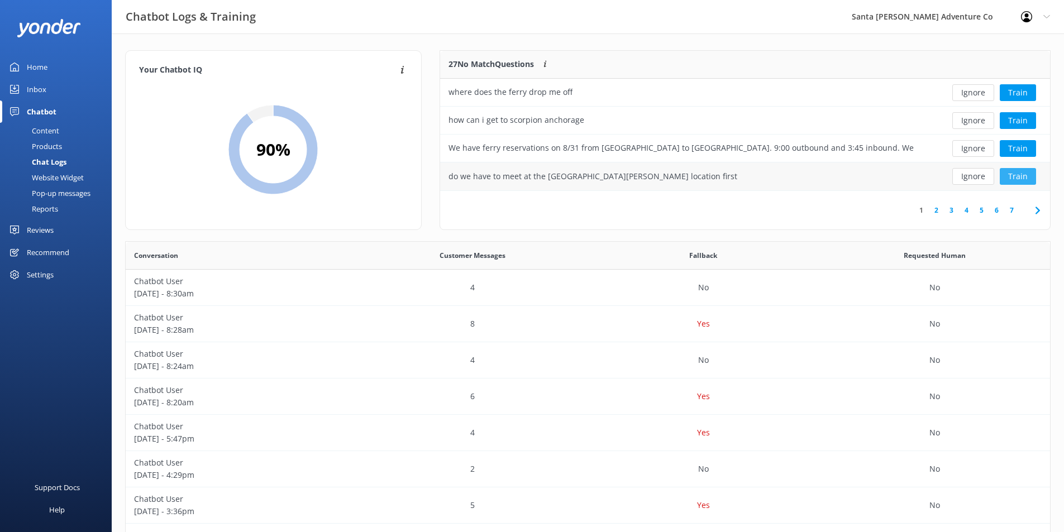
click at [1017, 175] on button "Train" at bounding box center [1017, 176] width 36 height 17
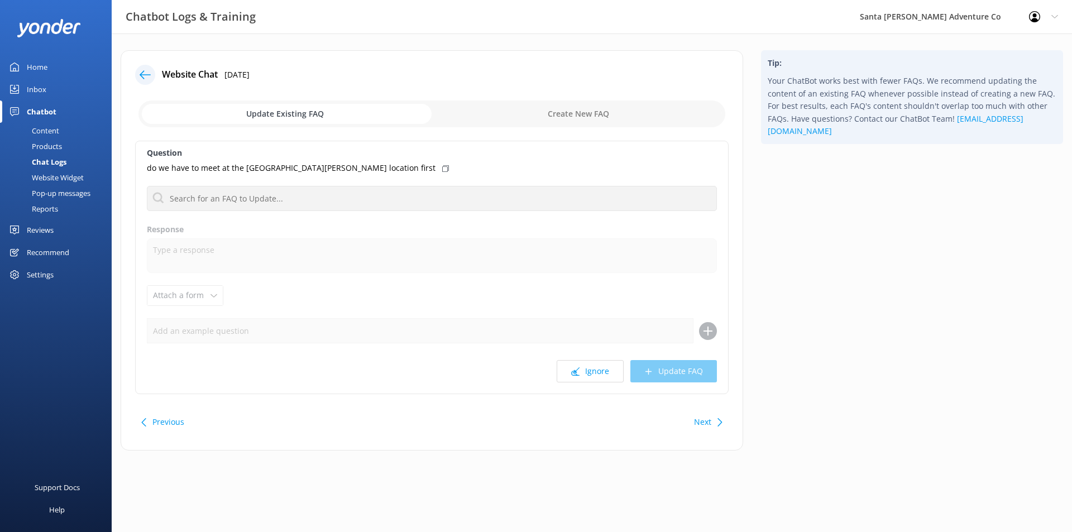
click at [139, 65] on div at bounding box center [148, 75] width 27 height 20
click at [143, 71] on use at bounding box center [145, 74] width 11 height 8
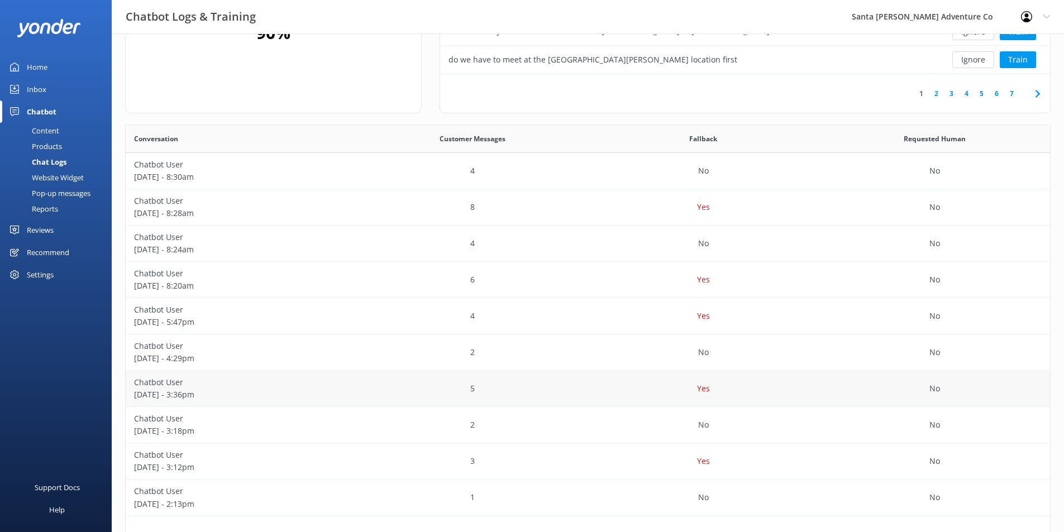
scroll to position [162, 0]
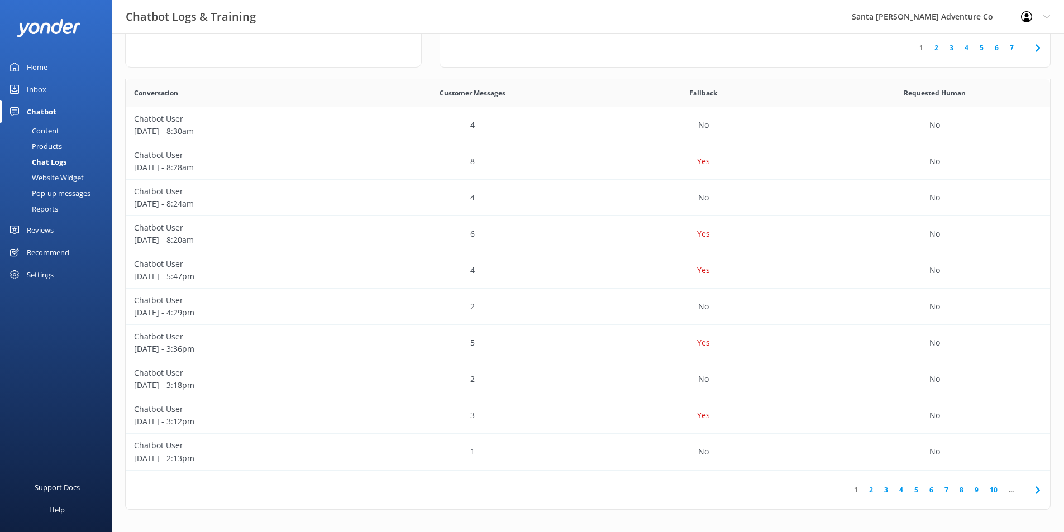
click at [901, 491] on link "4" at bounding box center [900, 490] width 15 height 11
click at [913, 487] on link "5" at bounding box center [915, 490] width 15 height 11
click at [559, 337] on div "2" at bounding box center [472, 343] width 231 height 36
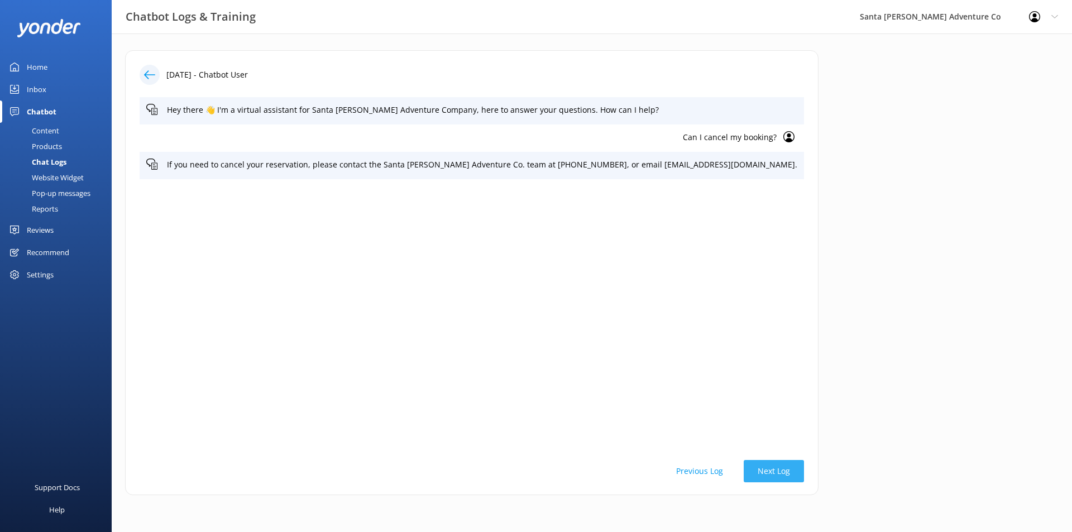
click at [744, 469] on button "Next Log" at bounding box center [774, 471] width 60 height 22
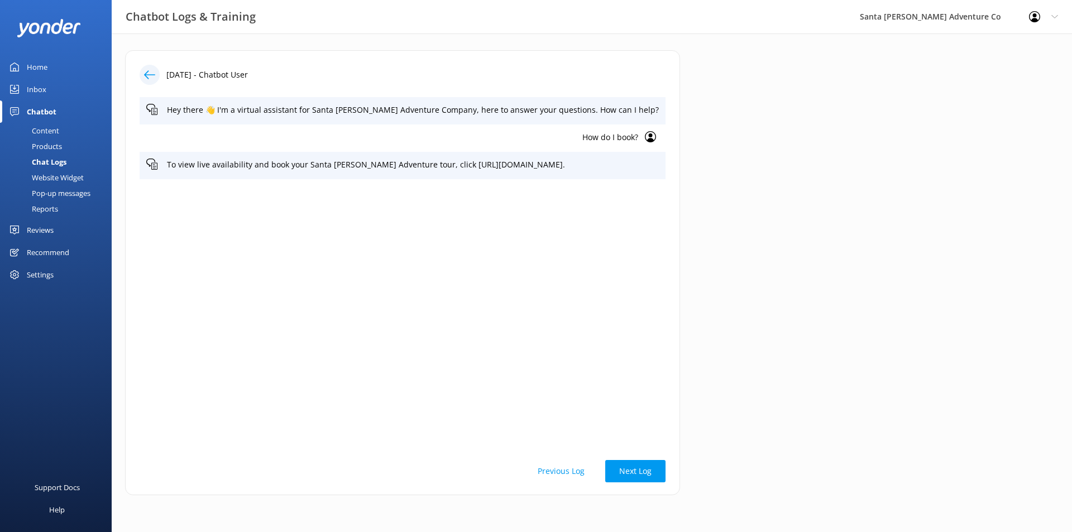
click at [665, 469] on button "Next Log" at bounding box center [635, 471] width 60 height 22
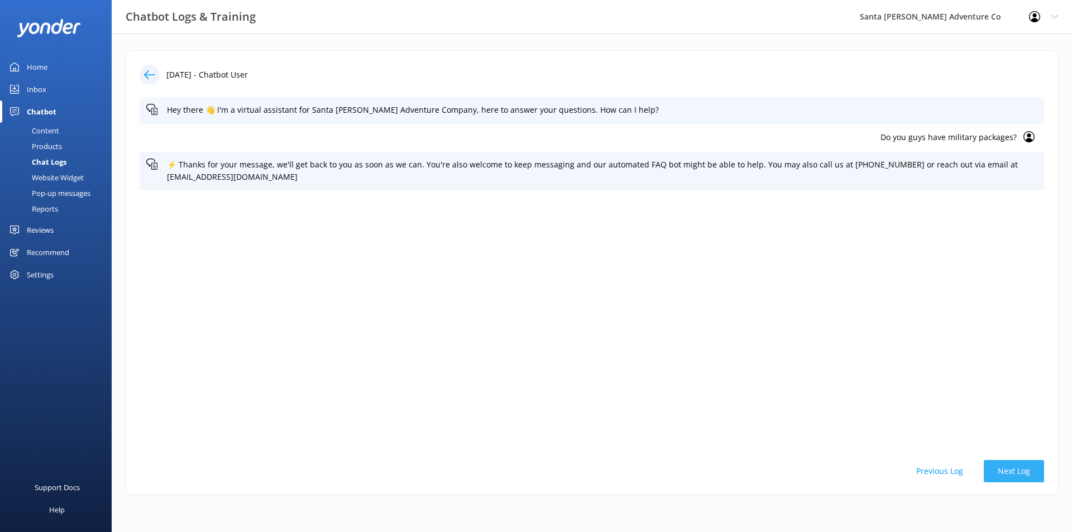
click at [1036, 464] on button "Next Log" at bounding box center [1014, 471] width 60 height 22
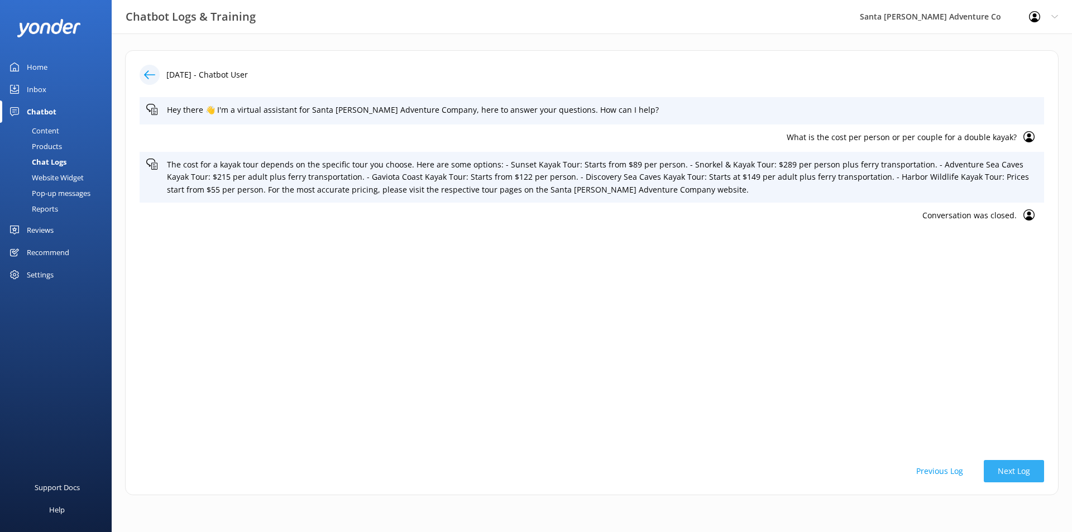
click at [1033, 467] on button "Next Log" at bounding box center [1014, 471] width 60 height 22
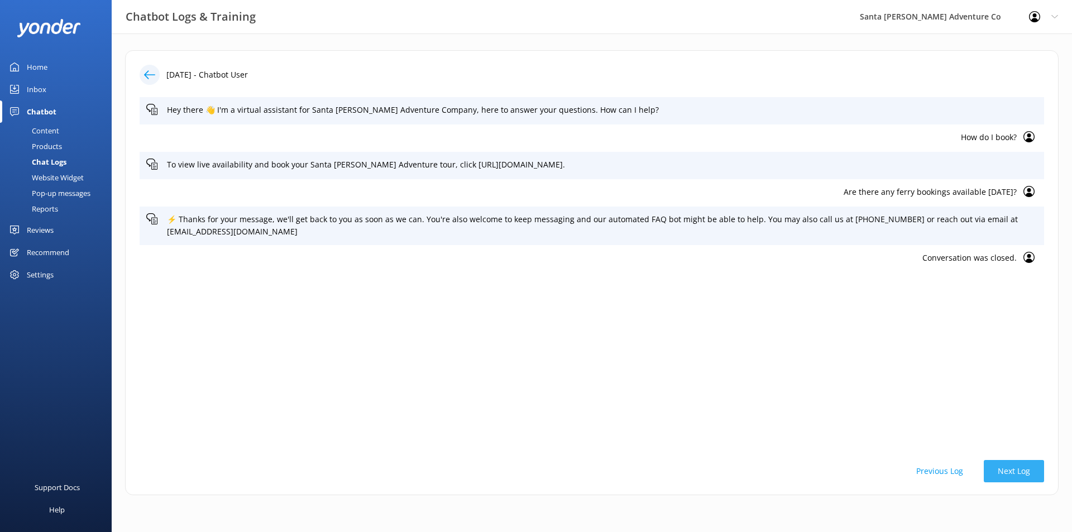
click at [1033, 467] on button "Next Log" at bounding box center [1014, 471] width 60 height 22
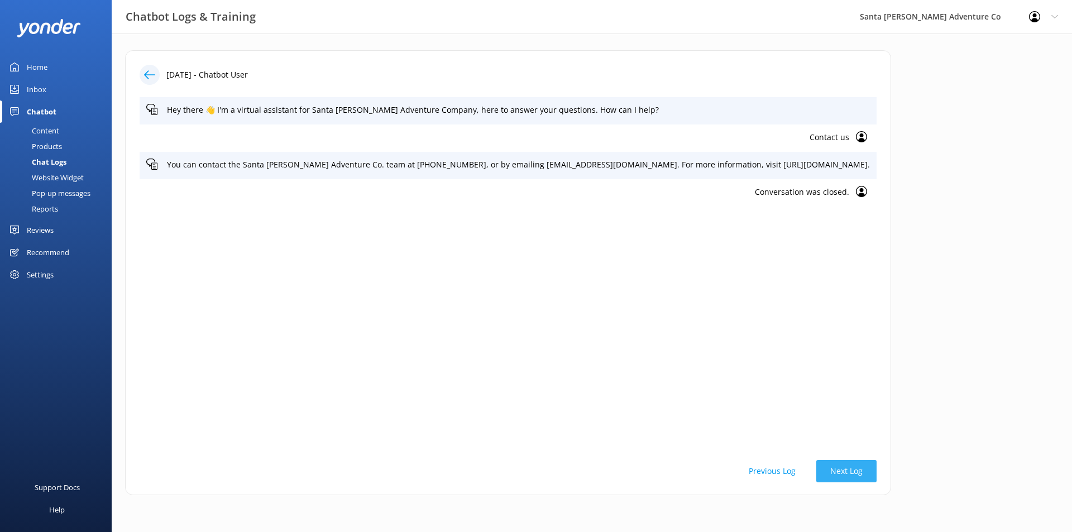
click at [831, 470] on button "Next Log" at bounding box center [846, 471] width 60 height 22
click at [833, 470] on button "Next Log" at bounding box center [846, 471] width 60 height 22
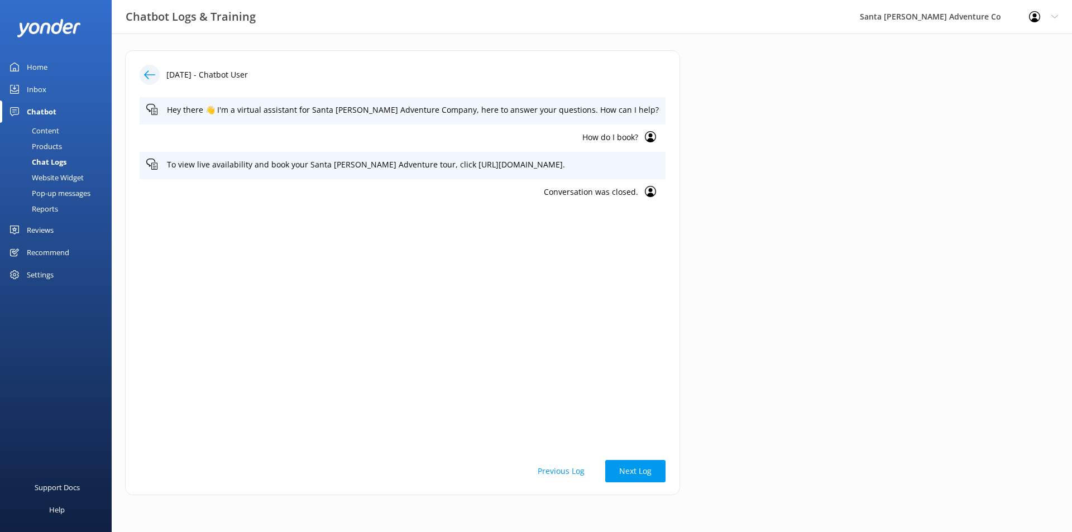
click at [680, 473] on div "[DATE] - Chatbot User Hey there 👋 I'm a virtual assistant for Santa [PERSON_NAM…" at bounding box center [402, 272] width 555 height 445
click at [665, 472] on button "Next Log" at bounding box center [635, 471] width 60 height 22
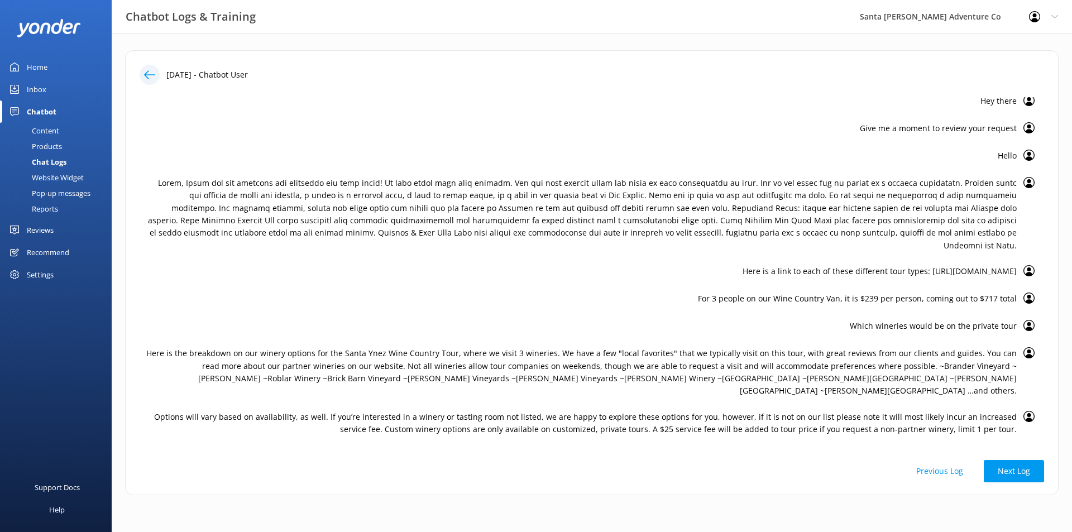
scroll to position [127, 0]
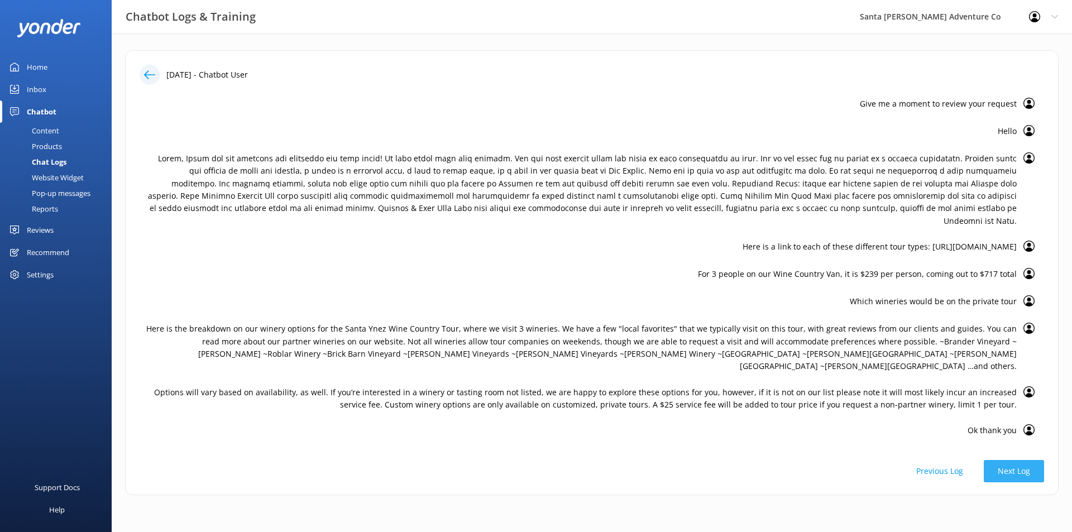
click at [1013, 463] on button "Next Log" at bounding box center [1014, 471] width 60 height 22
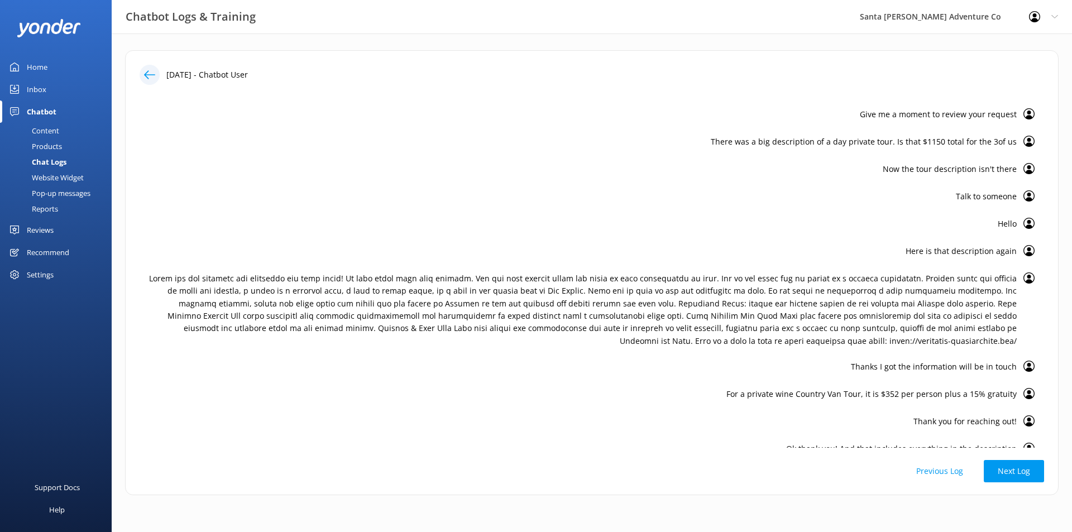
scroll to position [214, 0]
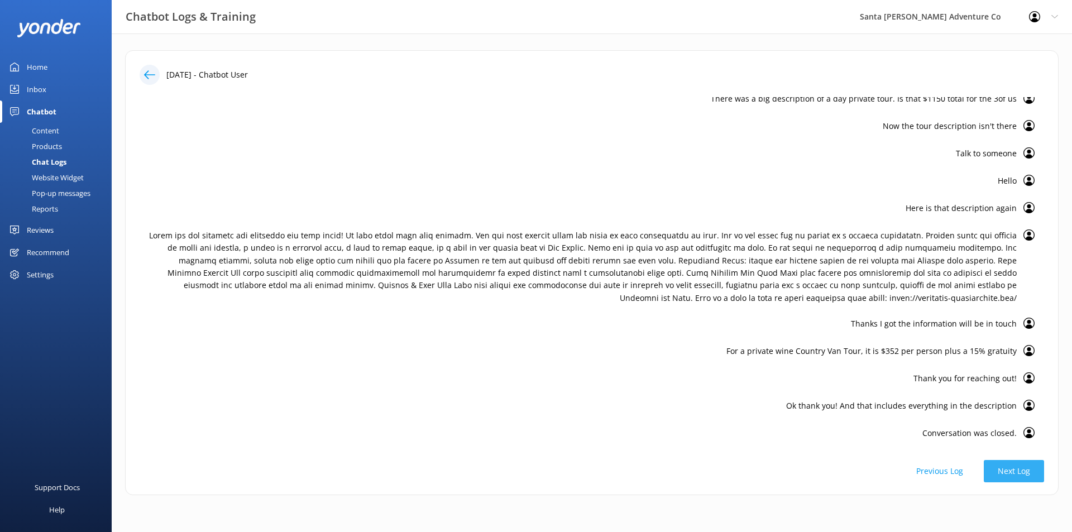
click at [1019, 464] on button "Next Log" at bounding box center [1014, 471] width 60 height 22
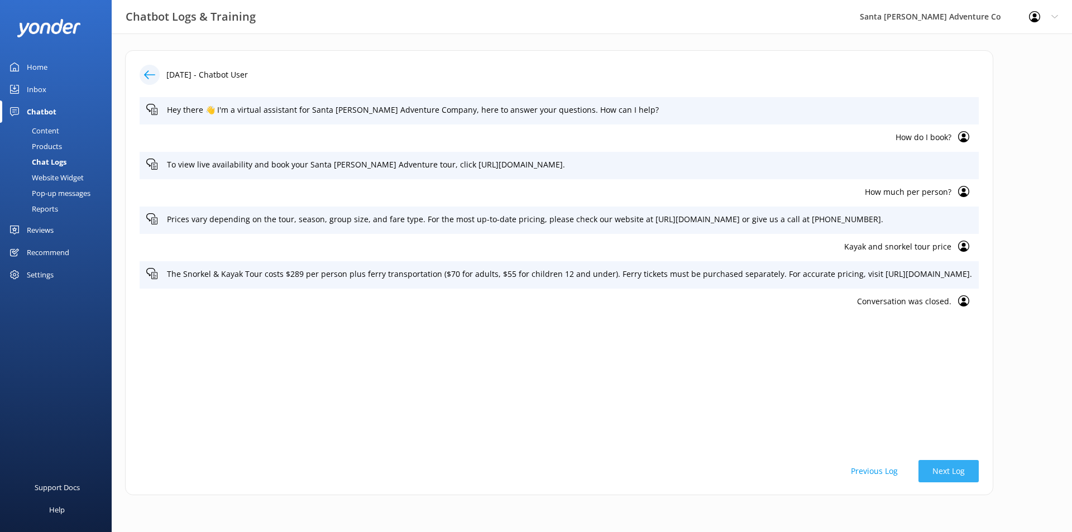
click at [979, 462] on button "Next Log" at bounding box center [948, 471] width 60 height 22
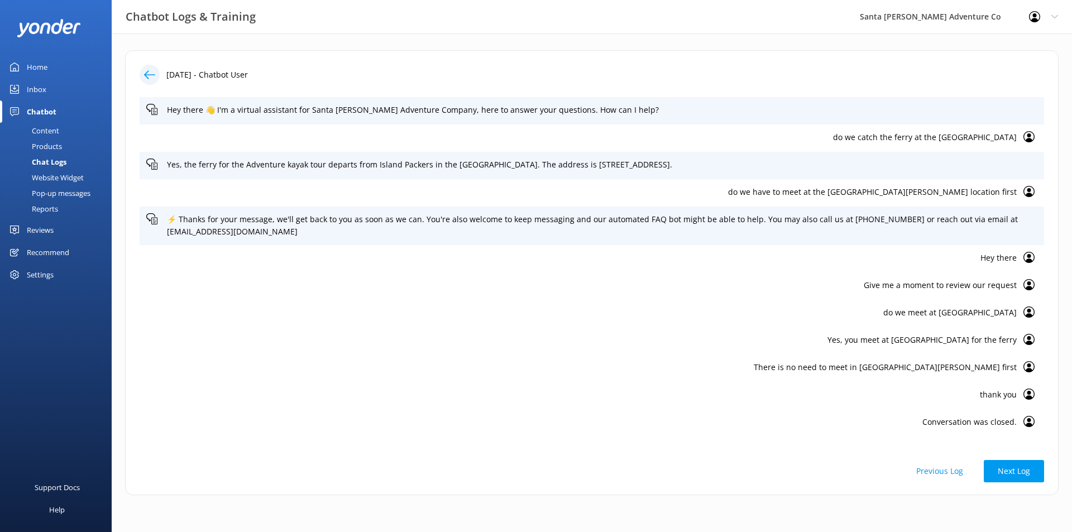
click at [917, 365] on p "There is no need to meet in [GEOGRAPHIC_DATA][PERSON_NAME] first" at bounding box center [581, 367] width 870 height 12
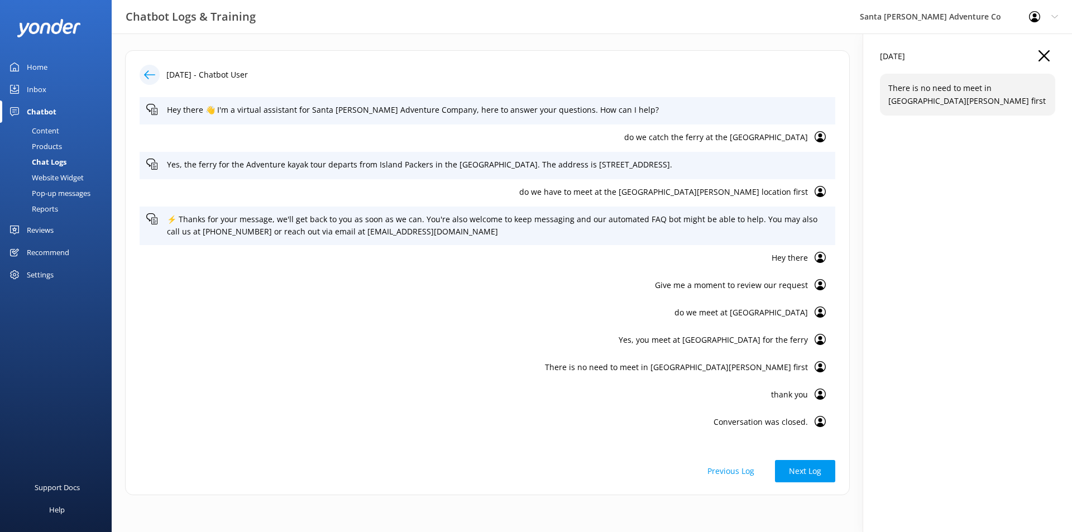
click at [764, 341] on p "Yes, you meet at [GEOGRAPHIC_DATA] for the ferry" at bounding box center [477, 340] width 662 height 12
click at [749, 306] on p "do we meet at [GEOGRAPHIC_DATA]" at bounding box center [477, 312] width 662 height 12
click at [808, 467] on button "Next Log" at bounding box center [805, 471] width 60 height 22
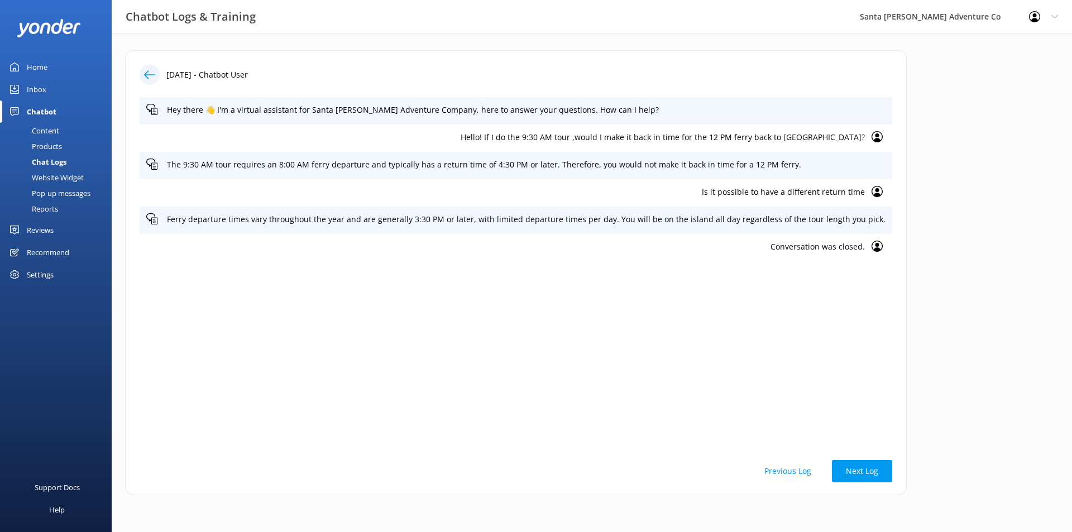
click at [47, 126] on div "Content" at bounding box center [33, 131] width 52 height 16
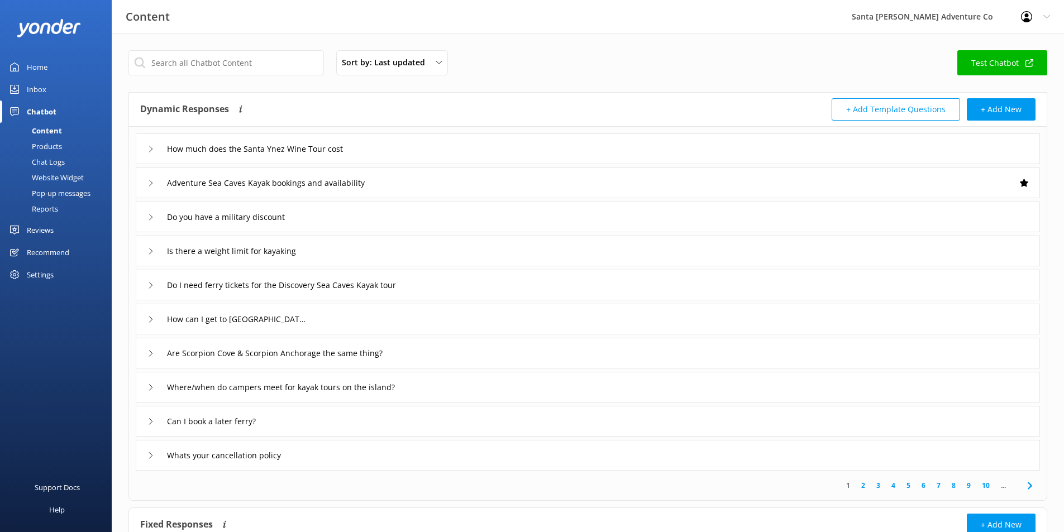
click at [52, 148] on div "Products" at bounding box center [34, 146] width 55 height 16
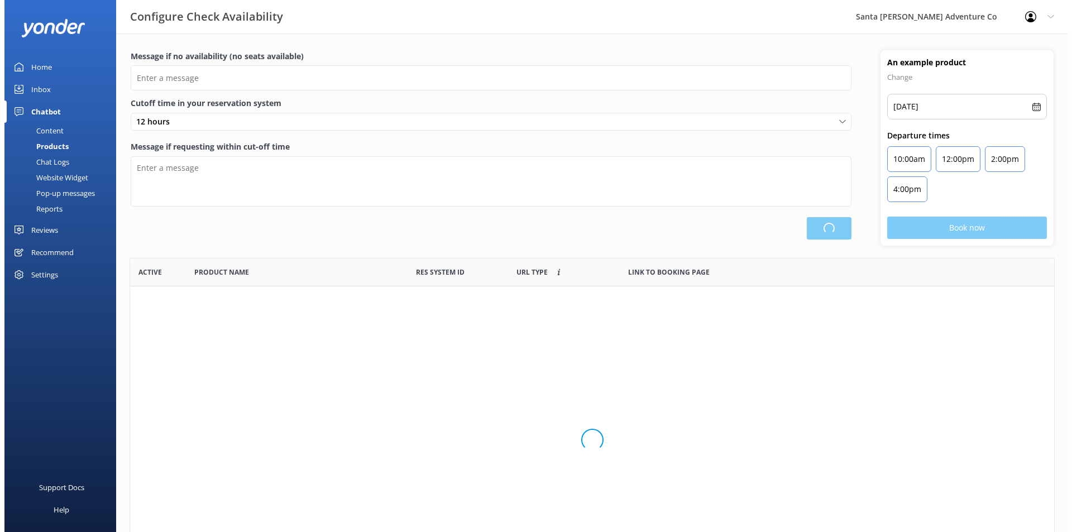
scroll to position [327, 916]
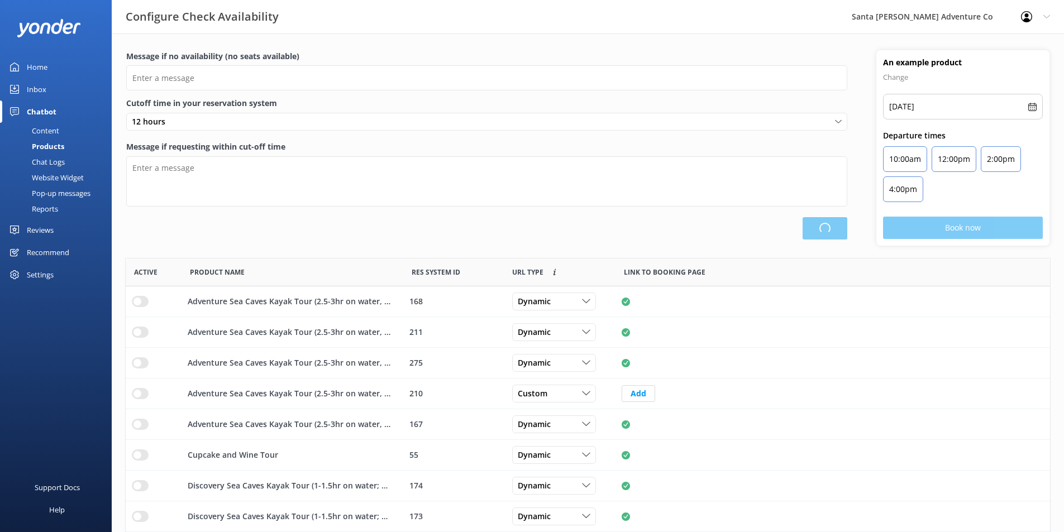
click at [54, 167] on div "Chat Logs" at bounding box center [36, 162] width 58 height 16
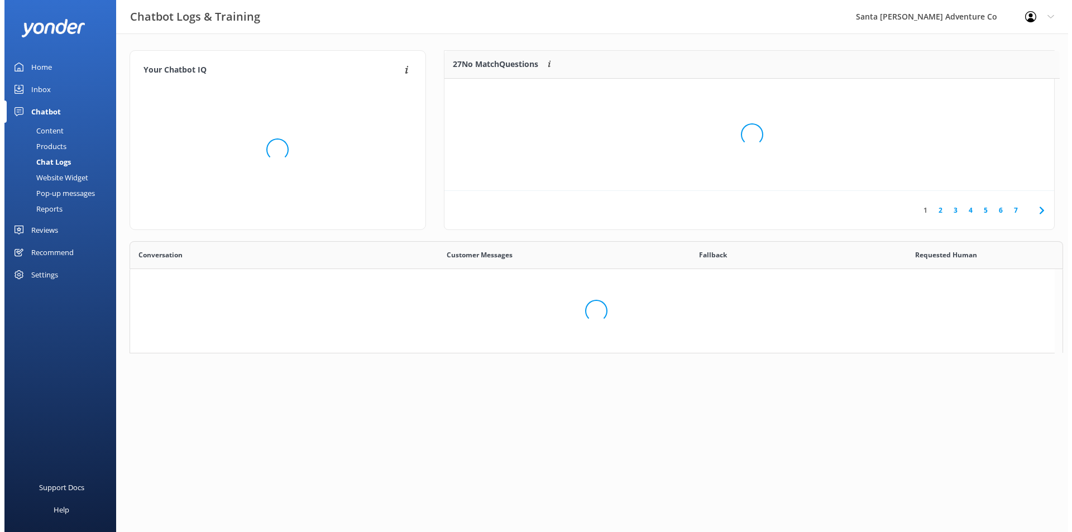
scroll to position [132, 601]
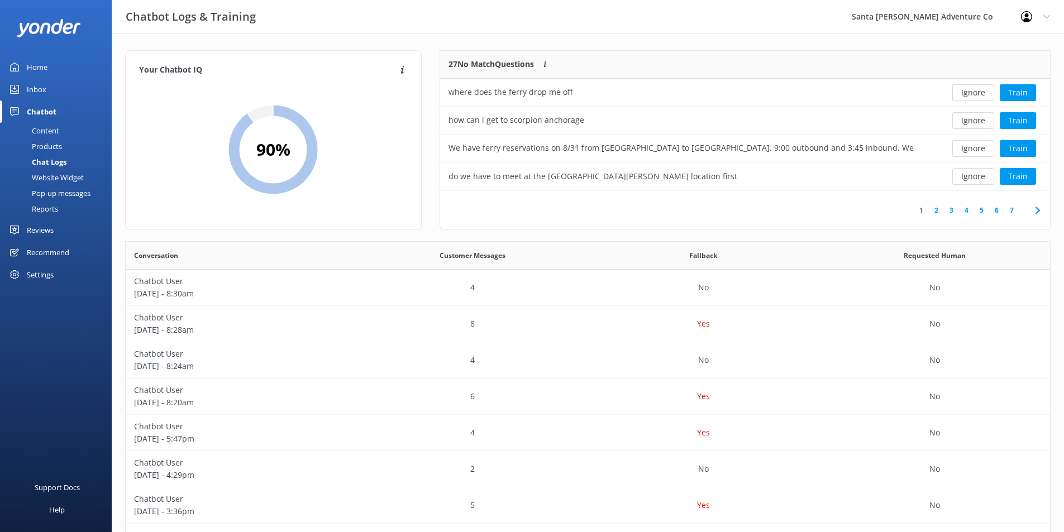
click at [938, 214] on link "2" at bounding box center [935, 210] width 15 height 11
click at [834, 101] on div "Do you have the address of [GEOGRAPHIC_DATA]" at bounding box center [683, 93] width 486 height 28
click at [1019, 92] on button "Train" at bounding box center [1017, 92] width 36 height 17
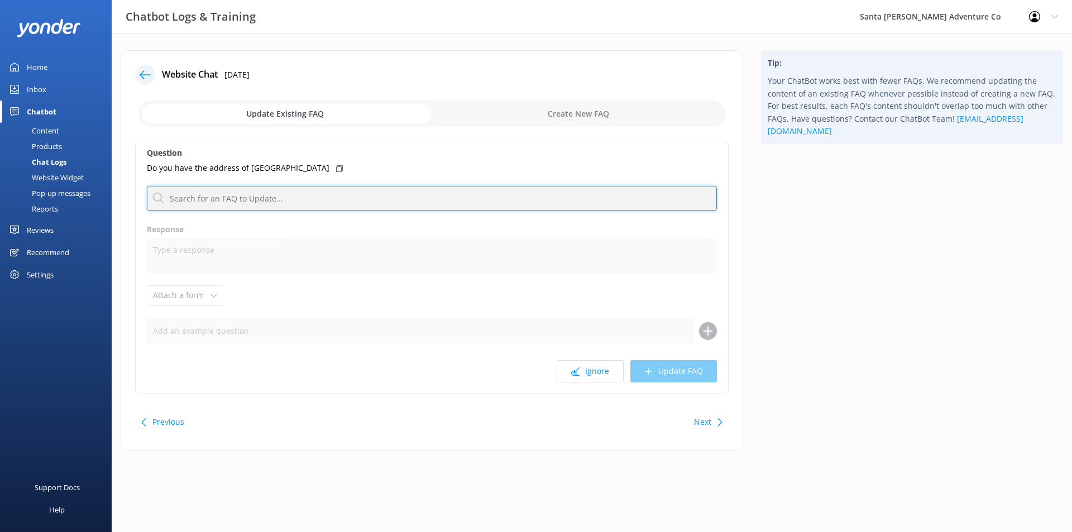
click at [357, 201] on input "text" at bounding box center [432, 198] width 570 height 25
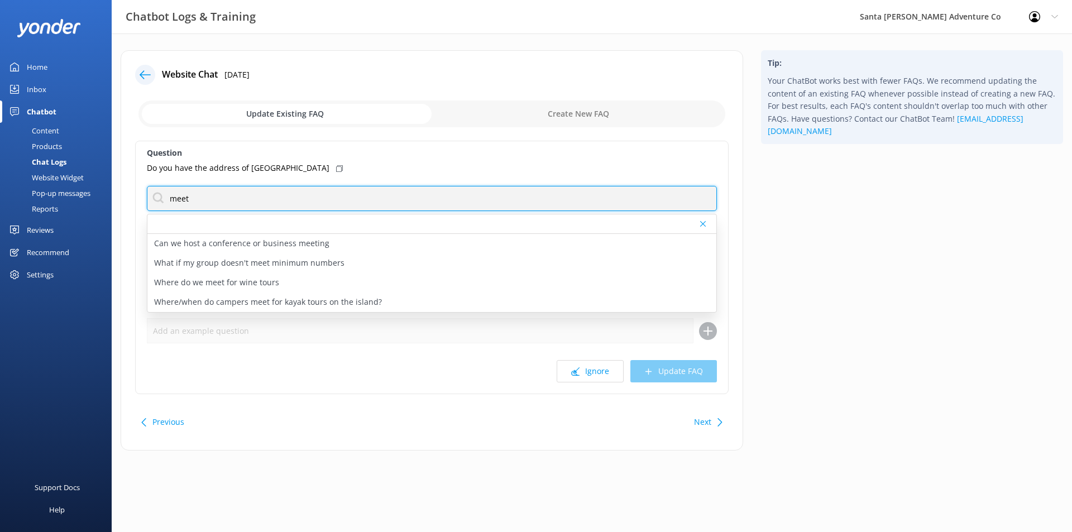
click at [275, 195] on input "meet" at bounding box center [432, 198] width 570 height 25
type input "v"
type input "island"
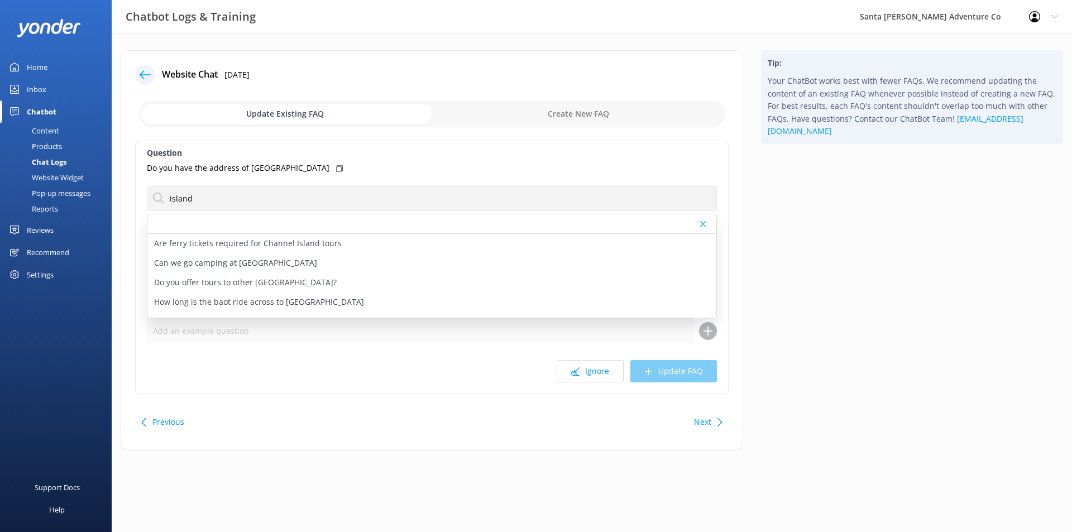
click at [832, 228] on div "Tip: Your ChatBot works best with fewer FAQs. We recommend updating the content…" at bounding box center [912, 255] width 320 height 411
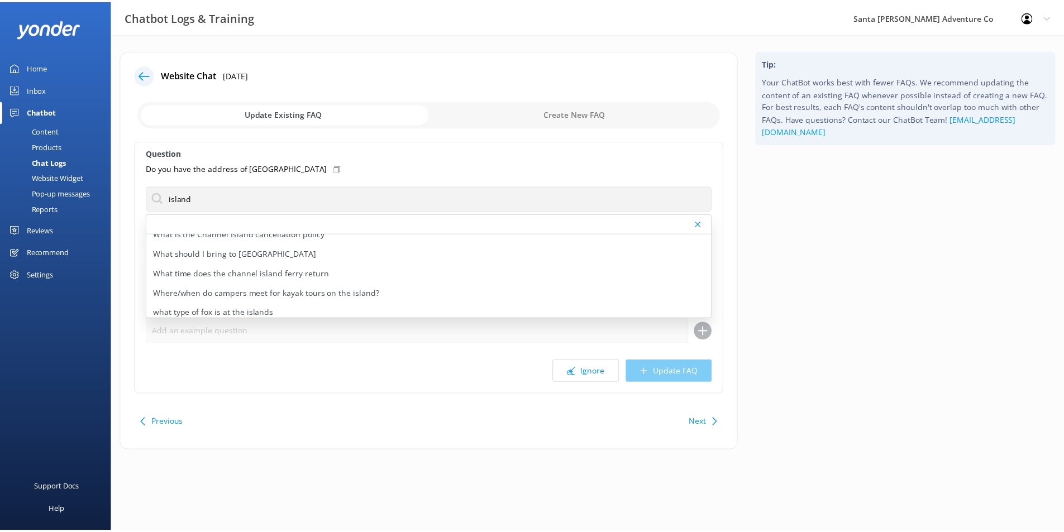
scroll to position [190, 0]
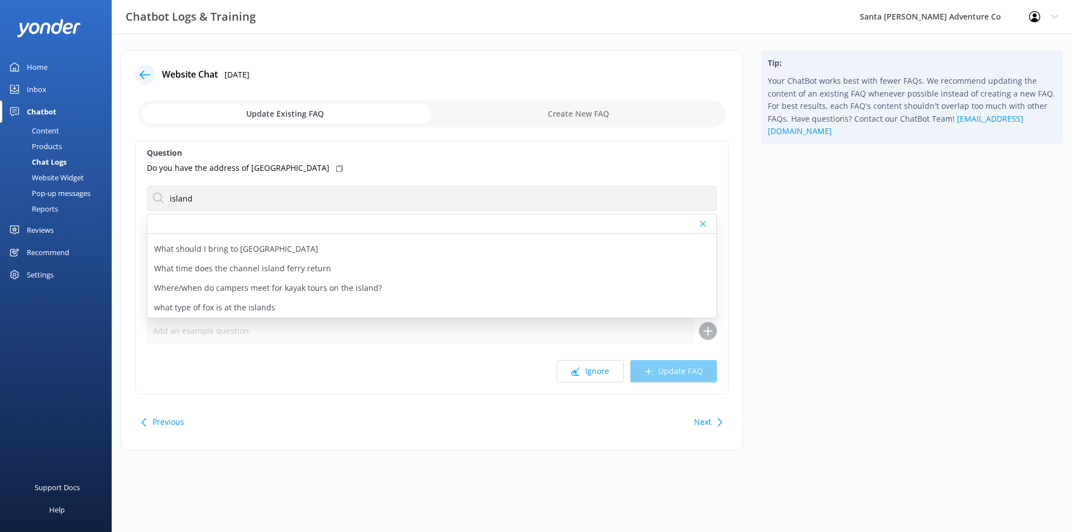
click at [143, 78] on use at bounding box center [145, 74] width 11 height 8
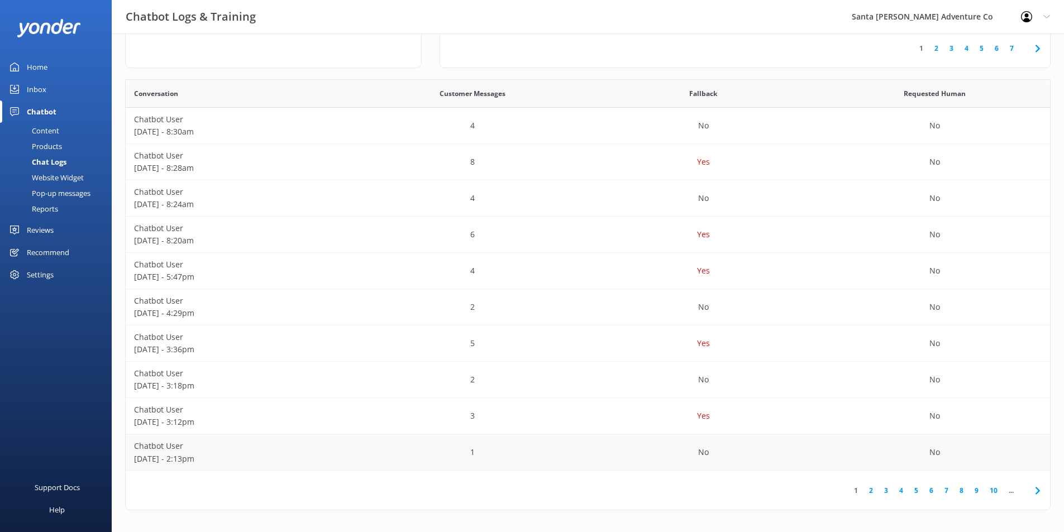
scroll to position [162, 0]
click at [883, 490] on link "3" at bounding box center [885, 490] width 15 height 11
click at [904, 486] on link "4" at bounding box center [900, 490] width 15 height 11
click at [917, 486] on link "5" at bounding box center [915, 490] width 15 height 11
click at [264, 354] on p "[DATE] - 11:08pm" at bounding box center [241, 349] width 214 height 12
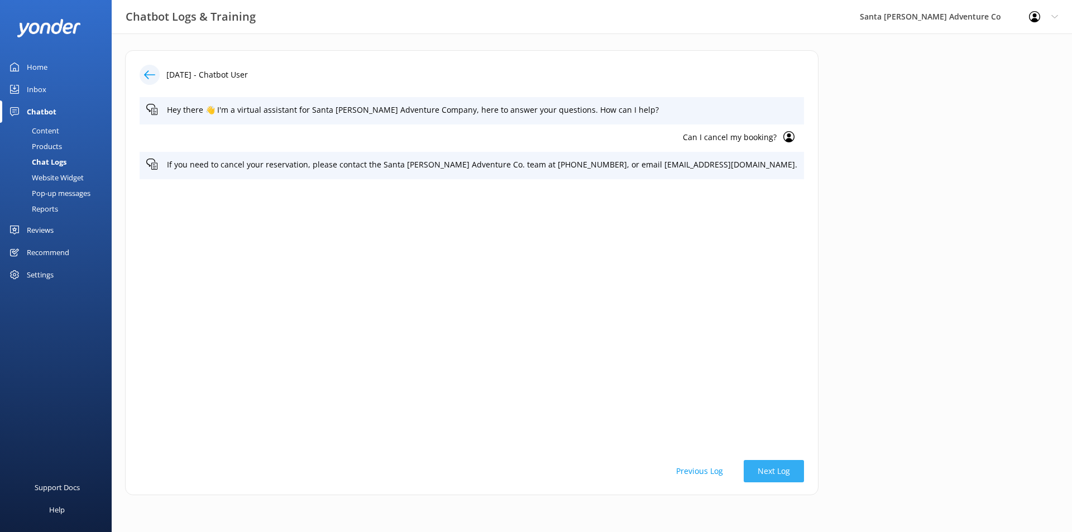
click at [744, 467] on button "Next Log" at bounding box center [774, 471] width 60 height 22
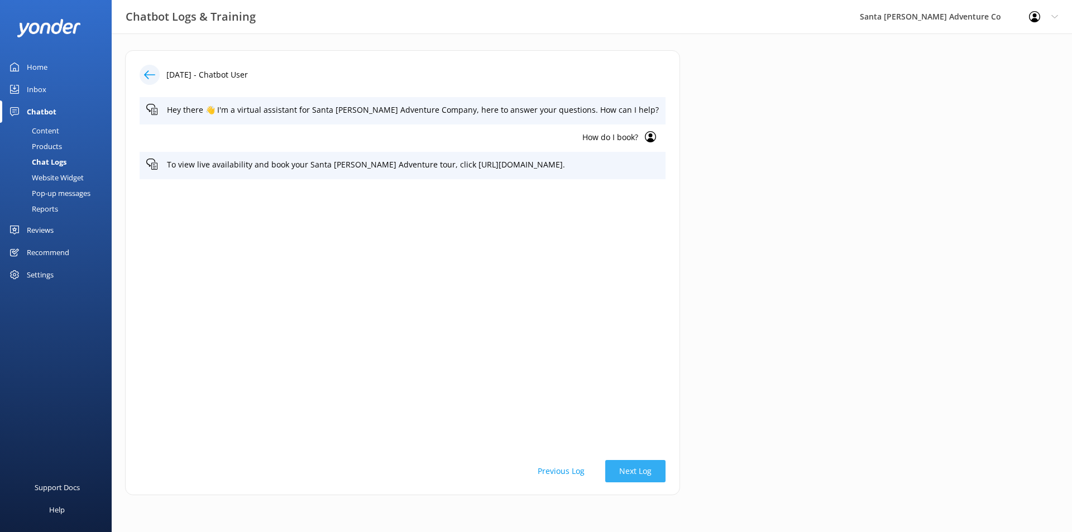
click at [680, 467] on div "[DATE] - Chatbot User Hey there 👋 I'm a virtual assistant for Santa [PERSON_NAM…" at bounding box center [402, 272] width 555 height 445
click at [665, 469] on button "Next Log" at bounding box center [635, 471] width 60 height 22
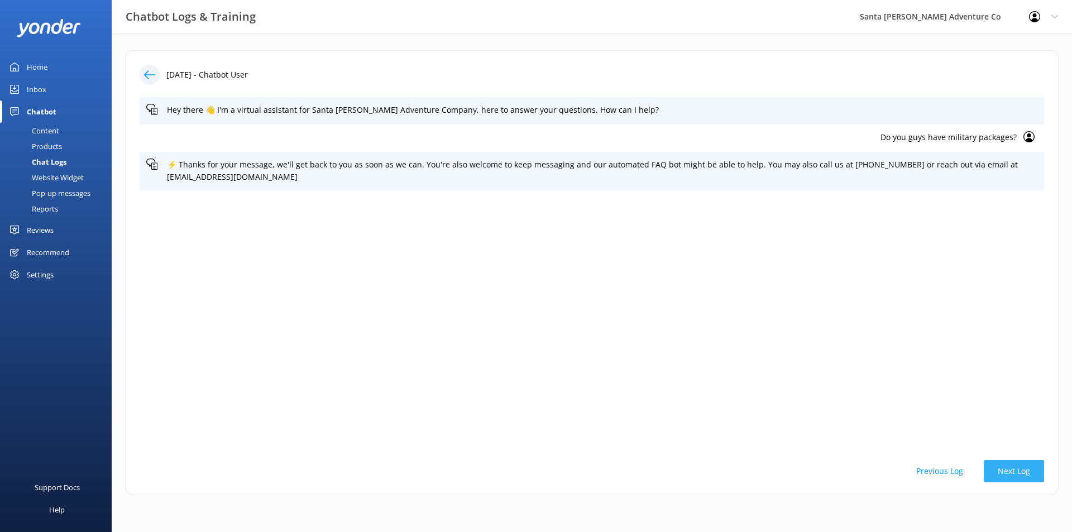
click at [1027, 463] on button "Next Log" at bounding box center [1014, 471] width 60 height 22
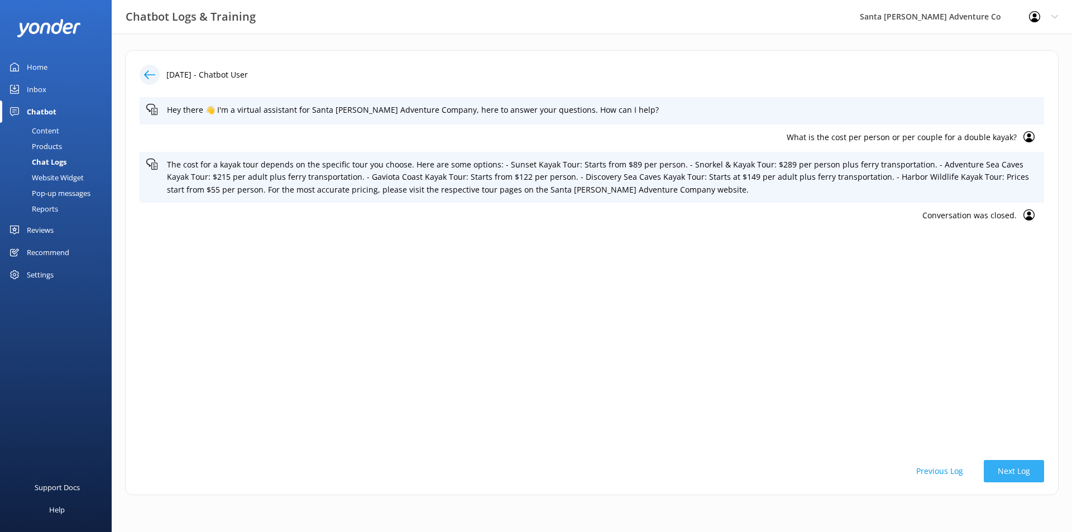
click at [1023, 476] on button "Next Log" at bounding box center [1014, 471] width 60 height 22
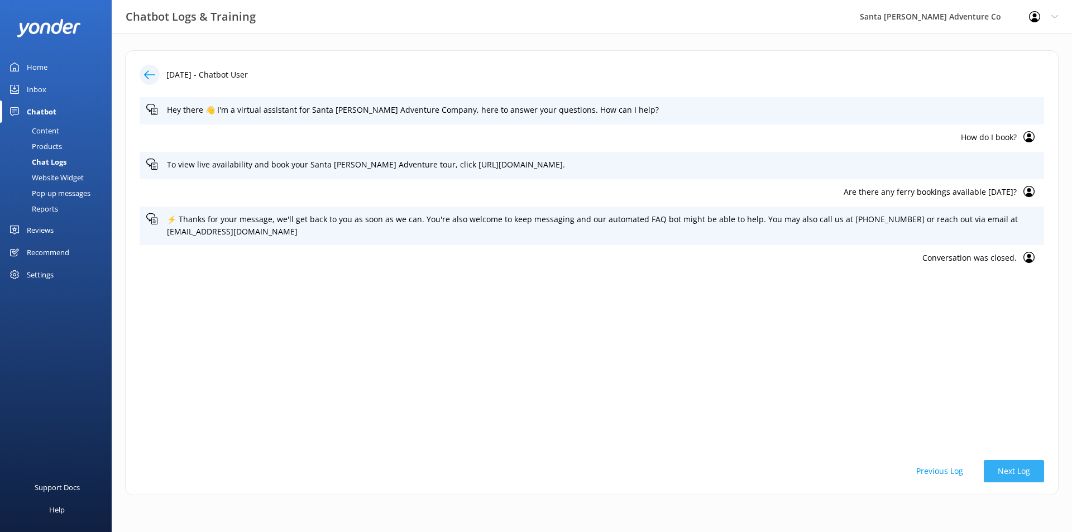
click at [1023, 476] on button "Next Log" at bounding box center [1014, 471] width 60 height 22
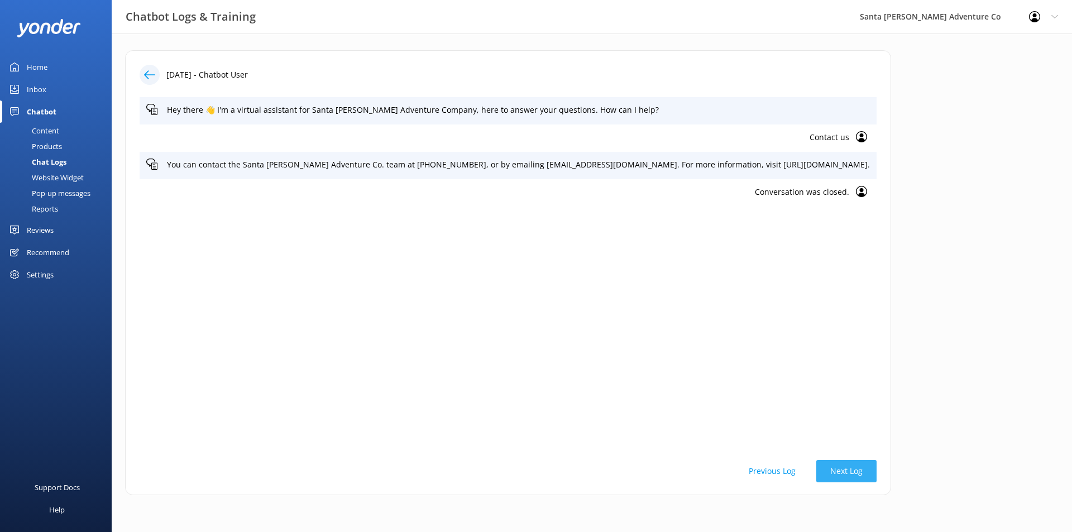
click at [835, 480] on button "Next Log" at bounding box center [846, 471] width 60 height 22
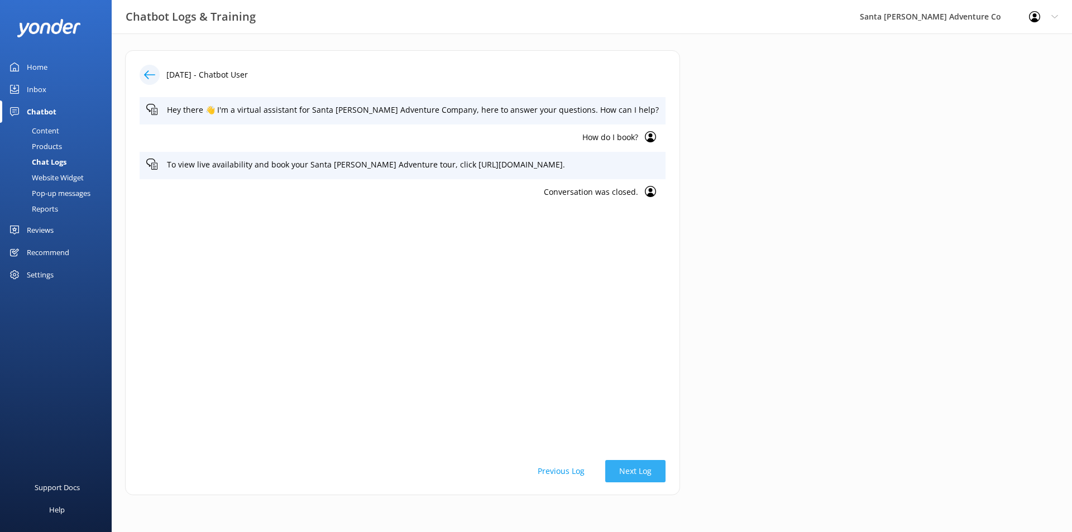
click at [665, 468] on button "Next Log" at bounding box center [635, 471] width 60 height 22
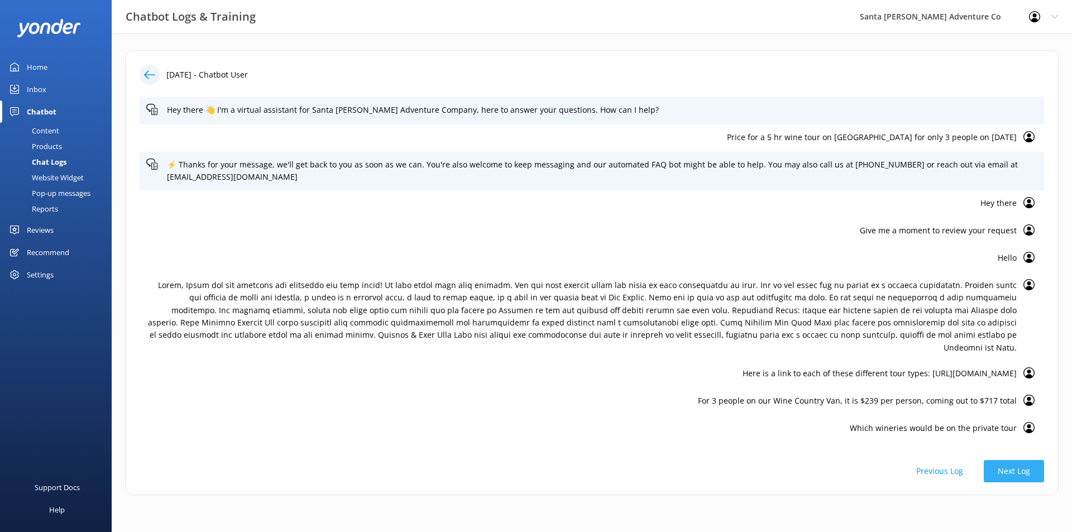
click at [995, 471] on button "Next Log" at bounding box center [1014, 471] width 60 height 22
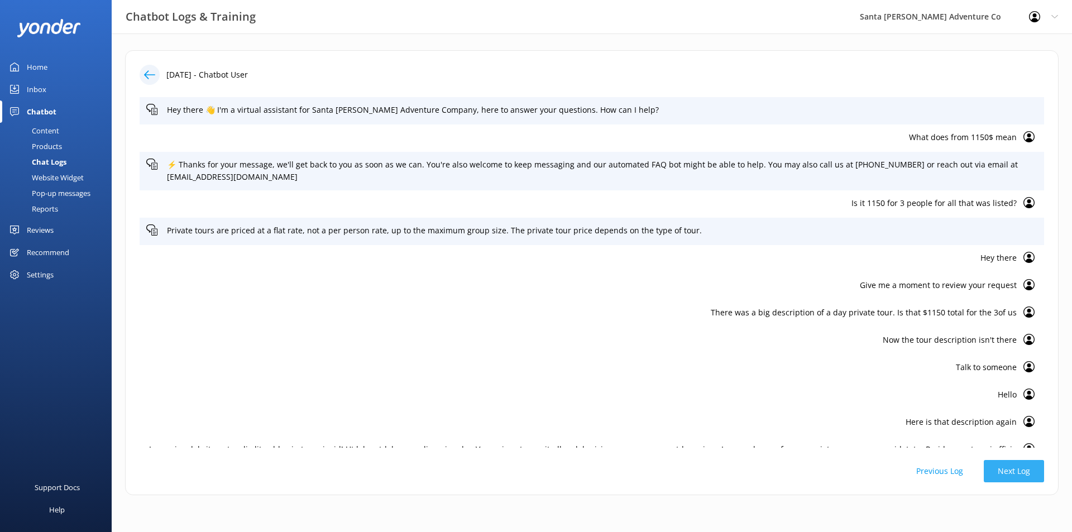
click at [1005, 467] on button "Next Log" at bounding box center [1014, 471] width 60 height 22
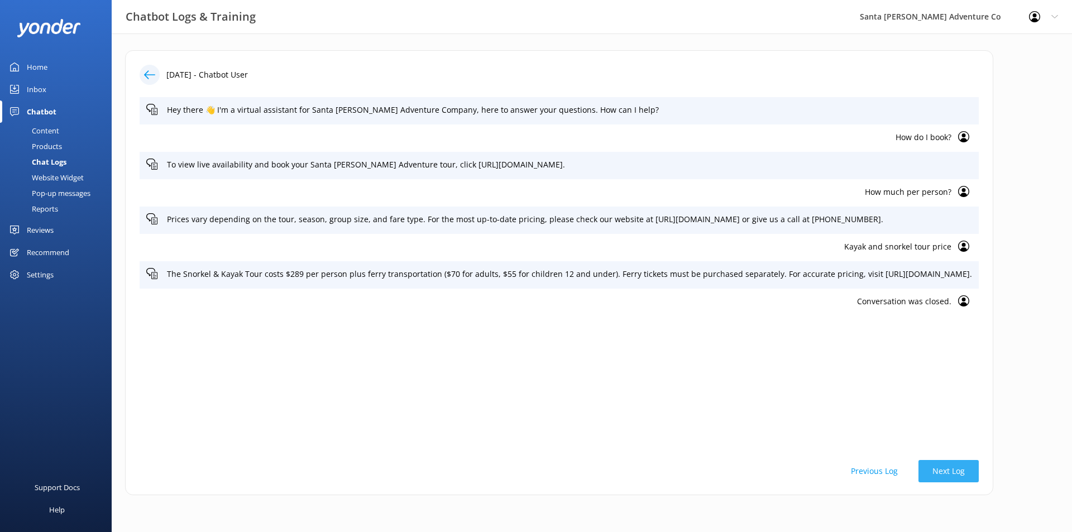
click at [979, 466] on button "Next Log" at bounding box center [948, 471] width 60 height 22
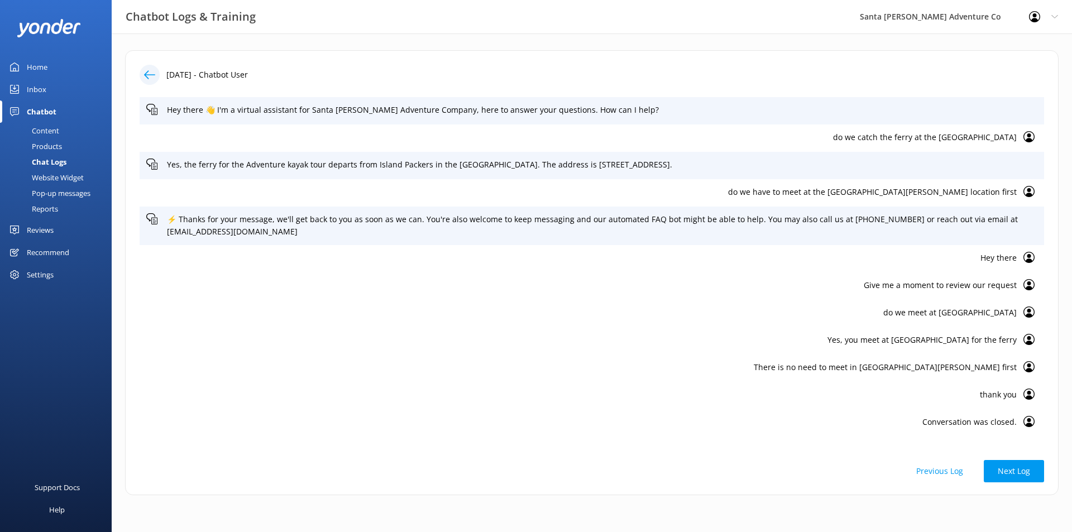
click at [973, 143] on p "do we catch the ferry at the [GEOGRAPHIC_DATA]" at bounding box center [581, 137] width 870 height 12
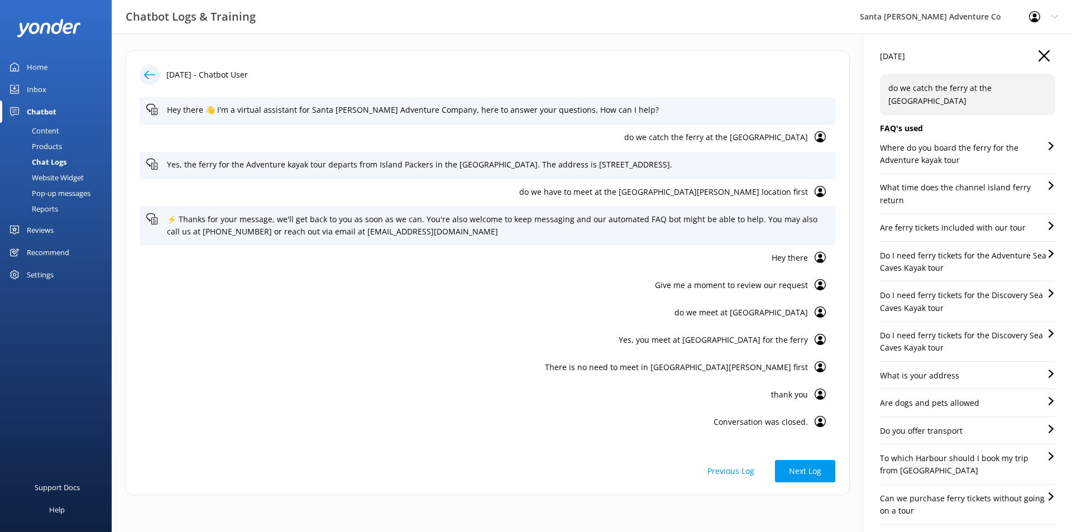
click at [1038, 55] on use "button" at bounding box center [1043, 55] width 11 height 11
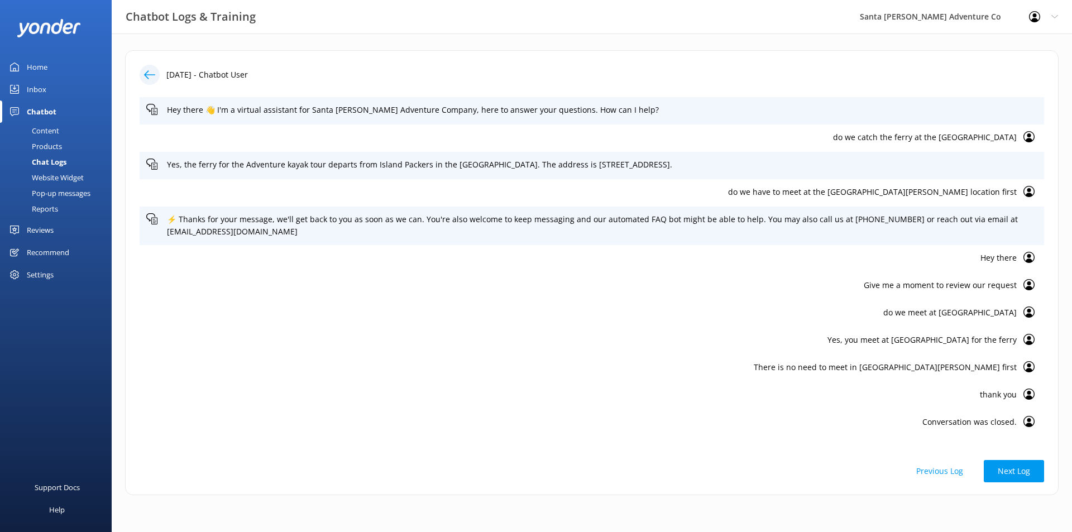
click at [61, 130] on link "Content" at bounding box center [59, 131] width 105 height 16
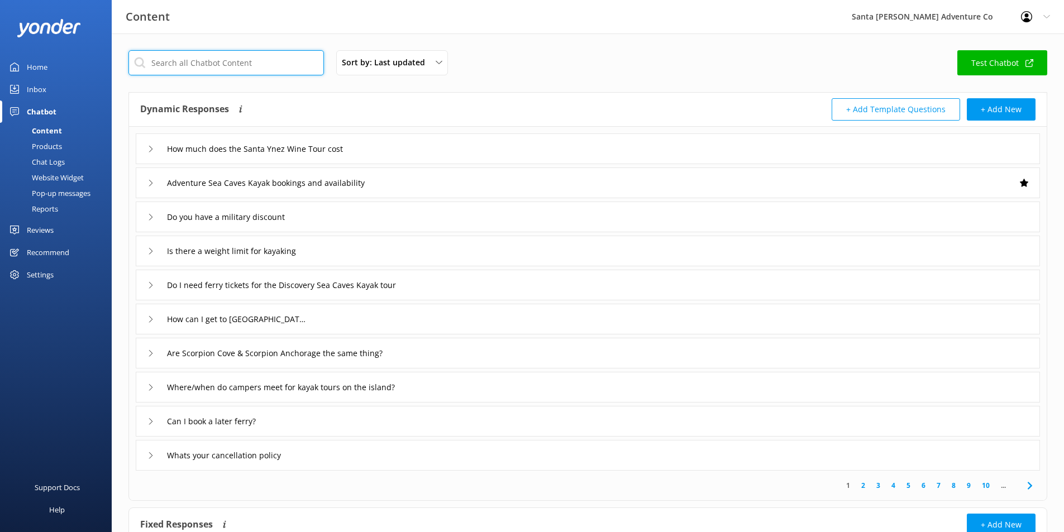
click at [291, 65] on input "text" at bounding box center [225, 62] width 195 height 25
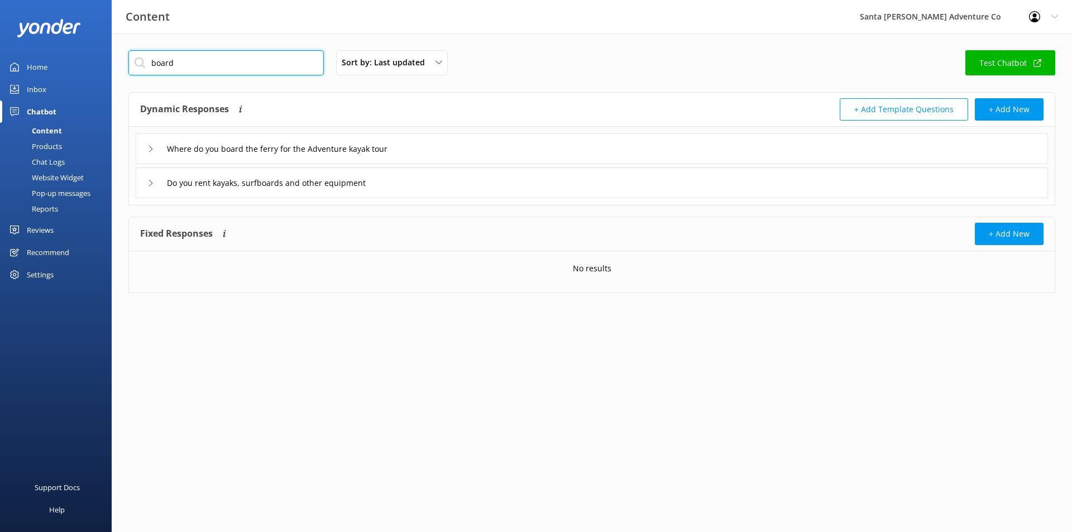
type input "board"
click at [147, 147] on icon at bounding box center [150, 149] width 7 height 7
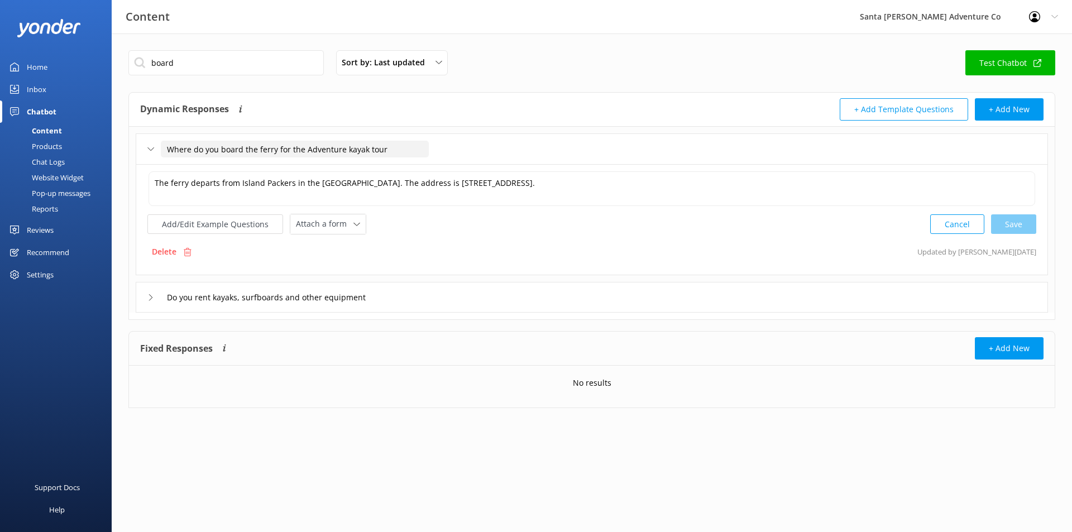
drag, startPoint x: 383, startPoint y: 155, endPoint x: 158, endPoint y: 150, distance: 225.1
click at [158, 150] on div "Where do you board the ferry for the Adventure kayak tour" at bounding box center [281, 149] width 268 height 18
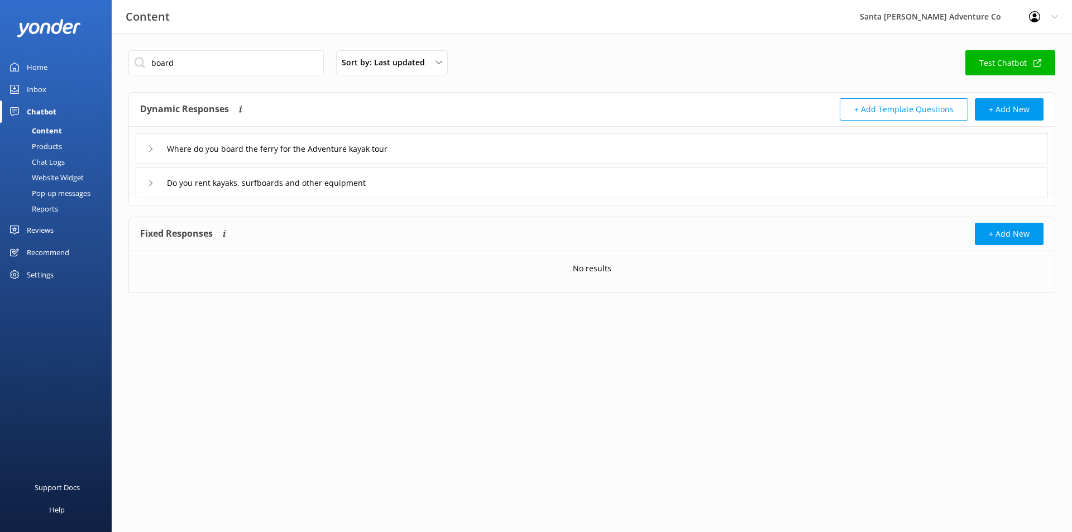
click at [147, 147] on icon at bounding box center [150, 149] width 7 height 7
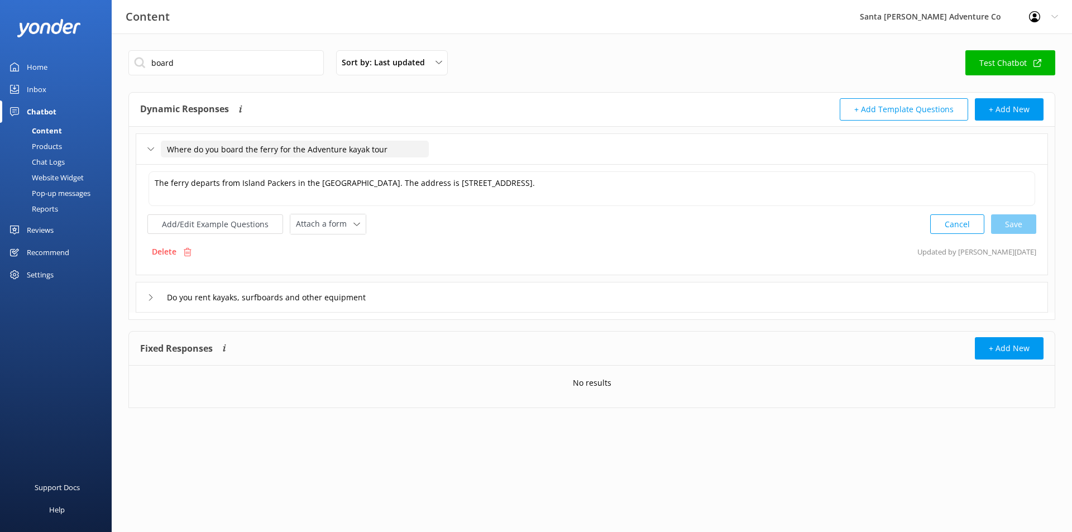
click at [331, 150] on input "Where do you board the ferry for the Adventure kayak tour" at bounding box center [295, 149] width 268 height 17
click at [296, 150] on input "Where do you board the ferry for the Adventure kayak tour" at bounding box center [295, 149] width 268 height 17
click at [323, 149] on input "Where do you board the ferry for the Adventure kayak tour" at bounding box center [295, 149] width 268 height 17
click at [219, 225] on button "Add/Edit Example Questions" at bounding box center [215, 224] width 136 height 20
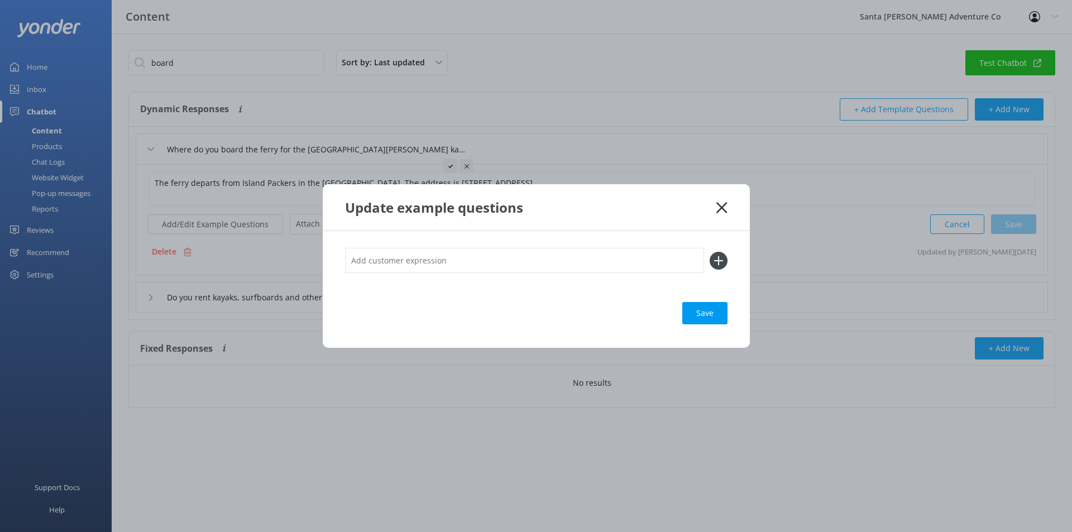
type input "Where do you board the ferry for the Adventure kayak tour"
click at [465, 269] on input "text" at bounding box center [524, 260] width 359 height 25
paste input "Where do you board the ferry for the Adventure kayak tour"
type input "Where do you board the ferry for the Adventure kayak tour?"
click at [724, 265] on icon at bounding box center [719, 261] width 18 height 18
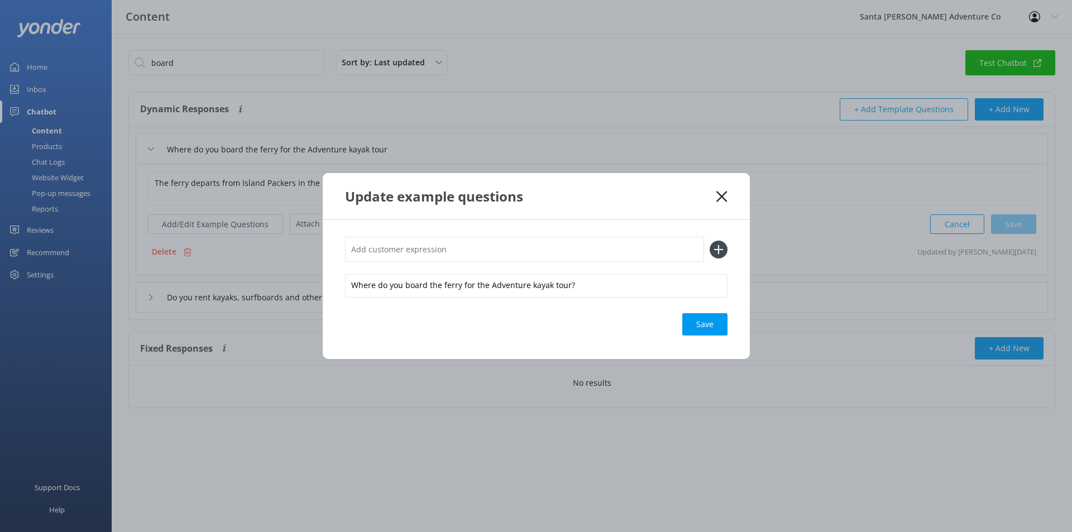
click at [467, 257] on input "text" at bounding box center [524, 249] width 359 height 25
type input "W"
paste input "Where do you board the ferry for the Adventure kayak tour"
click at [515, 245] on input "Where do you board the ferry for the Adventure kayak tour" at bounding box center [524, 249] width 359 height 25
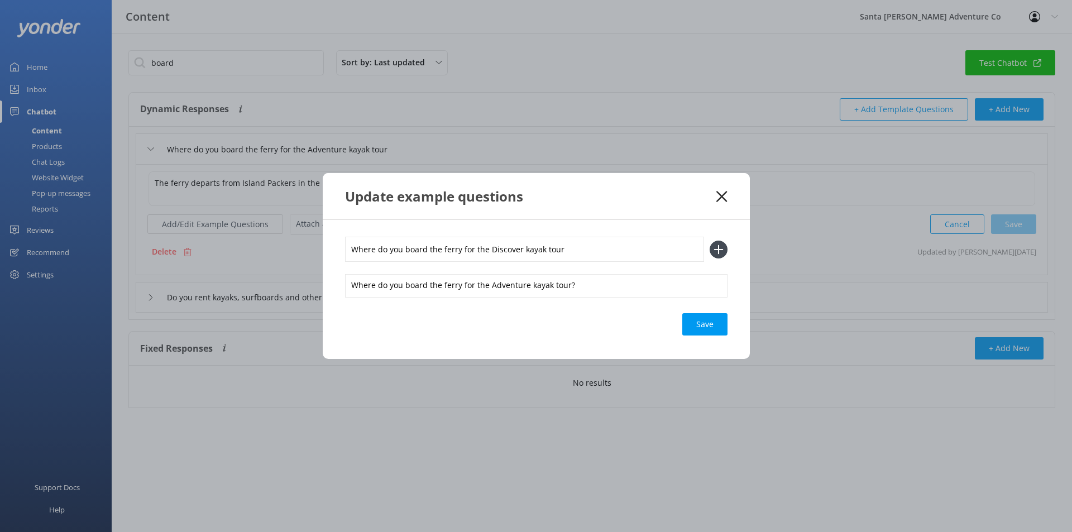
click at [658, 253] on input "Where do you board the ferry for the Discover kayak tour" at bounding box center [524, 249] width 359 height 25
type input "Where do you board the ferry for the Discover kayak tour?"
click at [720, 246] on icon at bounding box center [719, 250] width 18 height 18
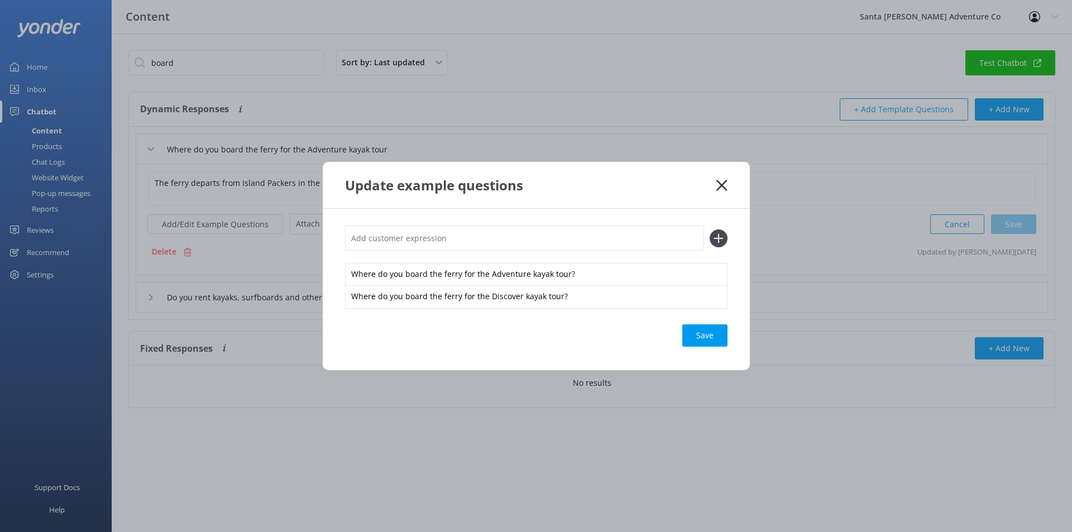
click at [531, 241] on input "text" at bounding box center [524, 238] width 359 height 25
paste input "Where do you board the ferry for the Adventure kayak tour"
click at [492, 238] on input "Where do you board the ferry for the Adventure kayak tour" at bounding box center [524, 238] width 359 height 25
click at [499, 234] on input "Where do you board the ferry for the U;timate kayak tour" at bounding box center [524, 238] width 359 height 25
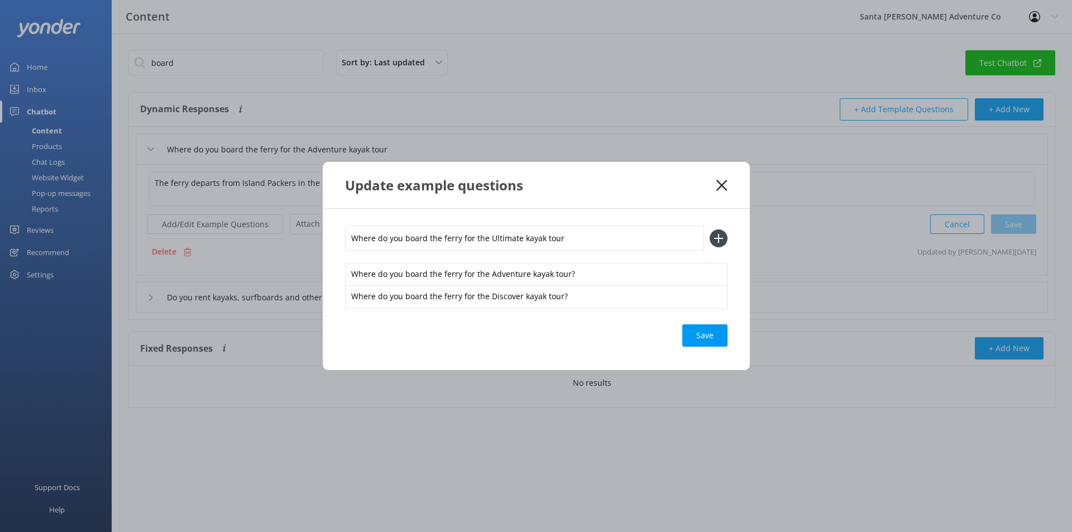
type input "Where do you board the ferry for the Ultimate kayak tour"
click at [724, 238] on icon at bounding box center [719, 238] width 18 height 18
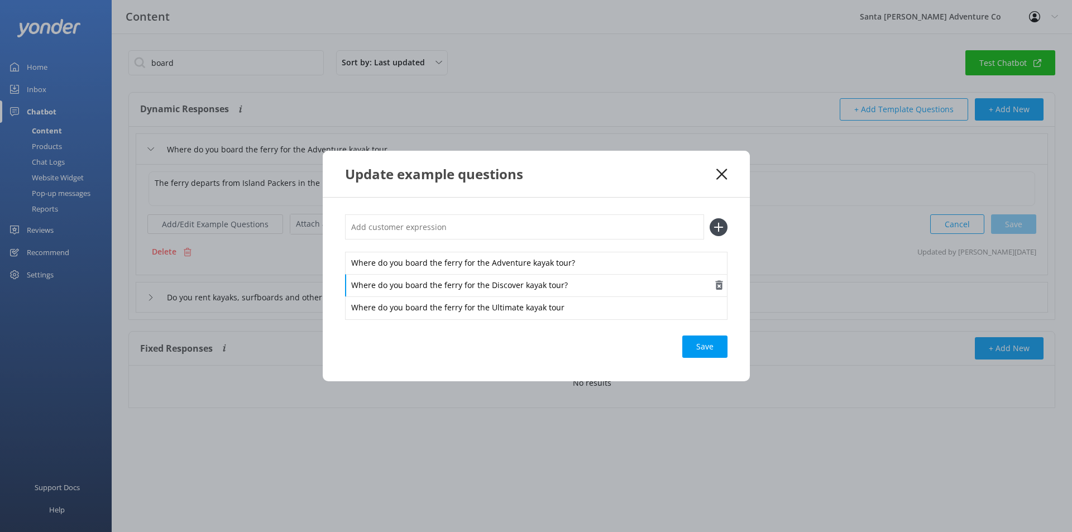
click at [523, 290] on div "Where do you board the ferry for the Discover kayak tour?" at bounding box center [536, 285] width 382 height 23
click at [517, 285] on div "Where do you board the ferry for the Discover kayak tour?" at bounding box center [536, 285] width 382 height 23
click at [698, 347] on button "Loading.." at bounding box center [705, 347] width 45 height 22
click at [698, 347] on div "Save" at bounding box center [704, 347] width 45 height 22
click at [720, 179] on icon at bounding box center [721, 174] width 11 height 11
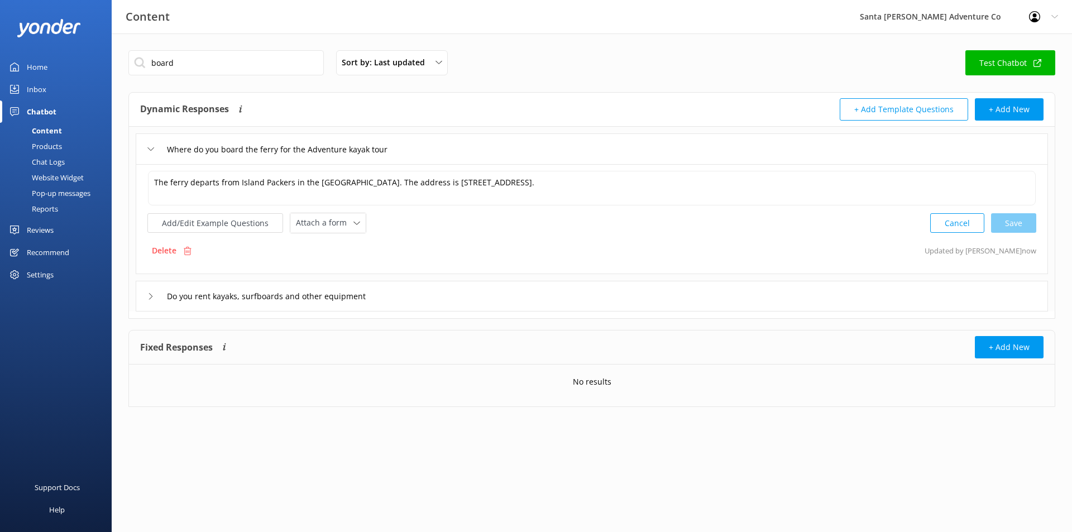
click at [55, 159] on div "Chat Logs" at bounding box center [36, 162] width 58 height 16
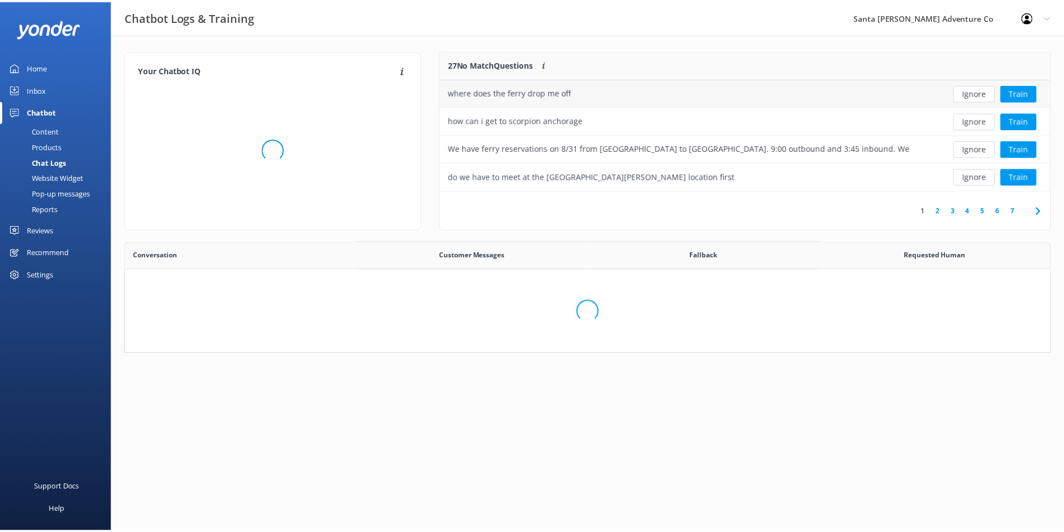
scroll to position [132, 601]
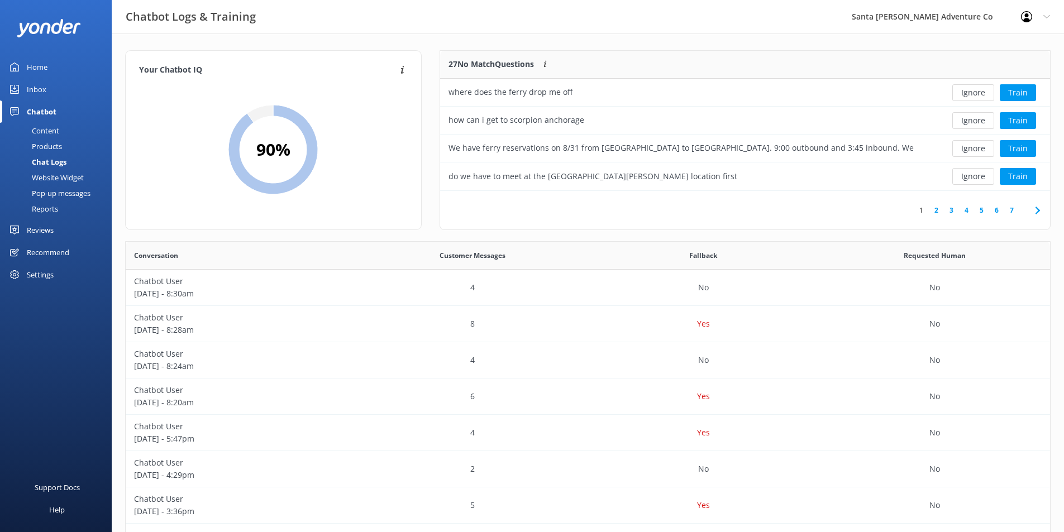
click at [936, 209] on link "2" at bounding box center [935, 210] width 15 height 11
click at [631, 96] on div "Do you have the address of [GEOGRAPHIC_DATA]" at bounding box center [539, 92] width 183 height 12
click at [1011, 90] on button "Train" at bounding box center [1017, 92] width 36 height 17
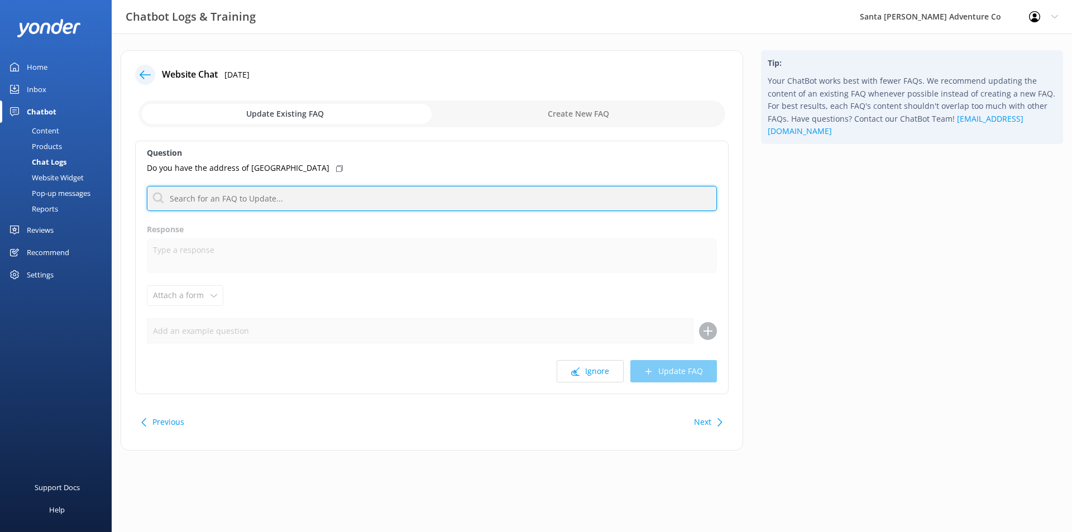
click at [281, 199] on input "text" at bounding box center [432, 198] width 570 height 25
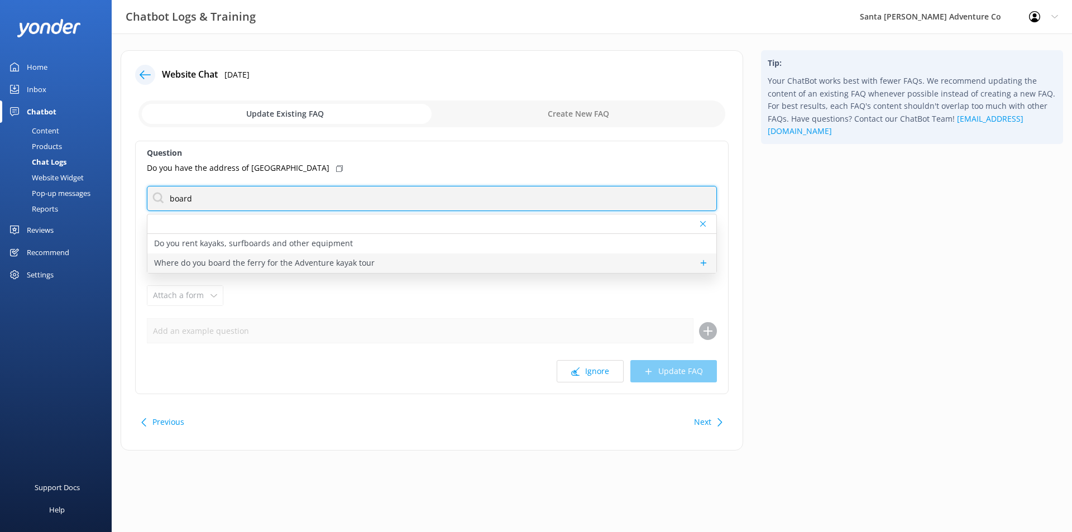
type input "board"
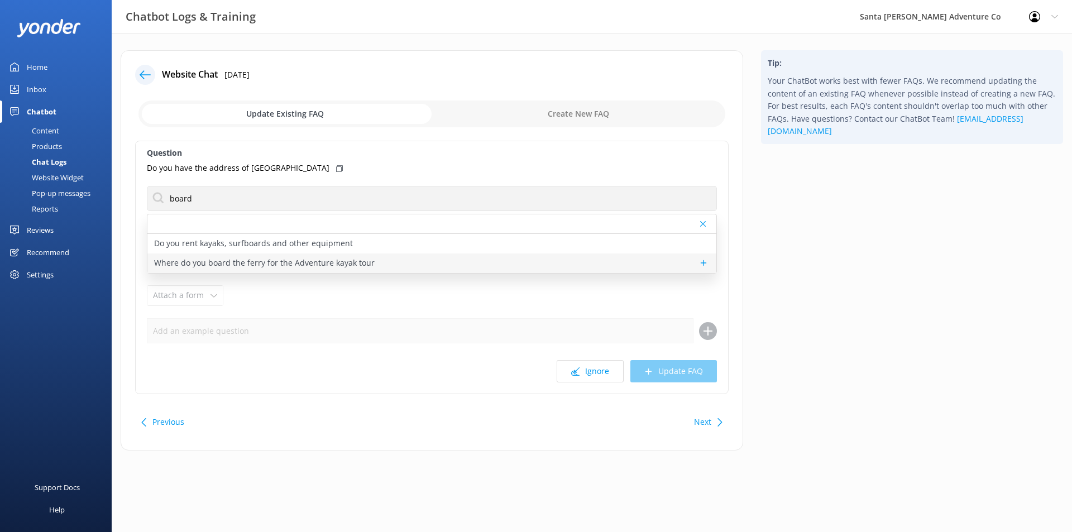
click at [379, 265] on div "Where do you board the ferry for the Adventure kayak tour" at bounding box center [431, 263] width 569 height 20
type textarea "The ferry departs from Island Packers in the [GEOGRAPHIC_DATA]. The address is …"
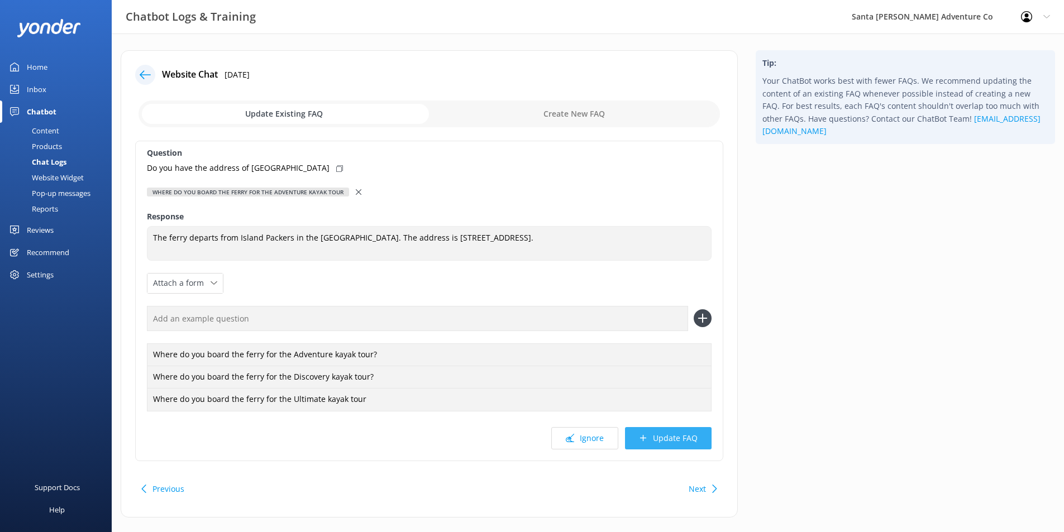
click at [653, 434] on button "Update FAQ" at bounding box center [668, 438] width 87 height 22
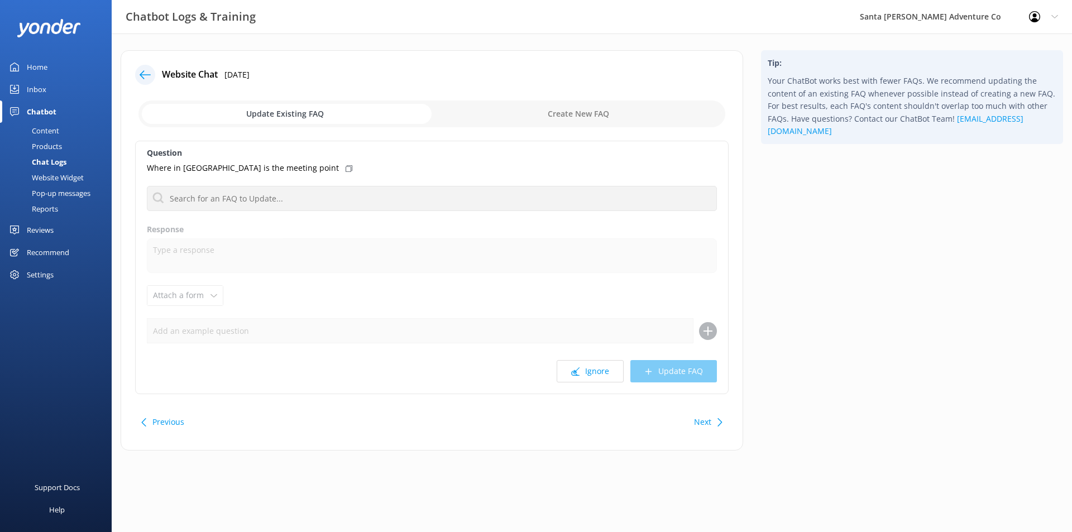
click at [54, 161] on div "Chat Logs" at bounding box center [37, 162] width 60 height 16
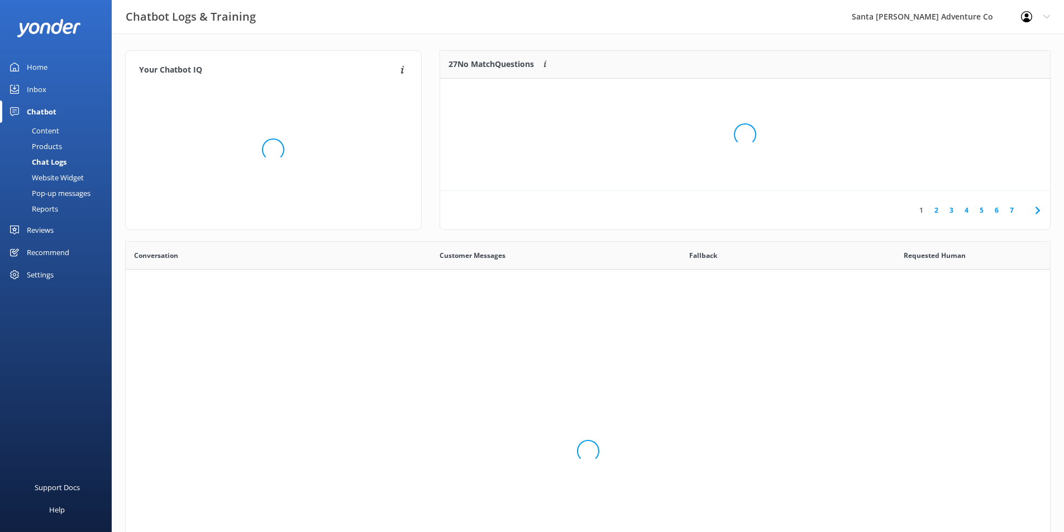
scroll to position [383, 916]
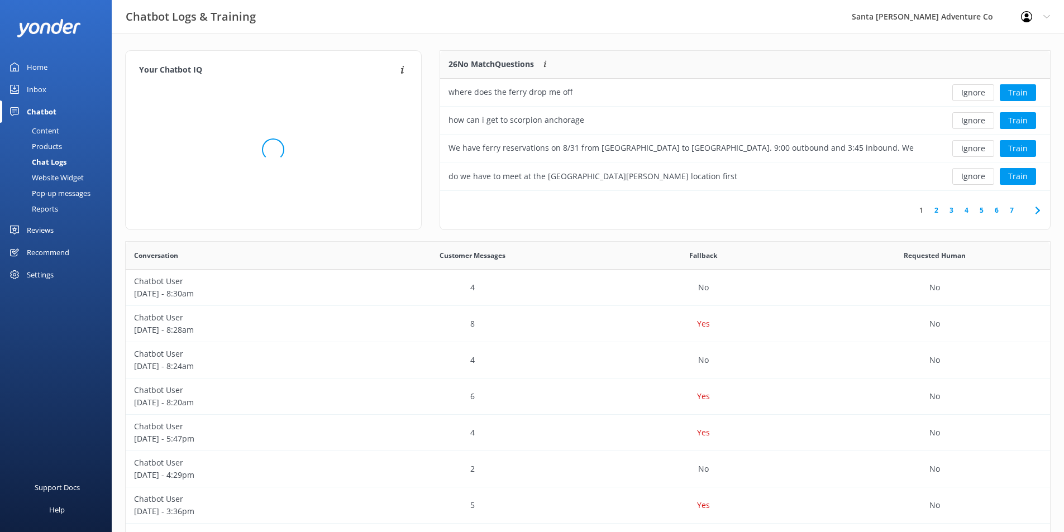
click at [46, 130] on div "Content" at bounding box center [33, 131] width 52 height 16
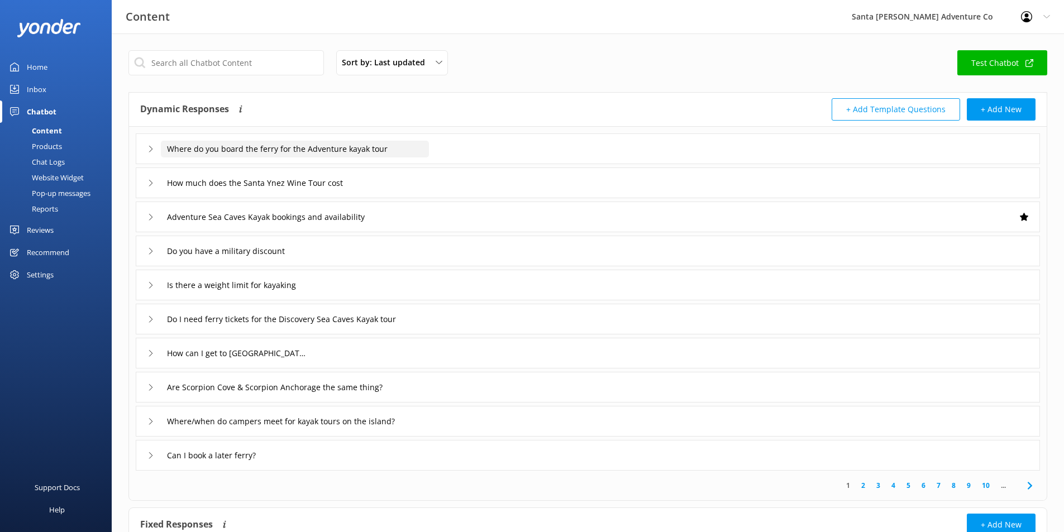
click at [294, 147] on input "Where do you board the ferry for the Adventure kayak tour" at bounding box center [295, 149] width 268 height 17
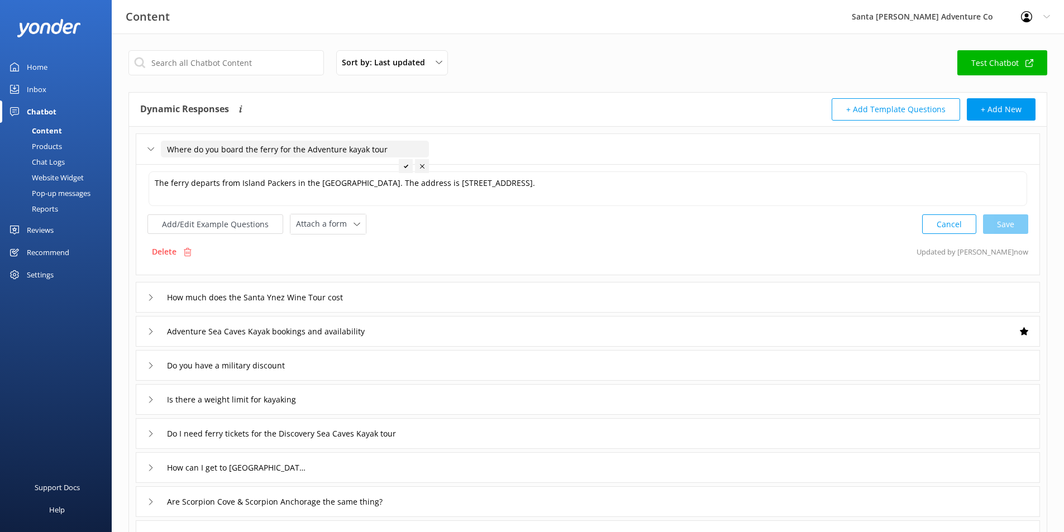
click at [367, 151] on input "Where do you board the ferry for the Adventure kayak tour" at bounding box center [295, 149] width 268 height 17
click at [319, 142] on input "Where do you board the ferry for the Adventure kayak tour" at bounding box center [295, 149] width 268 height 17
type input "Where do you board the ferry for the [GEOGRAPHIC_DATA] kayak tours?"
click at [448, 166] on icon at bounding box center [450, 166] width 4 height 4
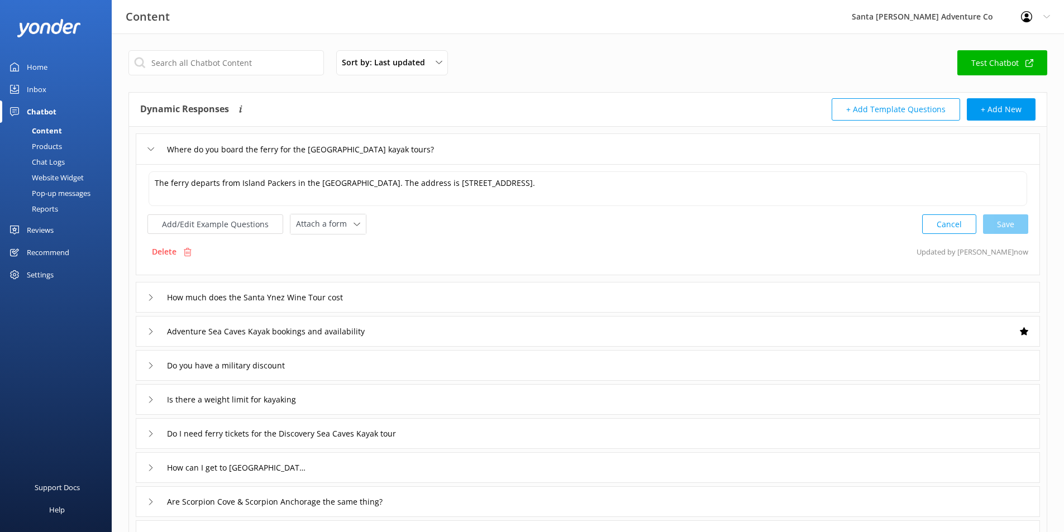
click at [56, 164] on div "Chat Logs" at bounding box center [36, 162] width 58 height 16
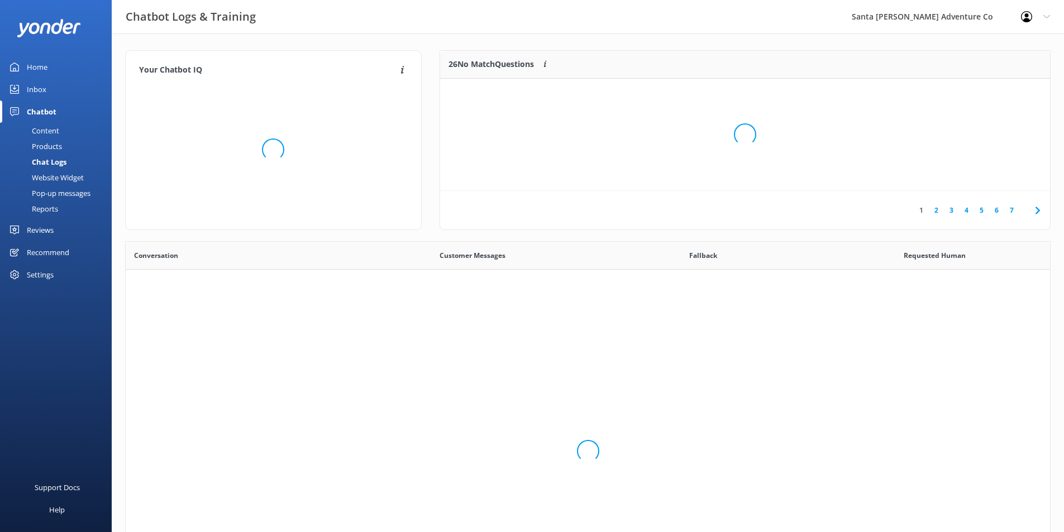
scroll to position [383, 916]
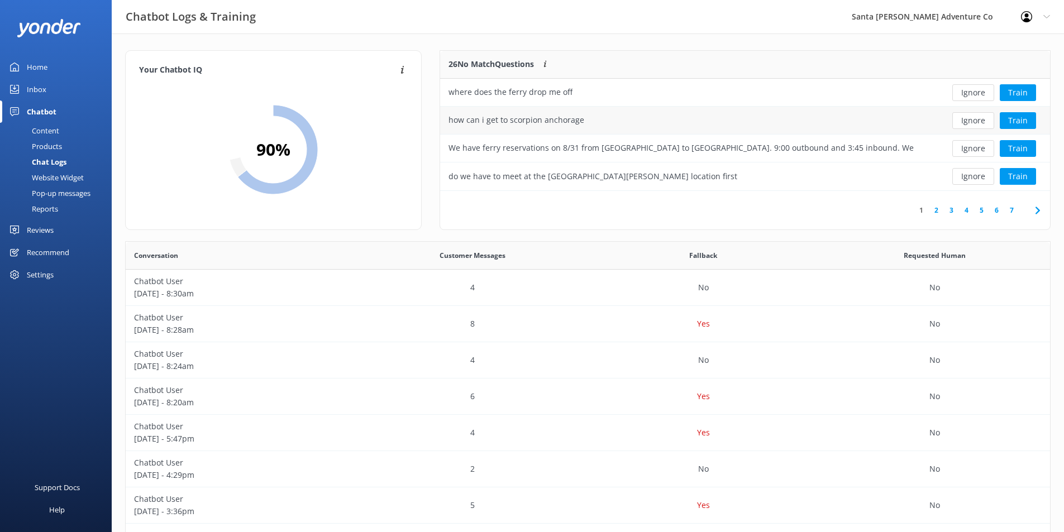
click at [649, 122] on div "how can i get to scorpion anchorage" at bounding box center [683, 121] width 486 height 28
click at [937, 206] on link "2" at bounding box center [935, 210] width 15 height 11
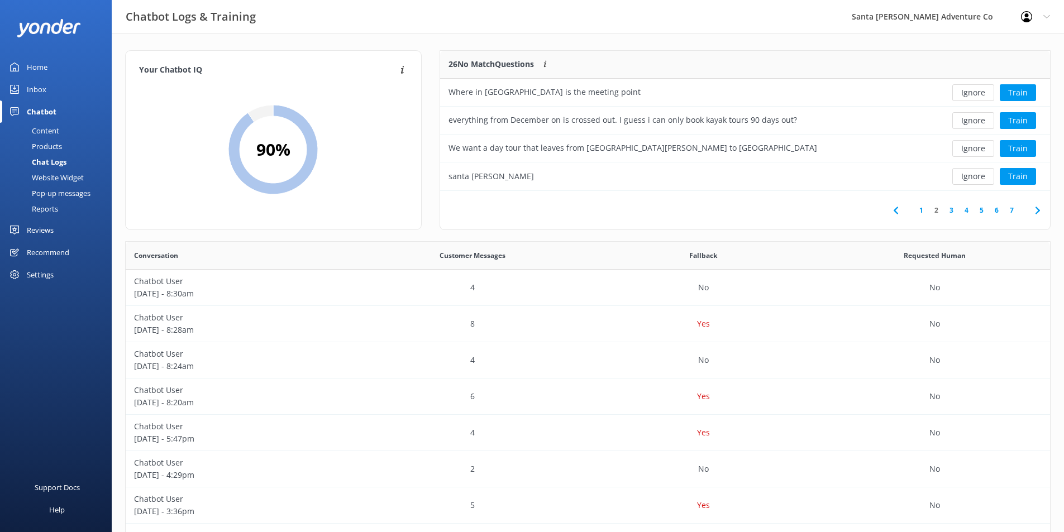
click at [923, 208] on link "1" at bounding box center [920, 210] width 15 height 11
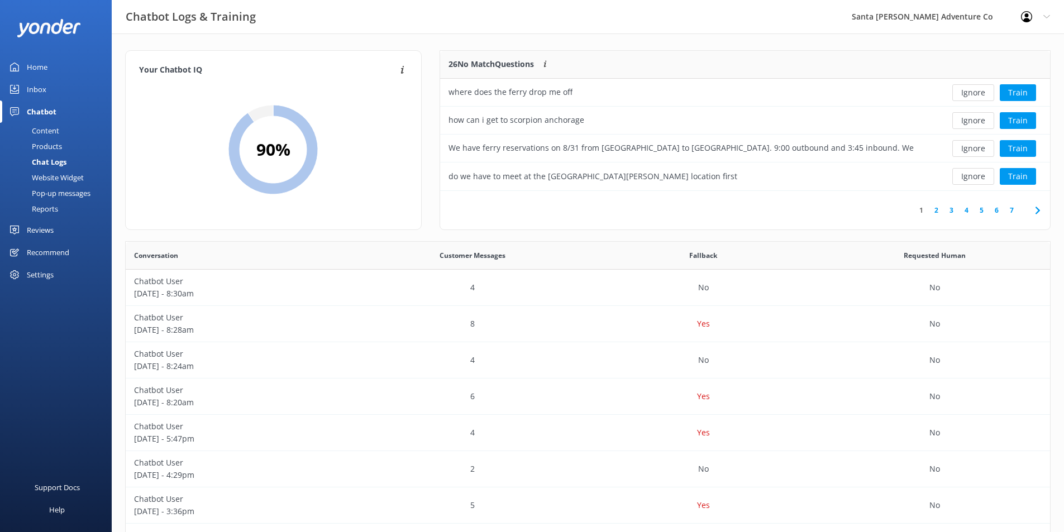
click at [937, 210] on link "2" at bounding box center [935, 210] width 15 height 11
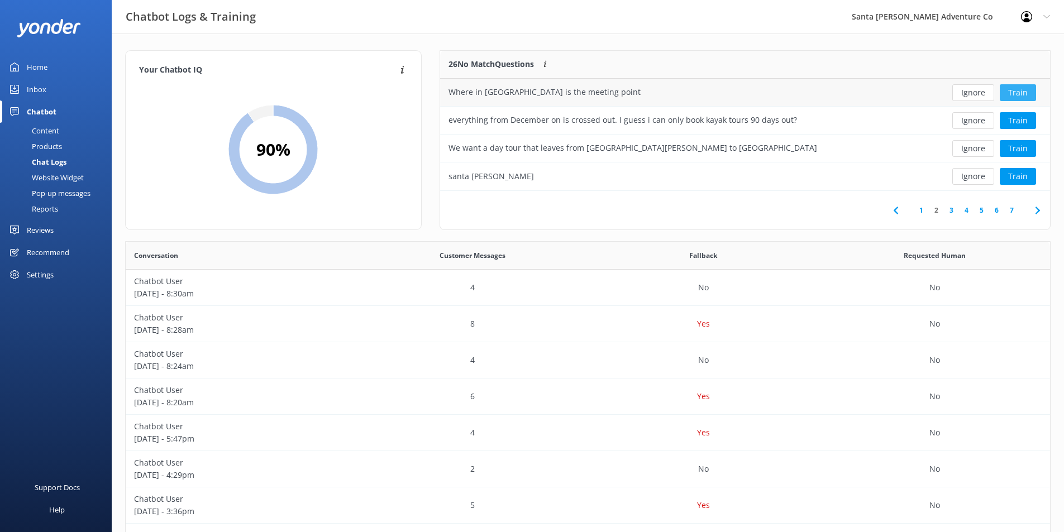
click at [1031, 92] on button "Train" at bounding box center [1017, 92] width 36 height 17
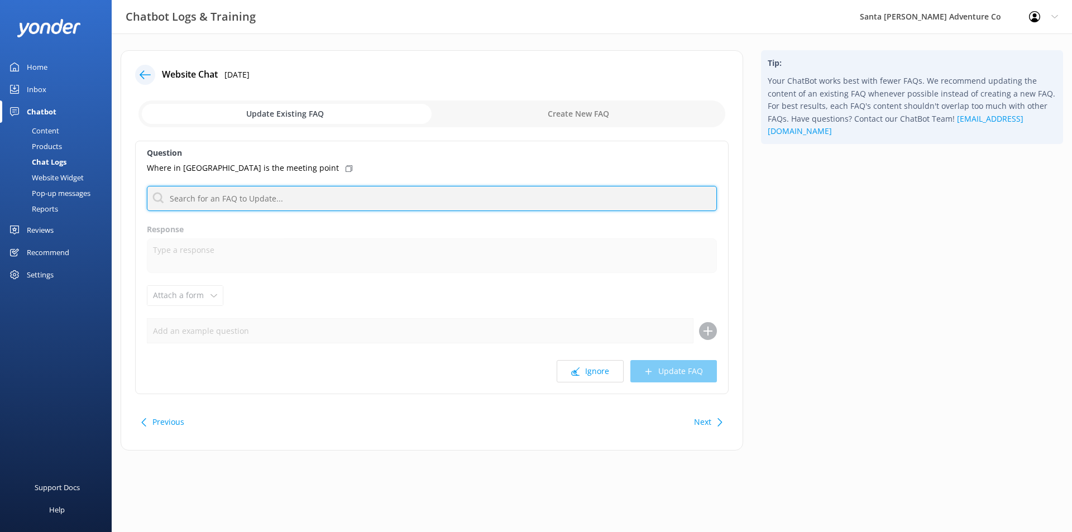
click at [300, 197] on input "text" at bounding box center [432, 198] width 570 height 25
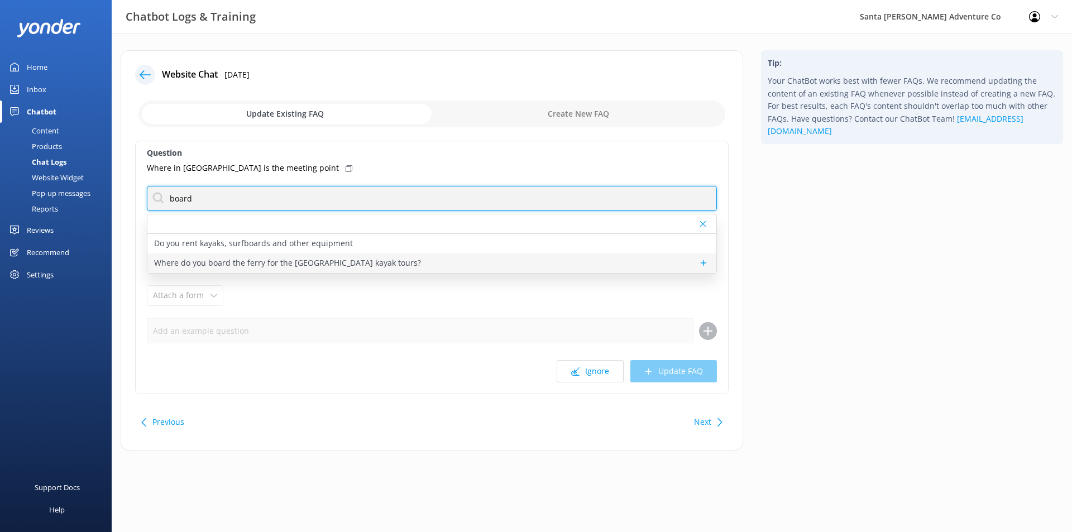
type input "board"
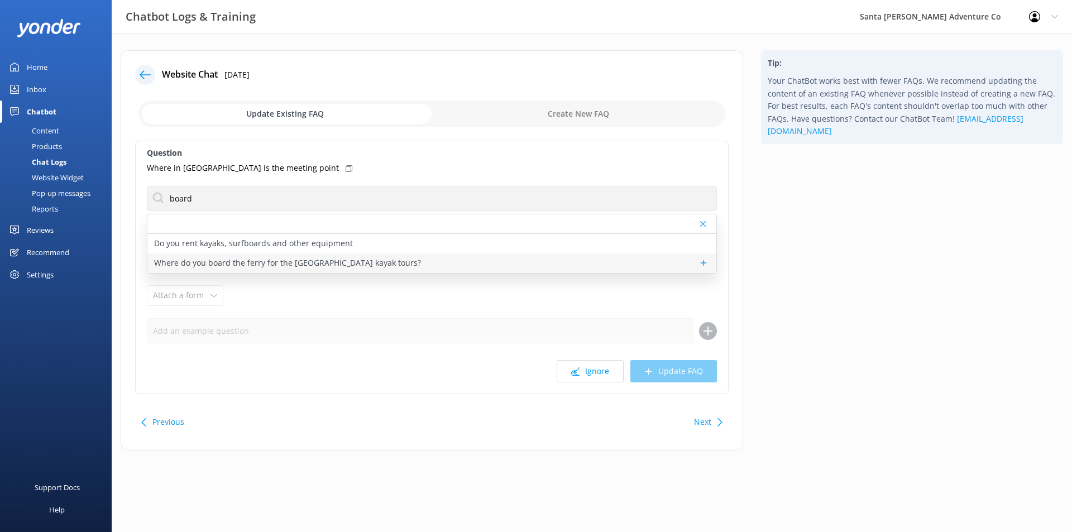
click at [358, 262] on p "Where do you board the ferry for the [GEOGRAPHIC_DATA] kayak tours?" at bounding box center [287, 263] width 267 height 12
type textarea "The ferry departs from Island Packers in the [GEOGRAPHIC_DATA]. The address is …"
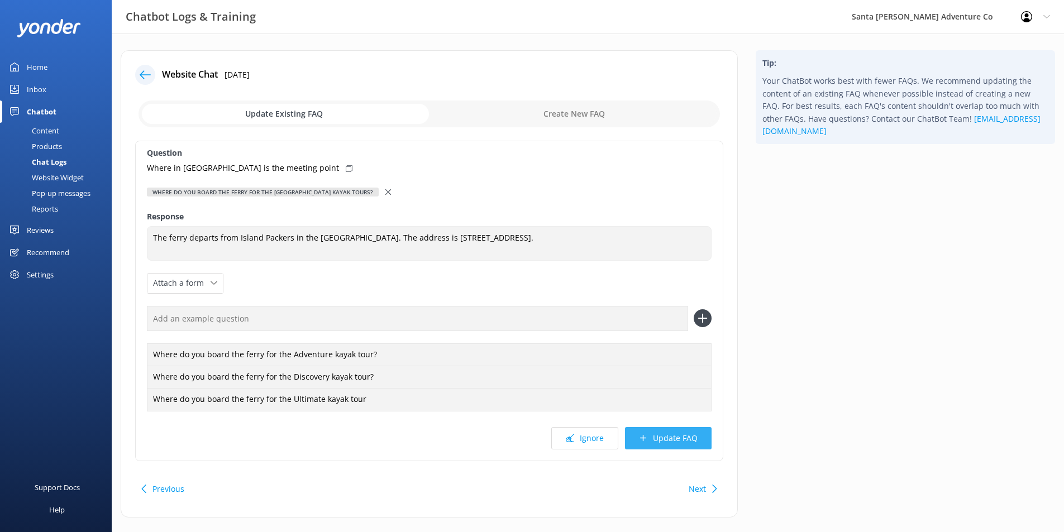
click at [654, 435] on button "Update FAQ" at bounding box center [668, 438] width 87 height 22
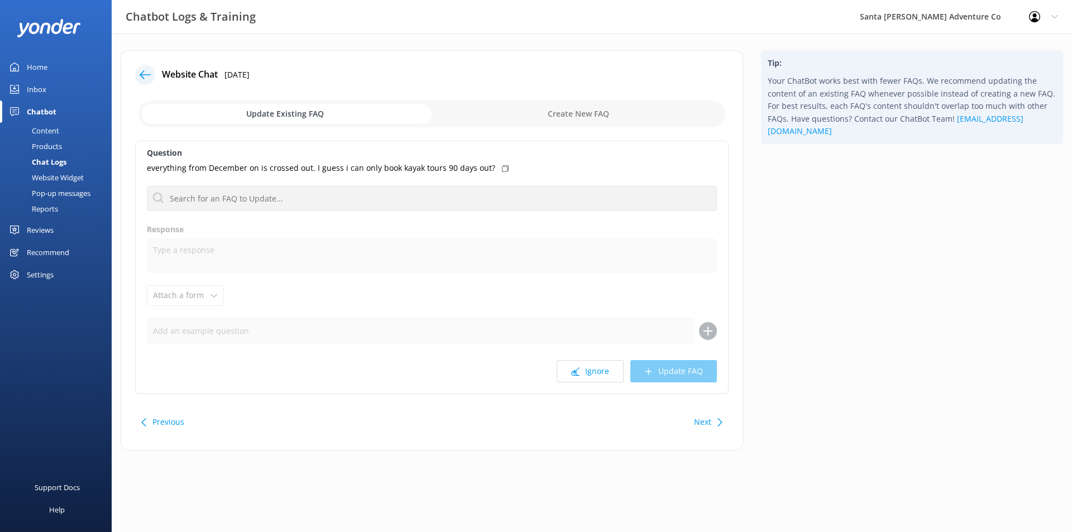
click at [43, 124] on div "Content" at bounding box center [33, 131] width 52 height 16
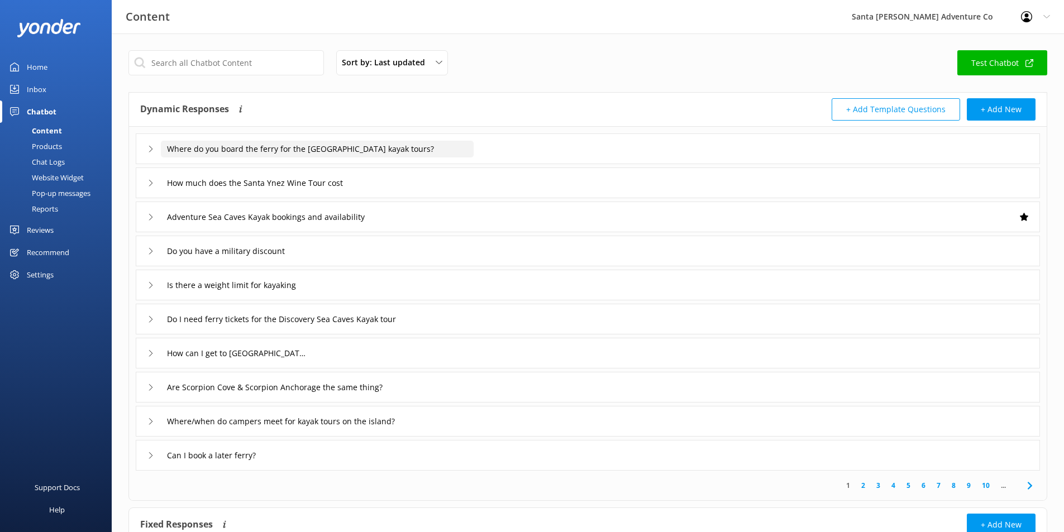
click at [304, 150] on input "Where do you board the ferry for the [GEOGRAPHIC_DATA] kayak tours?" at bounding box center [317, 149] width 313 height 17
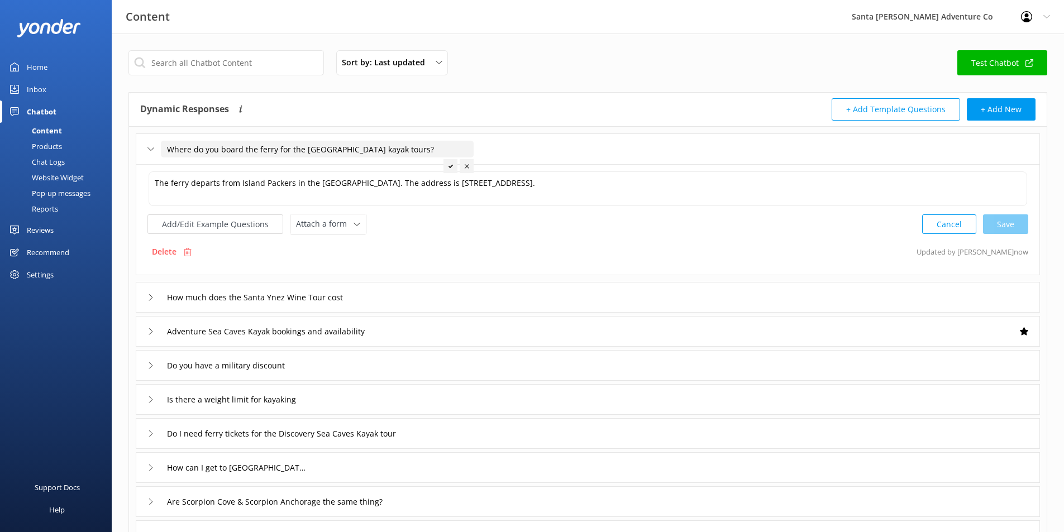
click at [340, 150] on input "Where do you board the ferry for the [GEOGRAPHIC_DATA] kayak tours?" at bounding box center [317, 149] width 313 height 17
type input "Where do you board the ferry for the [GEOGRAPHIC_DATA][PERSON_NAME] kayak tours?"
click at [451, 164] on icon at bounding box center [450, 166] width 4 height 4
click at [53, 165] on div "Chat Logs" at bounding box center [36, 162] width 58 height 16
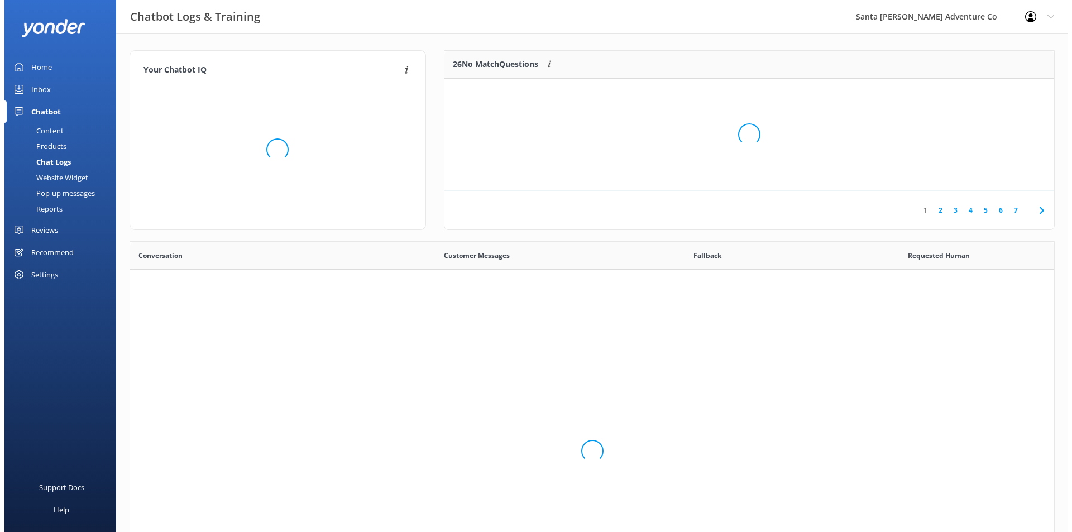
scroll to position [383, 916]
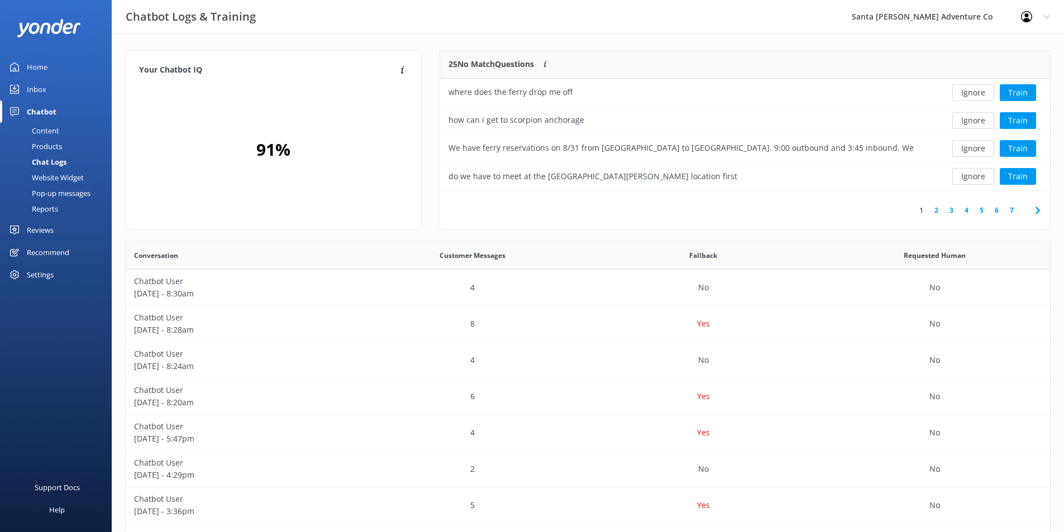
click at [936, 207] on link "2" at bounding box center [935, 210] width 15 height 11
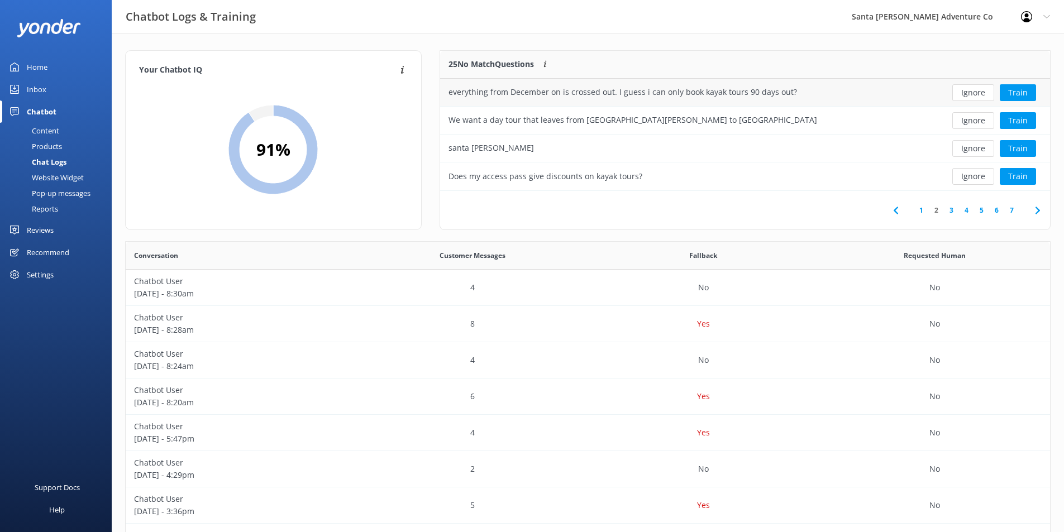
click at [873, 90] on div "everything from December on is crossed out. I guess i can only book kayak tours…" at bounding box center [683, 93] width 486 height 28
click at [1012, 87] on button "Train" at bounding box center [1017, 92] width 36 height 17
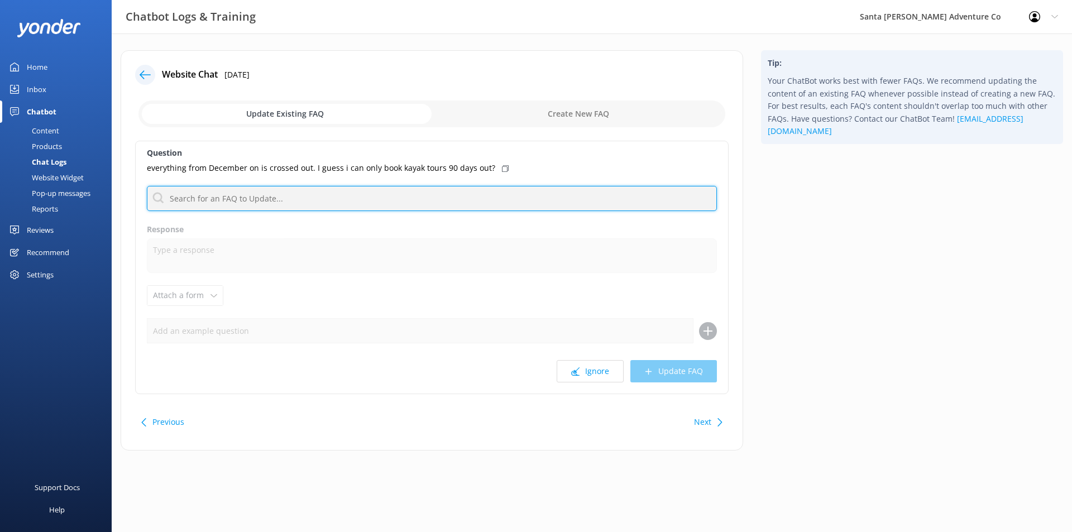
click at [418, 195] on input "text" at bounding box center [432, 198] width 570 height 25
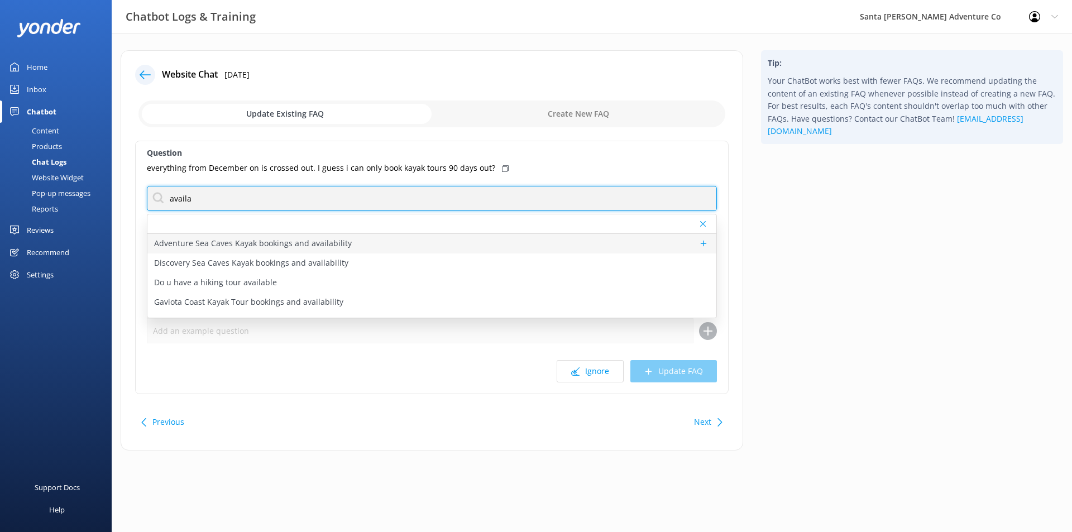
type input "availa"
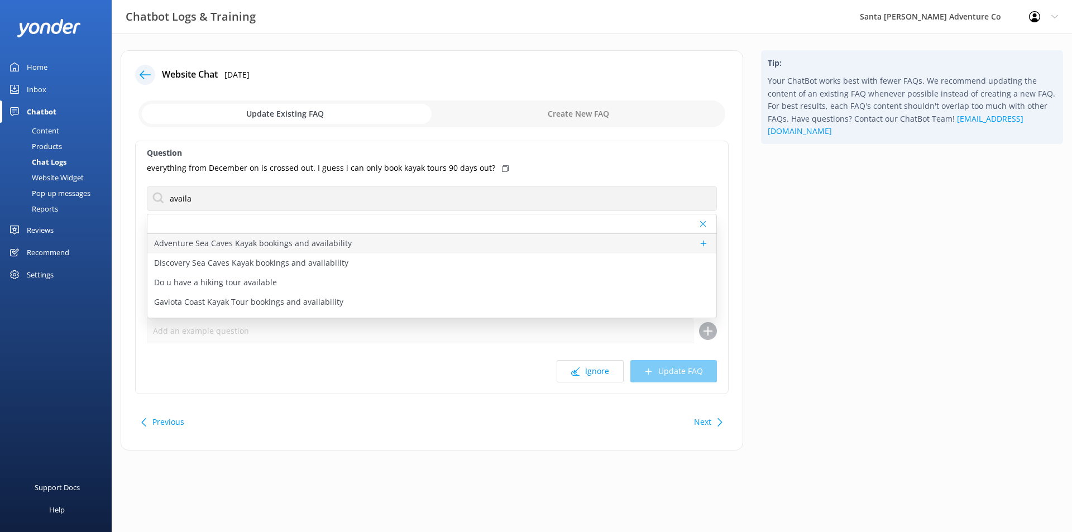
click at [348, 243] on div "Adventure Sea Caves Kayak bookings and availability" at bounding box center [431, 244] width 569 height 20
type textarea "You can check availability and book the Adventure Sea Caves Kayak Tour online a…"
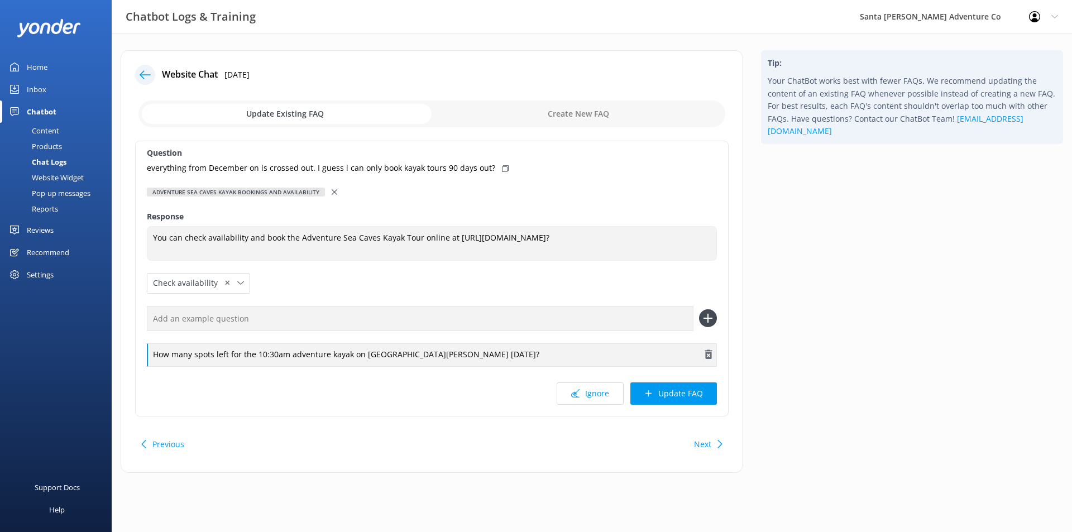
click at [406, 351] on div "How many spots left for the 10:30am adventure kayak on [GEOGRAPHIC_DATA][PERSON…" at bounding box center [432, 354] width 570 height 23
click at [399, 354] on div "How many spots left for the 10:30am adventure kayak on [GEOGRAPHIC_DATA][PERSON…" at bounding box center [432, 354] width 570 height 23
click at [763, 362] on div "Tip: Your ChatBot works best with fewer FAQs. We recommend updating the content…" at bounding box center [912, 267] width 320 height 434
click at [333, 195] on div at bounding box center [336, 192] width 8 height 12
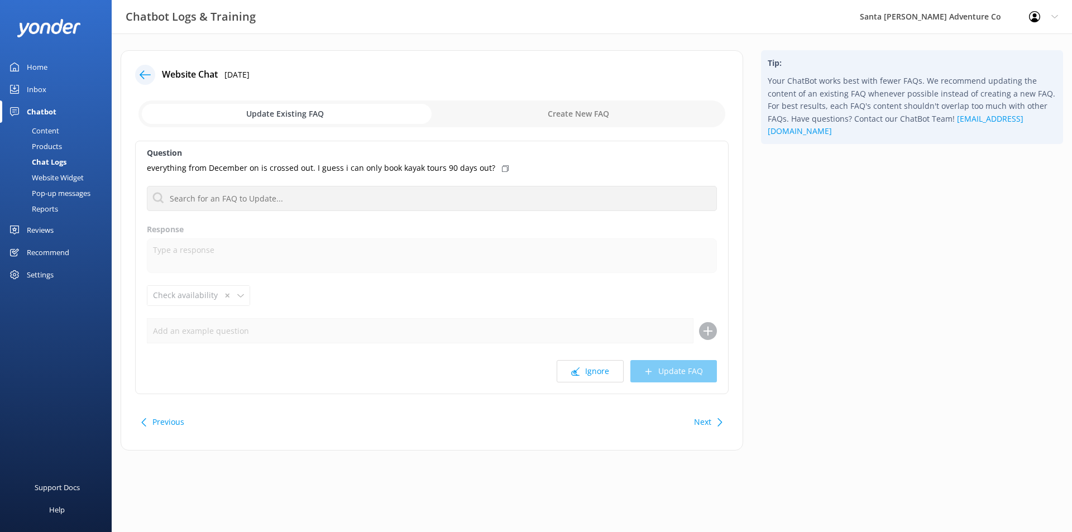
click at [811, 279] on div "Tip: Your ChatBot works best with fewer FAQs. We recommend updating the content…" at bounding box center [912, 255] width 320 height 411
click at [577, 370] on use at bounding box center [575, 371] width 8 height 8
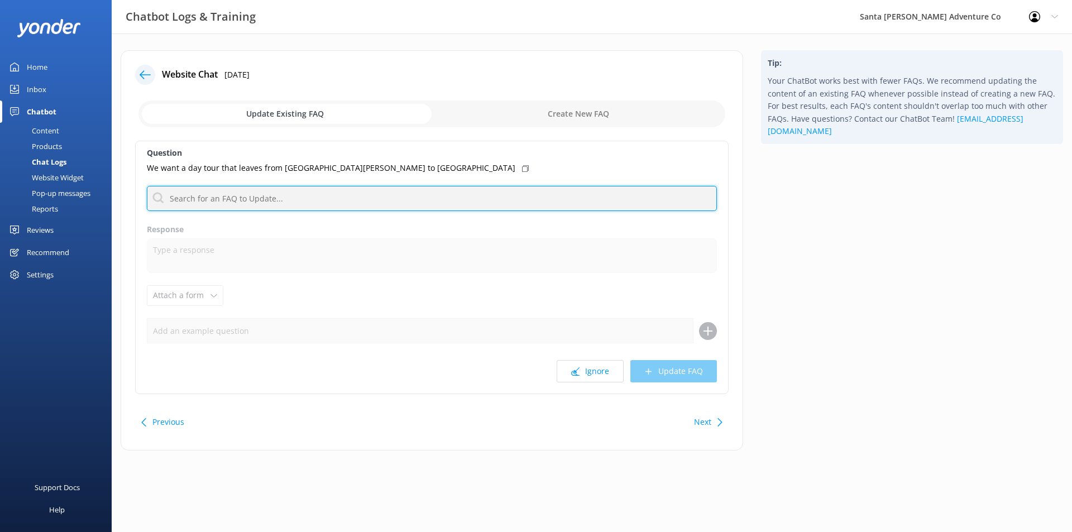
click at [252, 195] on input "text" at bounding box center [432, 198] width 570 height 25
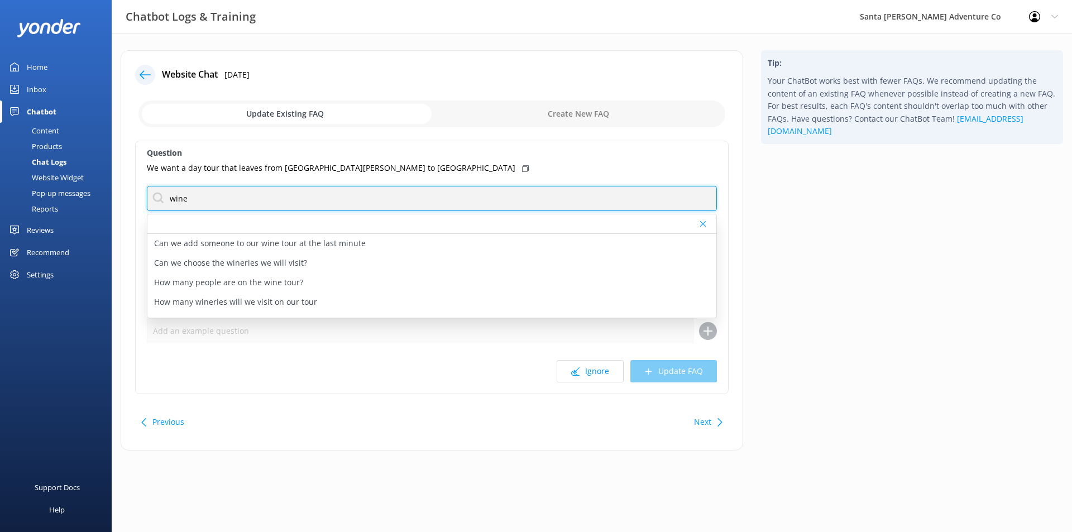
type input "wine"
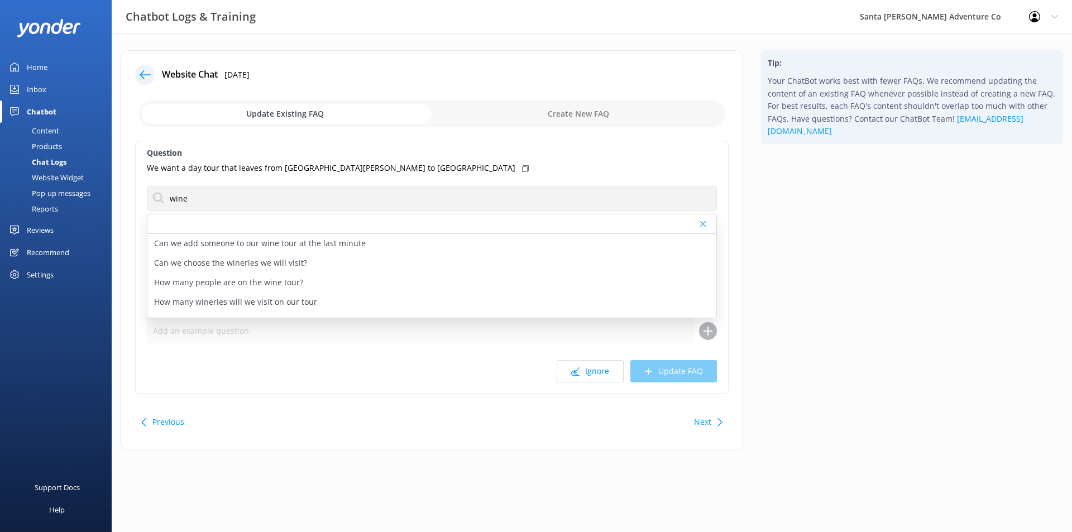
click at [881, 224] on div "Tip: Your ChatBot works best with fewer FAQs. We recommend updating the content…" at bounding box center [912, 255] width 320 height 411
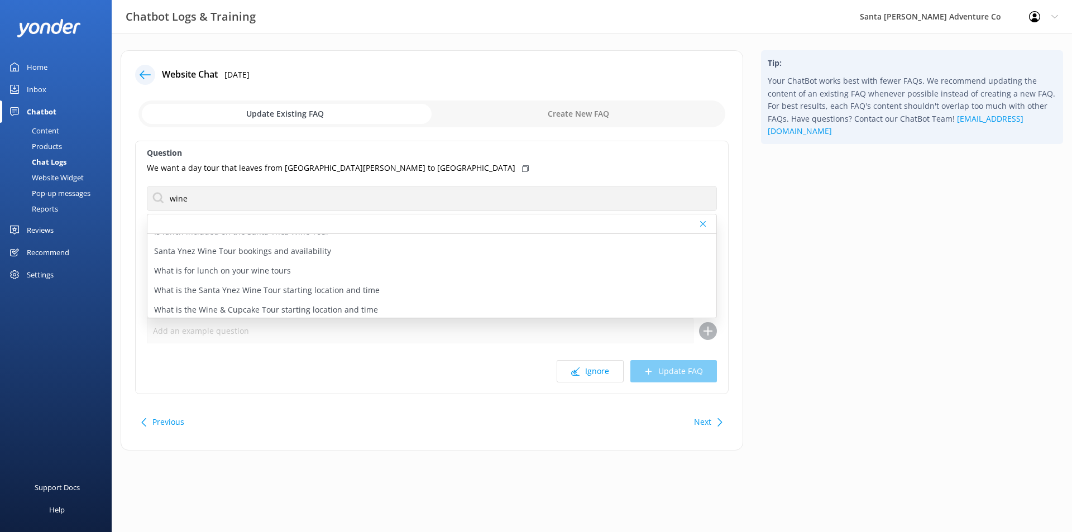
scroll to position [156, 0]
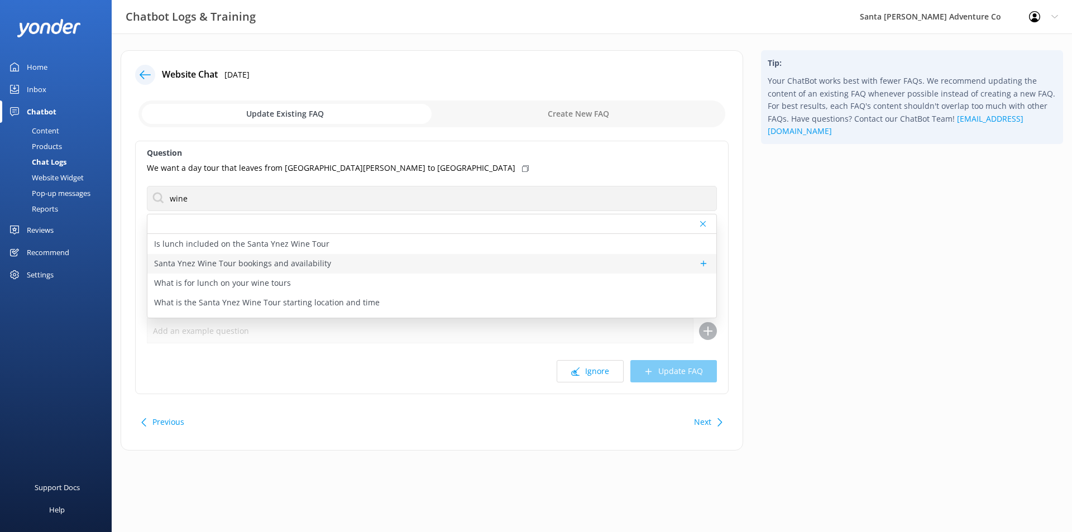
click at [436, 264] on div "Santa Ynez Wine Tour bookings and availability" at bounding box center [431, 264] width 569 height 20
type textarea "Both shared and private Santa Ynez Wine Tours are available. You can check avai…"
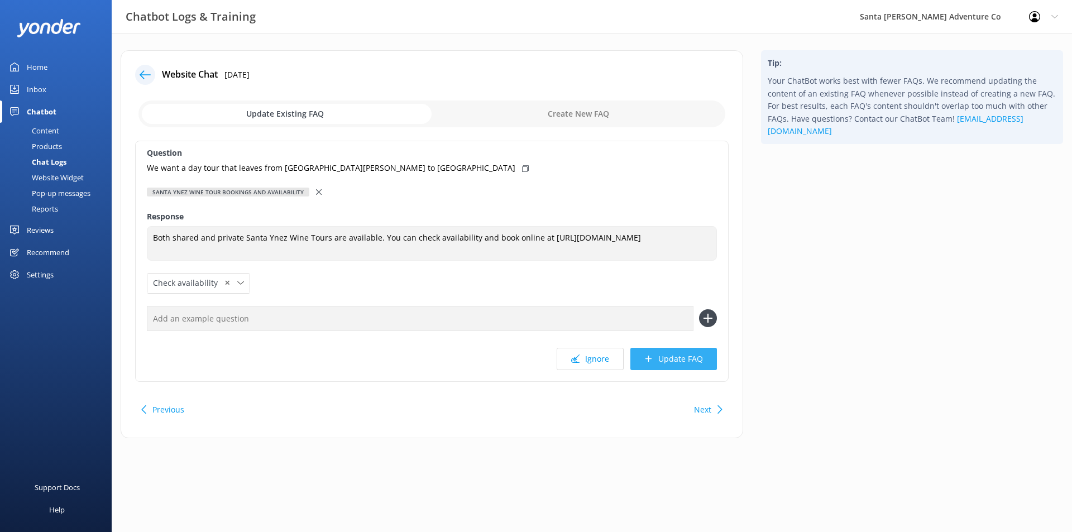
click at [660, 357] on button "Update FAQ" at bounding box center [673, 359] width 87 height 22
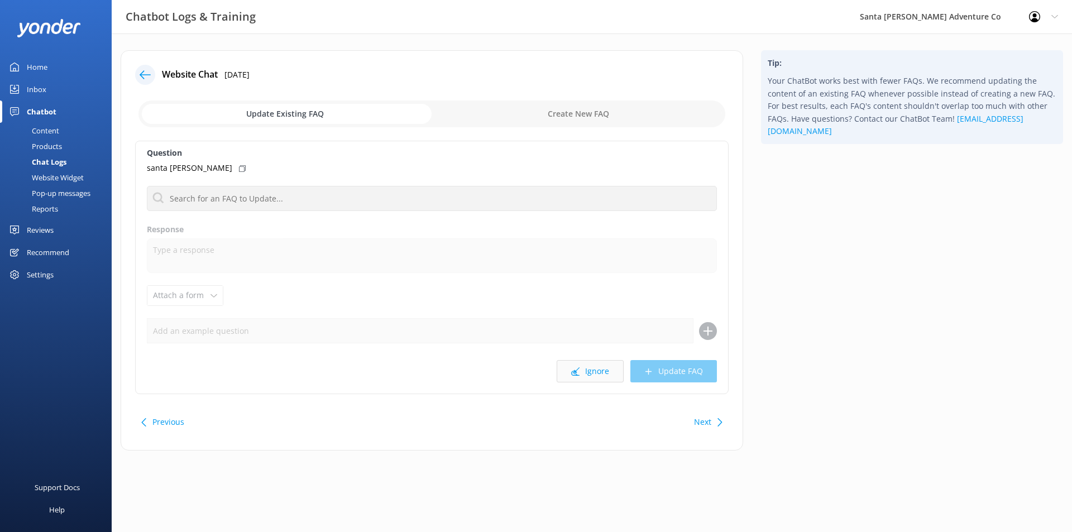
click at [598, 365] on button "Ignore" at bounding box center [590, 371] width 67 height 22
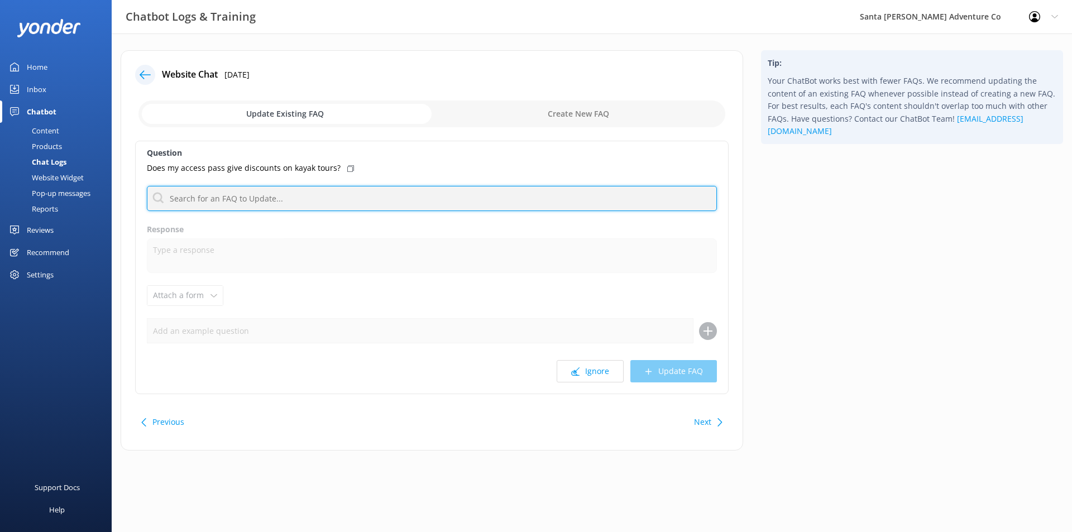
click at [417, 199] on input "text" at bounding box center [432, 198] width 570 height 25
type input "s"
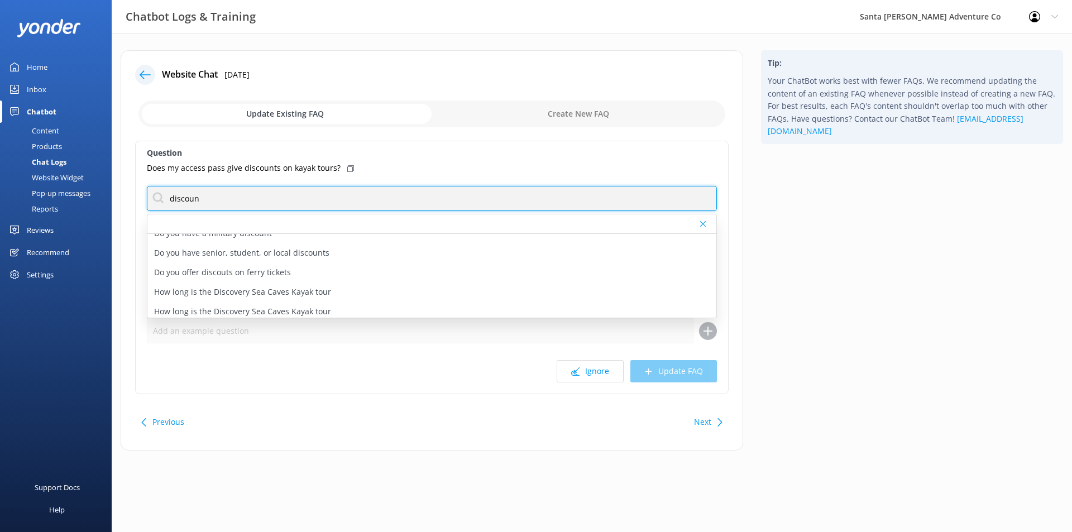
scroll to position [70, 0]
type input "discoun"
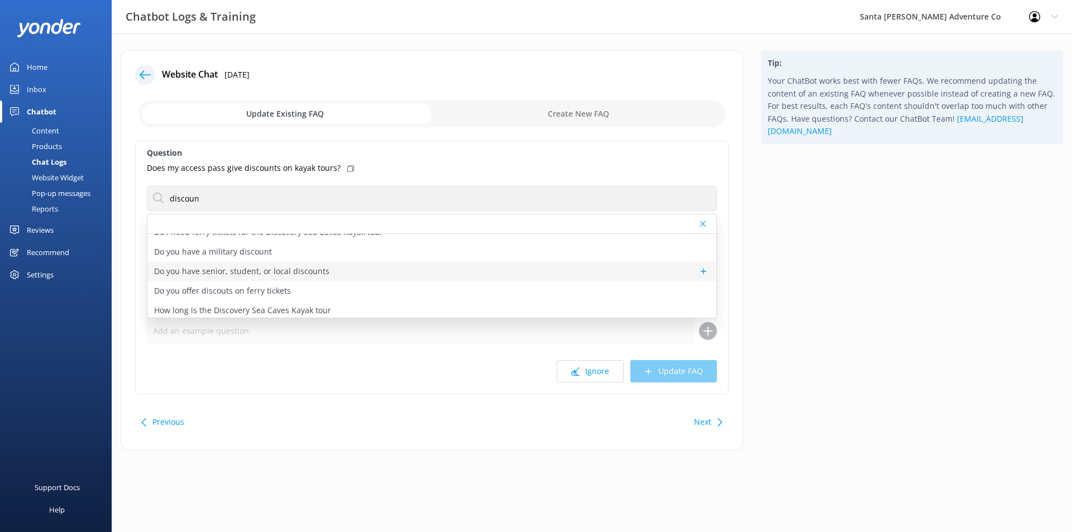
click at [368, 272] on div "Do you have senior, student, or local discounts" at bounding box center [431, 272] width 569 height 20
type textarea "We do not currently offer senior, student, or local discounts."
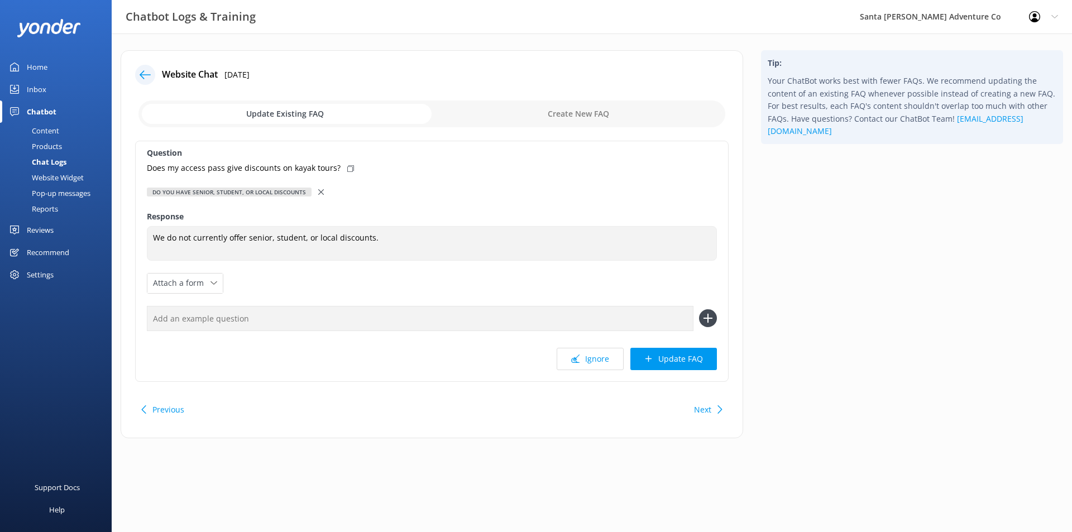
click at [820, 296] on div "Tip: Your ChatBot works best with fewer FAQs. We recommend updating the content…" at bounding box center [912, 249] width 320 height 399
click at [318, 196] on div at bounding box center [322, 192] width 8 height 12
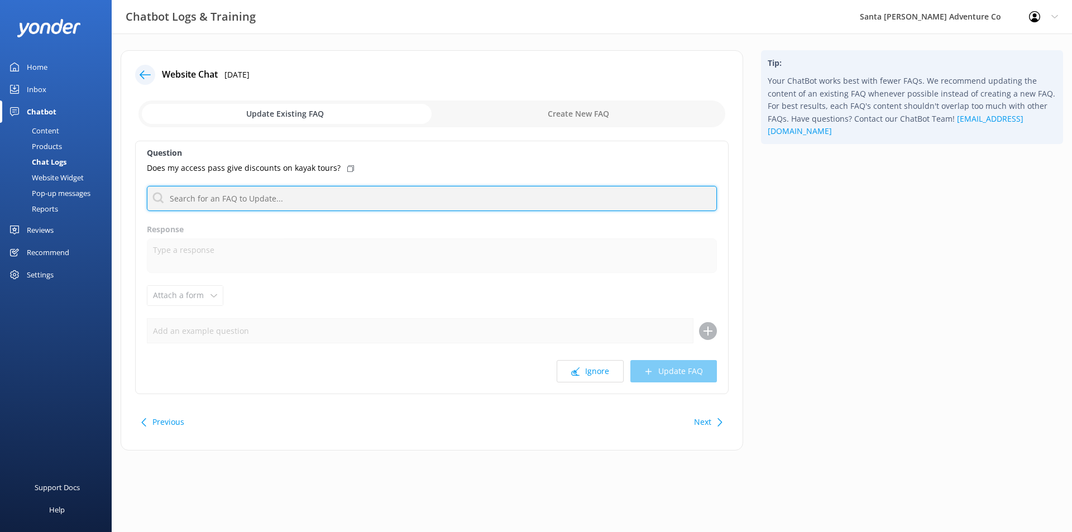
click at [318, 196] on input "text" at bounding box center [432, 198] width 570 height 25
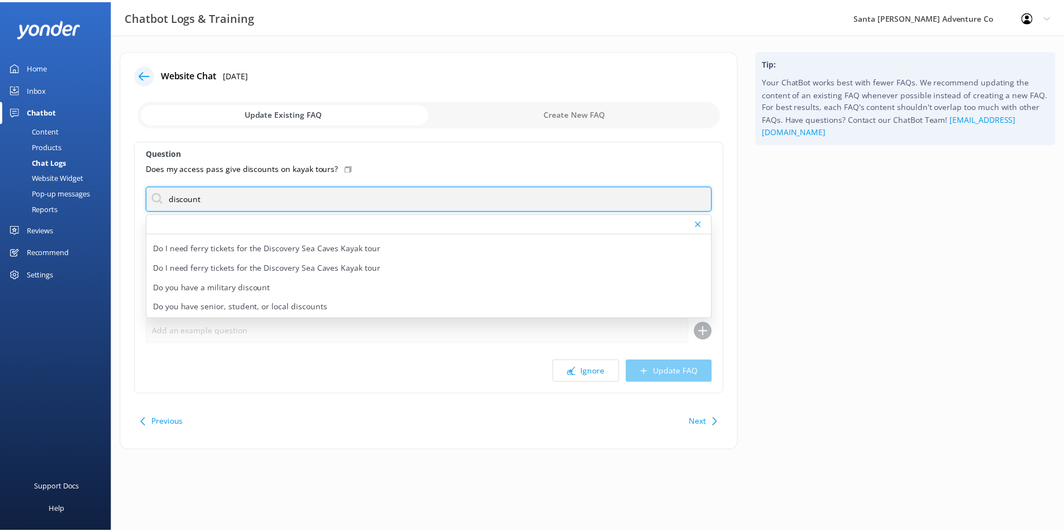
scroll to position [37, 0]
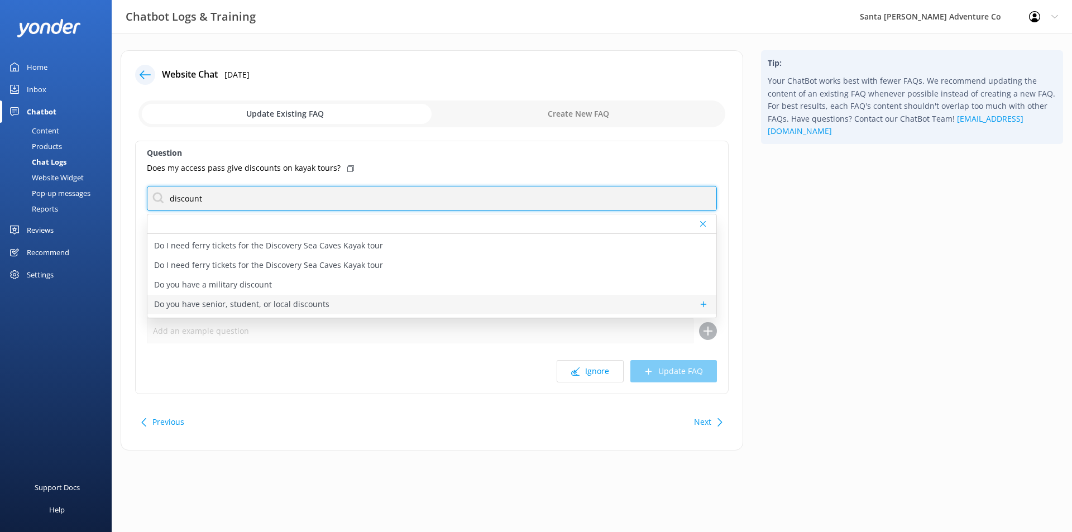
type input "discount"
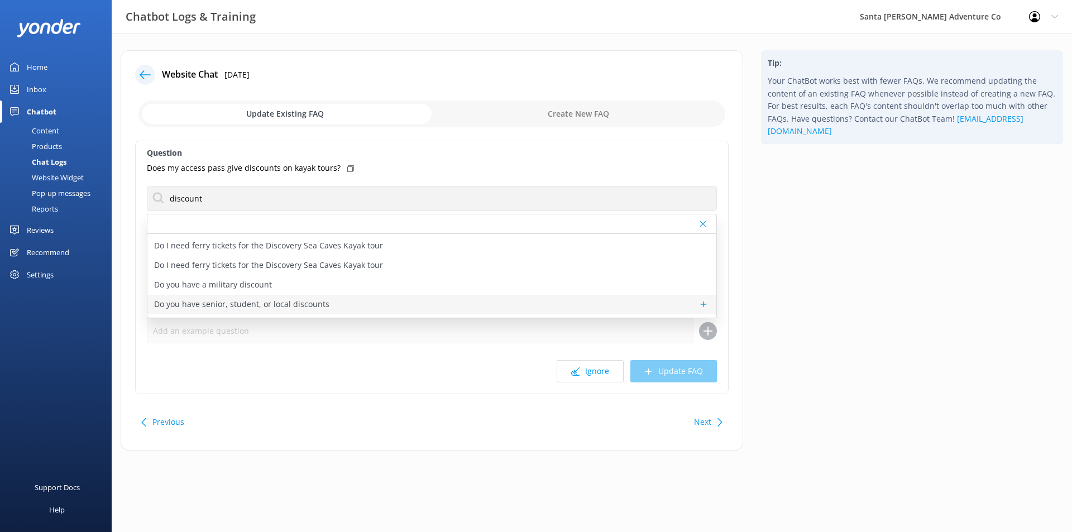
click at [446, 305] on div "Do you have senior, student, or local discounts" at bounding box center [431, 305] width 569 height 20
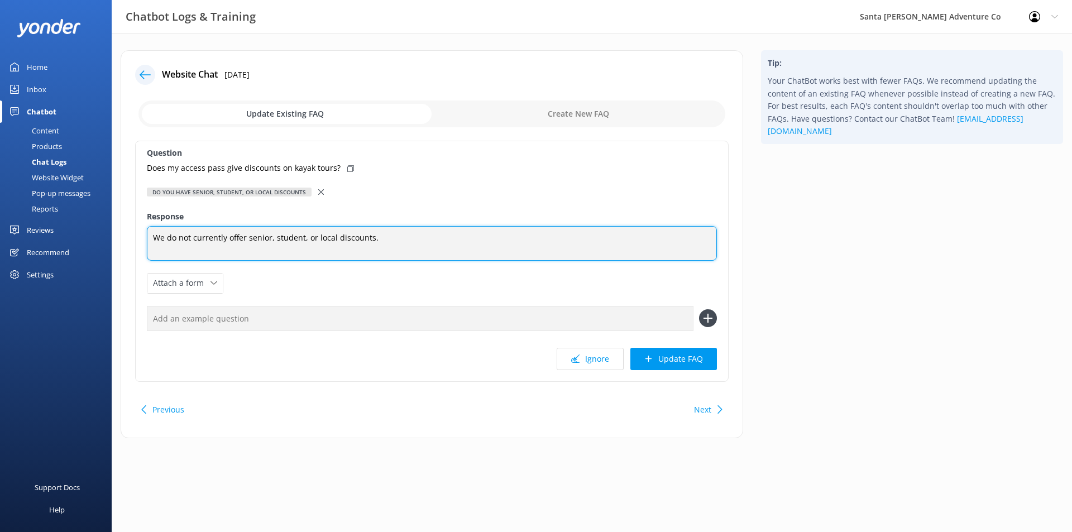
click at [389, 250] on textarea "We do not currently offer senior, student, or local discounts." at bounding box center [432, 243] width 570 height 35
click at [440, 242] on textarea "We do not currently offer senior, student, or local discounts. We do not offer …" at bounding box center [432, 243] width 570 height 35
click at [481, 236] on textarea "We do not currently offer senior, student, or local discounts. We do not offer …" at bounding box center [432, 243] width 570 height 35
paste textarea "America the Beautiful-The National Parks and Federal Recreational Lands Access …"
click at [580, 238] on textarea "We do not currently offer senior, student, or local discounts. We do not offer …" at bounding box center [432, 243] width 570 height 35
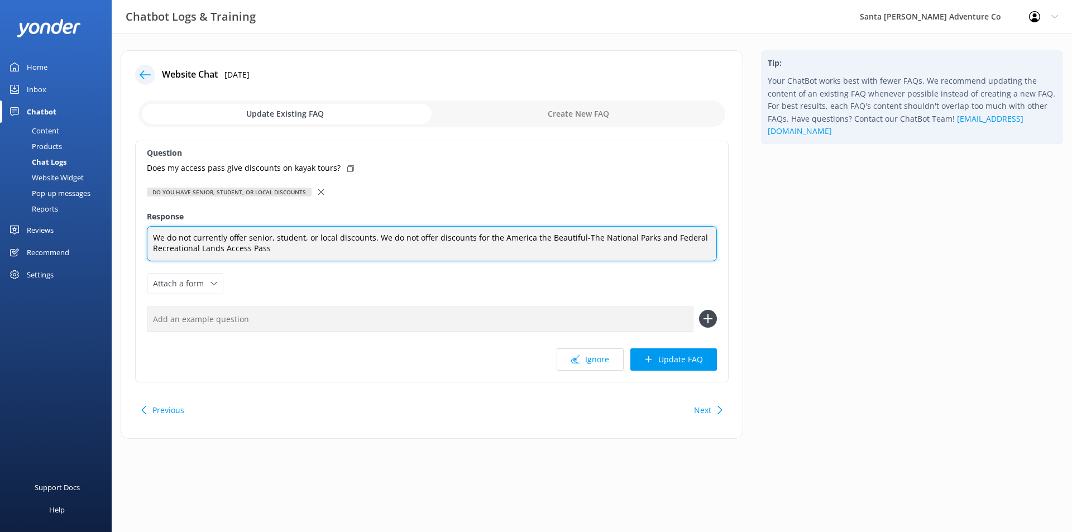
drag, startPoint x: 580, startPoint y: 238, endPoint x: 497, endPoint y: 236, distance: 83.2
click at [497, 236] on textarea "We do not currently offer senior, student, or local discounts. We do not offer …" at bounding box center [432, 243] width 570 height 35
click at [497, 251] on textarea "We do not currently offer senior, student, or local discounts. We do not offer …" at bounding box center [432, 243] width 570 height 35
click at [500, 256] on textarea "We do not currently offer senior, student, or local discounts. We do not offer …" at bounding box center [432, 243] width 570 height 35
click at [713, 237] on textarea "We do not currently offer senior, student, or local discounts. We do not offer …" at bounding box center [432, 243] width 570 height 35
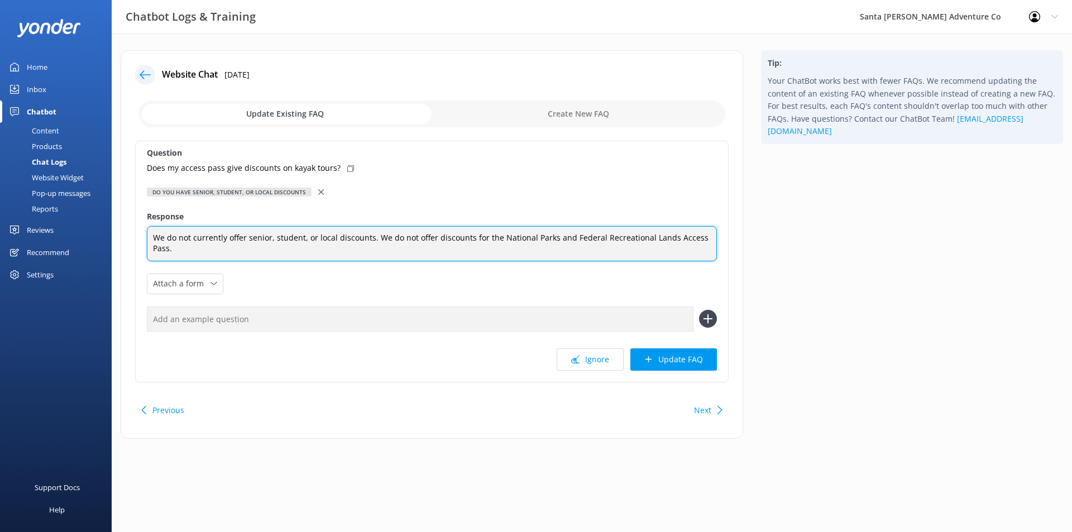
click at [409, 234] on textarea "We do not currently offer senior, student, or local discounts. We do not offer …" at bounding box center [432, 243] width 570 height 35
type textarea "We do not currently offer senior, student, or local discounts. We do not curren…"
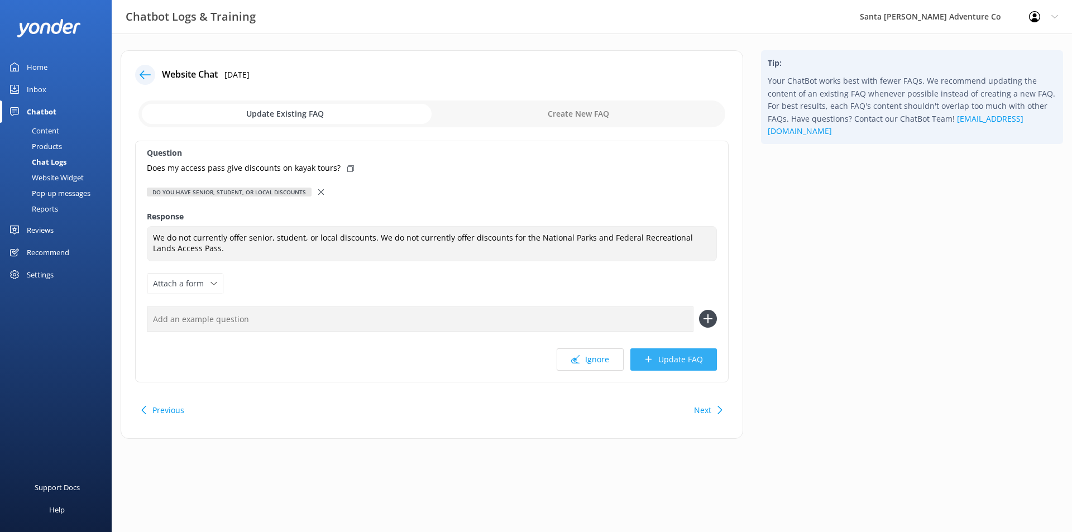
click at [705, 359] on button "Update FAQ" at bounding box center [673, 359] width 87 height 22
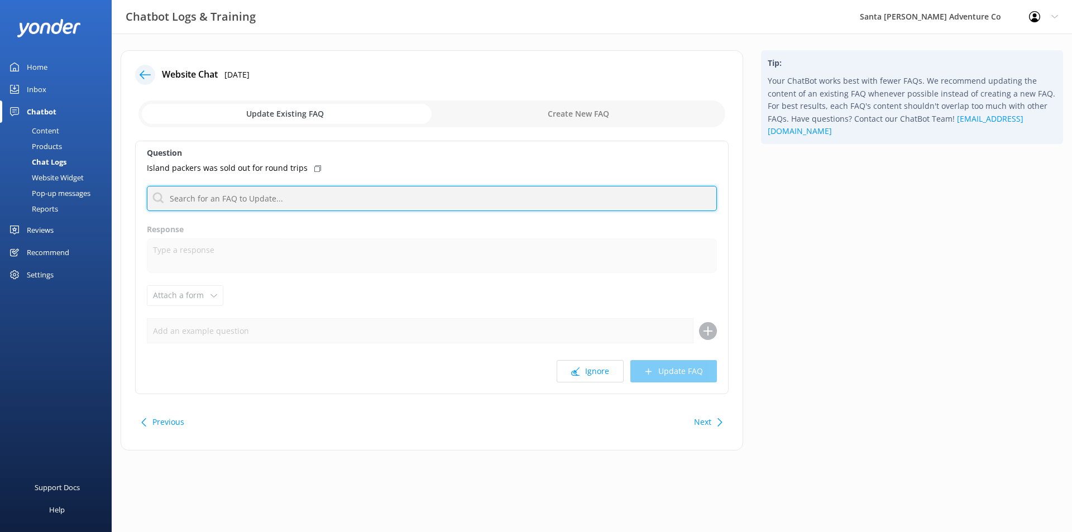
click at [350, 202] on input "text" at bounding box center [432, 198] width 570 height 25
type input "a"
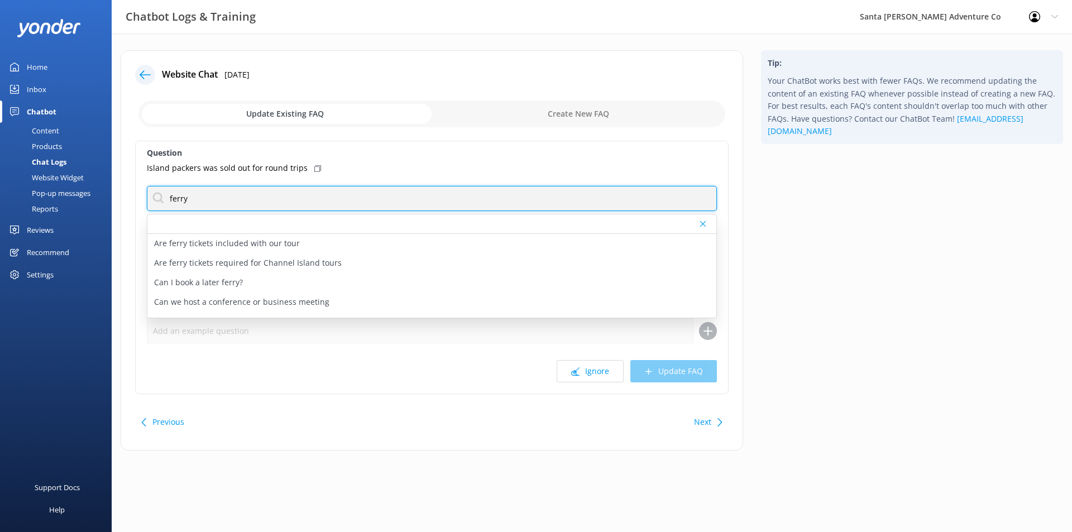
click at [352, 199] on input "ferry" at bounding box center [432, 198] width 570 height 25
type input "ferry"
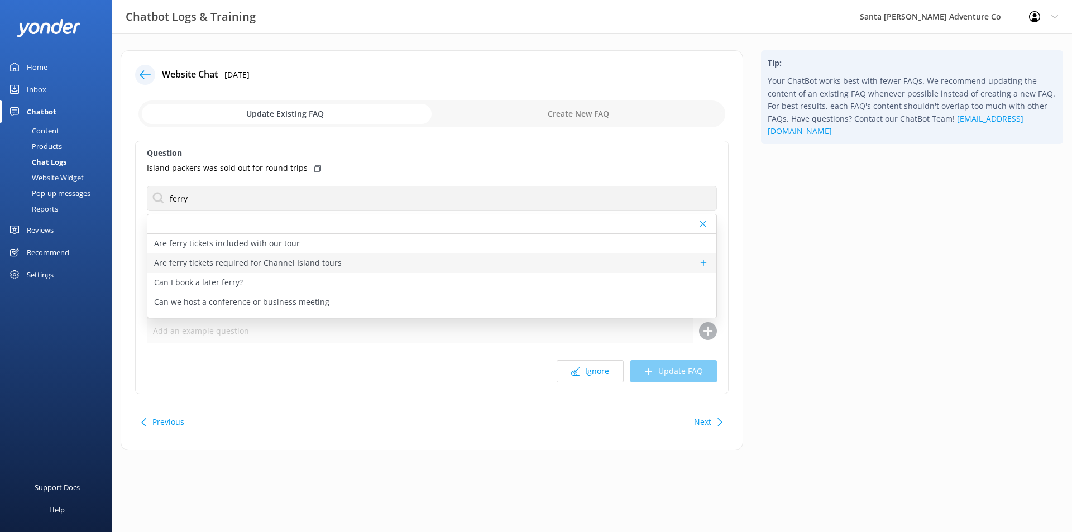
click at [335, 258] on div "Are ferry tickets required for Channel Island tours" at bounding box center [431, 263] width 569 height 20
type textarea "Ferry tickets are required for all of our Channel Islands tours. You will have …"
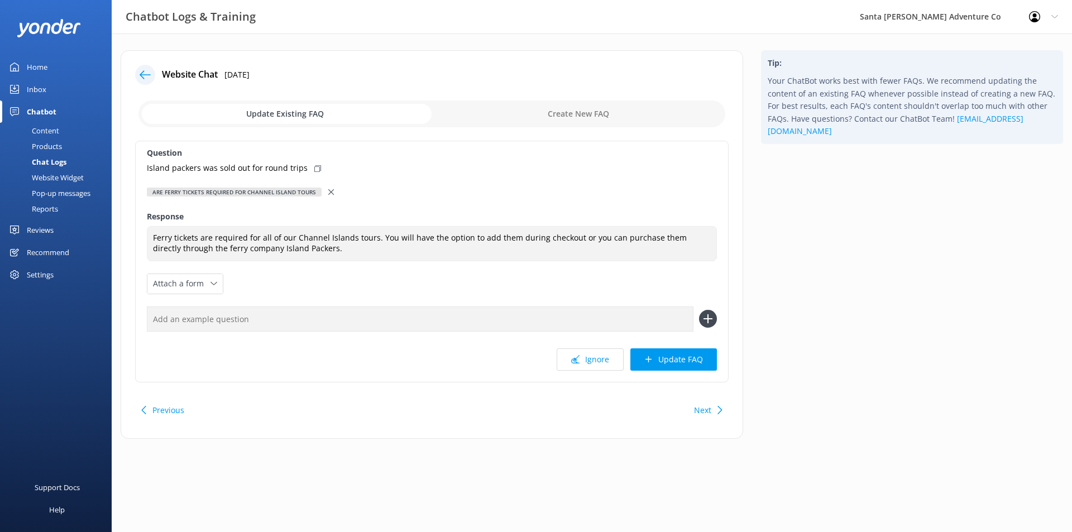
click at [334, 188] on div at bounding box center [332, 192] width 8 height 12
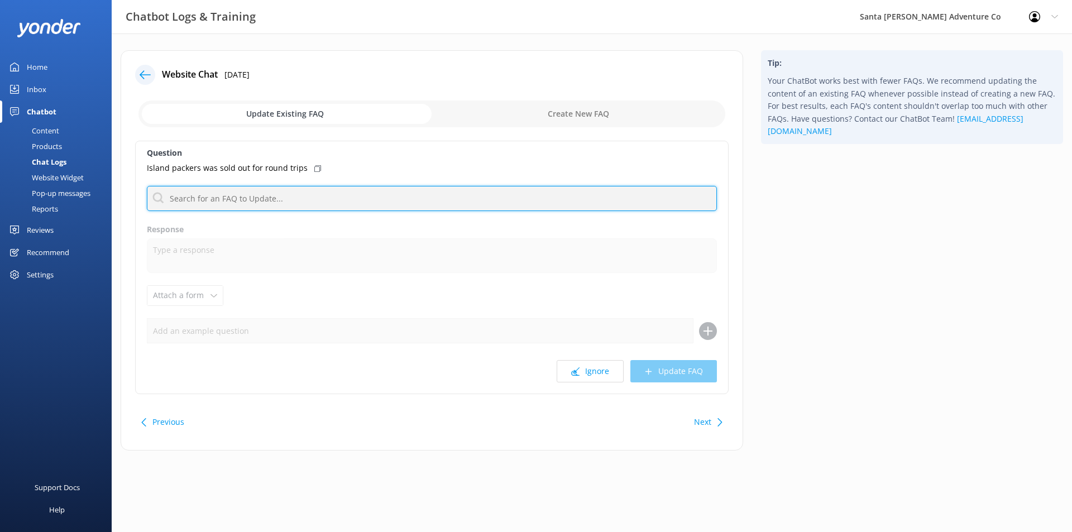
click at [332, 192] on input "text" at bounding box center [432, 198] width 570 height 25
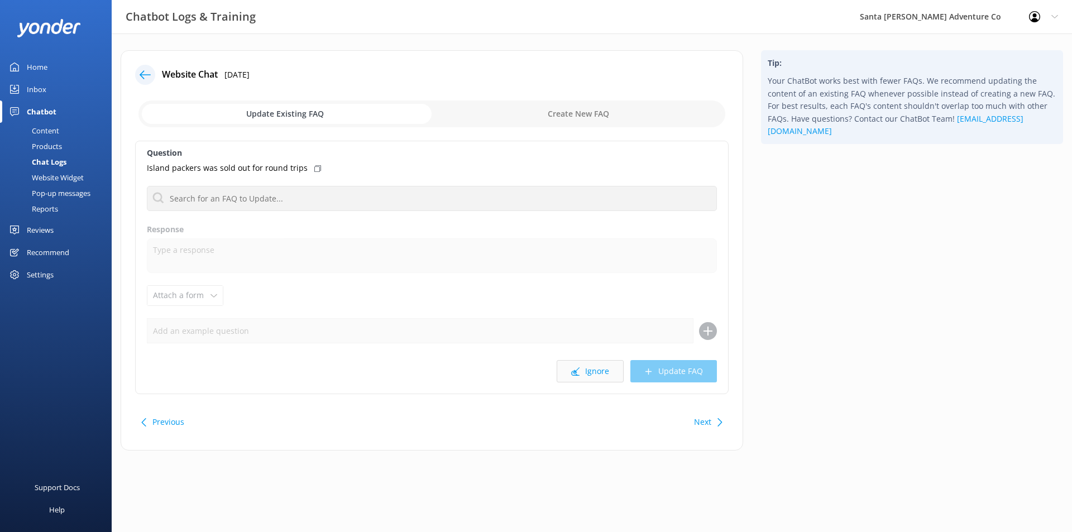
click at [605, 372] on button "Ignore" at bounding box center [590, 371] width 67 height 22
drag, startPoint x: 577, startPoint y: 370, endPoint x: 327, endPoint y: 426, distance: 256.8
click at [334, 428] on div "Website Chat [DATE] Update Existing FAQ Create New FAQ Question Pleas3 STOP tex…" at bounding box center [432, 250] width 622 height 400
click at [54, 160] on div "Chat Logs" at bounding box center [37, 162] width 60 height 16
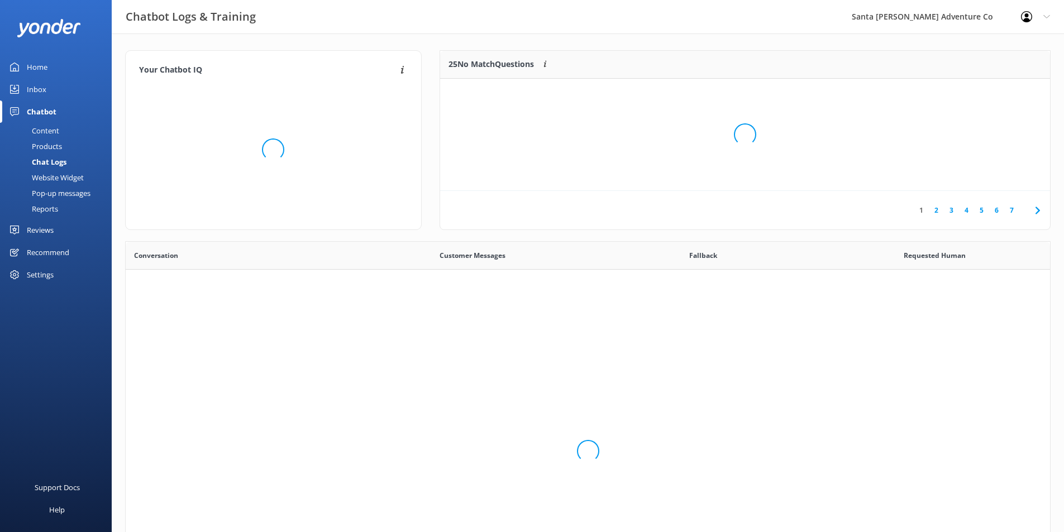
scroll to position [383, 916]
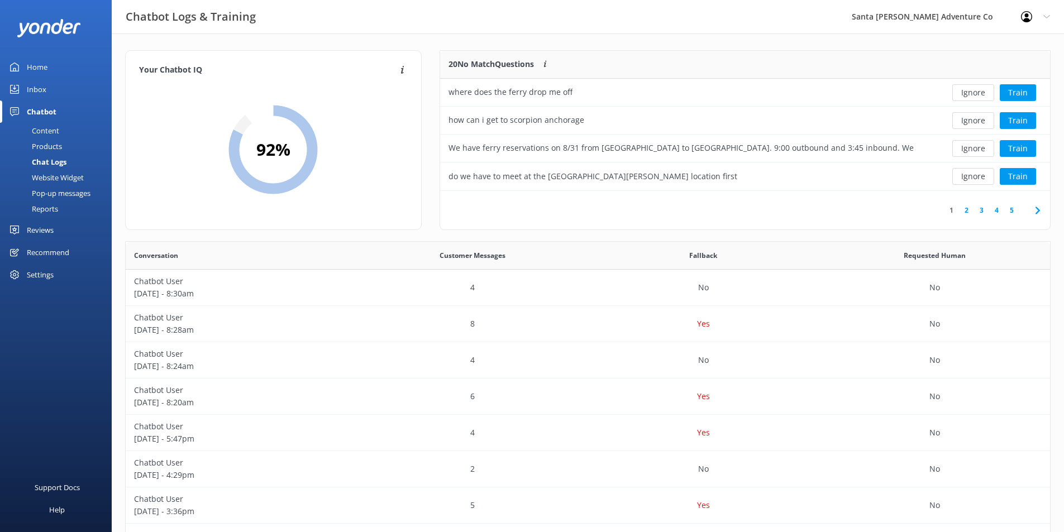
click at [962, 210] on link "2" at bounding box center [966, 210] width 15 height 11
click at [536, 92] on div "Pleas3 STOP texting me!" at bounding box center [493, 92] width 90 height 12
click at [571, 92] on div "Pleas3 STOP texting me!" at bounding box center [683, 93] width 486 height 28
click at [1013, 88] on button "Train" at bounding box center [1017, 92] width 36 height 17
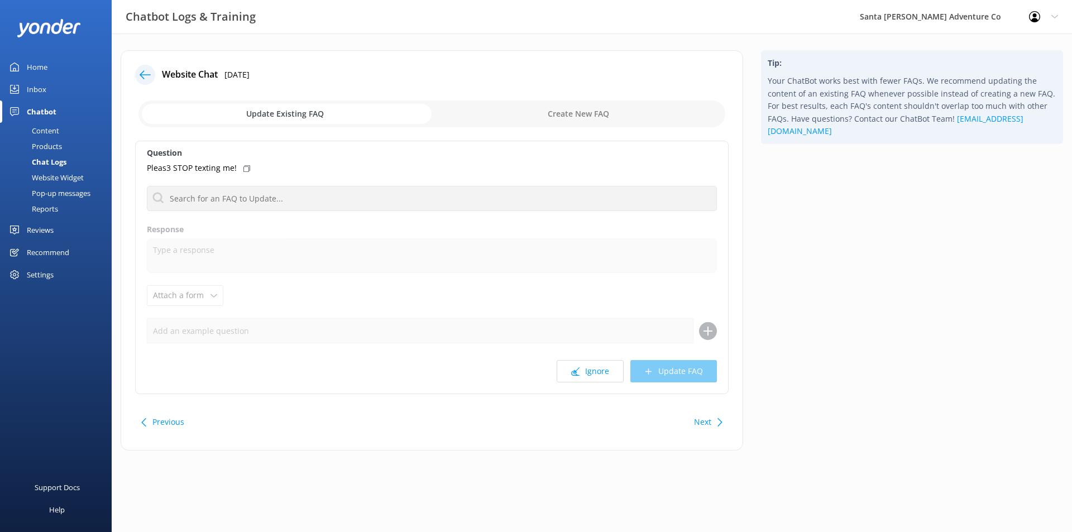
click at [50, 161] on div "Chat Logs" at bounding box center [37, 162] width 60 height 16
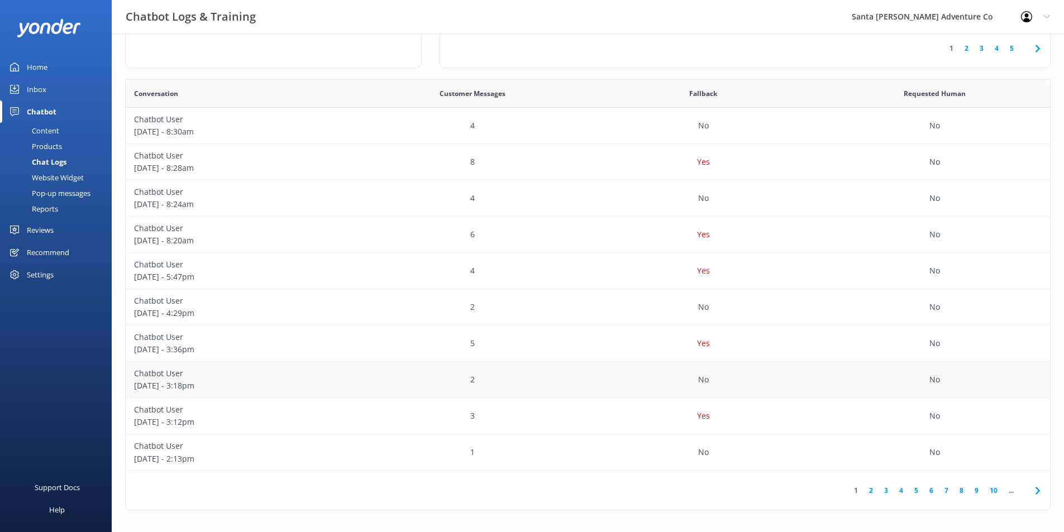
scroll to position [162, 0]
click at [931, 485] on link "6" at bounding box center [930, 490] width 15 height 11
click at [944, 489] on link "8" at bounding box center [942, 490] width 15 height 11
click at [921, 492] on link "9" at bounding box center [919, 490] width 15 height 11
click at [274, 385] on p "[DATE] - 9:51pm" at bounding box center [241, 385] width 214 height 12
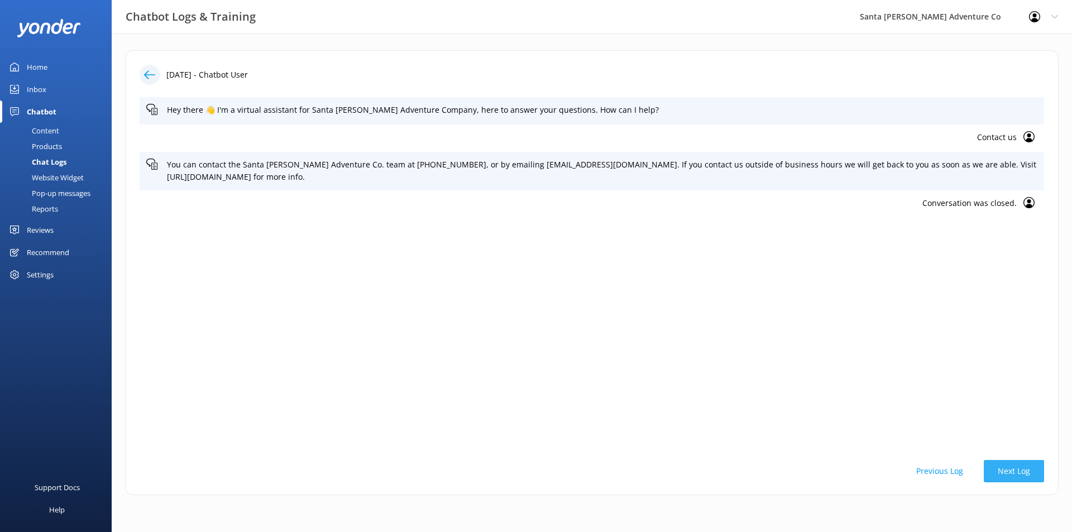
click at [997, 470] on button "Next Log" at bounding box center [1014, 471] width 60 height 22
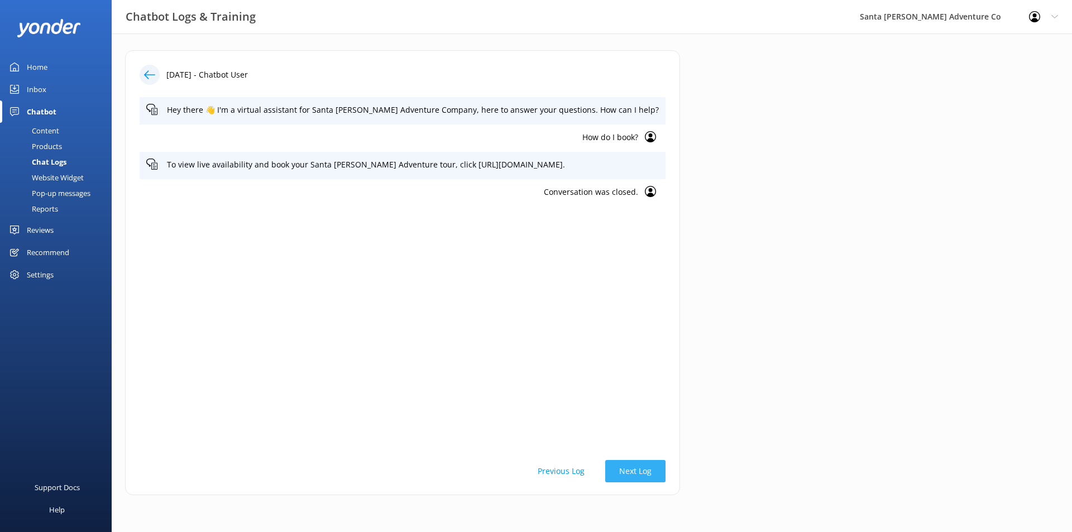
click at [654, 475] on button "Next Log" at bounding box center [635, 471] width 60 height 22
click at [665, 470] on button "Next Log" at bounding box center [635, 471] width 60 height 22
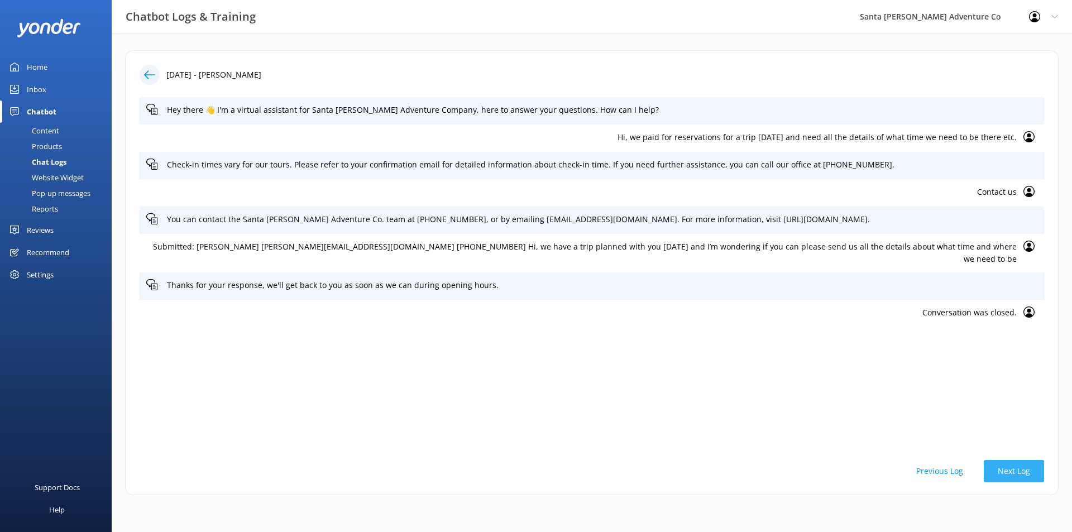
click at [984, 464] on button "Next Log" at bounding box center [1014, 471] width 60 height 22
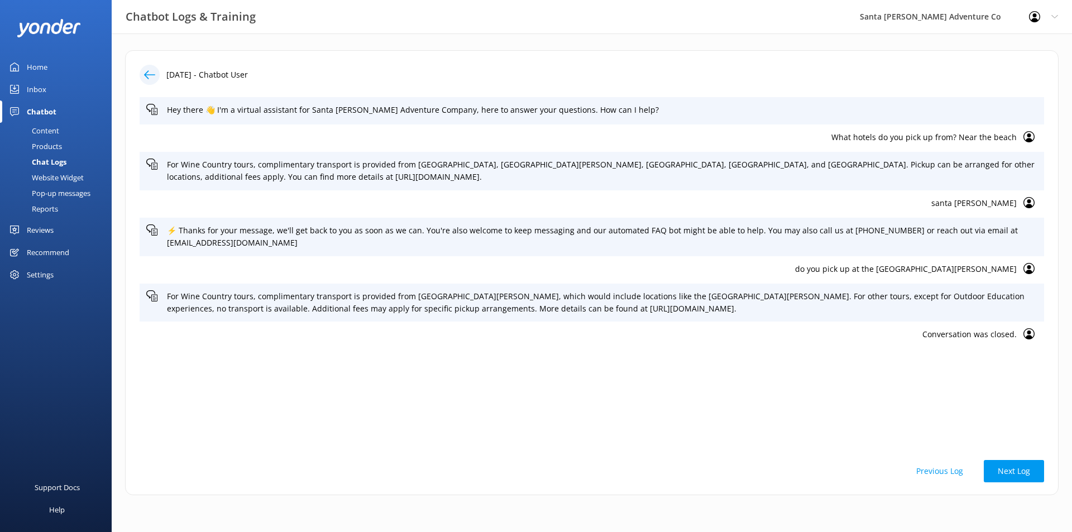
click at [921, 467] on button "Previous Log" at bounding box center [939, 471] width 75 height 22
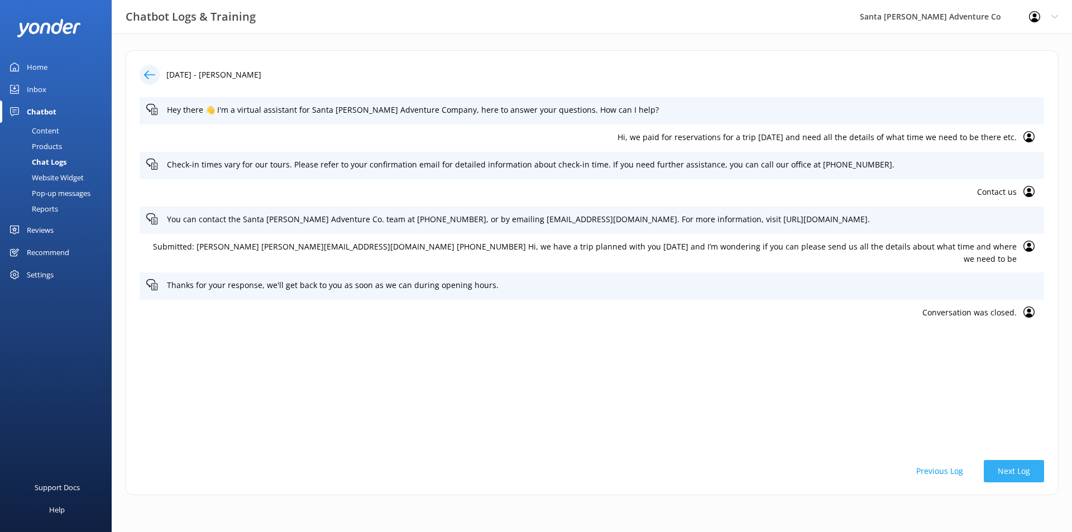
click at [984, 475] on button "Next Log" at bounding box center [1014, 471] width 60 height 22
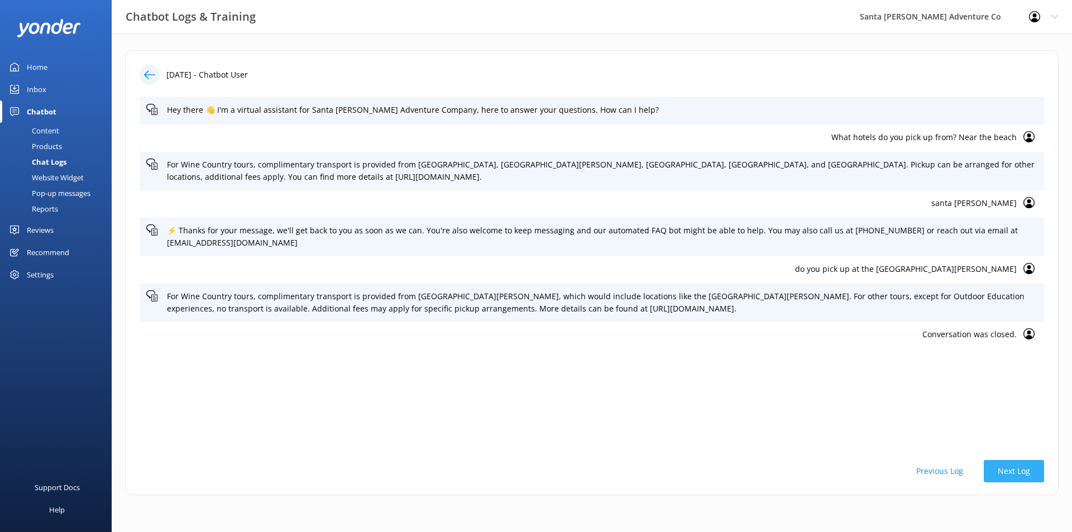
click at [1009, 468] on button "Next Log" at bounding box center [1014, 471] width 60 height 22
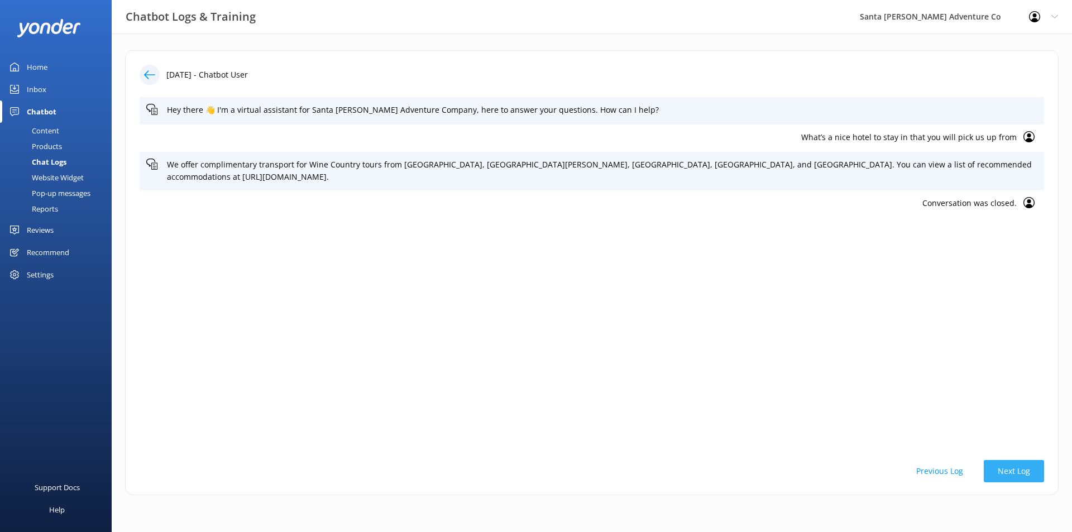
click at [994, 472] on button "Next Log" at bounding box center [1014, 471] width 60 height 22
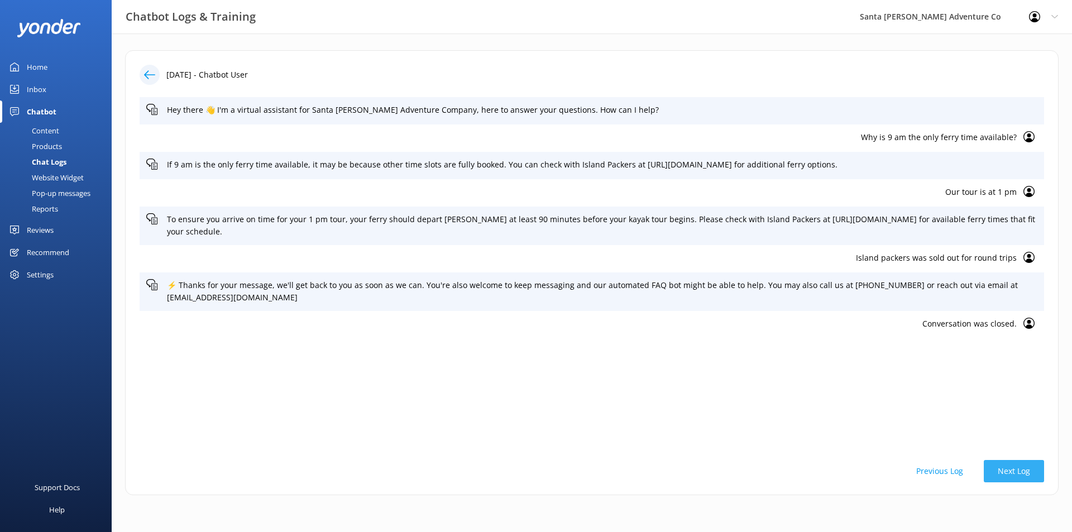
click at [994, 472] on button "Next Log" at bounding box center [1014, 471] width 60 height 22
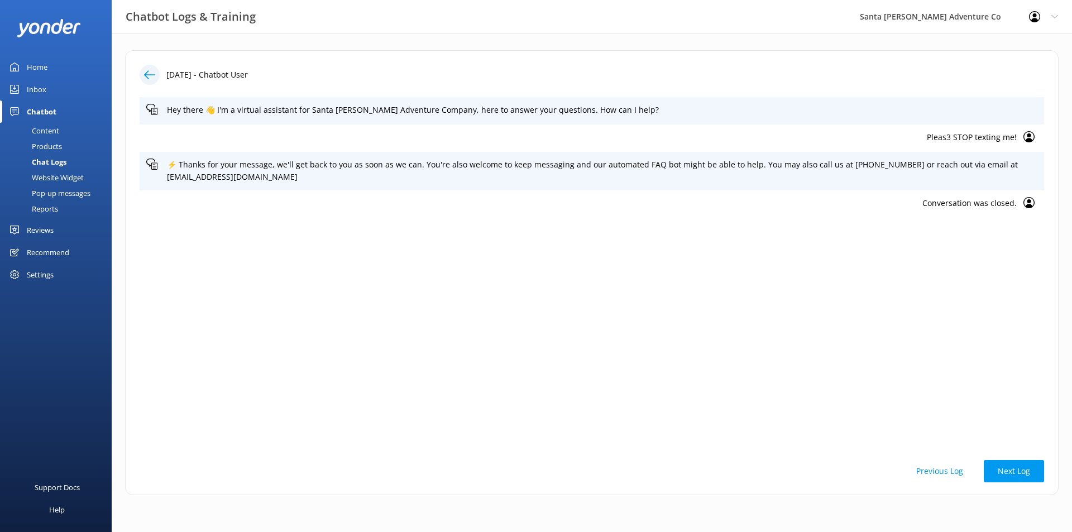
click at [48, 157] on div "Chat Logs" at bounding box center [37, 162] width 60 height 16
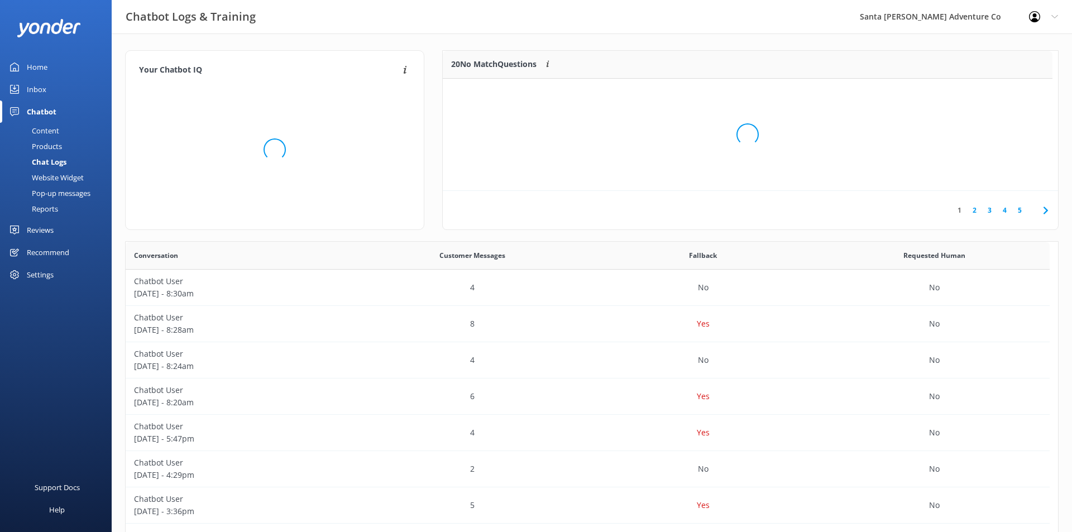
scroll to position [132, 601]
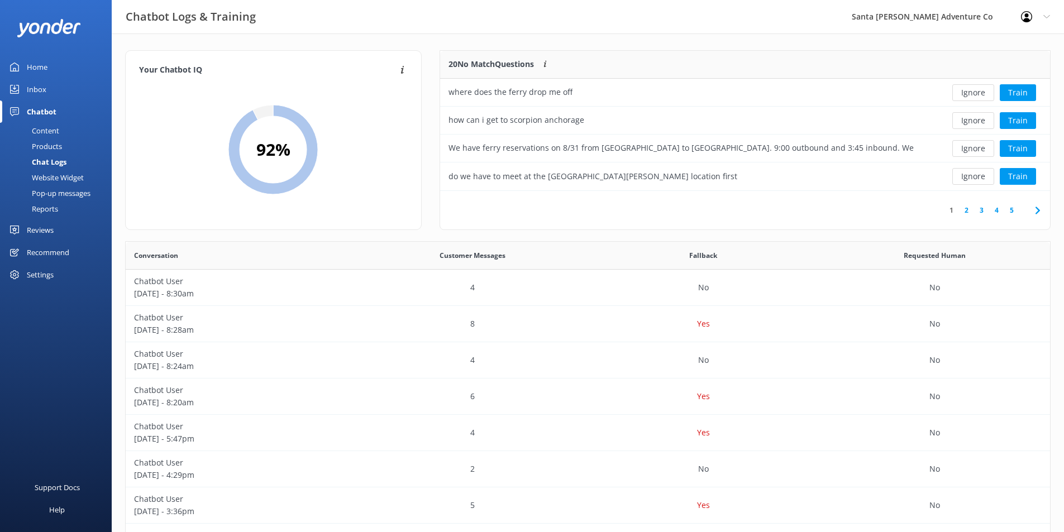
click at [968, 208] on link "2" at bounding box center [966, 210] width 15 height 11
click at [652, 102] on div "Pleas3 STOP texting me!" at bounding box center [683, 93] width 486 height 28
click at [973, 92] on button "Ignore" at bounding box center [973, 92] width 42 height 17
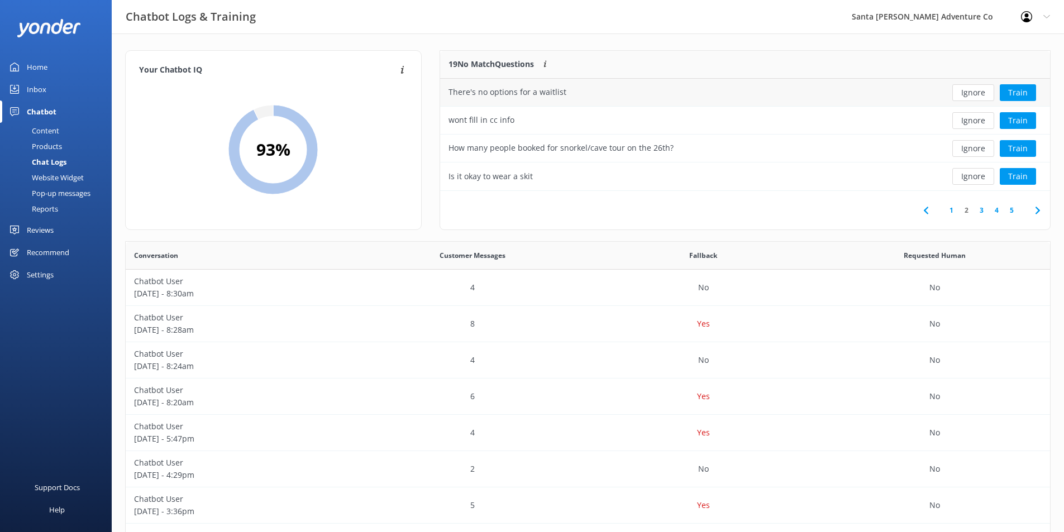
click at [864, 94] on div "There's no options for a waitlist" at bounding box center [683, 93] width 486 height 28
click at [531, 94] on div "There's no options for a waitlist" at bounding box center [507, 92] width 118 height 12
click at [537, 121] on div "wont fill in cc info" at bounding box center [683, 121] width 486 height 28
click at [964, 119] on button "Ignore" at bounding box center [973, 120] width 42 height 17
click at [663, 117] on div "How many people booked for snorkel/cave tour on the 26th?" at bounding box center [560, 120] width 225 height 12
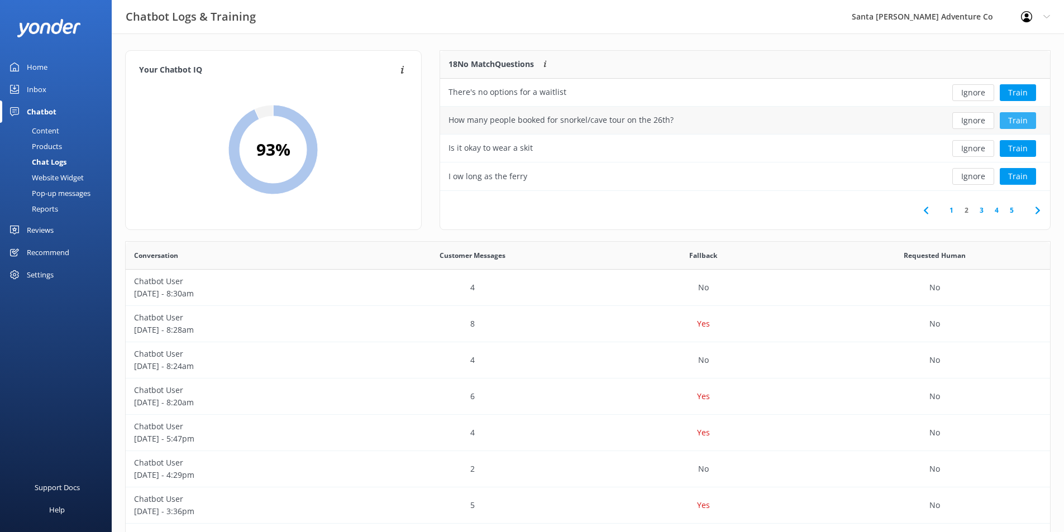
click at [1005, 118] on button "Train" at bounding box center [1017, 120] width 36 height 17
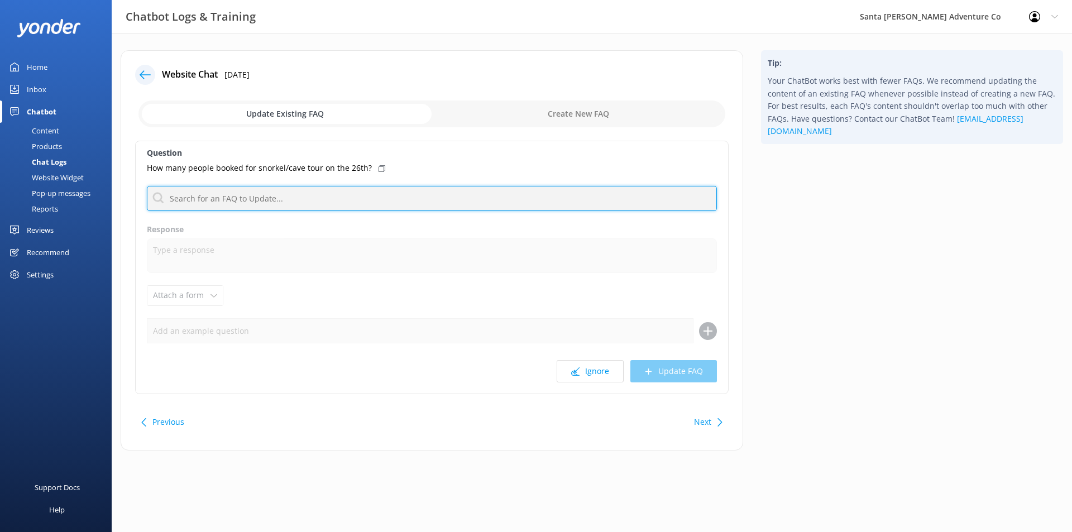
click at [276, 194] on input "text" at bounding box center [432, 198] width 570 height 25
type input "availability"
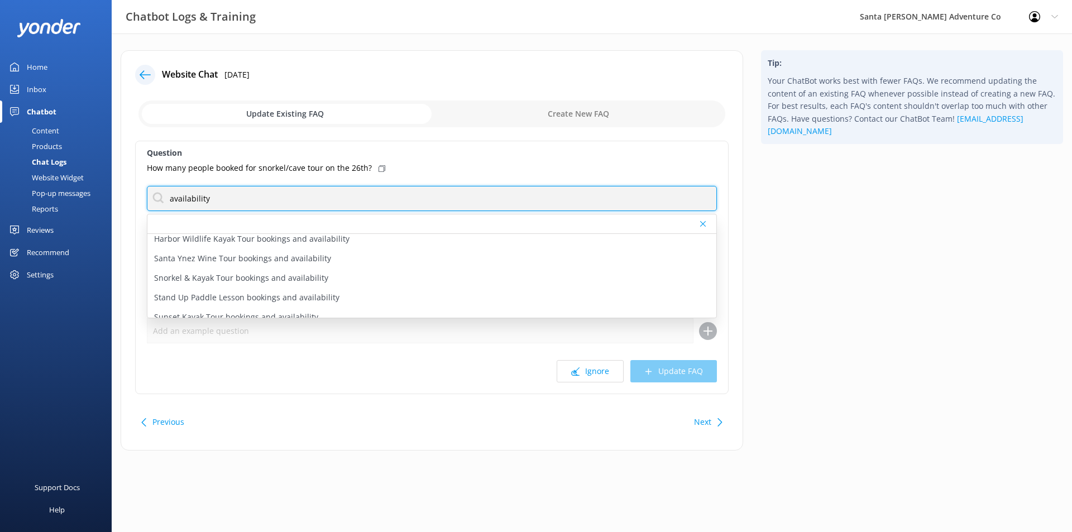
scroll to position [92, 0]
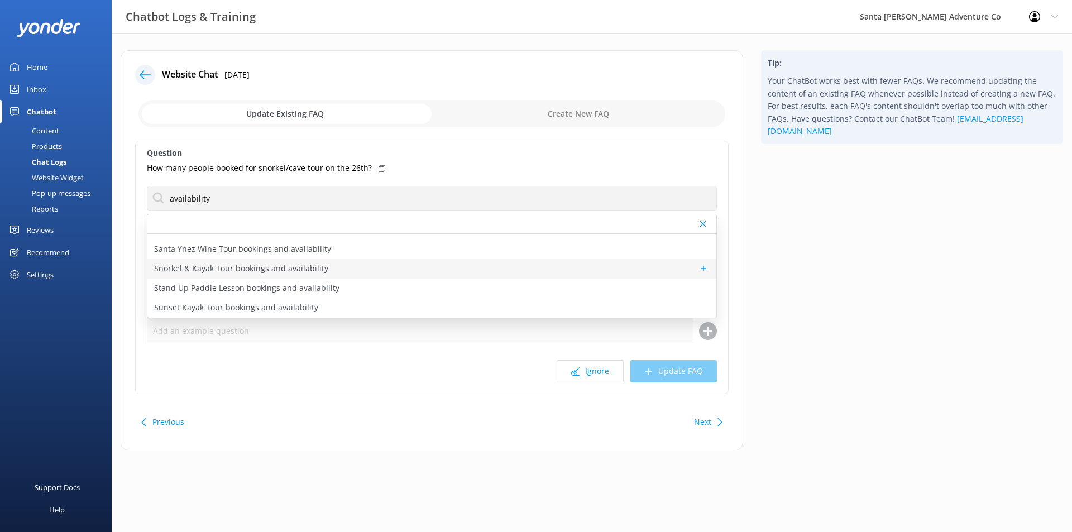
click at [519, 266] on div "Snorkel & Kayak Tour bookings and availability" at bounding box center [431, 269] width 569 height 20
type textarea "You can check availability and book the Snorkel & Kayak Tour online at [URL][DO…"
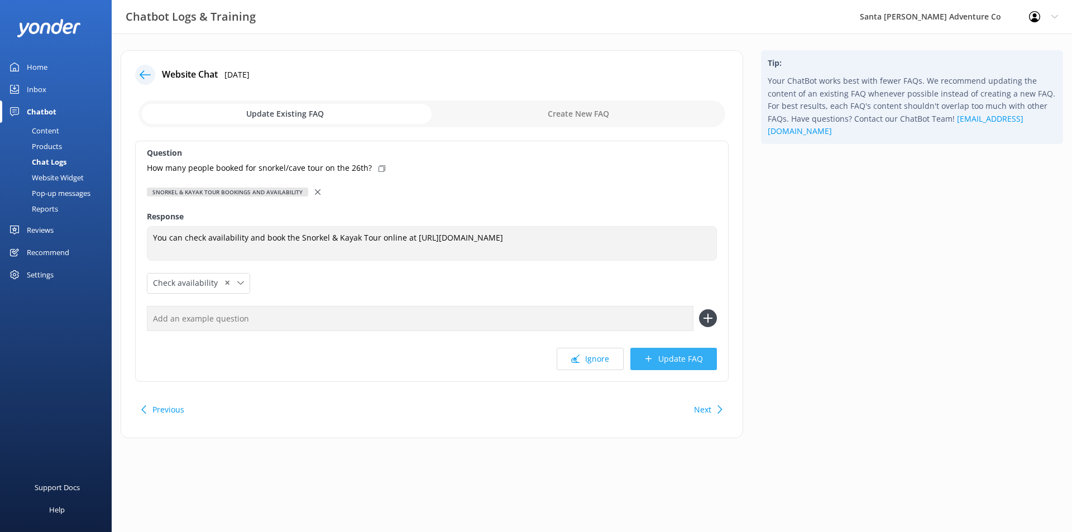
click at [651, 359] on use at bounding box center [648, 359] width 6 height 6
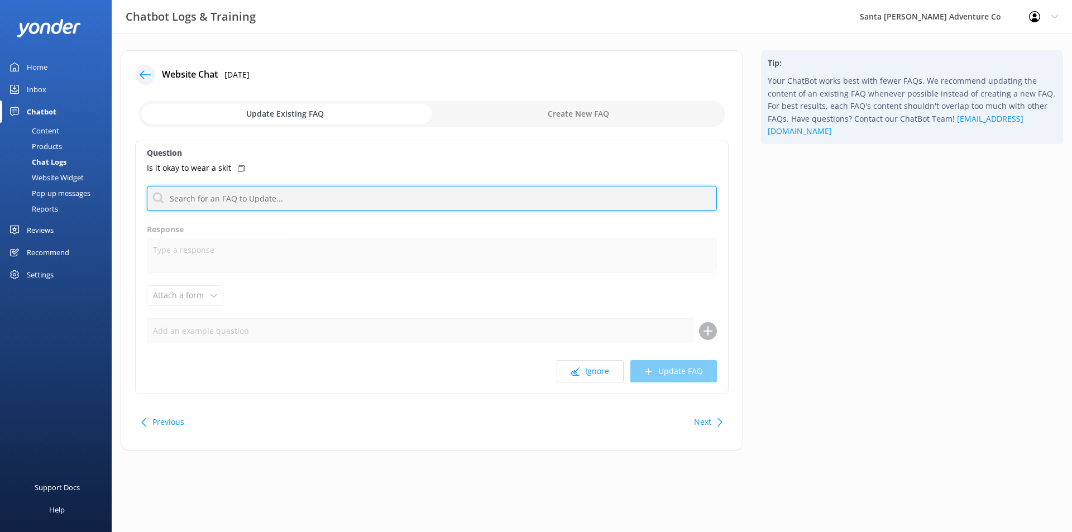
click at [329, 197] on input "text" at bounding box center [432, 198] width 570 height 25
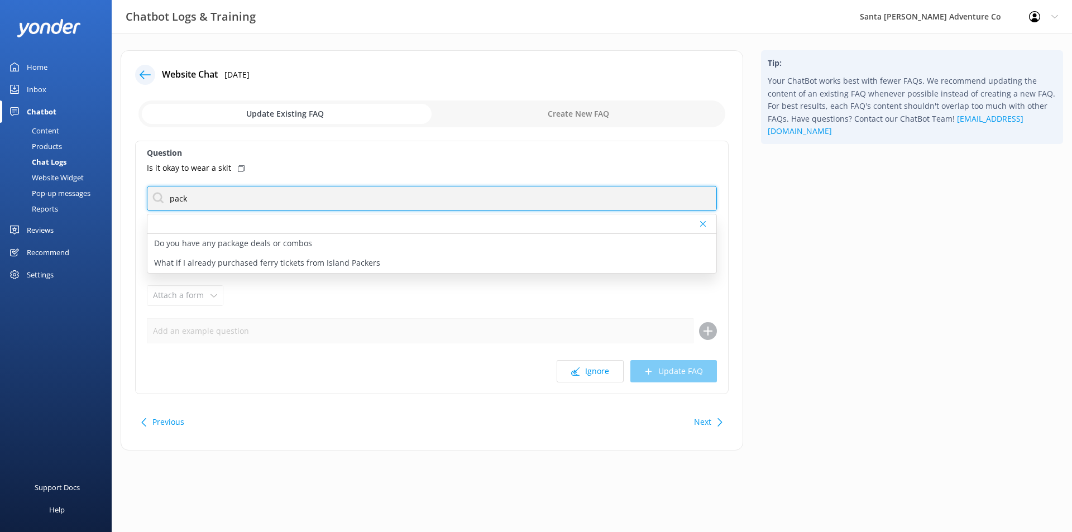
click at [232, 188] on input "pack" at bounding box center [432, 198] width 570 height 25
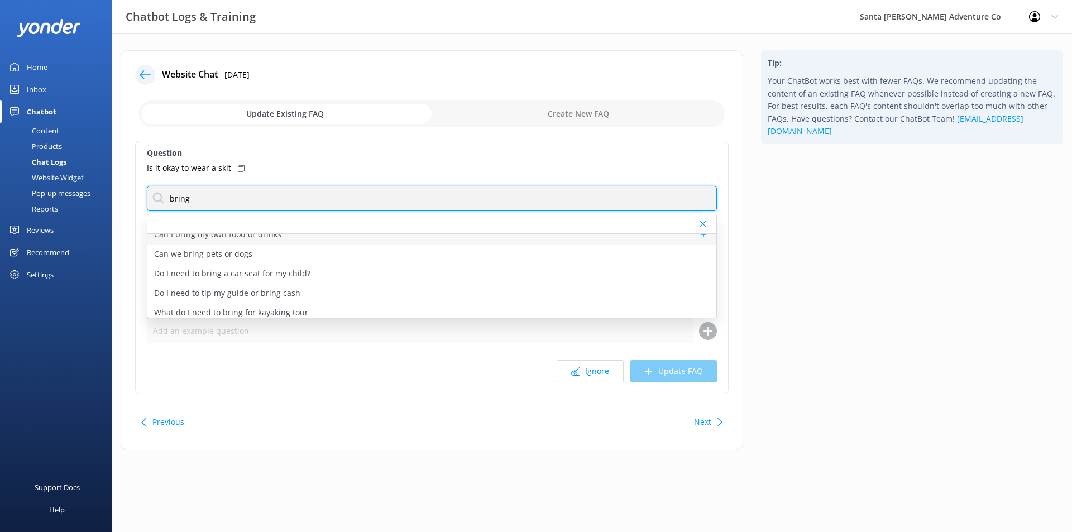
scroll to position [73, 0]
type input "bring"
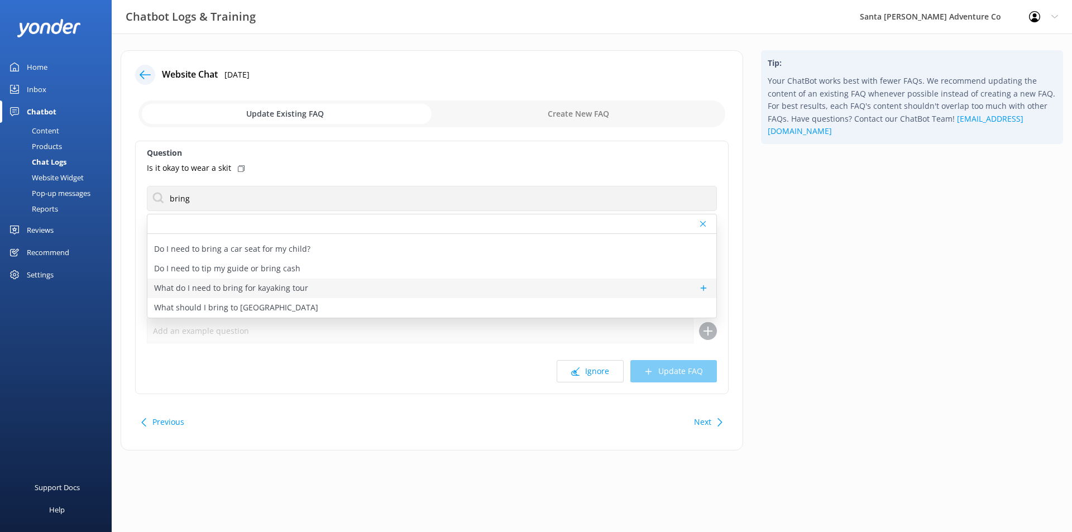
click at [358, 283] on div "What do I need to bring for kayaking tour" at bounding box center [431, 289] width 569 height 20
type textarea "For your kayaking tour, wear a bathing suit under the provided wetsuit and brin…"
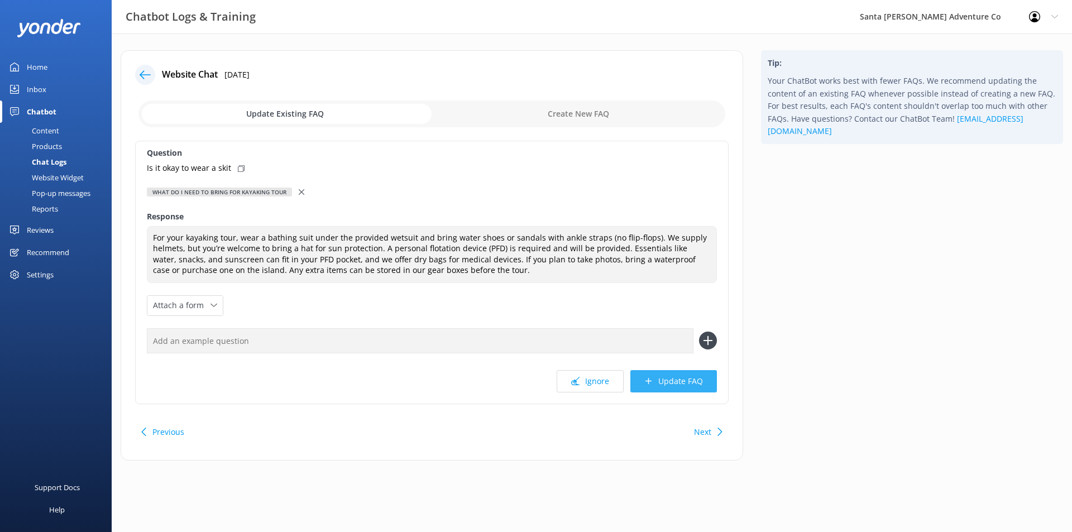
click at [669, 375] on button "Update FAQ" at bounding box center [673, 381] width 87 height 22
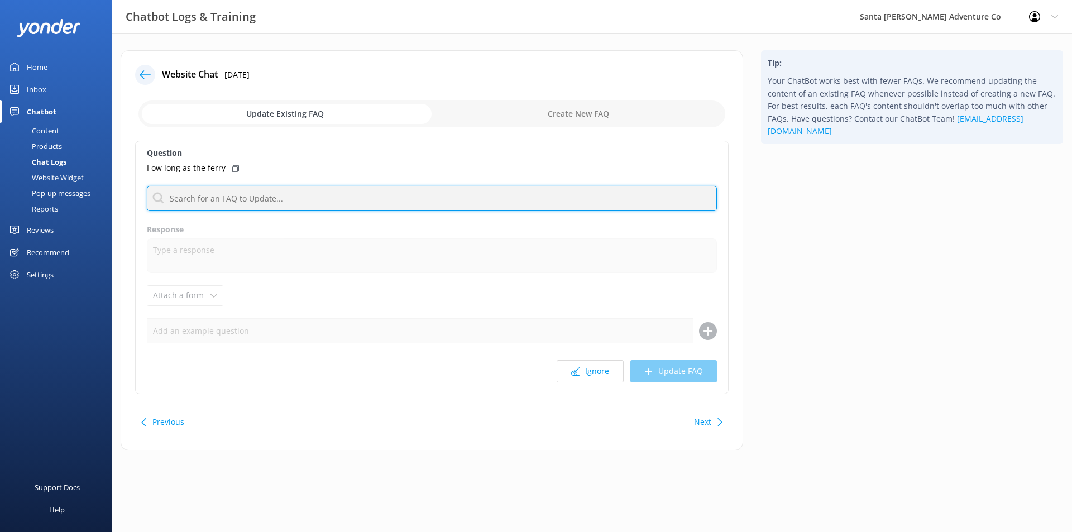
click at [309, 193] on input "text" at bounding box center [432, 198] width 570 height 25
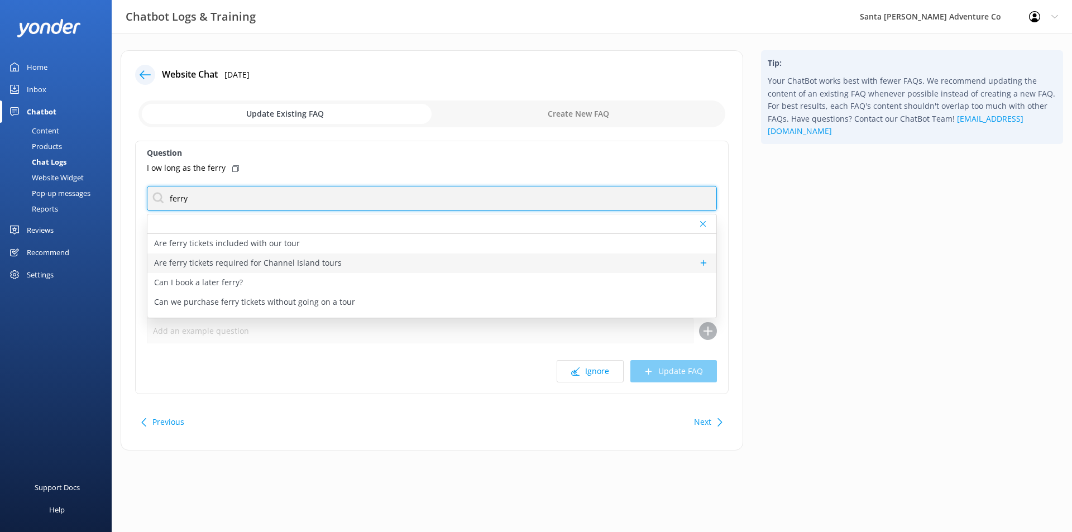
type input "ferry"
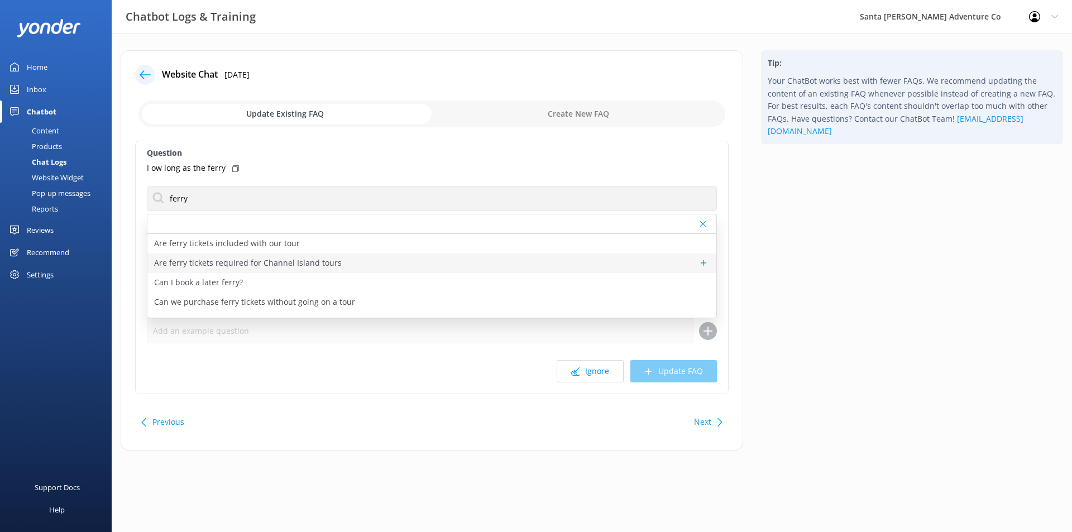
click at [351, 262] on div "Are ferry tickets required for Channel Island tours" at bounding box center [431, 263] width 569 height 20
type textarea "Ferry tickets are required for all of our Channel Islands tours. You will have …"
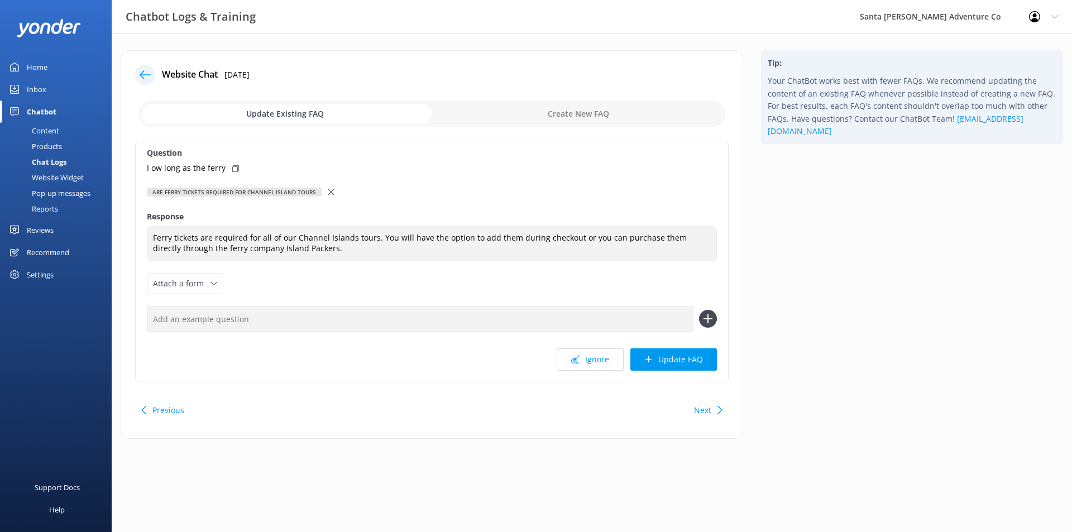
click at [330, 195] on div at bounding box center [332, 192] width 8 height 12
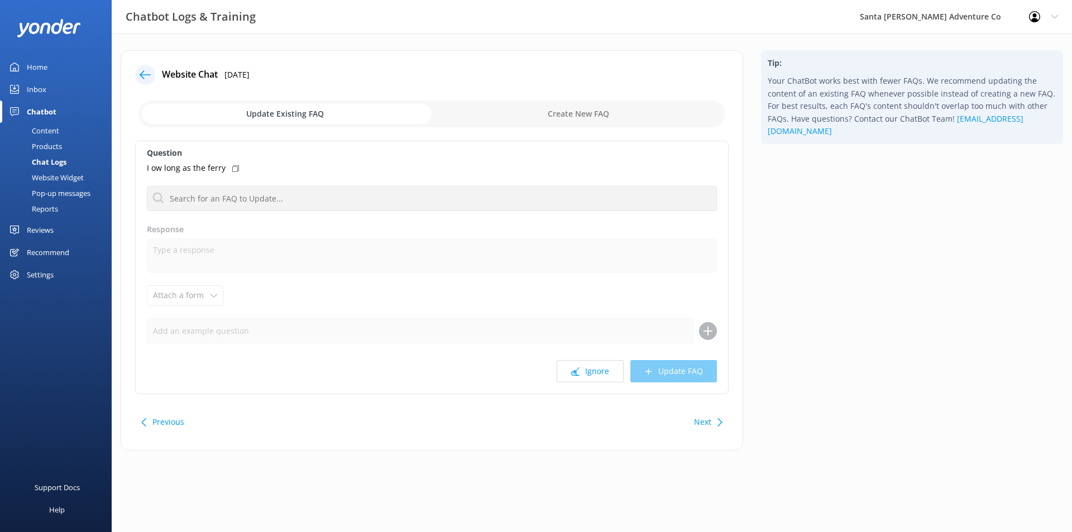
click at [58, 162] on div "Chat Logs" at bounding box center [37, 162] width 60 height 16
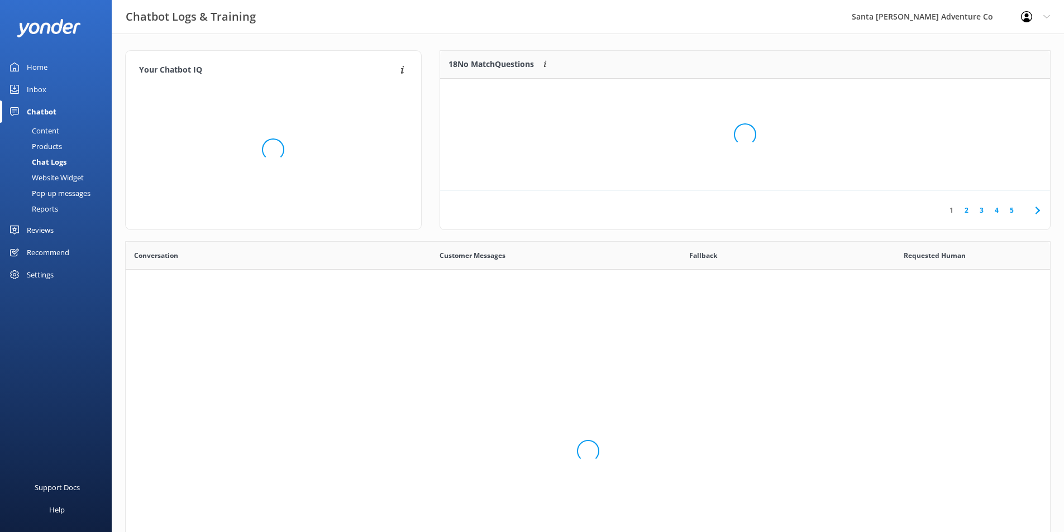
scroll to position [383, 916]
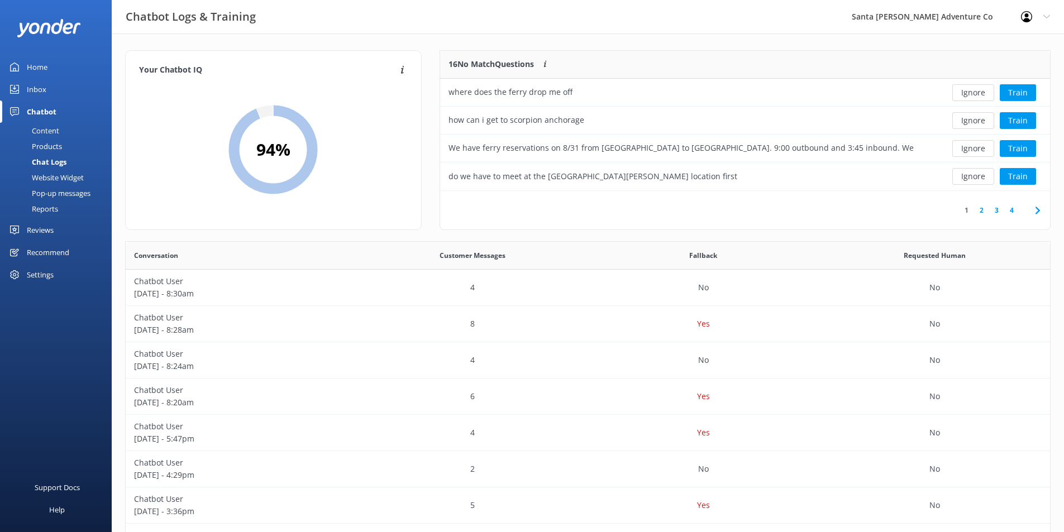
click at [977, 209] on link "2" at bounding box center [981, 210] width 15 height 11
click at [979, 149] on button "Ignore" at bounding box center [973, 148] width 42 height 17
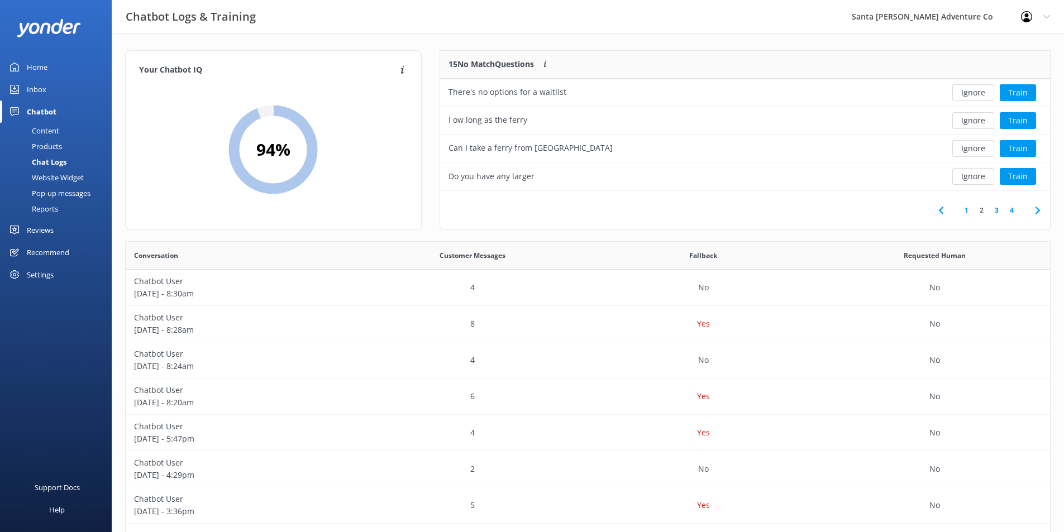
click at [1014, 205] on link "4" at bounding box center [1011, 210] width 15 height 11
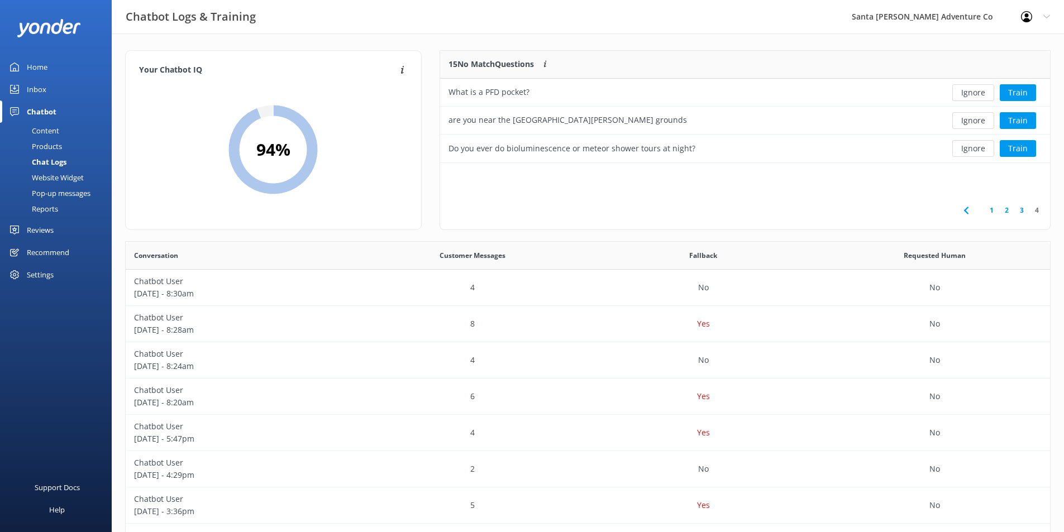
scroll to position [104, 601]
click at [962, 149] on button "Ignore" at bounding box center [973, 148] width 42 height 17
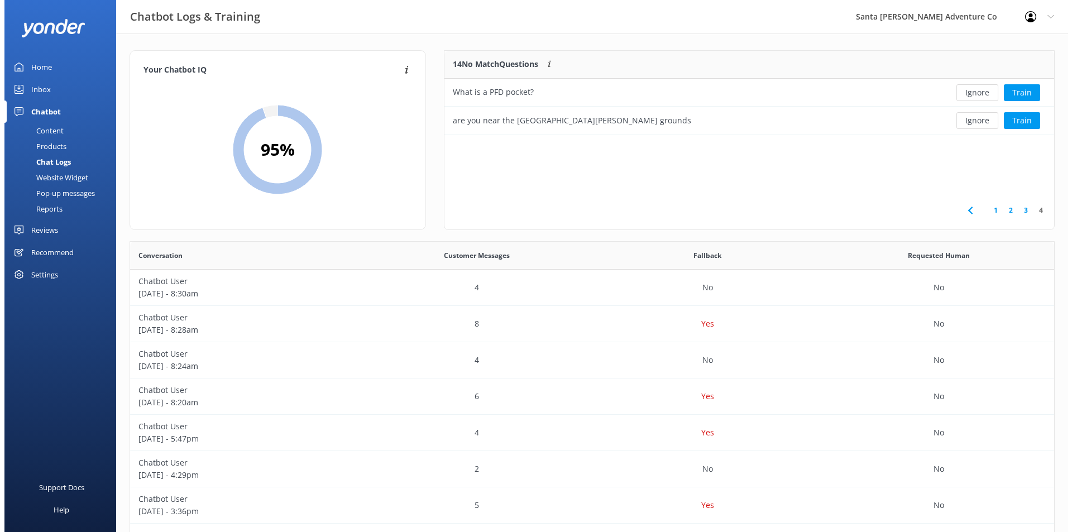
scroll to position [76, 601]
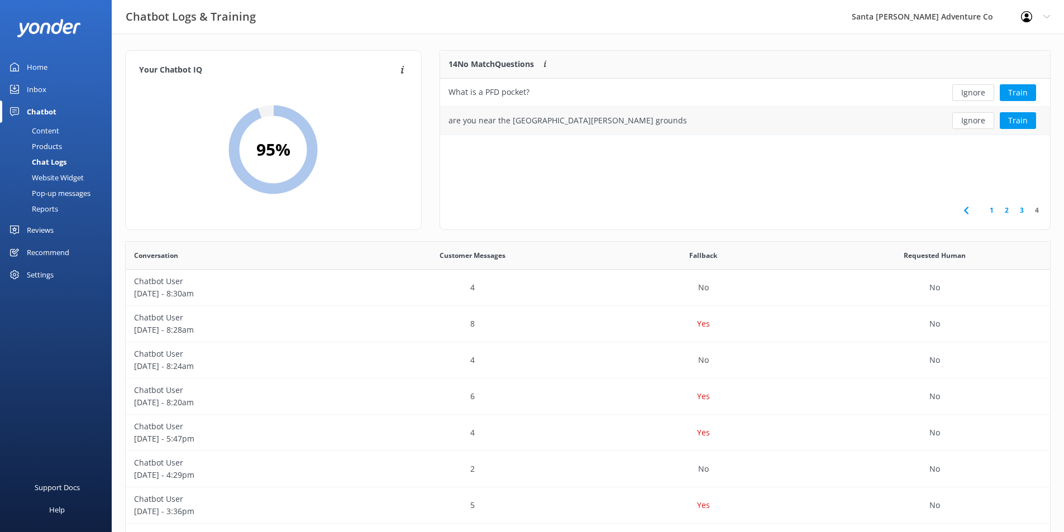
click at [856, 130] on div "are you near the [GEOGRAPHIC_DATA][PERSON_NAME] grounds" at bounding box center [683, 121] width 486 height 28
click at [1011, 120] on button "Train" at bounding box center [1017, 120] width 36 height 17
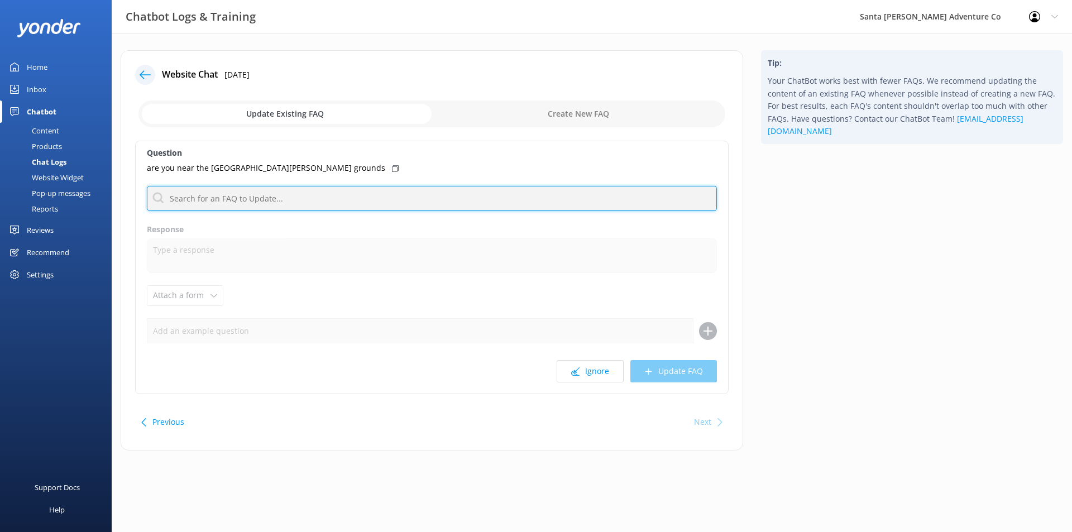
click at [286, 194] on input "text" at bounding box center [432, 198] width 570 height 25
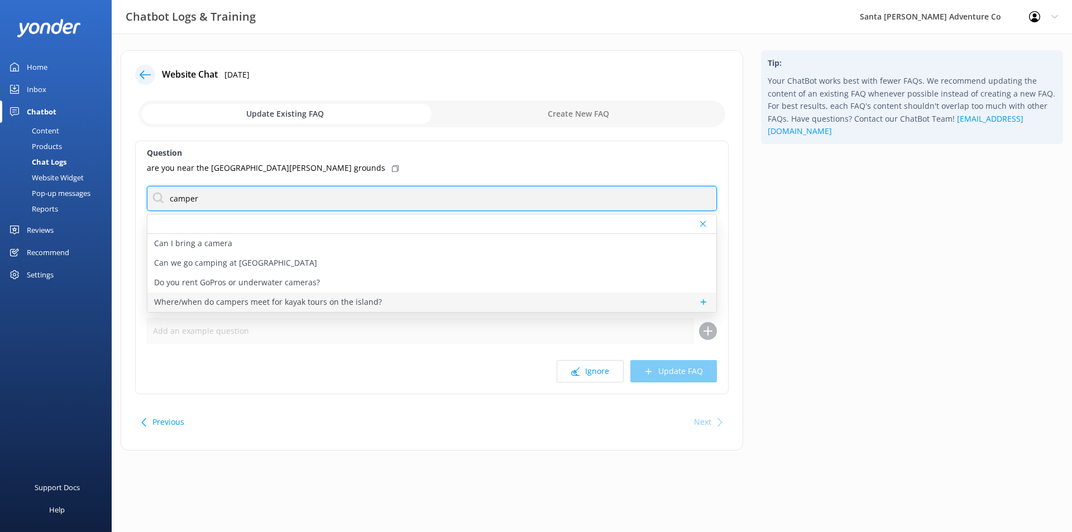
type input "camper"
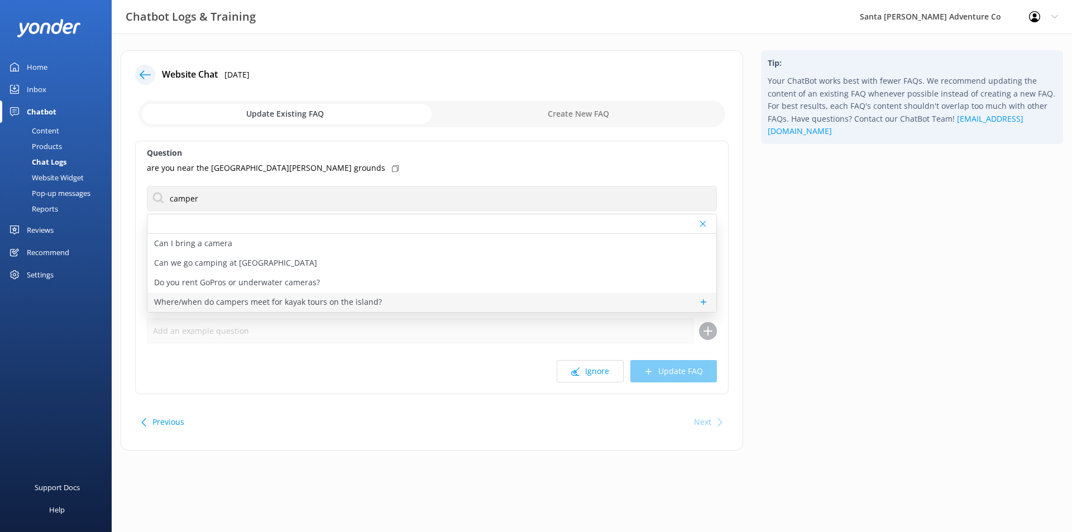
click at [428, 302] on div "Where/when do campers meet for kayak tours on the island?" at bounding box center [431, 303] width 569 height 20
type textarea "Campers meet us on [GEOGRAPHIC_DATA][PERSON_NAME] at our [GEOGRAPHIC_DATA], loc…"
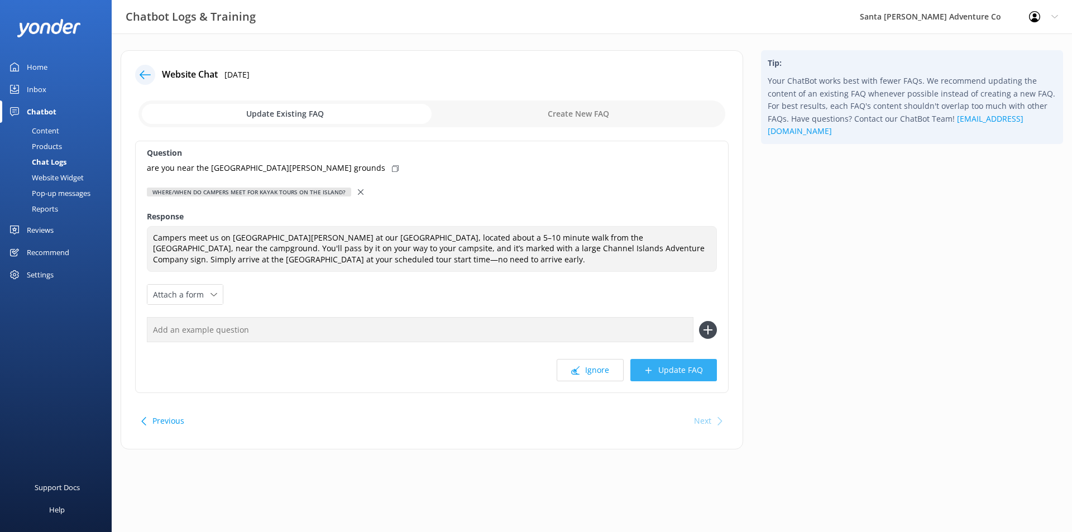
click at [674, 376] on button "Update FAQ" at bounding box center [673, 370] width 87 height 22
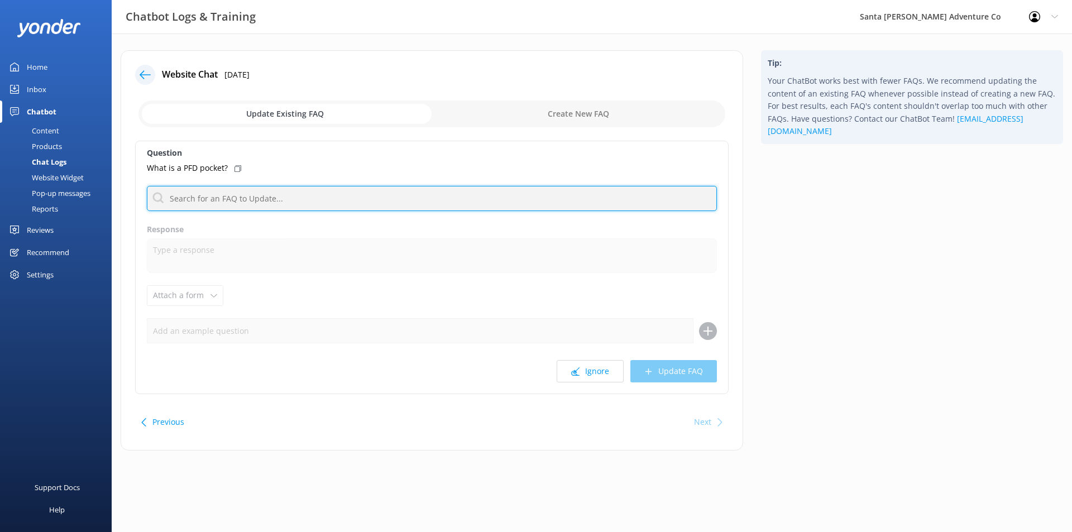
click at [219, 197] on input "text" at bounding box center [432, 198] width 570 height 25
click at [249, 195] on input "pfd" at bounding box center [432, 198] width 570 height 25
type input "pfd"
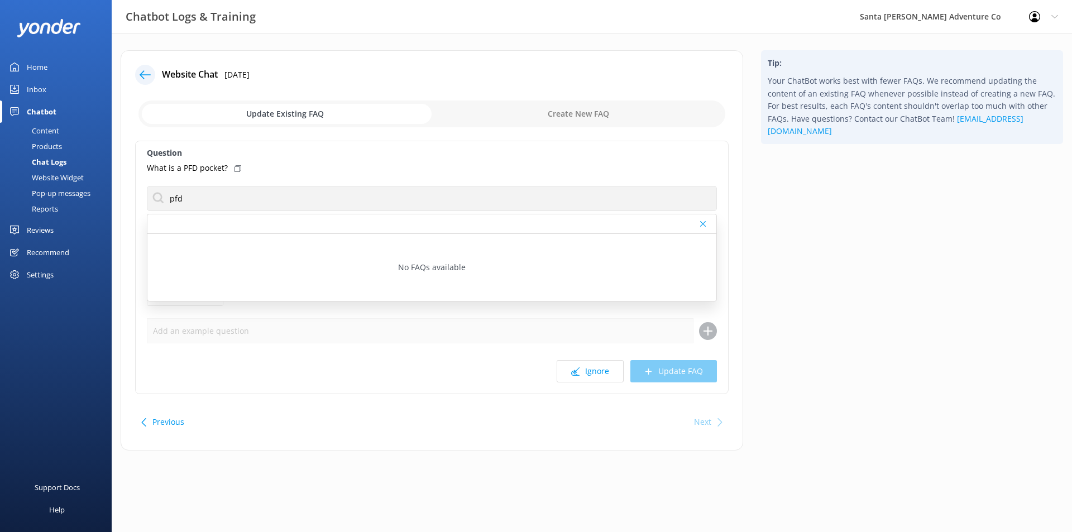
drag, startPoint x: 610, startPoint y: 372, endPoint x: 592, endPoint y: 404, distance: 35.7
click at [592, 404] on div "Website Chat [DATE] Update Existing FAQ Create New FAQ Question What is a PFD p…" at bounding box center [432, 250] width 622 height 400
click at [602, 379] on button "Ignore" at bounding box center [590, 371] width 67 height 22
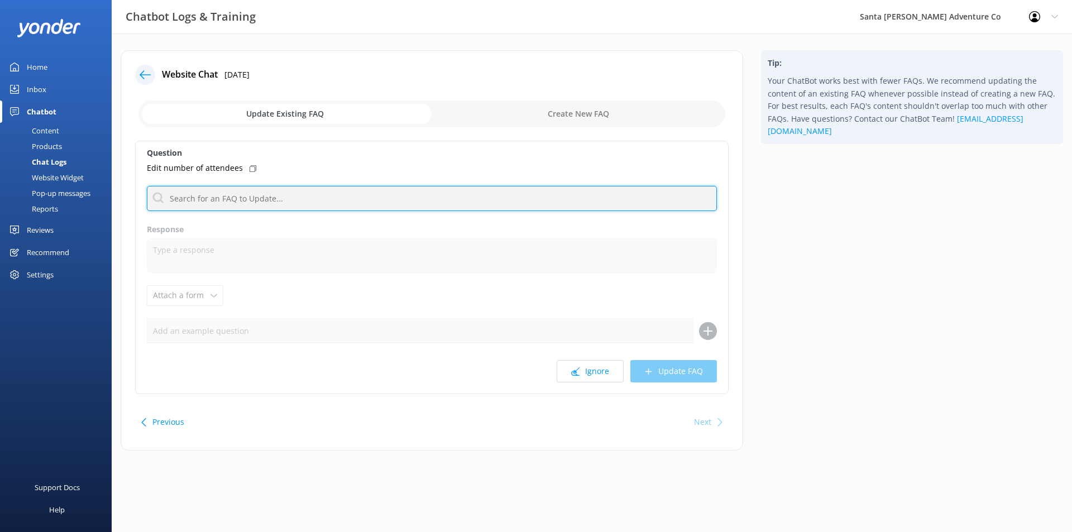
click at [342, 199] on input "text" at bounding box center [432, 198] width 570 height 25
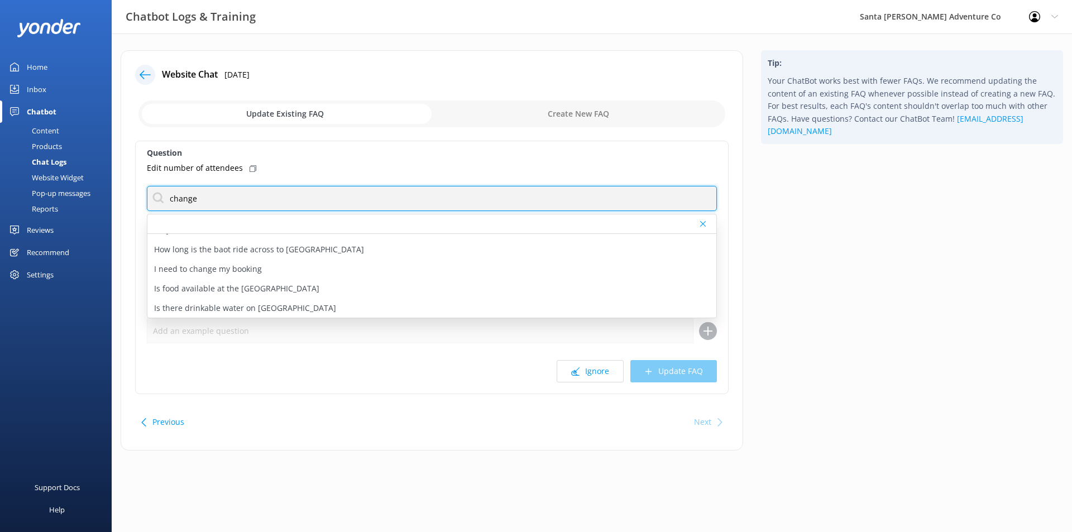
scroll to position [119, 0]
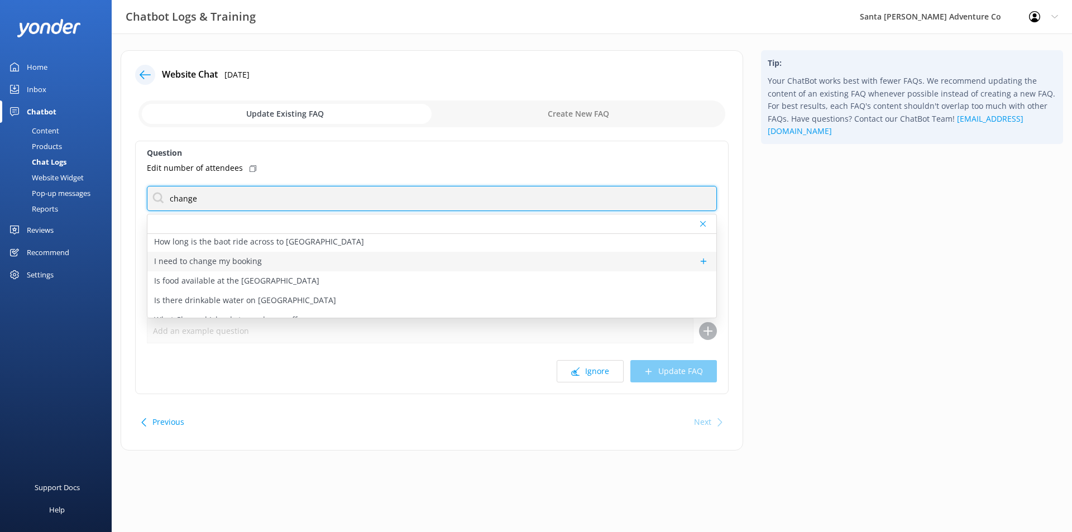
type input "change"
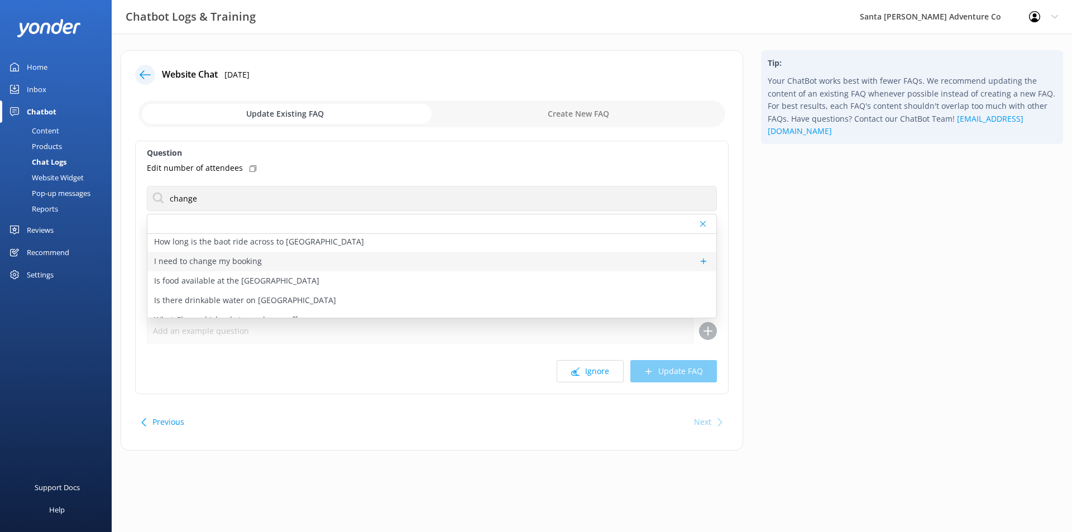
click at [430, 264] on div "I need to change my booking" at bounding box center [431, 262] width 569 height 20
type textarea "If you'd like to amend your reservation, please contact the Santa [PERSON_NAME]…"
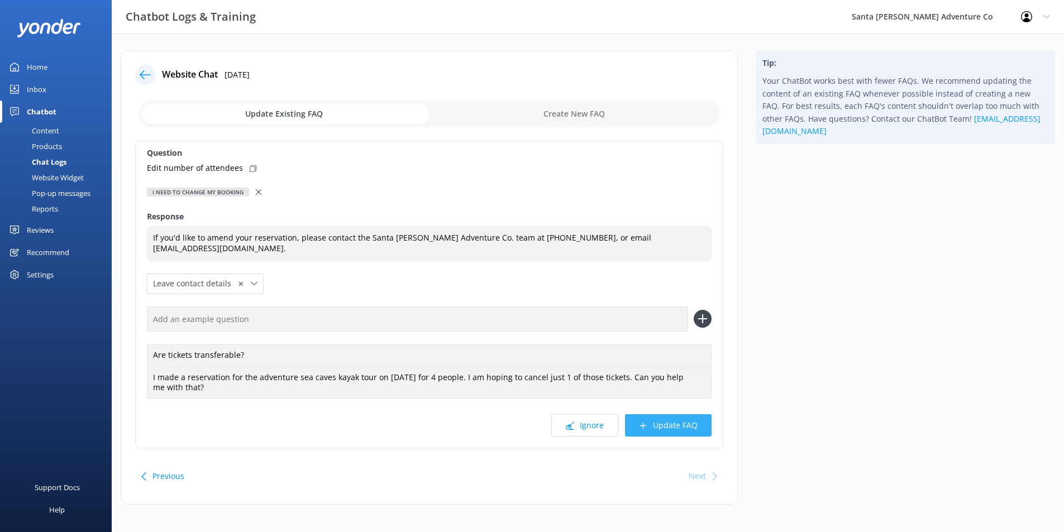
click at [649, 424] on button "Update FAQ" at bounding box center [668, 425] width 87 height 22
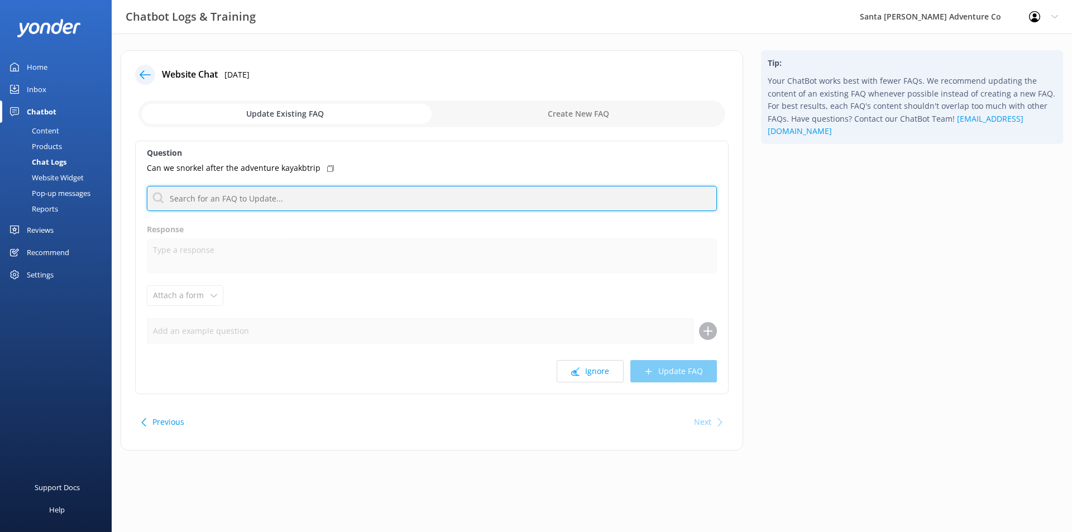
click at [294, 192] on input "text" at bounding box center [432, 198] width 570 height 25
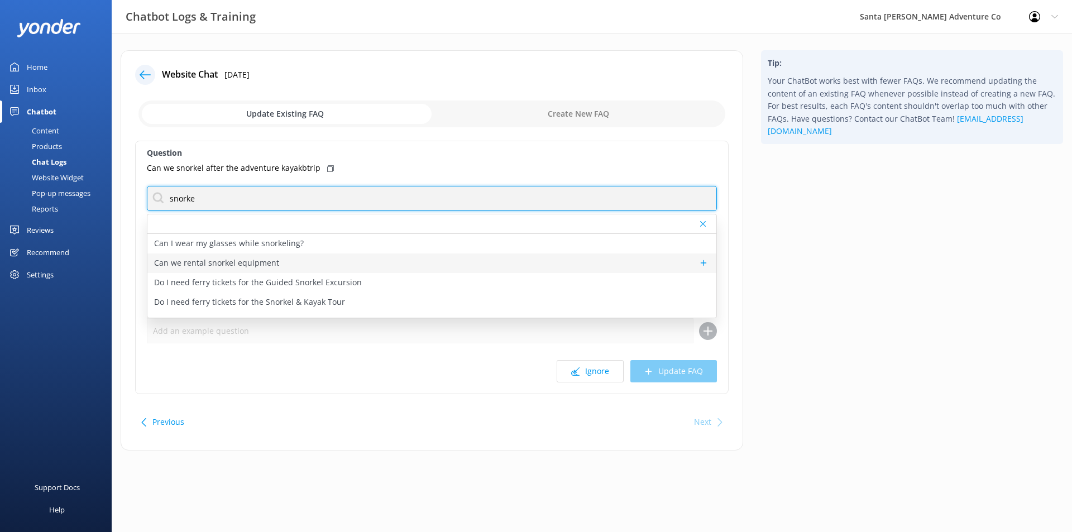
type input "snorke"
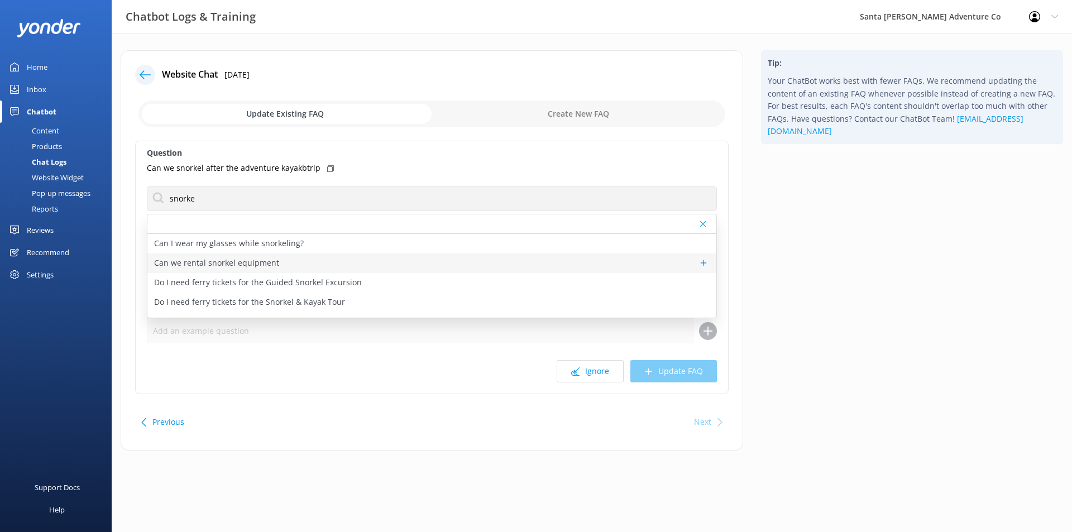
click at [446, 256] on div "Can we rental snorkel equipment" at bounding box center [431, 263] width 569 height 20
type textarea "Snorkel gear is available for rent at our island storefront. It does not need t…"
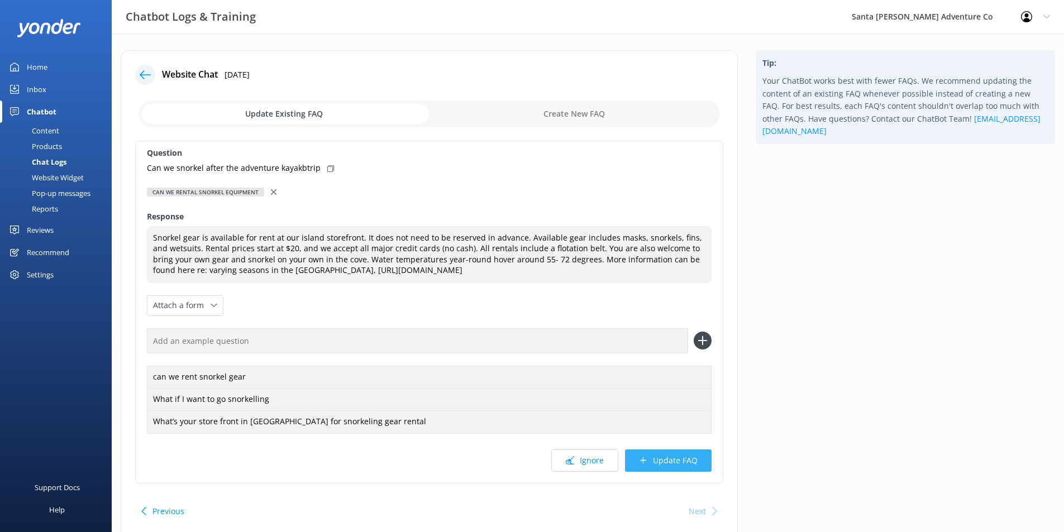
click at [676, 466] on button "Update FAQ" at bounding box center [668, 460] width 87 height 22
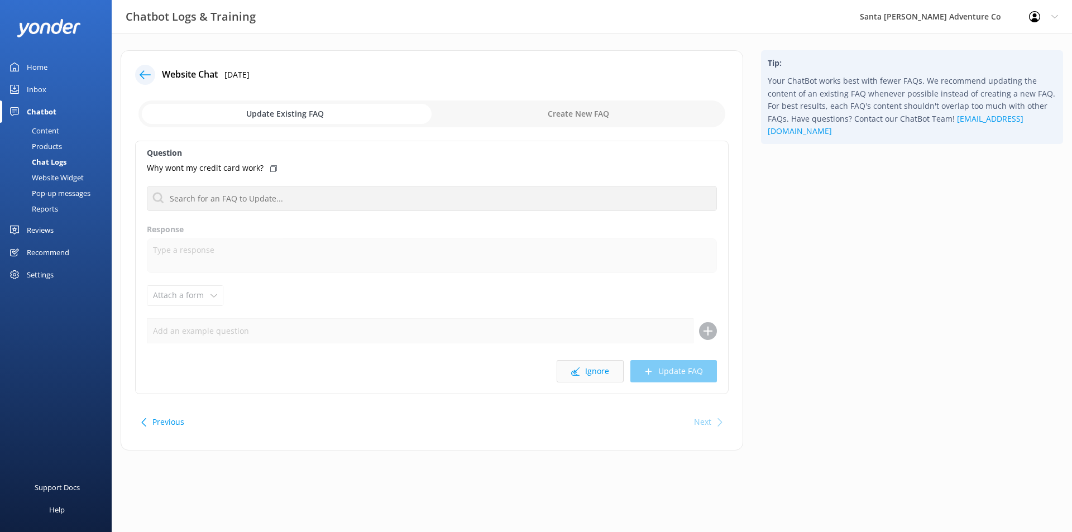
click at [583, 366] on button "Ignore" at bounding box center [590, 371] width 67 height 22
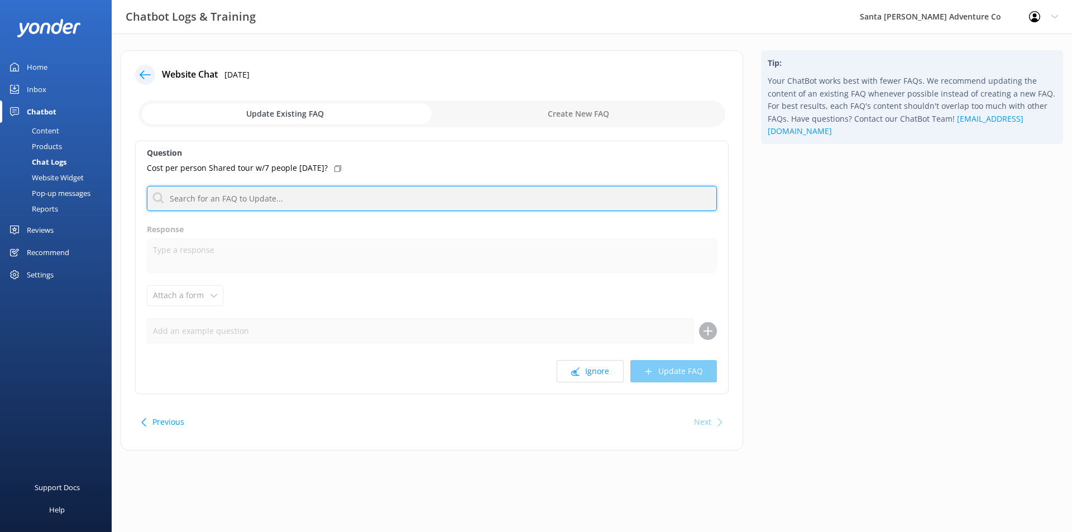
click at [373, 198] on input "text" at bounding box center [432, 198] width 570 height 25
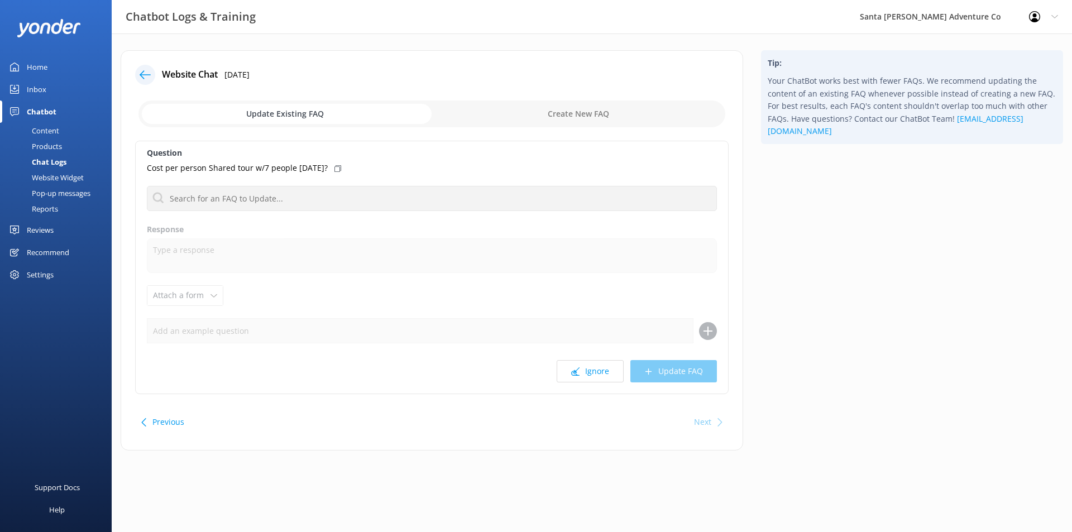
click at [839, 346] on div "Tip: Your ChatBot works best with fewer FAQs. We recommend updating the content…" at bounding box center [912, 255] width 320 height 411
click at [574, 369] on icon at bounding box center [575, 371] width 8 height 8
click at [574, 376] on button "Ignore" at bounding box center [590, 371] width 67 height 22
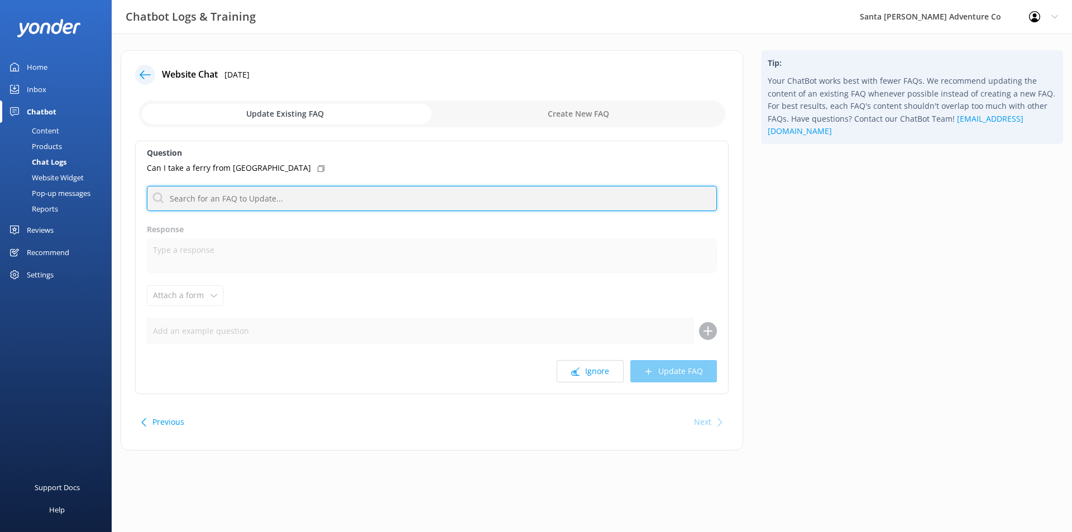
click at [223, 197] on input "text" at bounding box center [432, 198] width 570 height 25
type input "oxnard"
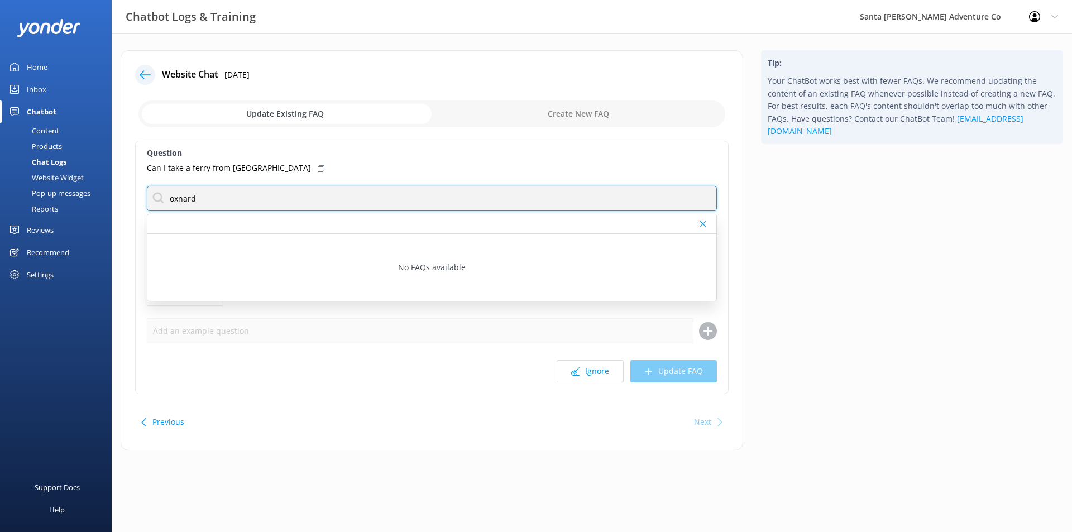
click at [225, 197] on input "oxnard" at bounding box center [432, 198] width 570 height 25
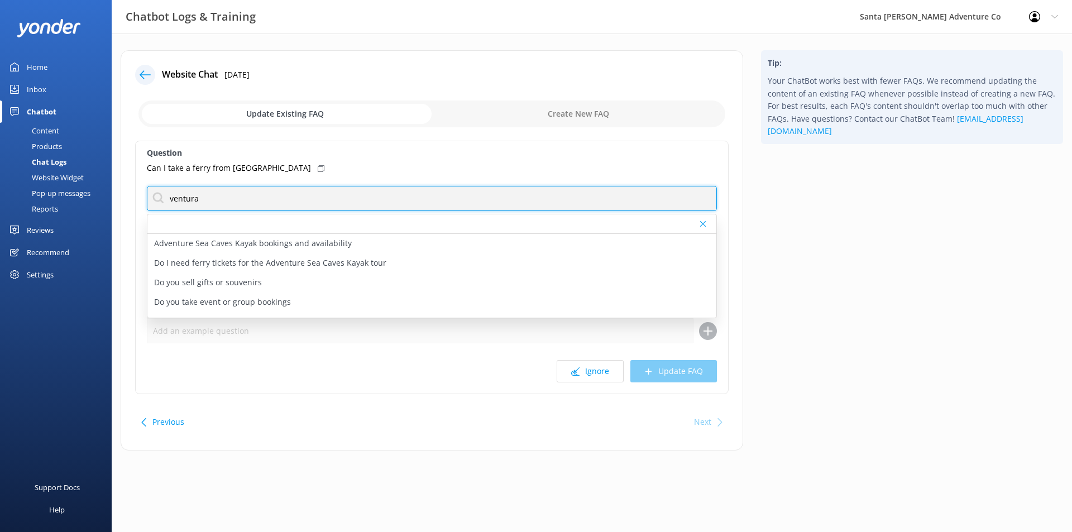
click at [280, 208] on input "ventura" at bounding box center [432, 198] width 570 height 25
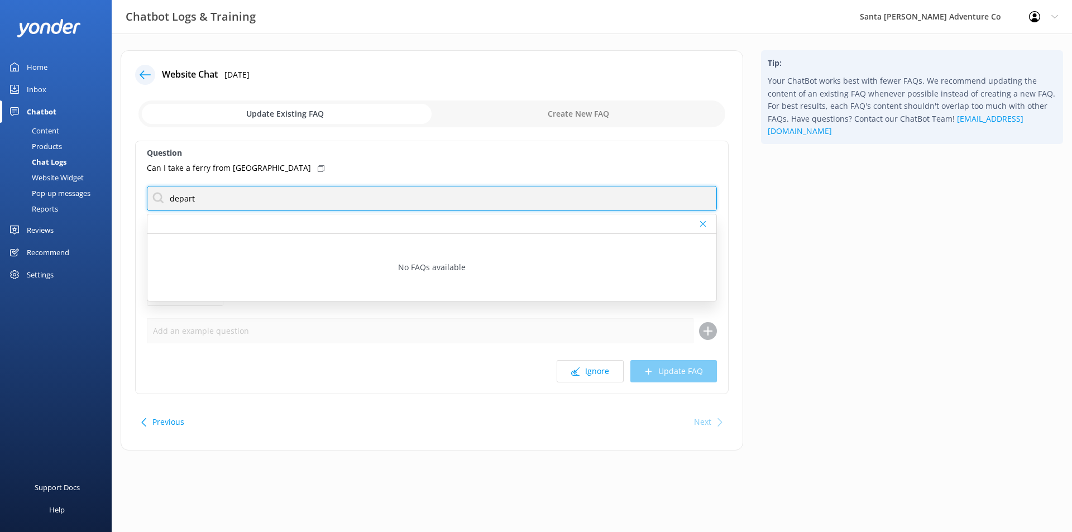
click at [273, 205] on input "depart" at bounding box center [432, 198] width 570 height 25
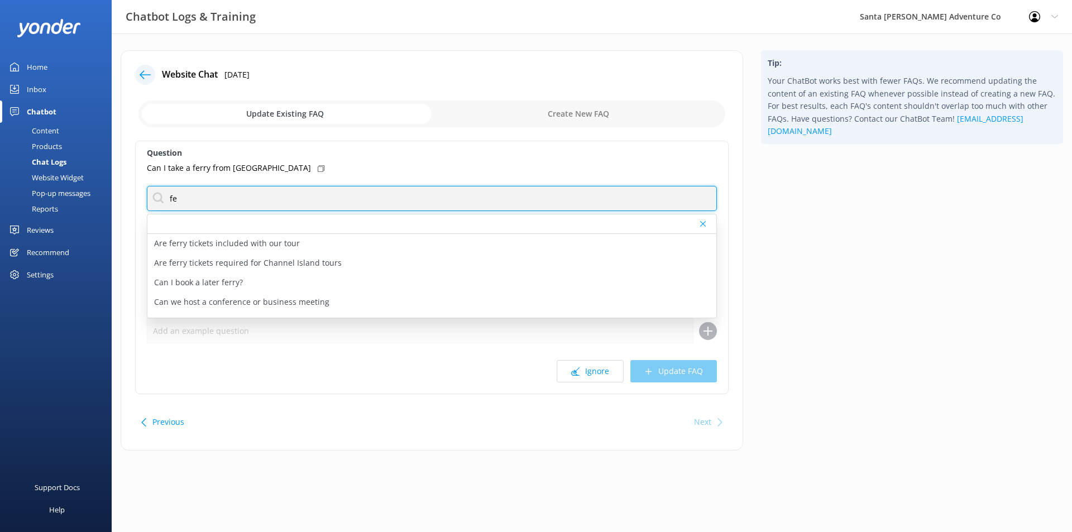
type input "f"
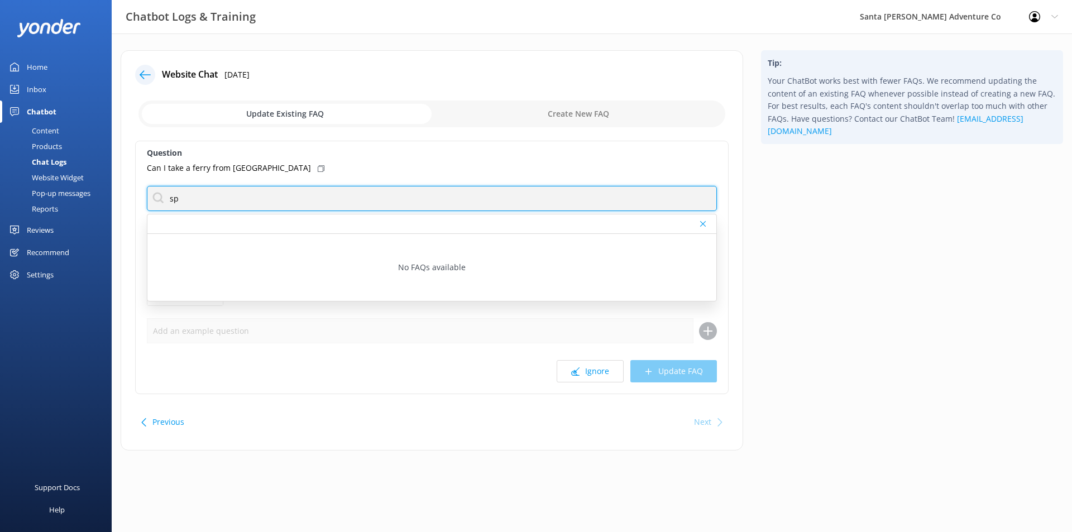
type input "s"
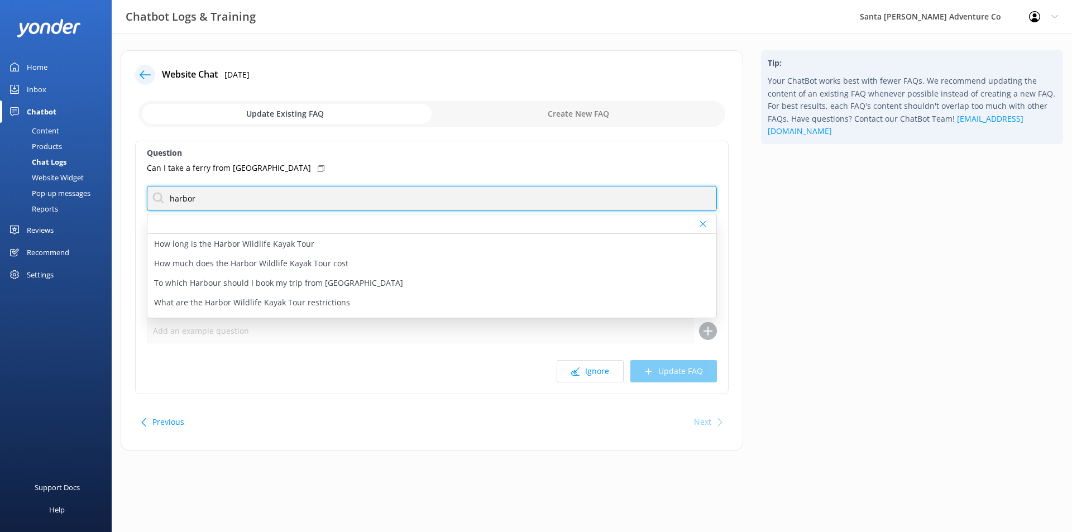
scroll to position [73, 0]
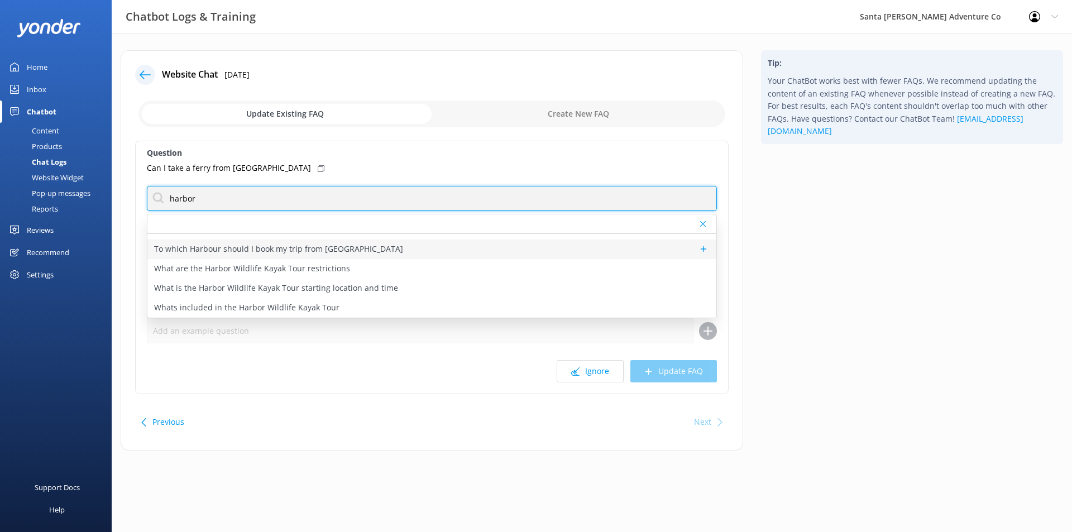
type input "harbor"
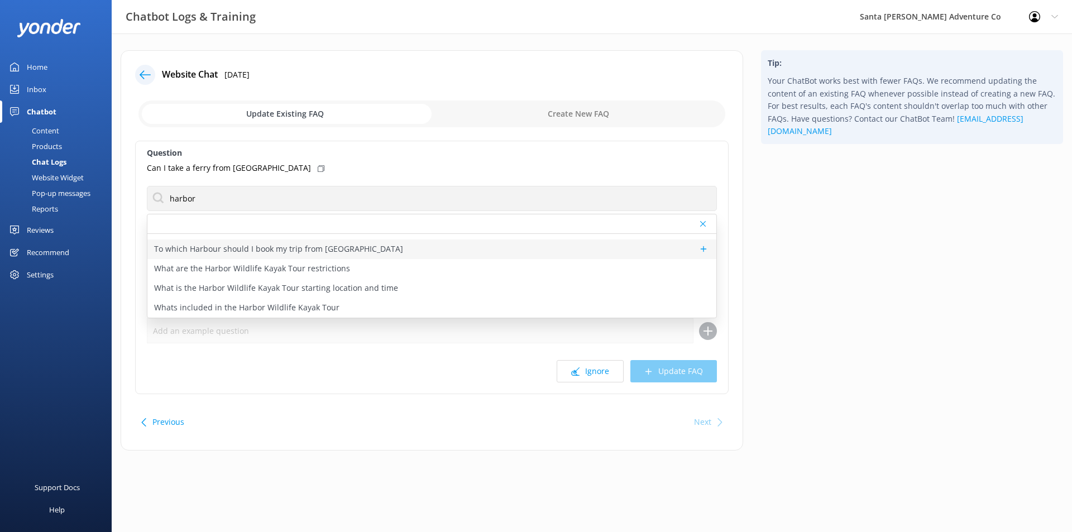
click at [414, 249] on div "To which Harbour should I book my trip from [GEOGRAPHIC_DATA]" at bounding box center [431, 250] width 569 height 20
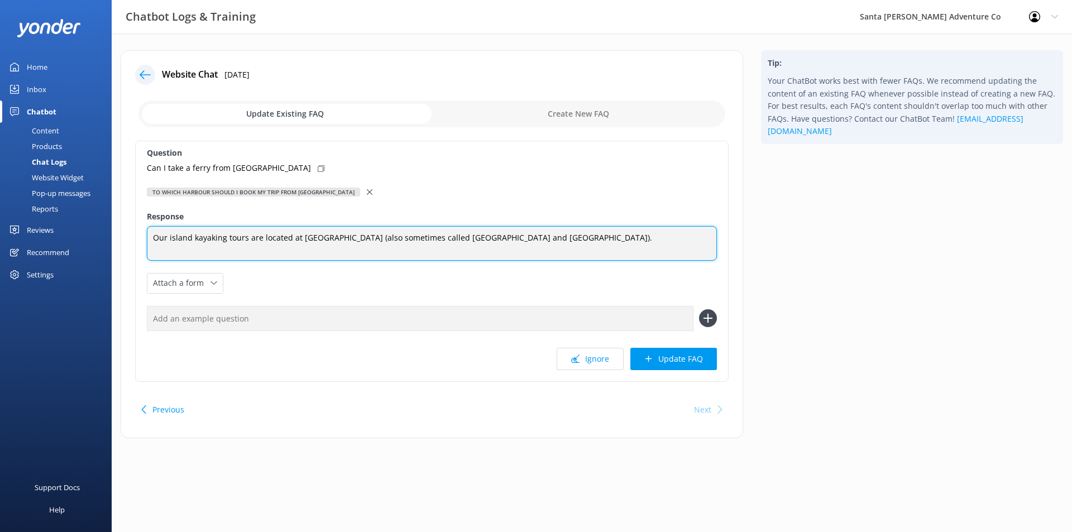
click at [336, 240] on textarea "Our island kayaking tours are located at [GEOGRAPHIC_DATA] (also sometimes call…" at bounding box center [432, 243] width 570 height 35
drag, startPoint x: 438, startPoint y: 238, endPoint x: 510, endPoint y: 237, distance: 72.6
click at [510, 237] on textarea "Our island kayaking tours are located at [GEOGRAPHIC_DATA] (also sometimes call…" at bounding box center [432, 243] width 570 height 35
click at [298, 238] on textarea "Our island kayaking tours are located at [GEOGRAPHIC_DATA] (also sometimes call…" at bounding box center [432, 243] width 570 height 35
paste textarea "Scorpion Anchorage"
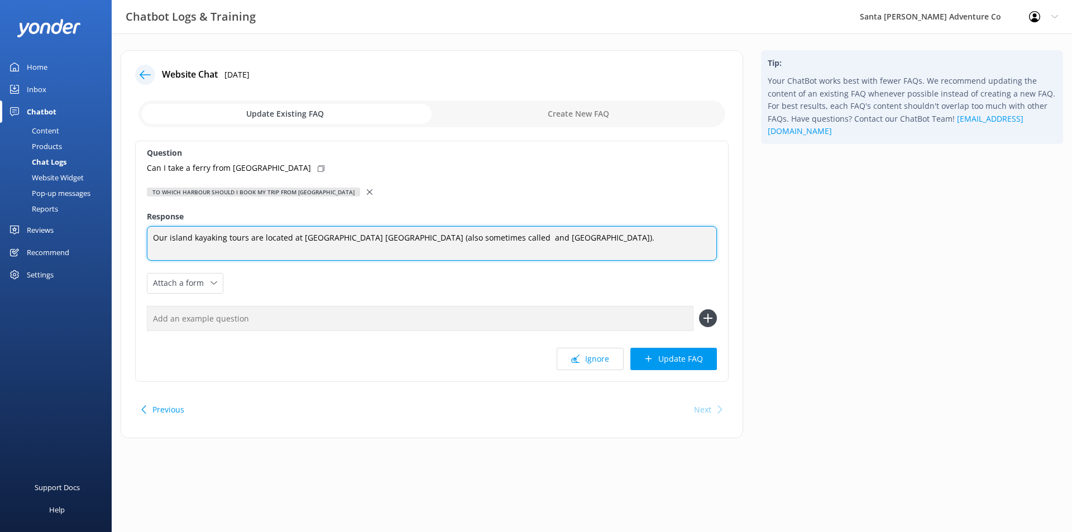
click at [427, 239] on textarea "Our island kayaking tours are located at [GEOGRAPHIC_DATA] [GEOGRAPHIC_DATA] (a…" at bounding box center [432, 243] width 570 height 35
click at [458, 240] on textarea "Our island kayaking tours are located at [GEOGRAPHIC_DATA] (also sometimes call…" at bounding box center [432, 243] width 570 height 35
click at [459, 240] on textarea "Our island kayaking tours are located at [GEOGRAPHIC_DATA] (also sometimes call…" at bounding box center [432, 243] width 570 height 35
paste textarea "Scorpion Cove"
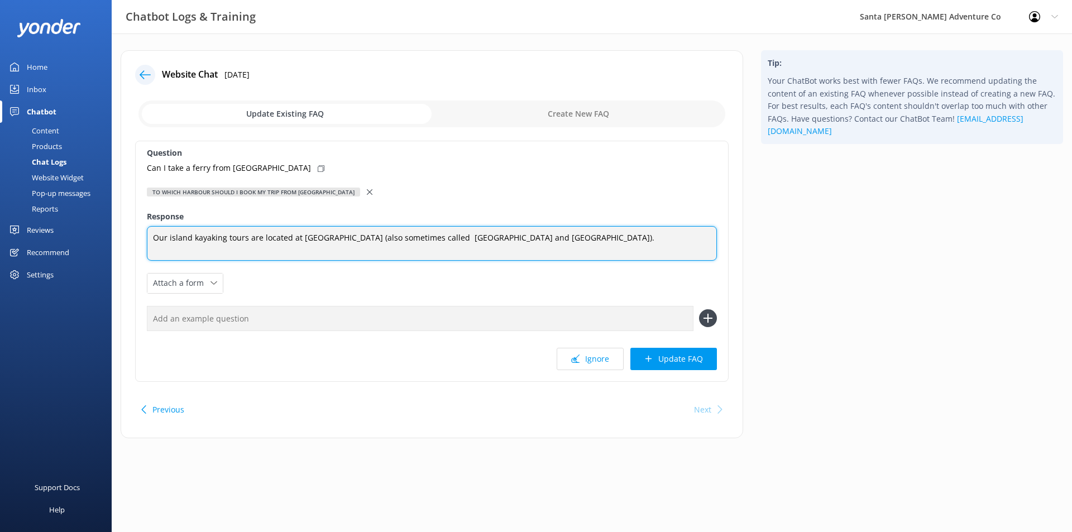
type textarea "Our island kayaking tours are located at [GEOGRAPHIC_DATA] (also sometimes call…"
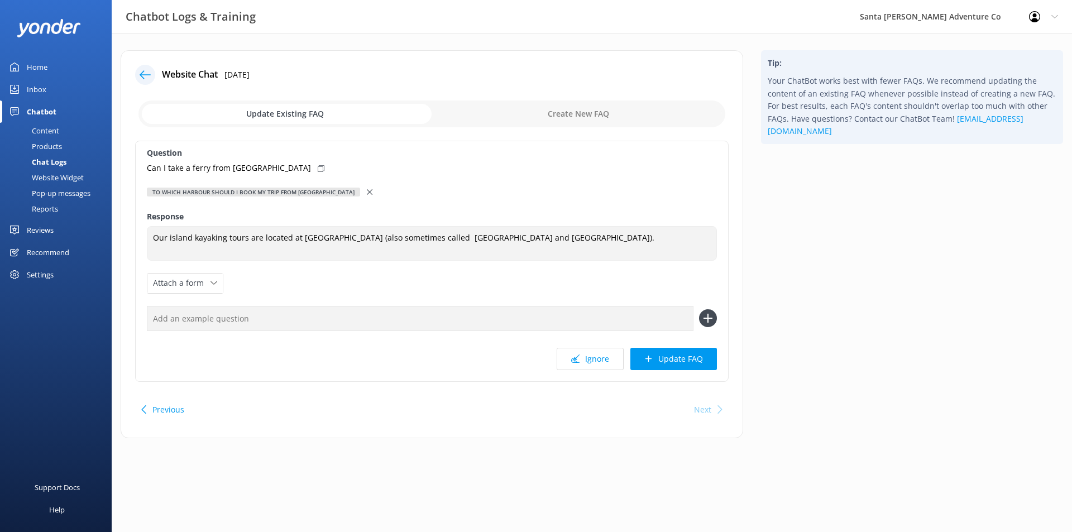
click at [424, 179] on div "Question Can I take a ferry from [GEOGRAPHIC_DATA] To which Harbour should I bo…" at bounding box center [431, 261] width 593 height 241
click at [333, 190] on div "To which Harbour should I book my trip from [GEOGRAPHIC_DATA]" at bounding box center [432, 192] width 570 height 12
click at [367, 190] on use at bounding box center [370, 192] width 6 height 6
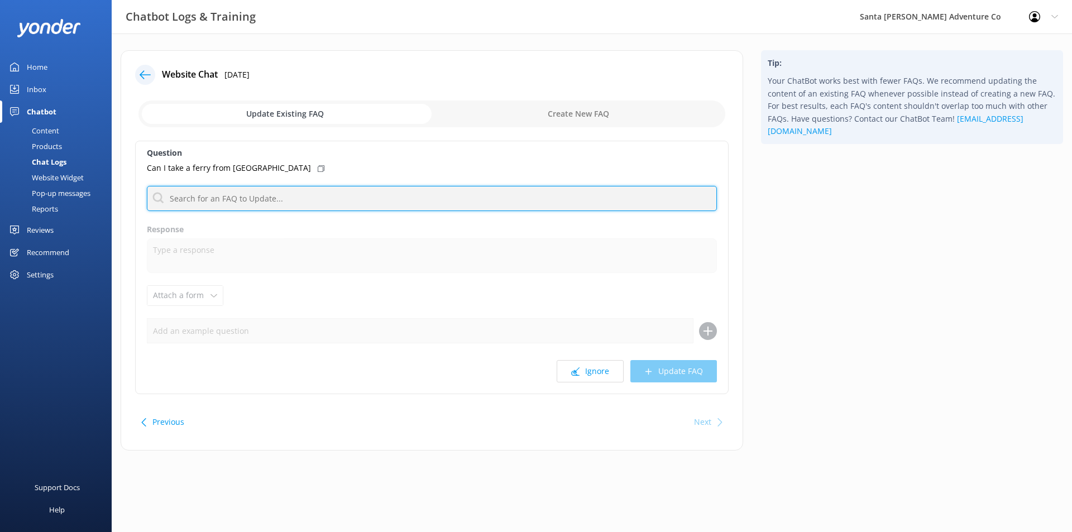
click at [331, 195] on input "text" at bounding box center [432, 198] width 570 height 25
type input "d"
type input "f"
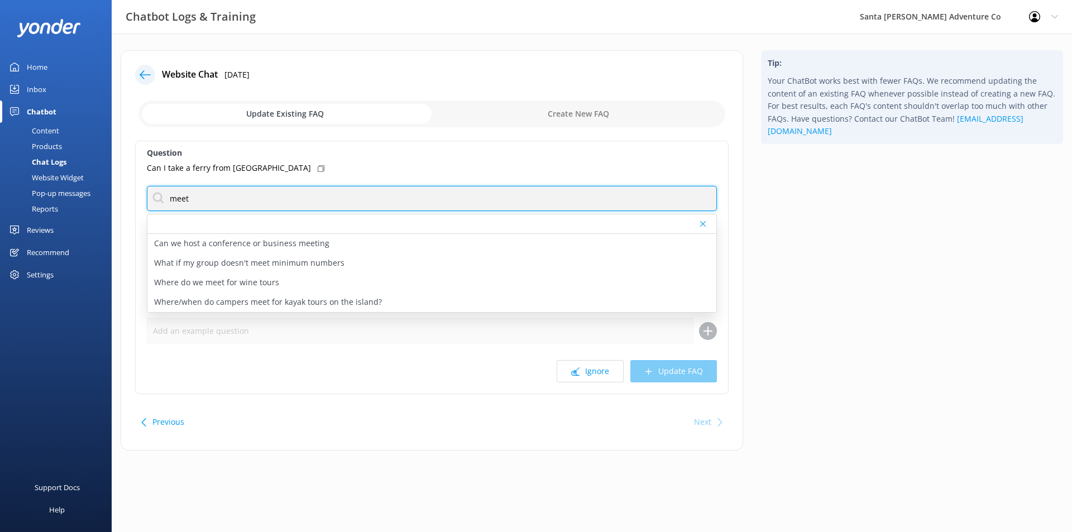
click at [262, 209] on input "meet" at bounding box center [432, 198] width 570 height 25
click at [305, 200] on input "where" at bounding box center [432, 198] width 570 height 25
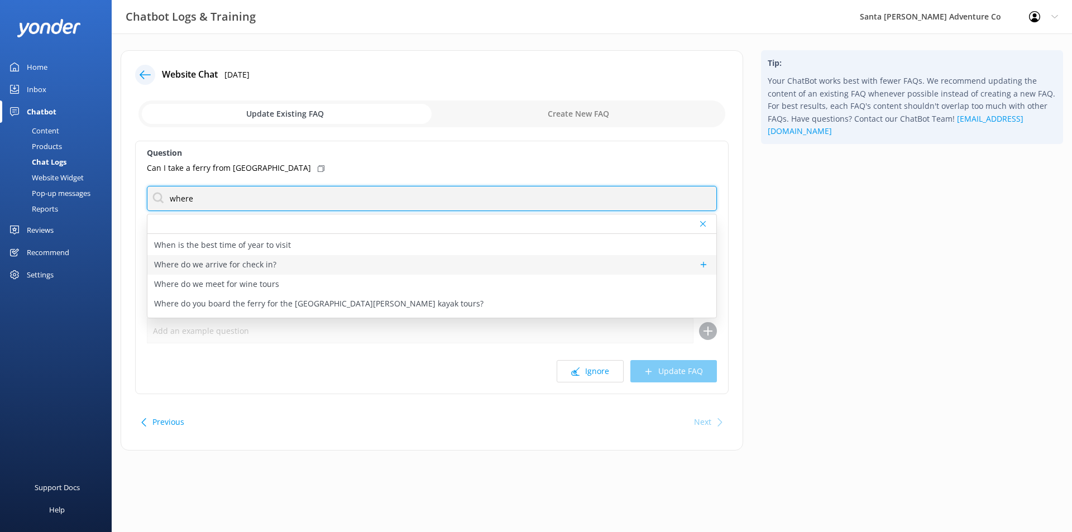
type input "where"
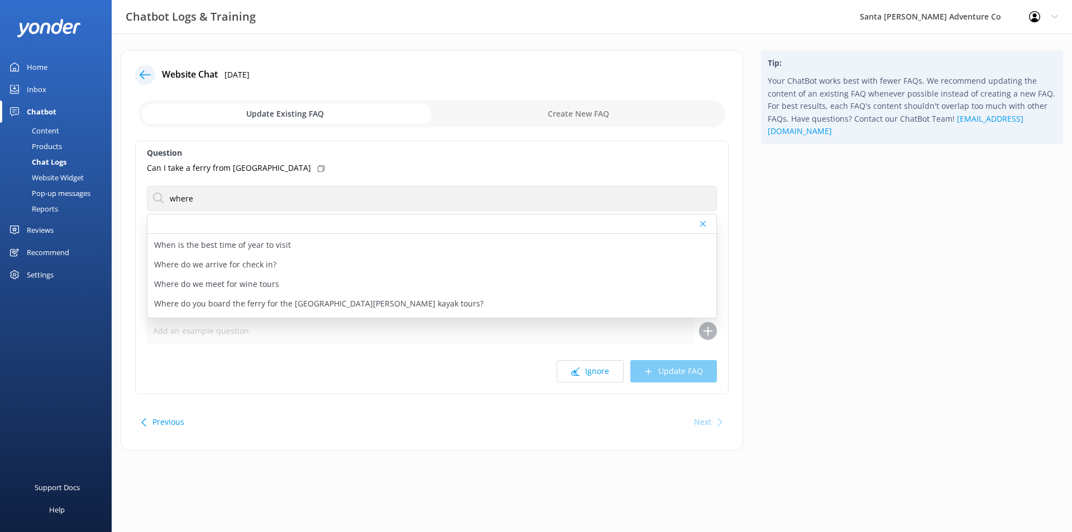
click at [377, 268] on div "Where do we arrive for check in?" at bounding box center [431, 265] width 569 height 20
type textarea "A set of complete directions will be included in your confirmation email. It is…"
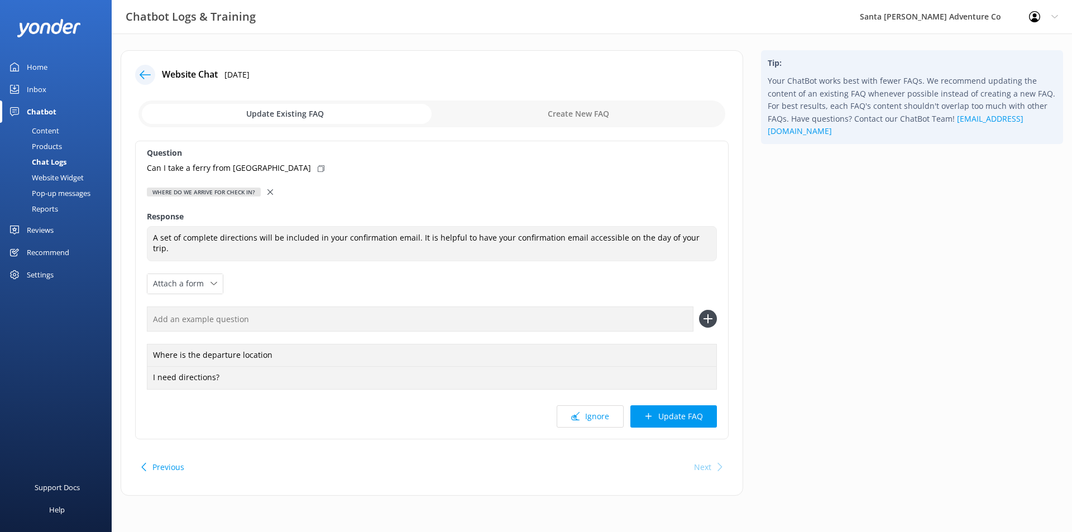
click at [267, 193] on icon at bounding box center [270, 192] width 6 height 6
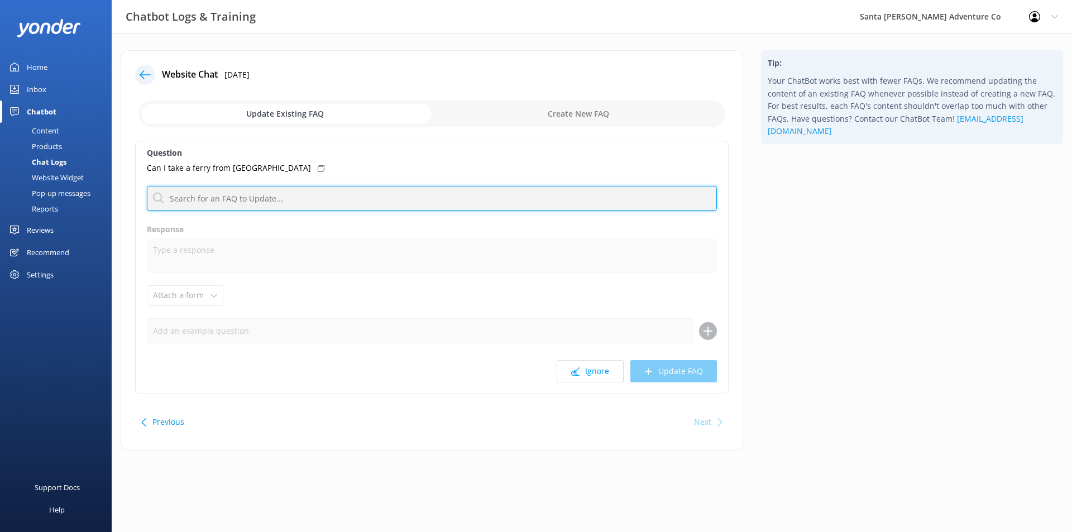
click at [267, 193] on input "text" at bounding box center [432, 198] width 570 height 25
type input "d"
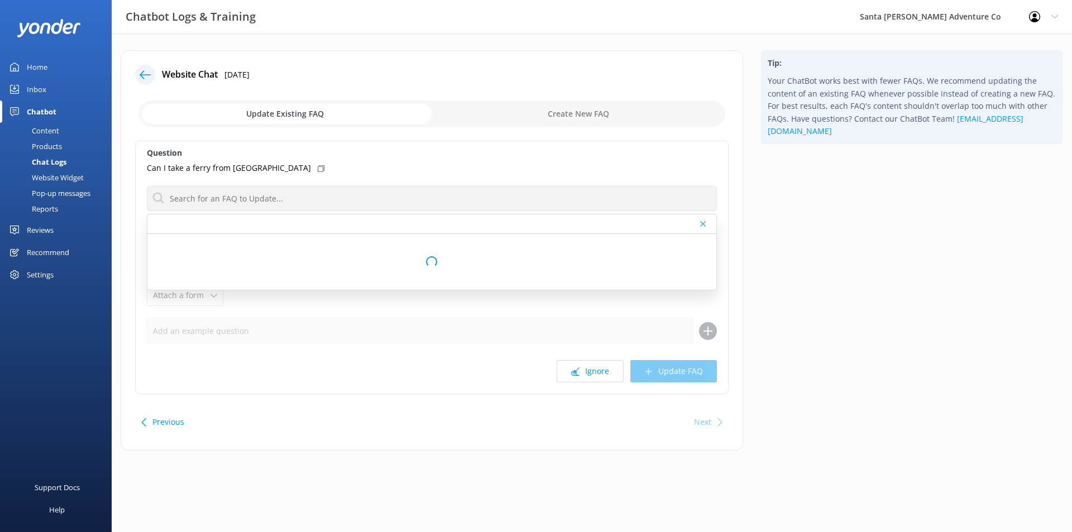
click at [59, 124] on div "Content" at bounding box center [33, 131] width 52 height 16
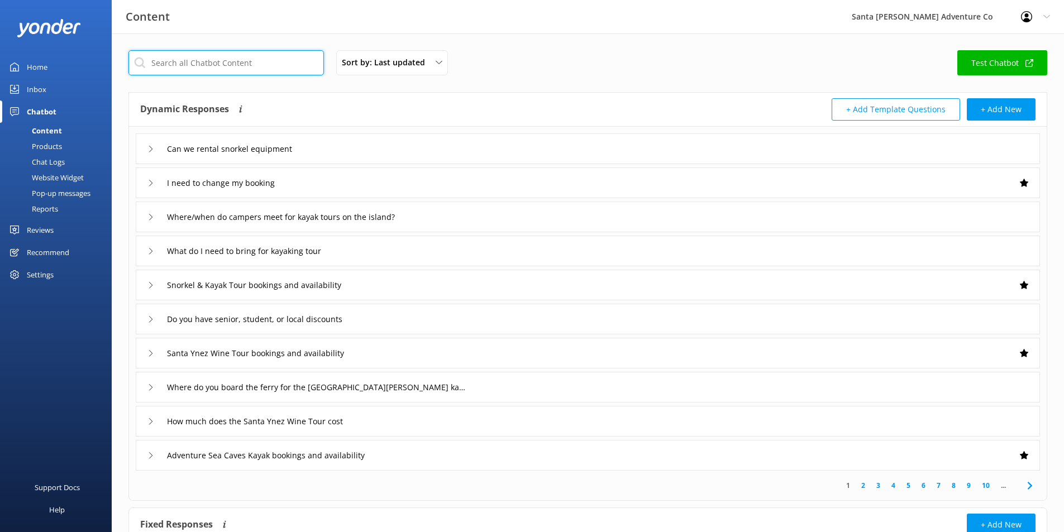
click at [261, 69] on input "text" at bounding box center [225, 62] width 195 height 25
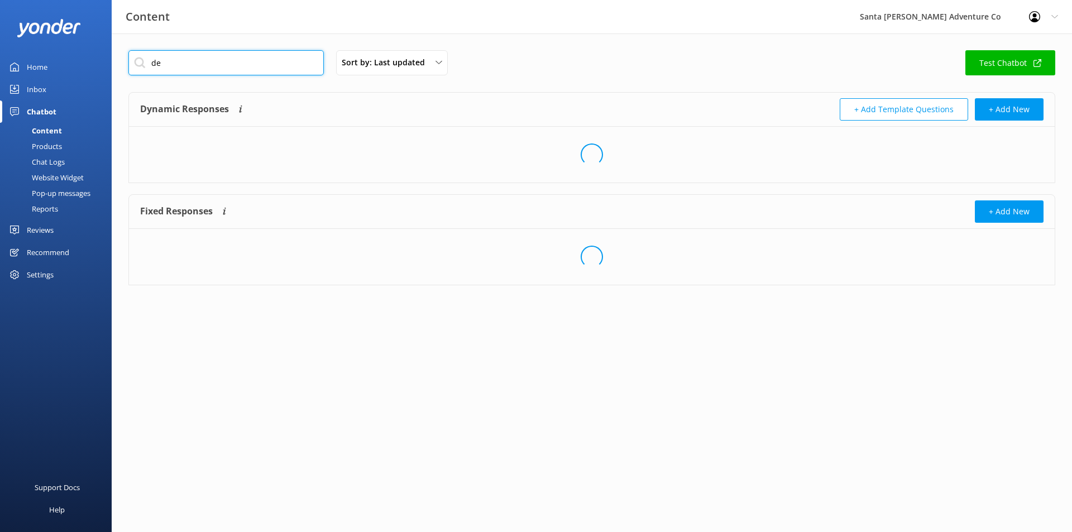
type input "d"
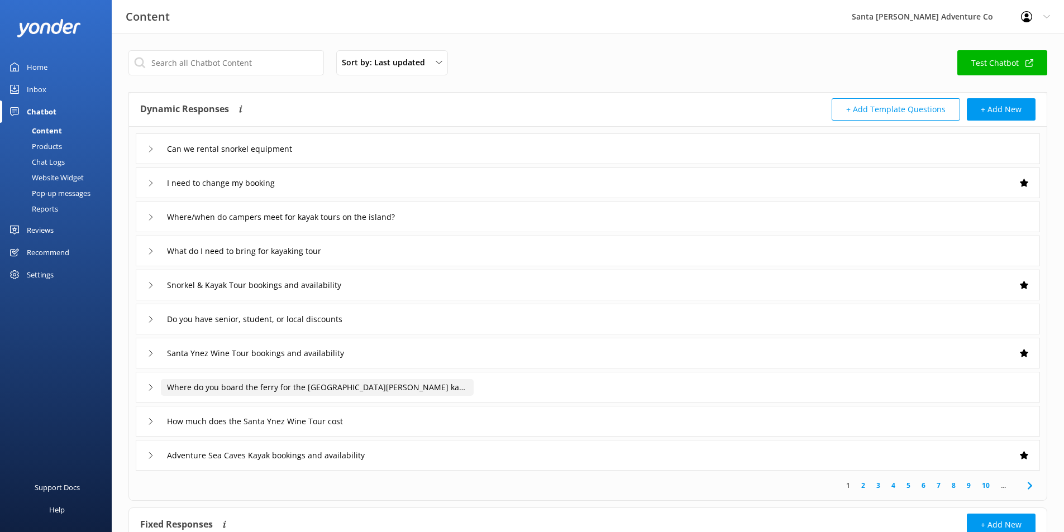
click at [189, 387] on input "Where do you board the ferry for the [GEOGRAPHIC_DATA][PERSON_NAME] kayak tours?" at bounding box center [317, 387] width 313 height 17
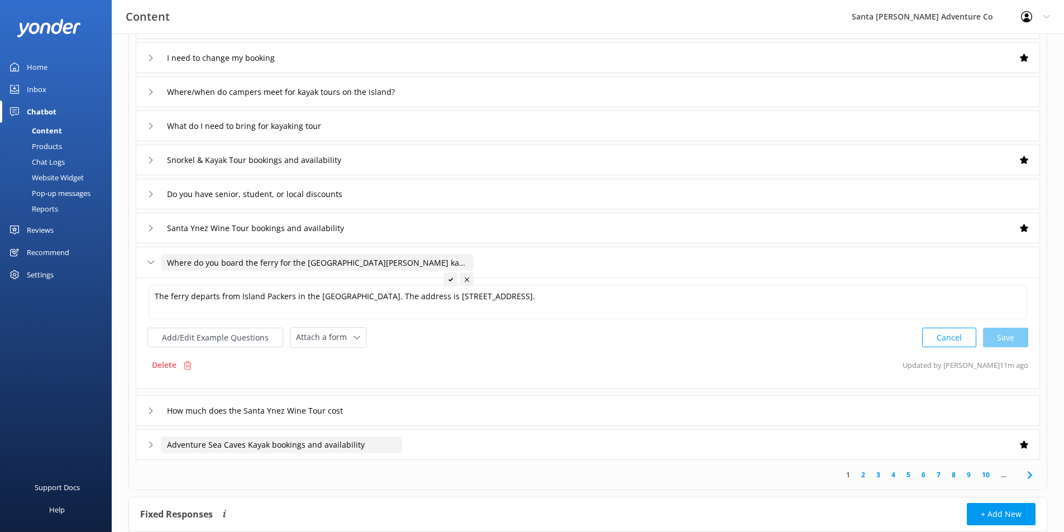
scroll to position [203, 0]
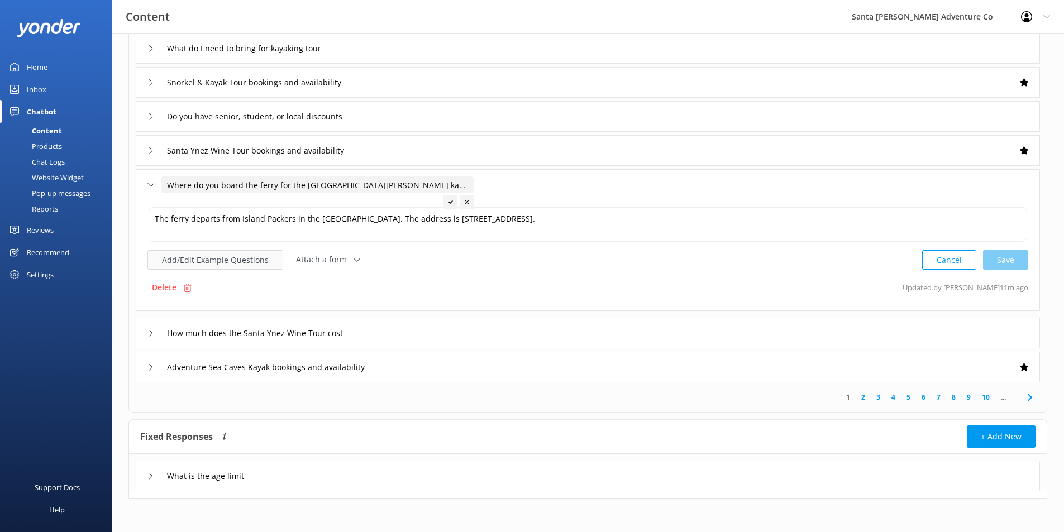
click at [208, 254] on button "Add/Edit Example Questions" at bounding box center [215, 260] width 136 height 20
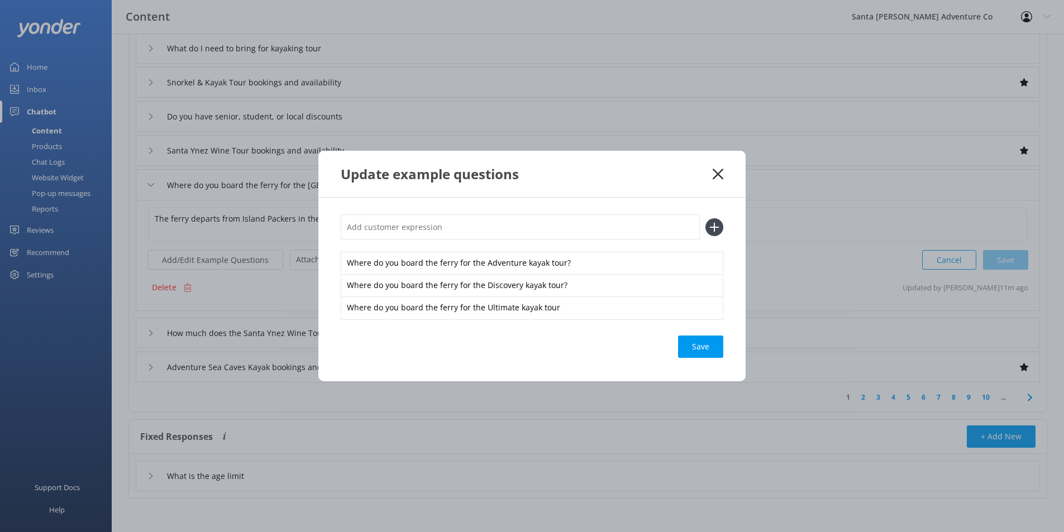
click at [710, 230] on icon at bounding box center [714, 227] width 18 height 18
click at [530, 234] on input "text" at bounding box center [520, 226] width 359 height 25
type input "Where does the ferry depart from?"
click at [710, 226] on icon at bounding box center [714, 227] width 18 height 18
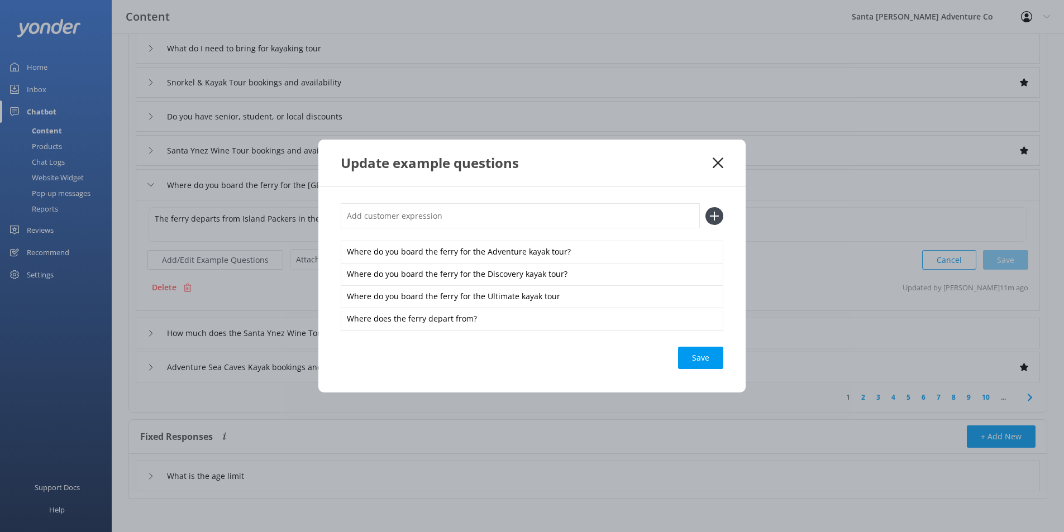
click at [703, 363] on div "Save" at bounding box center [700, 358] width 45 height 22
click at [717, 164] on use at bounding box center [717, 162] width 11 height 11
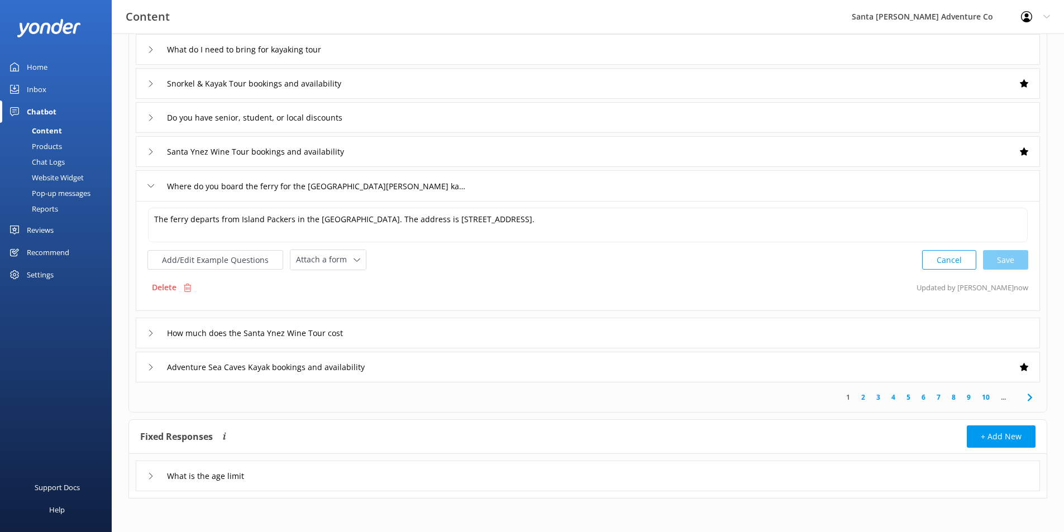
scroll to position [0, 0]
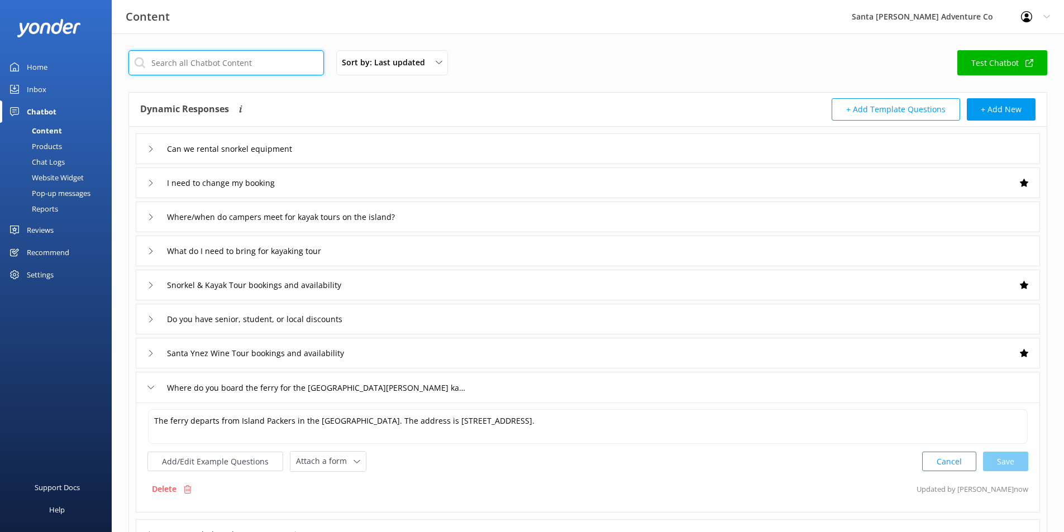
click at [255, 74] on input "text" at bounding box center [225, 62] width 195 height 25
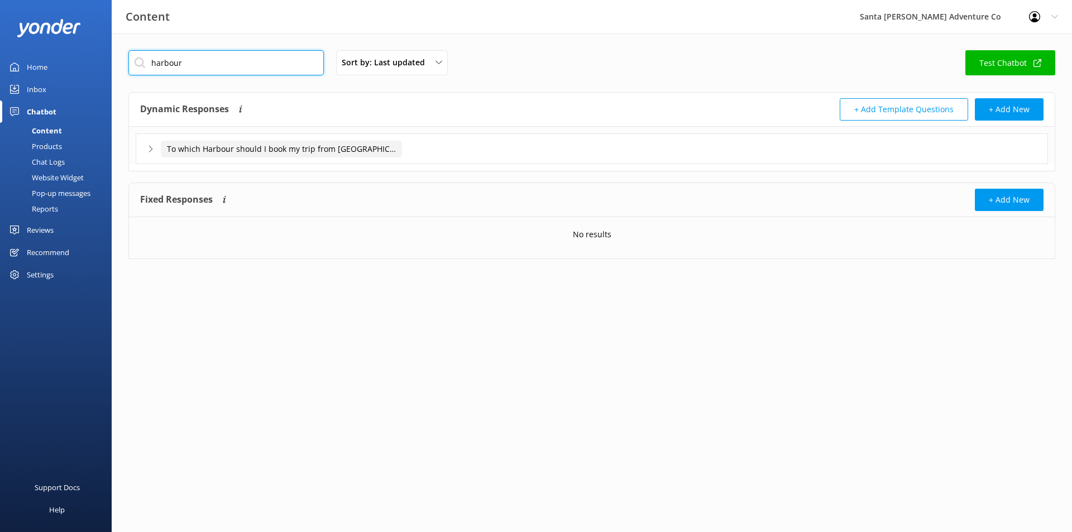
type input "harbour"
click at [272, 143] on input "To which Harbour should I book my trip from [GEOGRAPHIC_DATA]" at bounding box center [281, 149] width 241 height 17
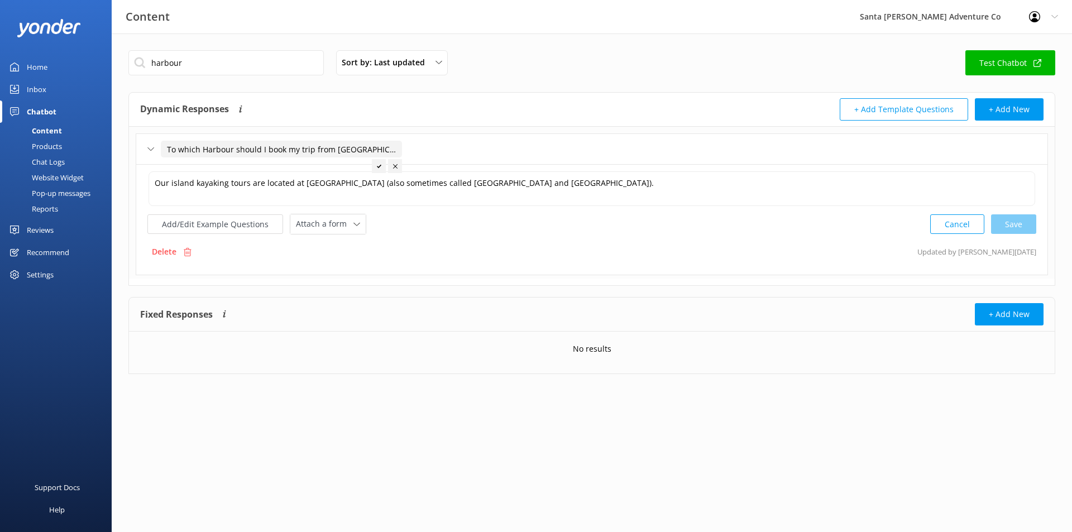
click at [205, 149] on input "To which Harbour should I book my trip from [GEOGRAPHIC_DATA]" at bounding box center [281, 149] width 241 height 17
click at [361, 151] on input "To which harbor should I book my trip from [GEOGRAPHIC_DATA]" at bounding box center [279, 149] width 237 height 17
type input "To which harbor should I book my trip from [GEOGRAPHIC_DATA]"
click at [371, 164] on div at bounding box center [374, 166] width 14 height 14
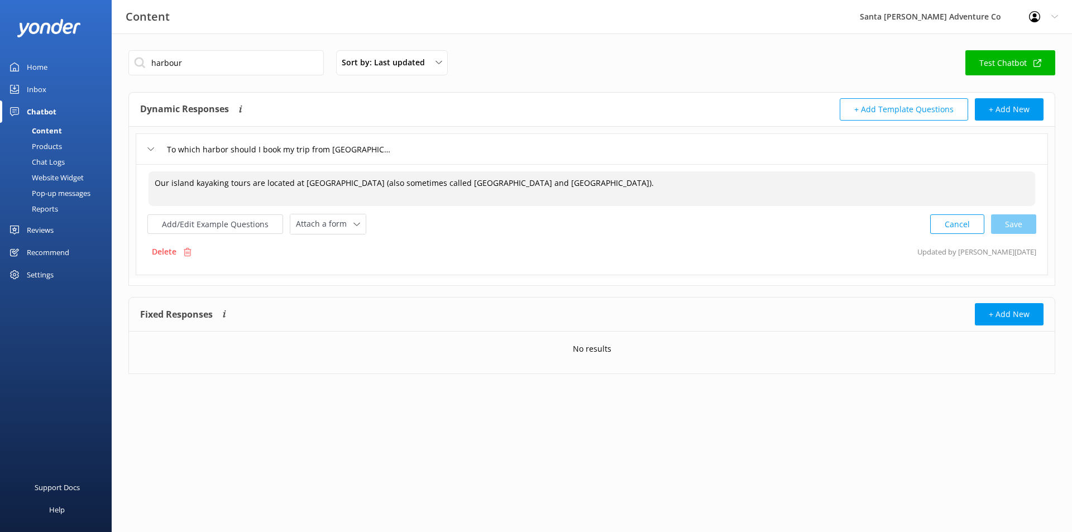
drag, startPoint x: 301, startPoint y: 182, endPoint x: 356, endPoint y: 183, distance: 54.7
click at [356, 183] on textarea "Our island kayaking tours are located at [GEOGRAPHIC_DATA] (also sometimes call…" at bounding box center [592, 188] width 887 height 35
click at [386, 185] on textarea "Our island kayaking tours are located at (also sometimes called [GEOGRAPHIC_DAT…" at bounding box center [592, 188] width 887 height 35
paste textarea "Cove Scorpion"
click at [512, 184] on textarea "Our island kayaking tours are located at (also sometimes called [GEOGRAPHIC_DAT…" at bounding box center [592, 188] width 887 height 35
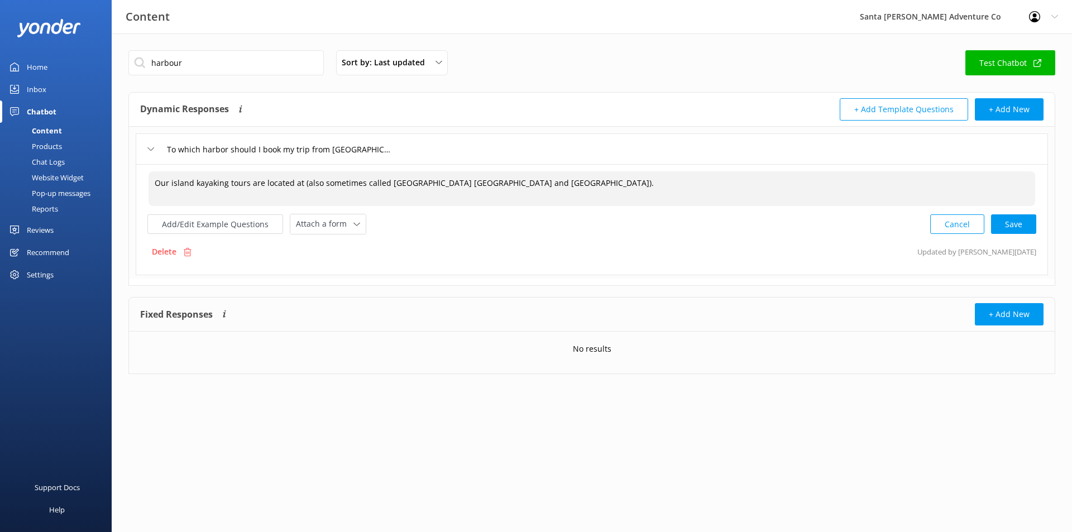
click at [515, 183] on textarea "Our island kayaking tours are located at (also sometimes called [GEOGRAPHIC_DAT…" at bounding box center [592, 188] width 887 height 35
click at [300, 184] on textarea "Our island kayaking tours are located at (also sometimes called [GEOGRAPHIC_DAT…" at bounding box center [592, 188] width 887 height 35
paste textarea "Scorpion Anchorage"
click at [1001, 219] on div "Cancel Save" at bounding box center [983, 224] width 106 height 21
click at [319, 178] on textarea "Our island kayaking tours are located at [GEOGRAPHIC_DATA] (also sometimes call…" at bounding box center [592, 188] width 888 height 35
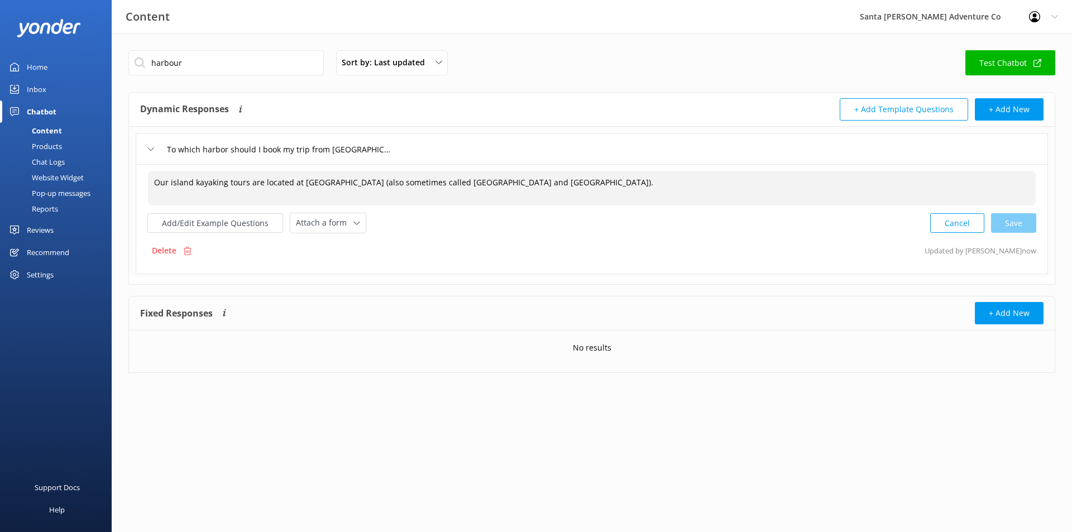
type textarea "Our island kayaking tours are located at [GEOGRAPHIC_DATA] (also sometimes call…"
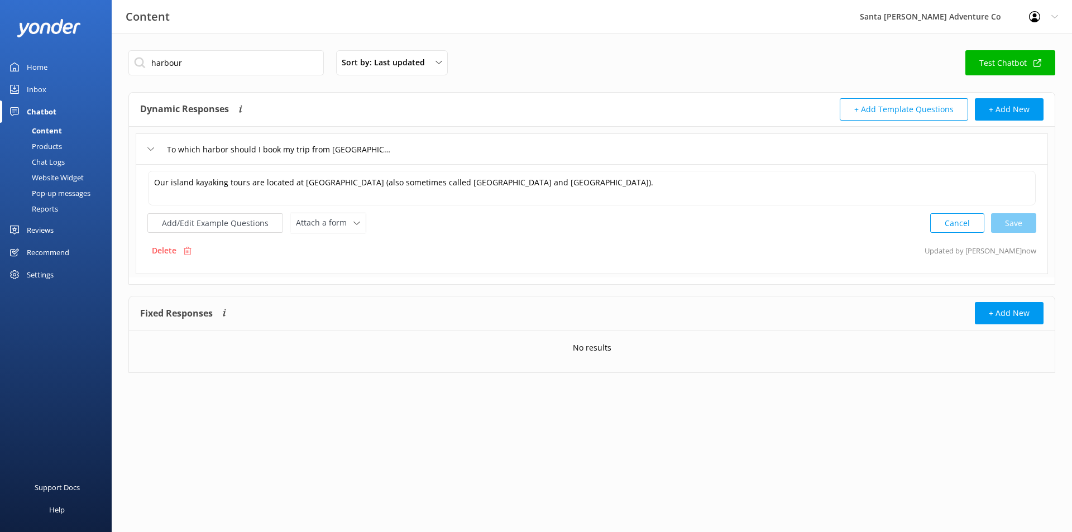
click at [55, 160] on div "Chat Logs" at bounding box center [36, 162] width 58 height 16
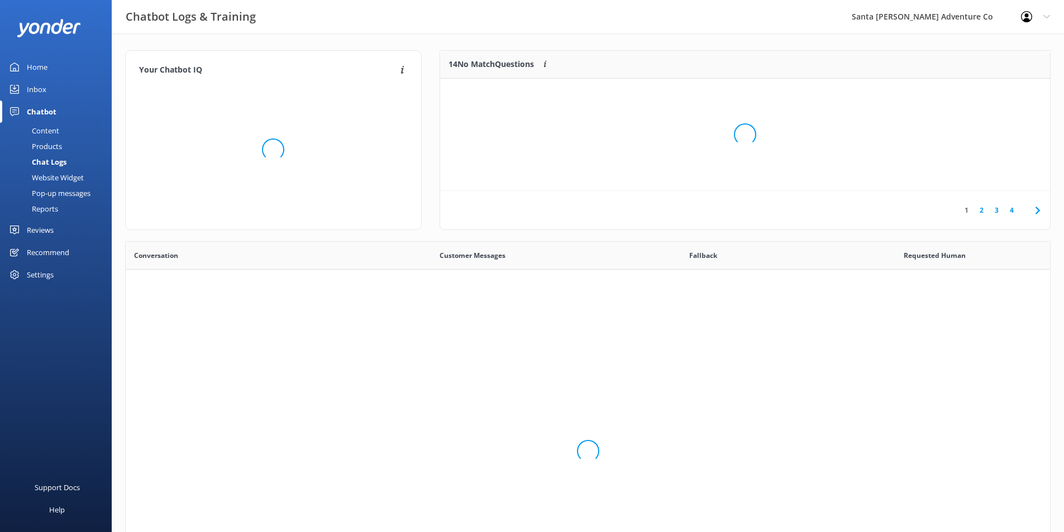
scroll to position [383, 916]
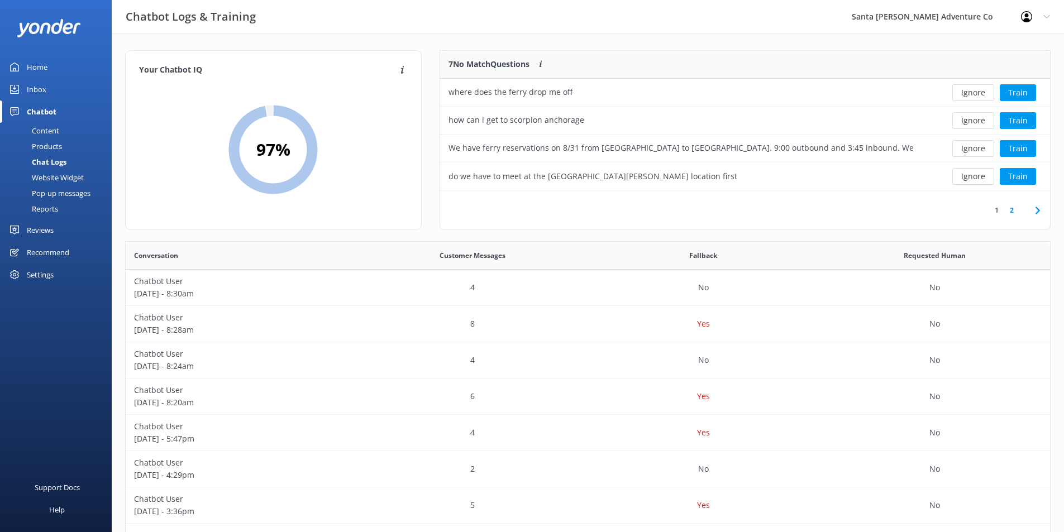
click at [1017, 210] on link "2" at bounding box center [1011, 210] width 15 height 11
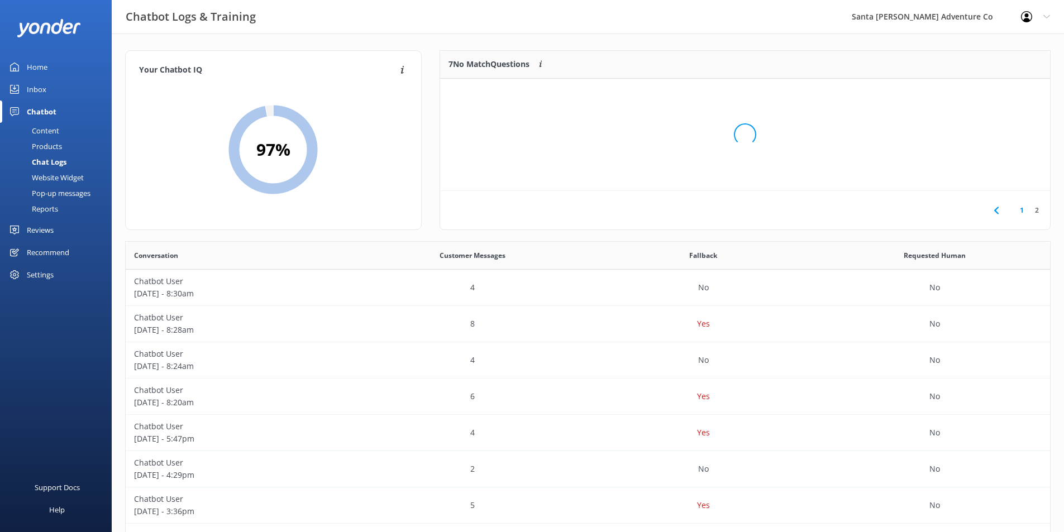
scroll to position [104, 601]
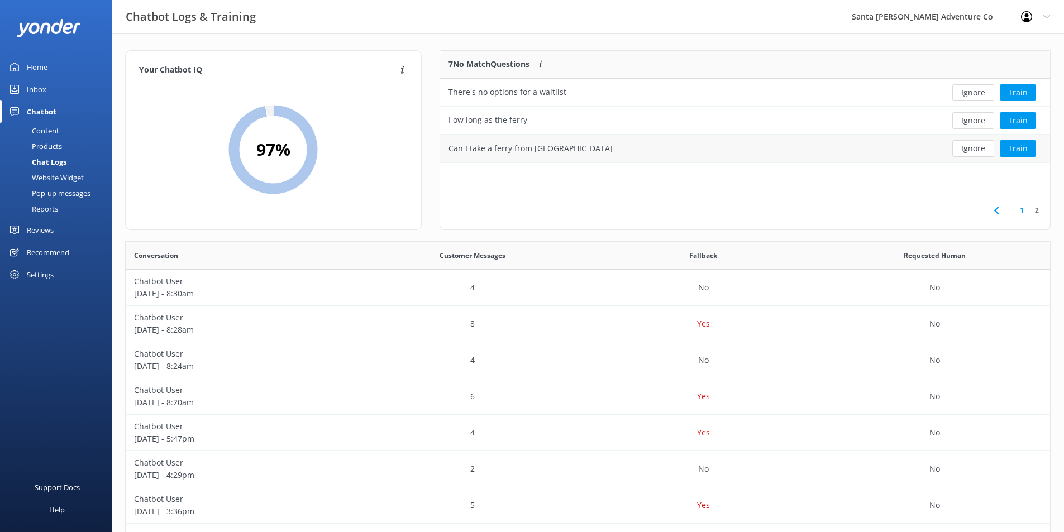
click at [911, 147] on div "Can I take a ferry from [GEOGRAPHIC_DATA]" at bounding box center [683, 149] width 486 height 28
click at [1004, 148] on button "Train" at bounding box center [1017, 148] width 36 height 17
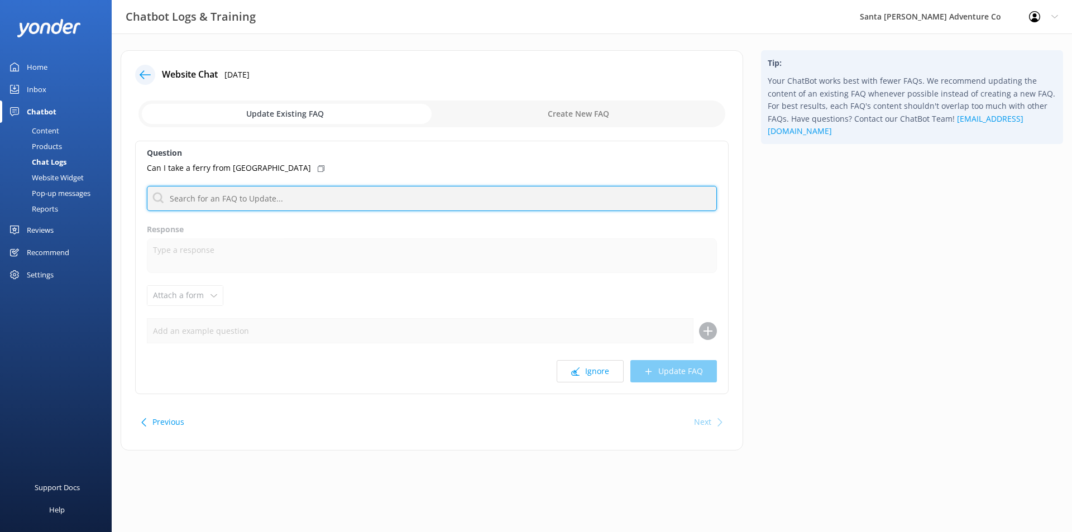
click at [244, 190] on input "text" at bounding box center [432, 198] width 570 height 25
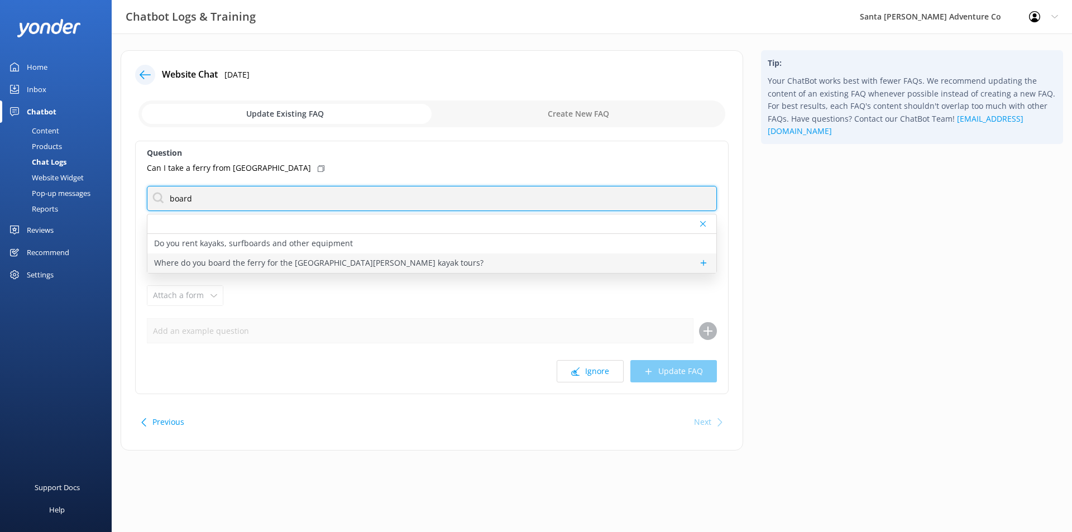
type input "board"
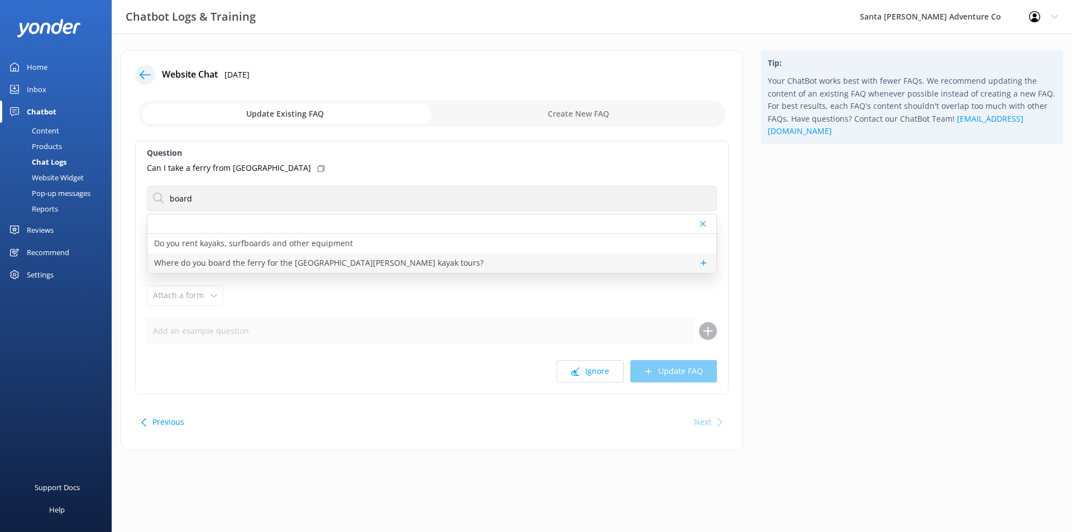
click at [285, 262] on p "Where do you board the ferry for the [GEOGRAPHIC_DATA][PERSON_NAME] kayak tours?" at bounding box center [318, 263] width 329 height 12
type textarea "The ferry departs from Island Packers in the [GEOGRAPHIC_DATA]. The address is …"
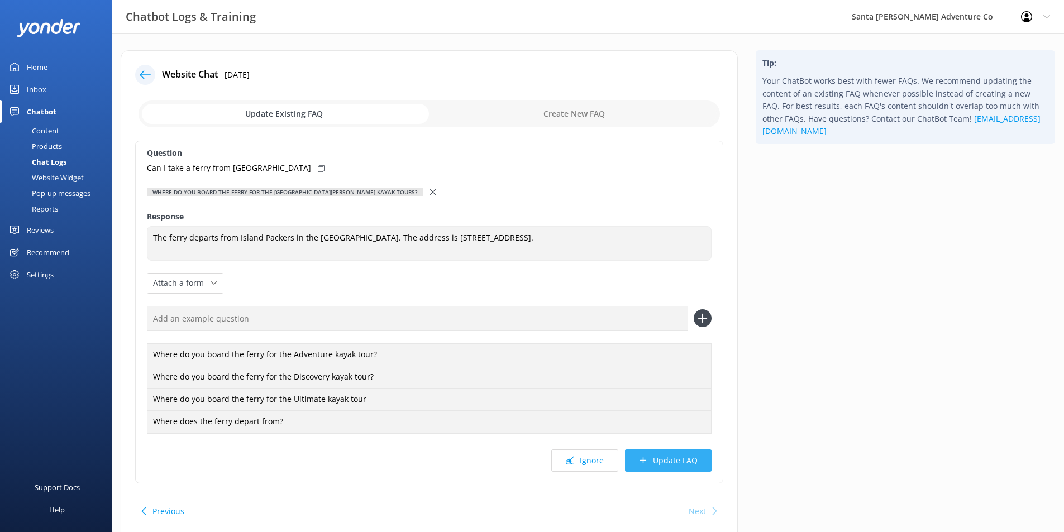
click at [653, 460] on button "Update FAQ" at bounding box center [668, 460] width 87 height 22
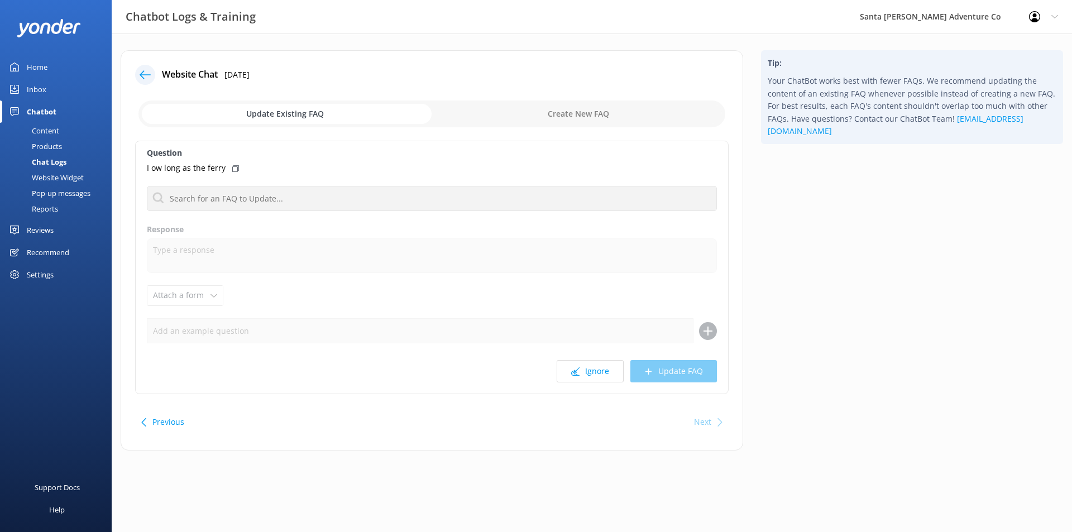
click at [49, 161] on div "Chat Logs" at bounding box center [37, 162] width 60 height 16
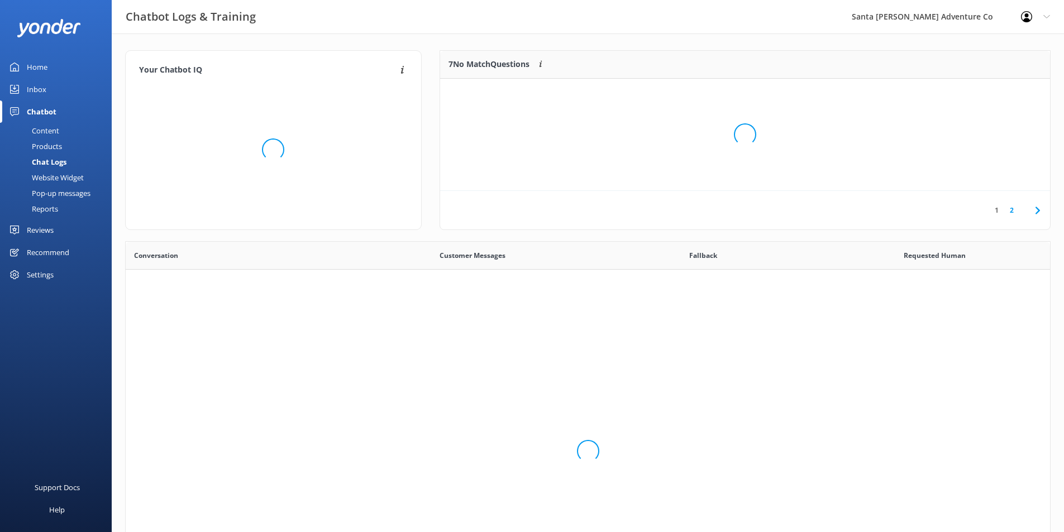
scroll to position [383, 916]
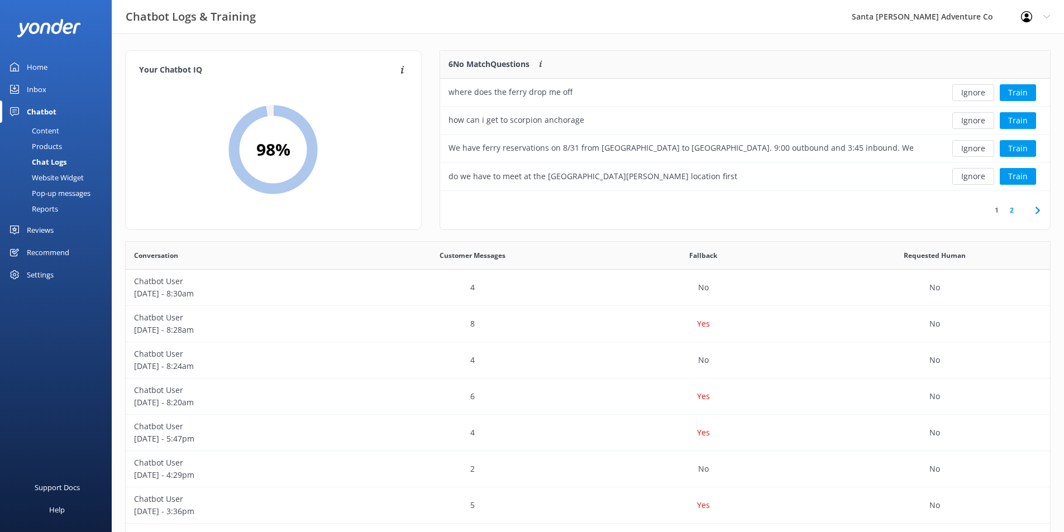
click at [1013, 211] on link "2" at bounding box center [1011, 210] width 15 height 11
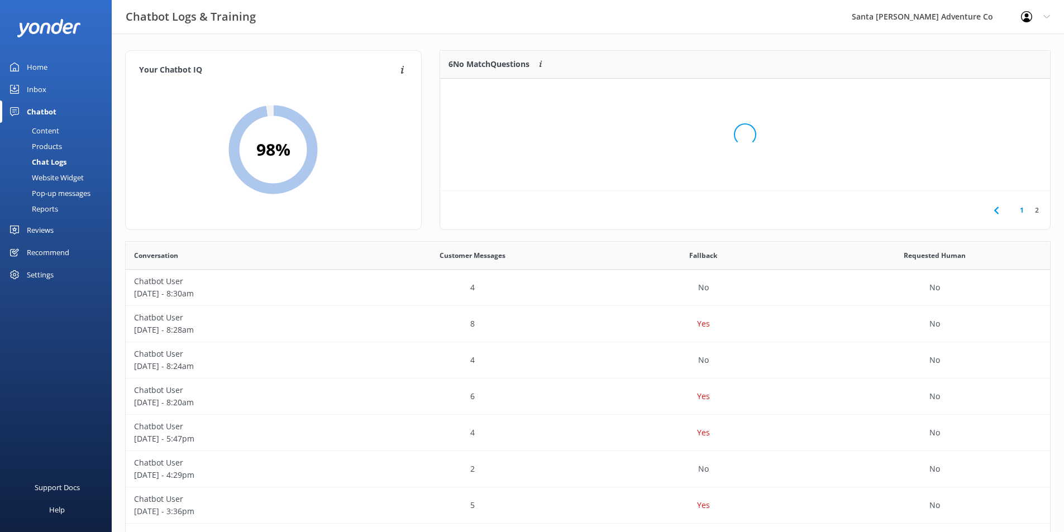
scroll to position [76, 601]
click at [998, 208] on icon at bounding box center [995, 210] width 13 height 13
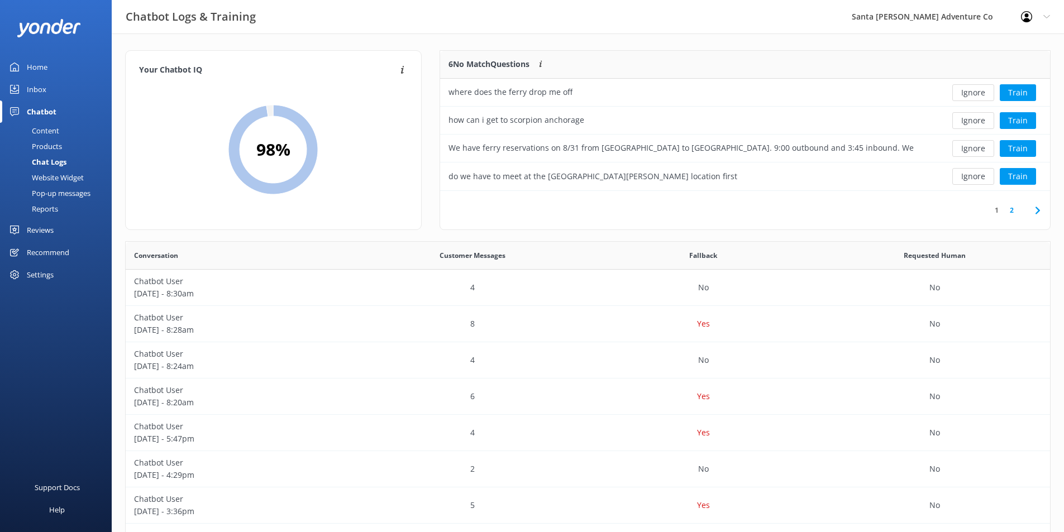
click at [39, 65] on div "Home" at bounding box center [37, 67] width 21 height 22
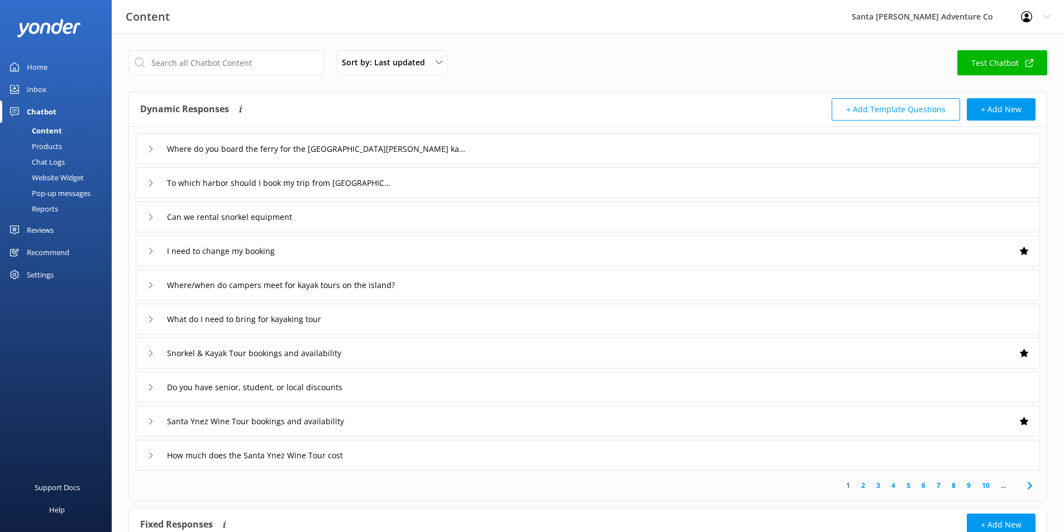
click at [1010, 61] on link "Test Chatbot" at bounding box center [1002, 62] width 90 height 25
click at [600, 18] on div "Content Santa [PERSON_NAME] Adventure Co Profile Settings Logout" at bounding box center [532, 16] width 1064 height 33
